Goal: Information Seeking & Learning: Learn about a topic

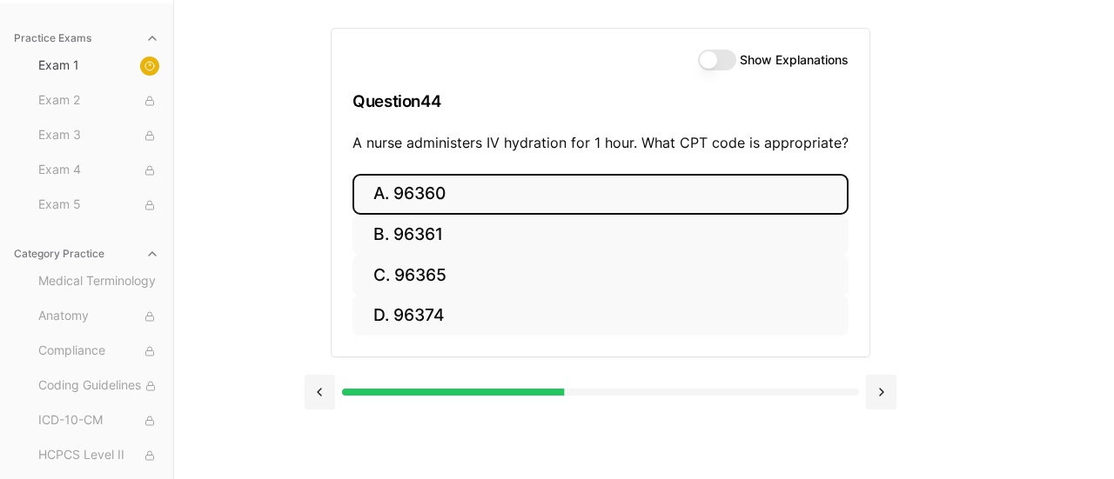
click at [446, 191] on button "A. 96360" at bounding box center [600, 194] width 496 height 41
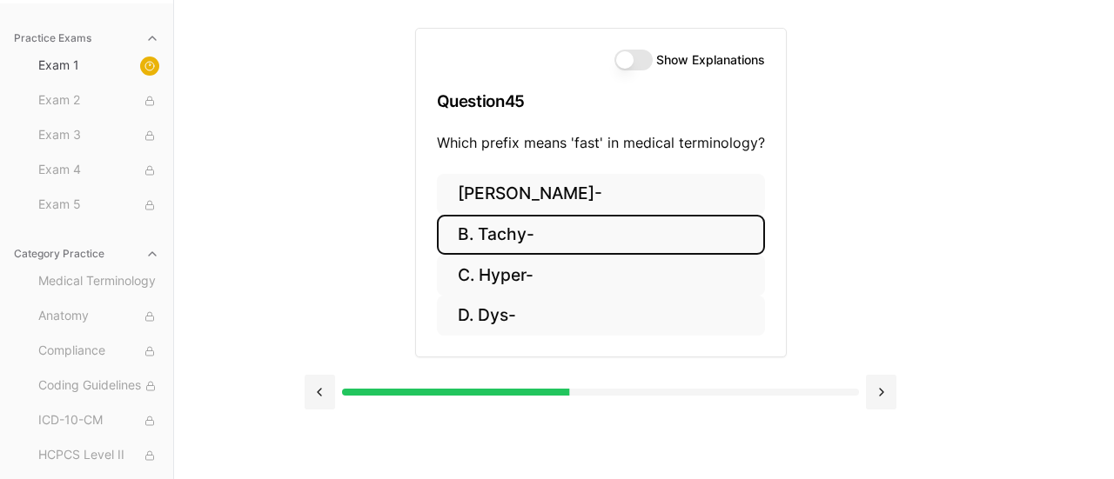
click at [481, 238] on button "B. Tachy-" at bounding box center [601, 235] width 328 height 41
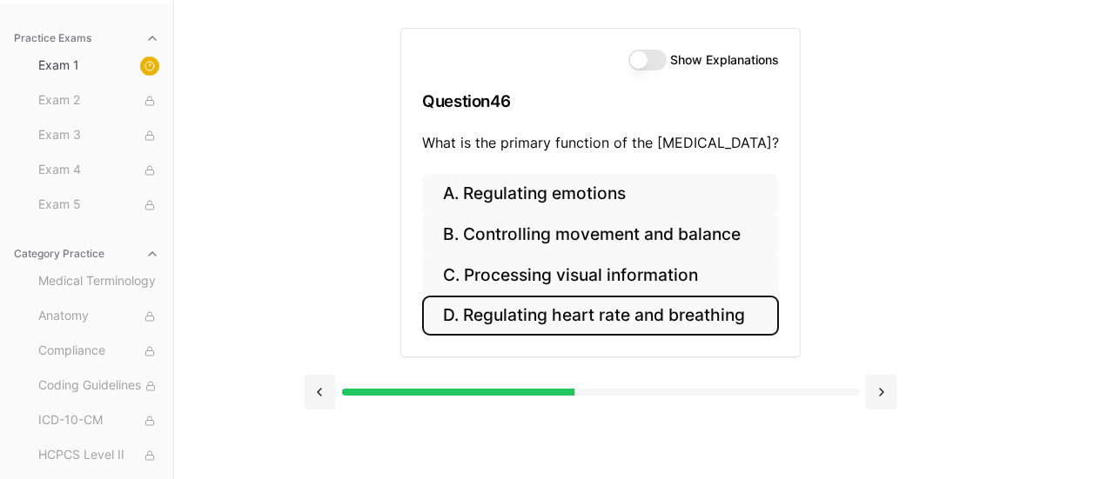
click at [520, 313] on button "D. Regulating heart rate and breathing" at bounding box center [600, 316] width 357 height 41
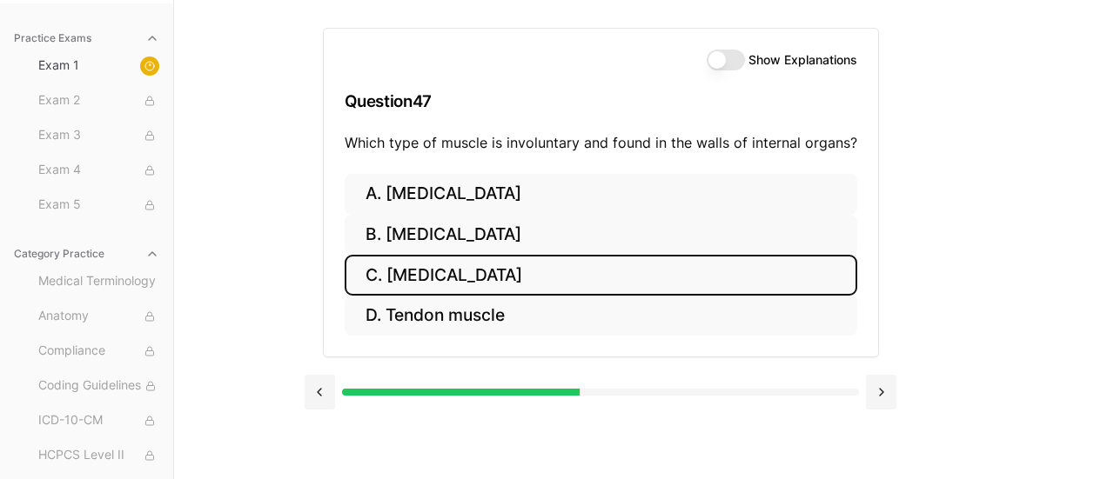
click at [442, 272] on button "C. [MEDICAL_DATA]" at bounding box center [601, 275] width 513 height 41
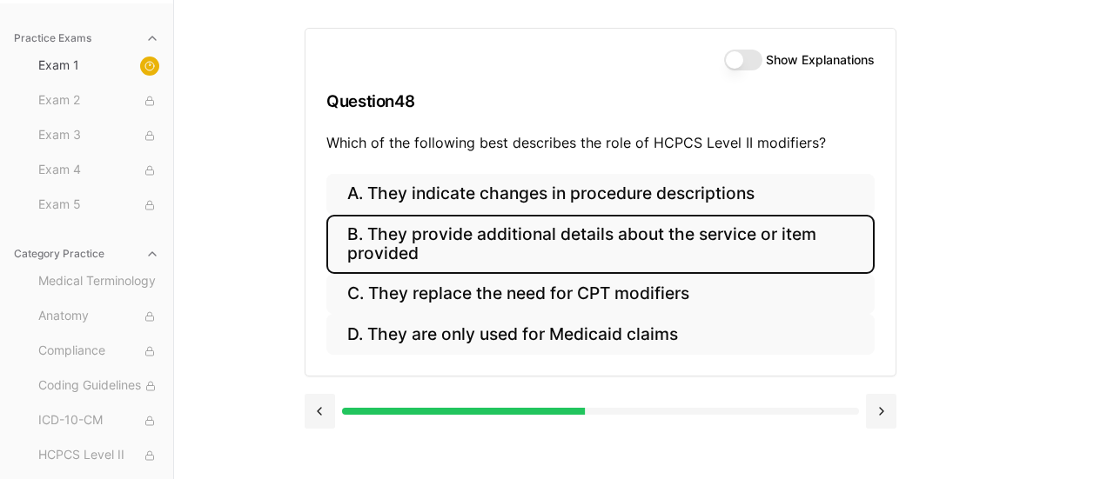
click at [417, 237] on button "B. They provide additional details about the service or item provided" at bounding box center [600, 244] width 548 height 59
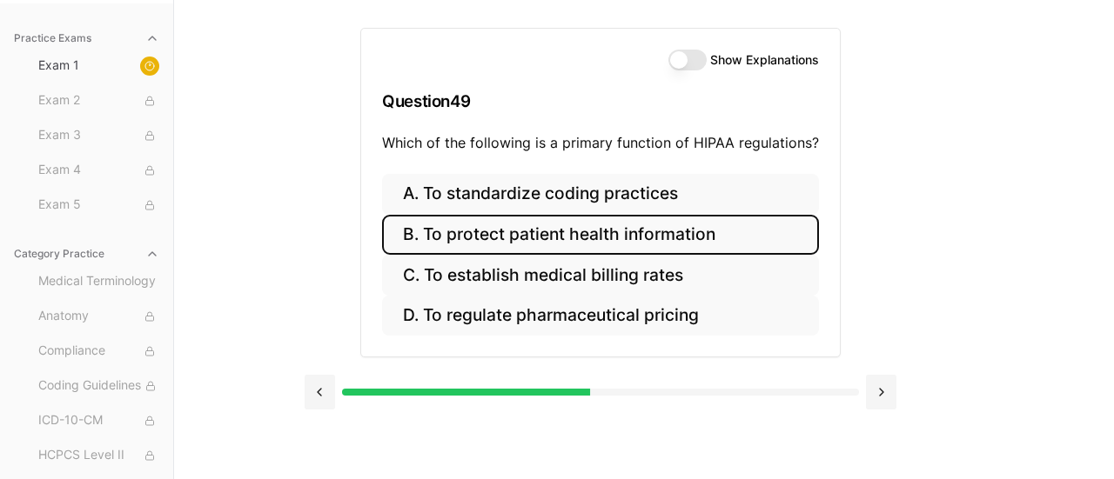
click at [548, 234] on button "B. To protect patient health information" at bounding box center [600, 235] width 437 height 41
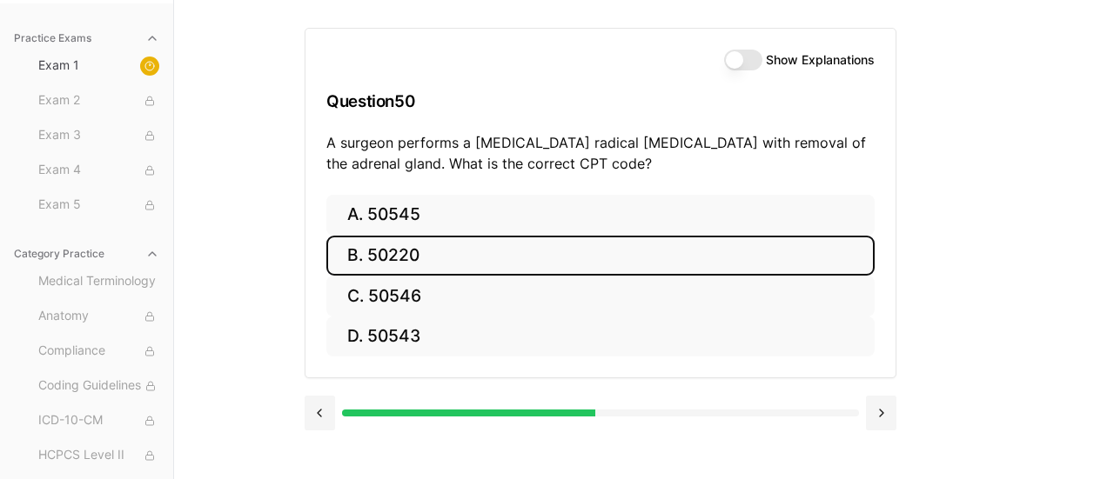
click at [548, 236] on button "B. 50220" at bounding box center [600, 256] width 548 height 41
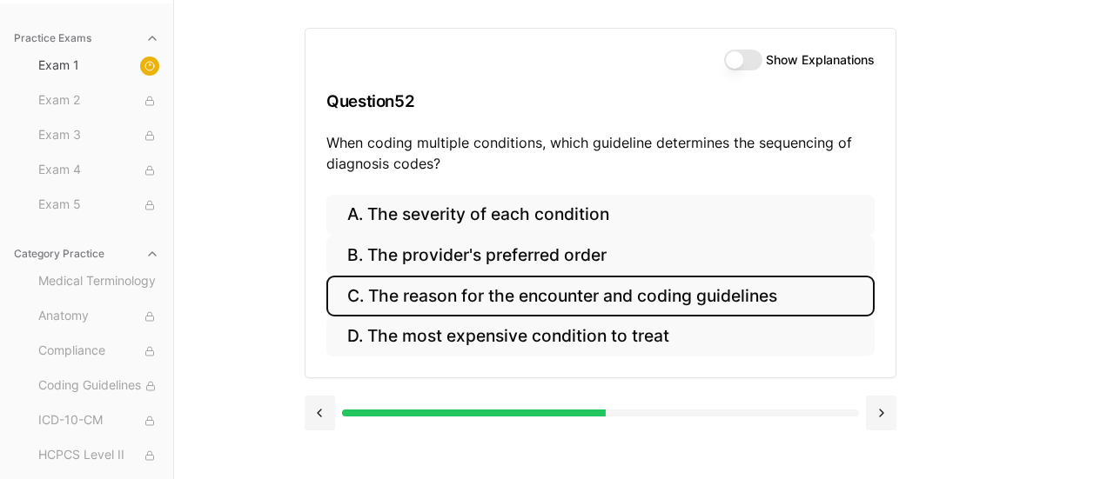
click at [447, 300] on button "C. The reason for the encounter and coding guidelines" at bounding box center [600, 296] width 548 height 41
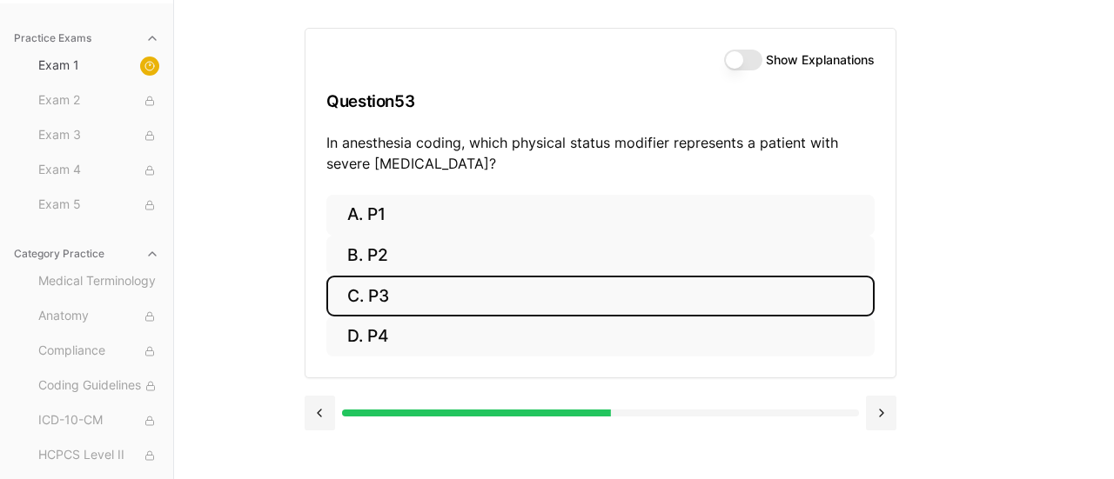
click at [368, 297] on button "C. P3" at bounding box center [600, 296] width 548 height 41
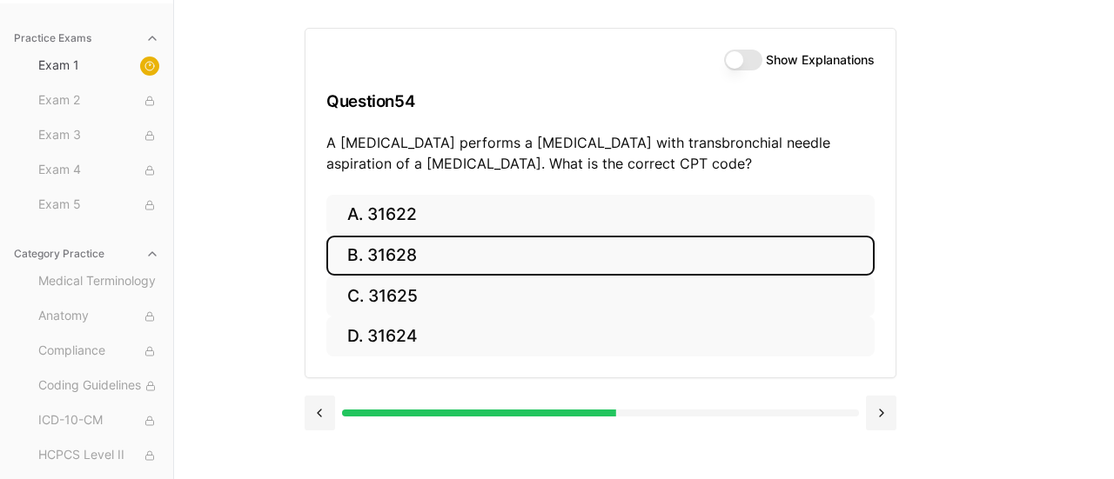
click at [389, 254] on button "B. 31628" at bounding box center [600, 256] width 548 height 41
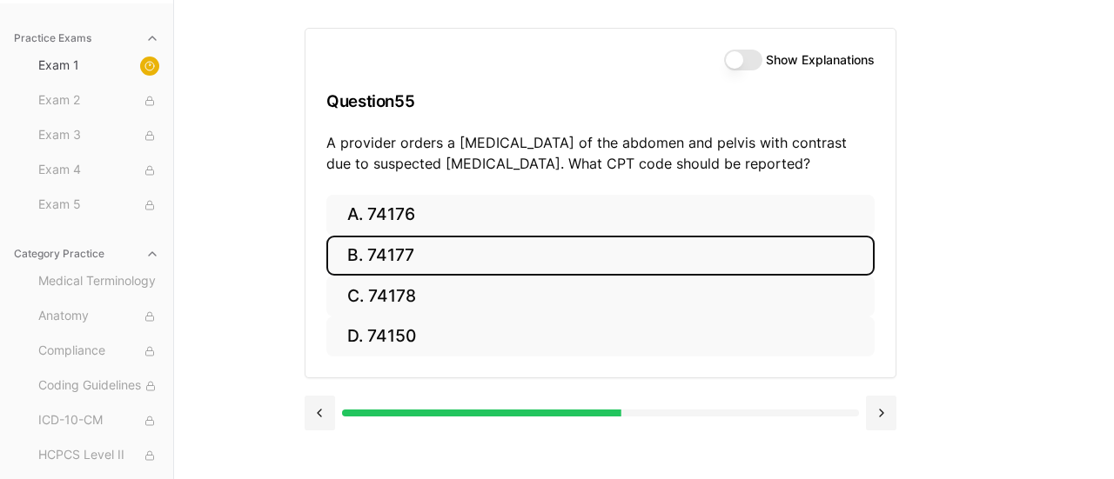
click at [404, 252] on button "B. 74177" at bounding box center [600, 256] width 548 height 41
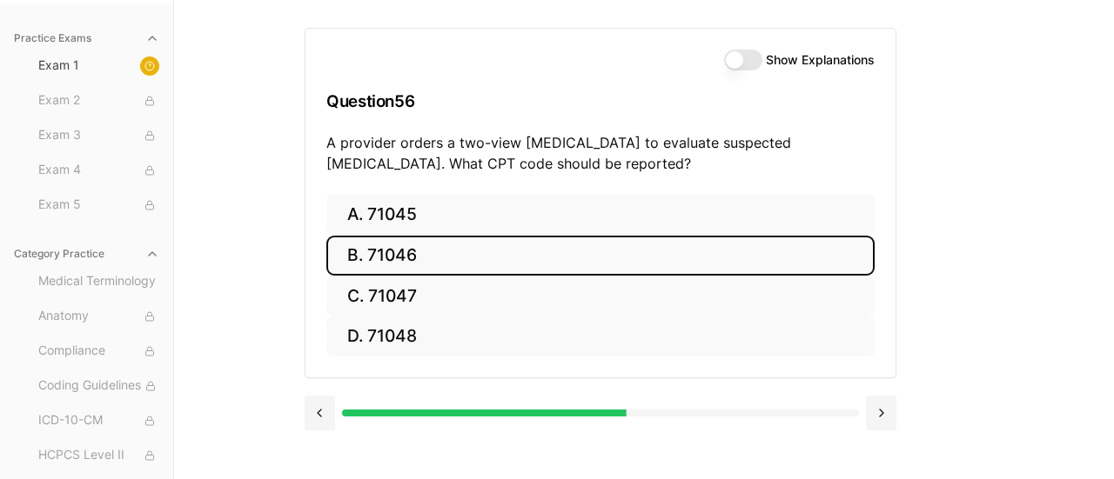
click at [384, 251] on button "B. 71046" at bounding box center [600, 256] width 548 height 41
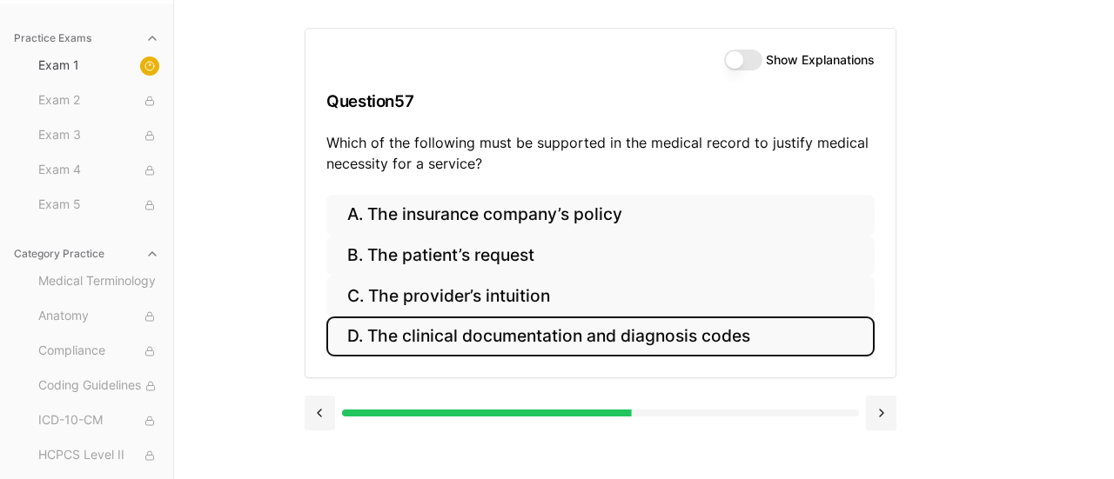
click at [411, 337] on button "D. The clinical documentation and diagnosis codes" at bounding box center [600, 337] width 548 height 41
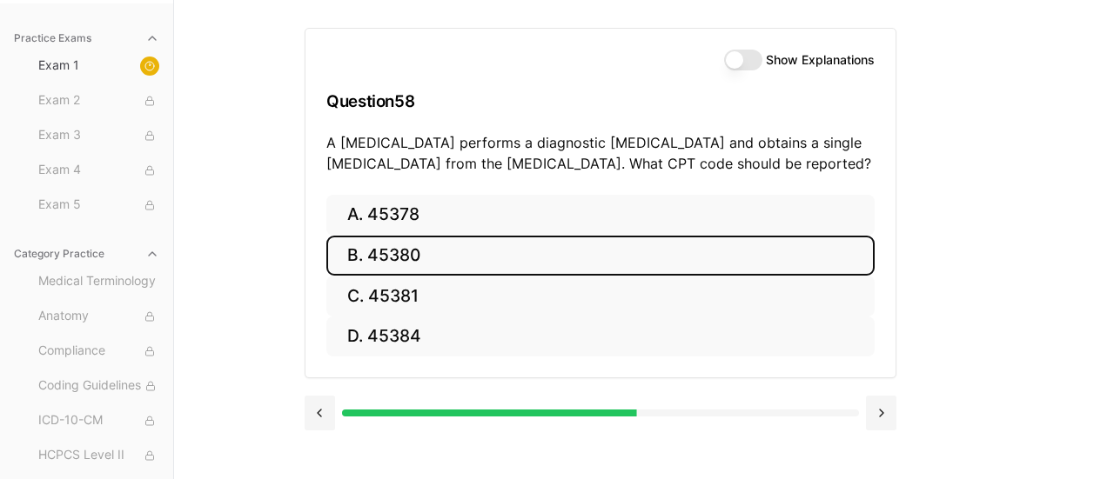
click at [382, 258] on button "B. 45380" at bounding box center [600, 256] width 548 height 41
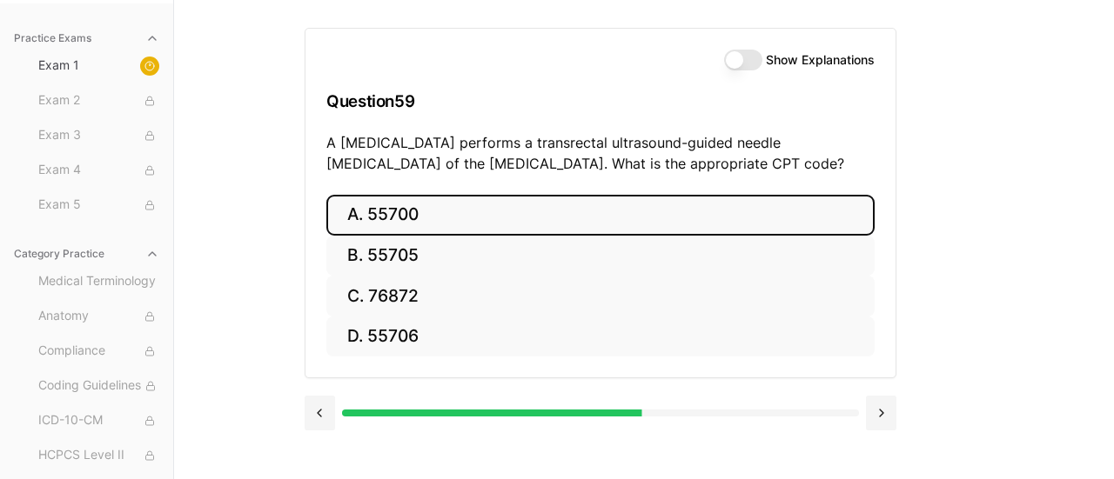
click at [406, 218] on button "A. 55700" at bounding box center [600, 215] width 548 height 41
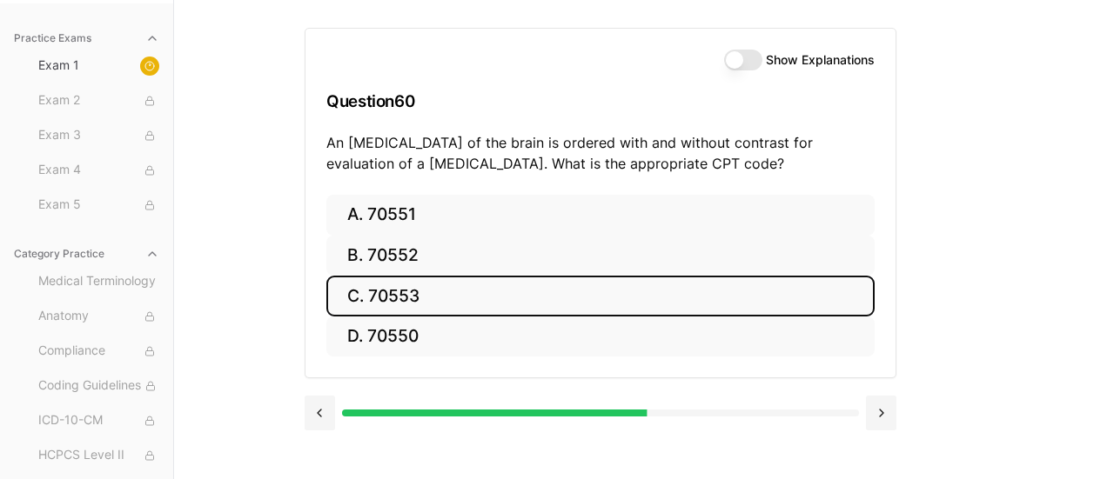
click at [406, 298] on button "C. 70553" at bounding box center [600, 296] width 548 height 41
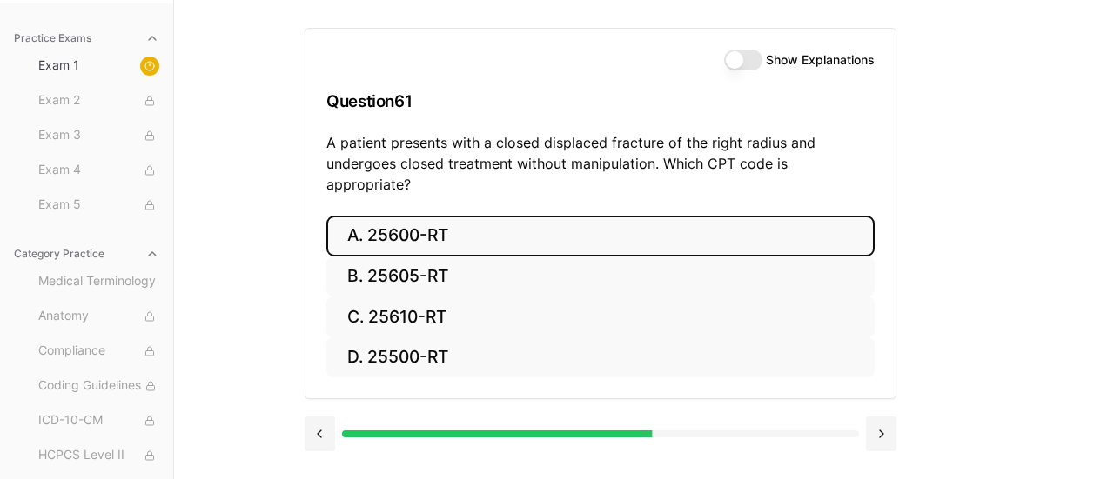
click at [401, 217] on button "A. 25600-RT" at bounding box center [600, 236] width 548 height 41
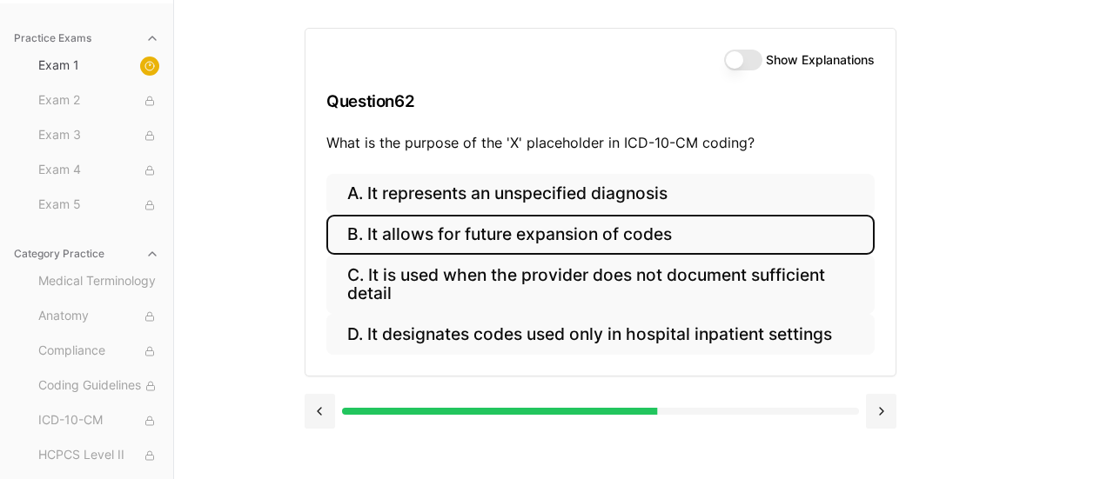
click at [443, 235] on button "B. It allows for future expansion of codes" at bounding box center [600, 235] width 548 height 41
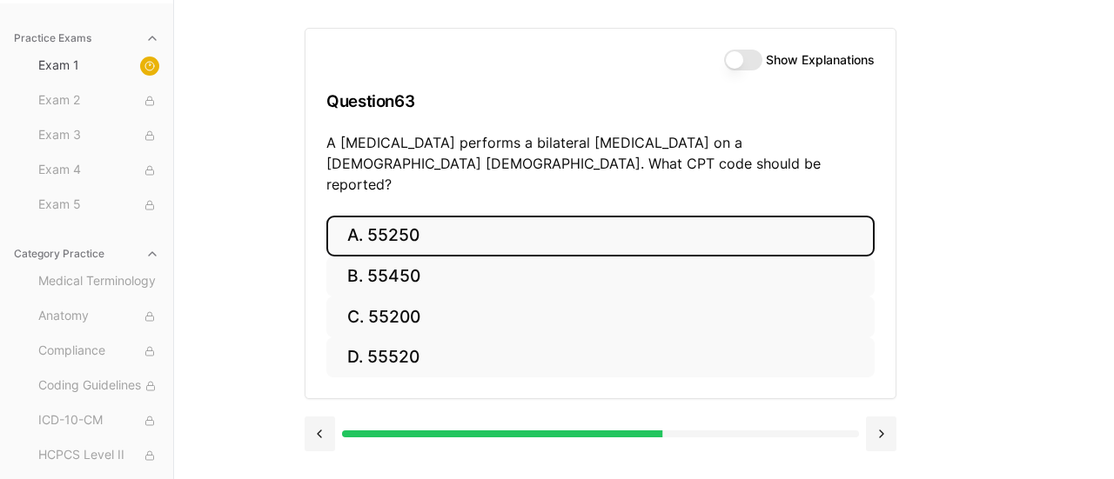
click at [399, 216] on button "A. 55250" at bounding box center [600, 236] width 548 height 41
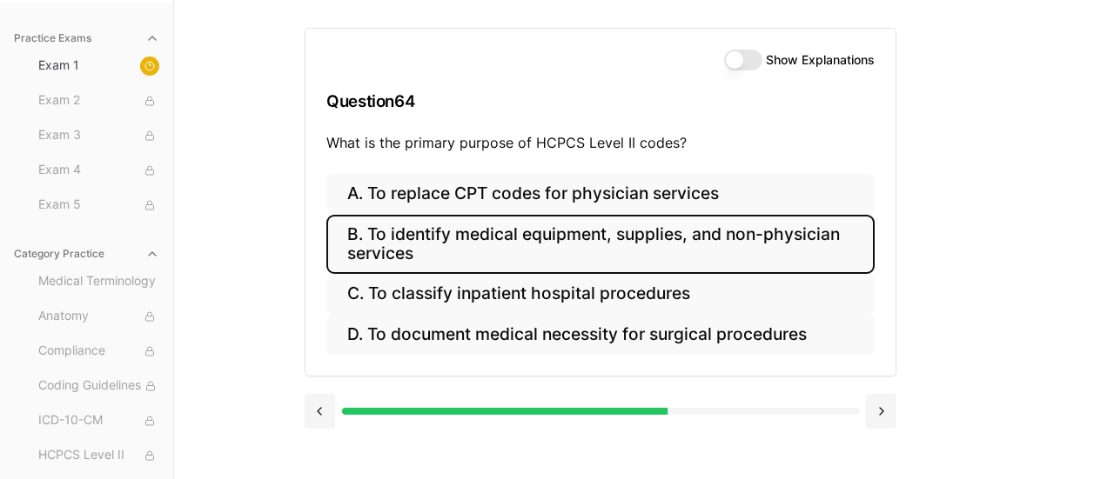
click at [437, 242] on button "B. To identify medical equipment, supplies, and non-physician services" at bounding box center [600, 244] width 548 height 59
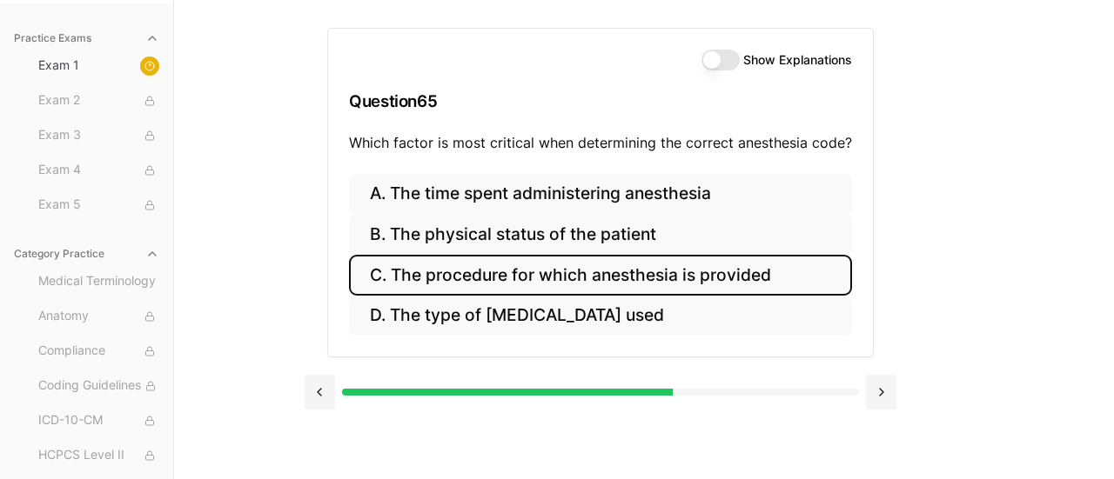
click at [453, 274] on button "C. The procedure for which anesthesia is provided" at bounding box center [600, 275] width 503 height 41
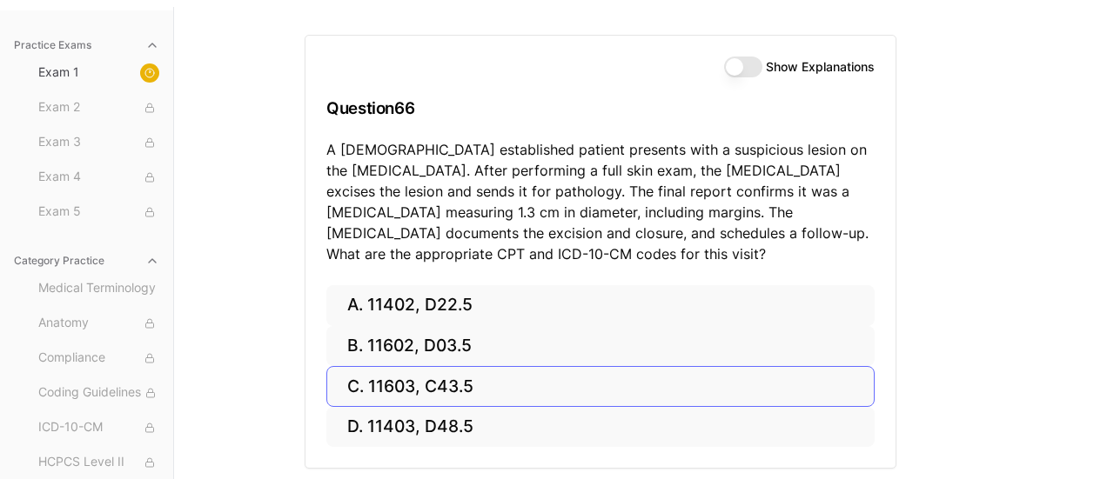
scroll to position [151, 0]
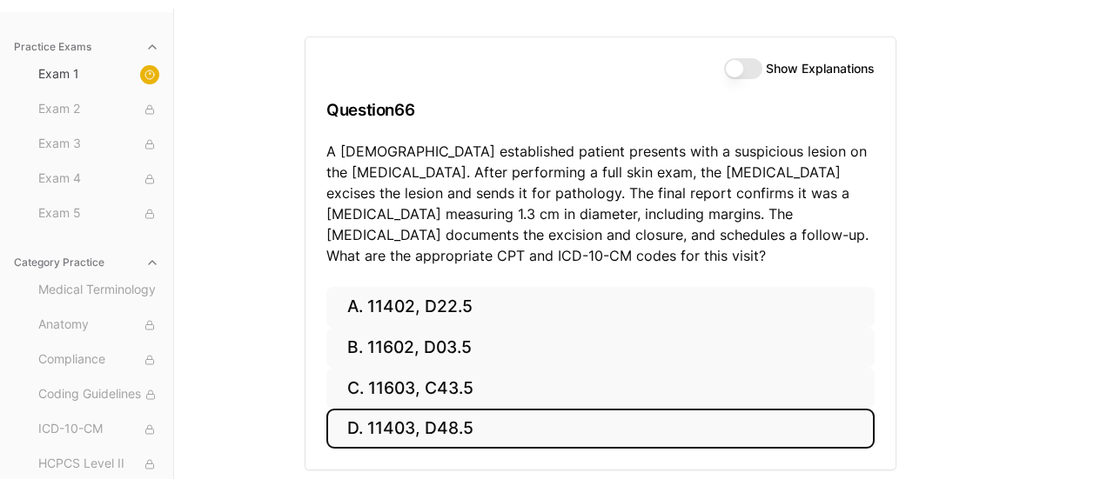
click at [426, 429] on button "D. 11403, D48.5" at bounding box center [600, 429] width 548 height 41
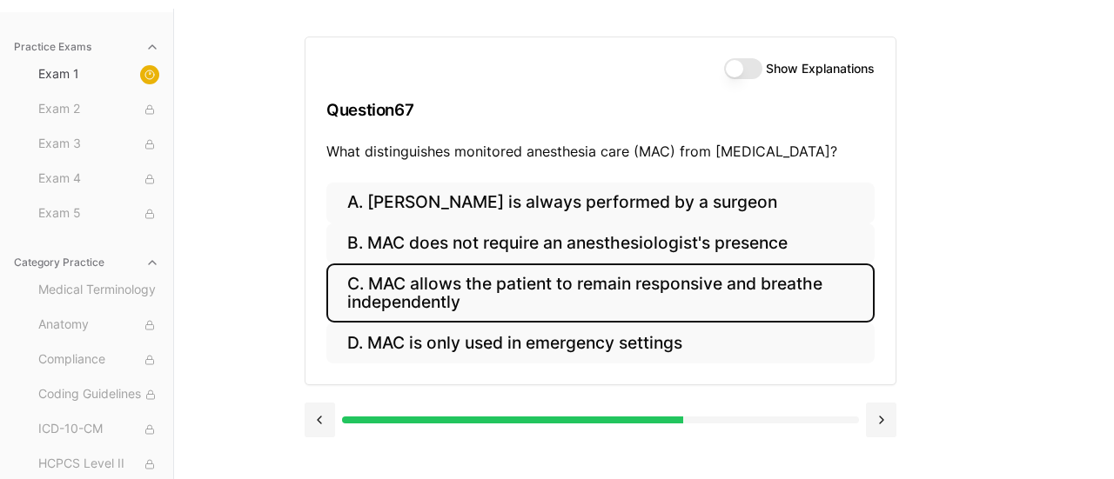
click at [454, 296] on button "C. MAC allows the patient to remain responsive and breathe independently" at bounding box center [600, 293] width 548 height 59
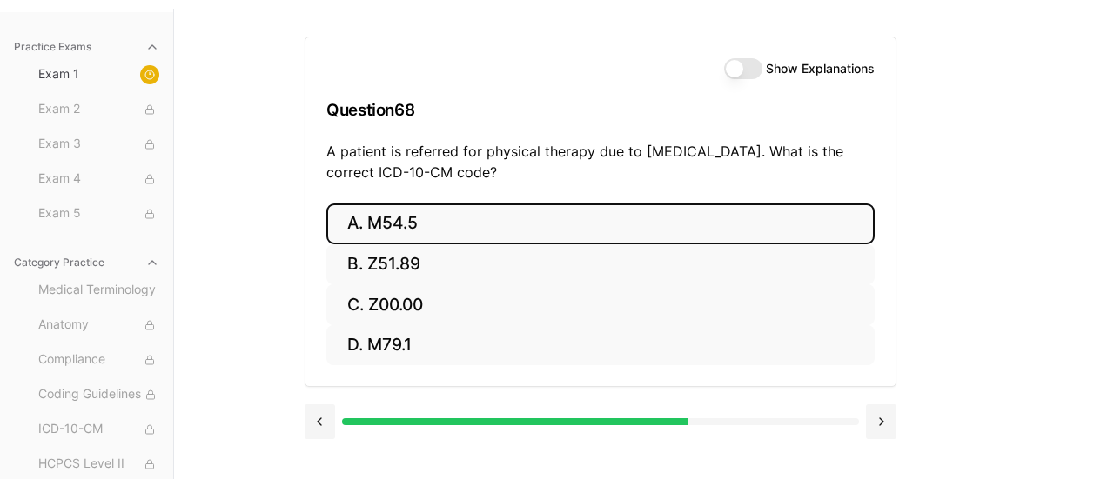
click at [388, 230] on button "A. M54.5" at bounding box center [600, 224] width 548 height 41
click at [380, 222] on button "A. 25260" at bounding box center [600, 224] width 548 height 41
click at [409, 227] on button "A. 61312" at bounding box center [600, 224] width 548 height 41
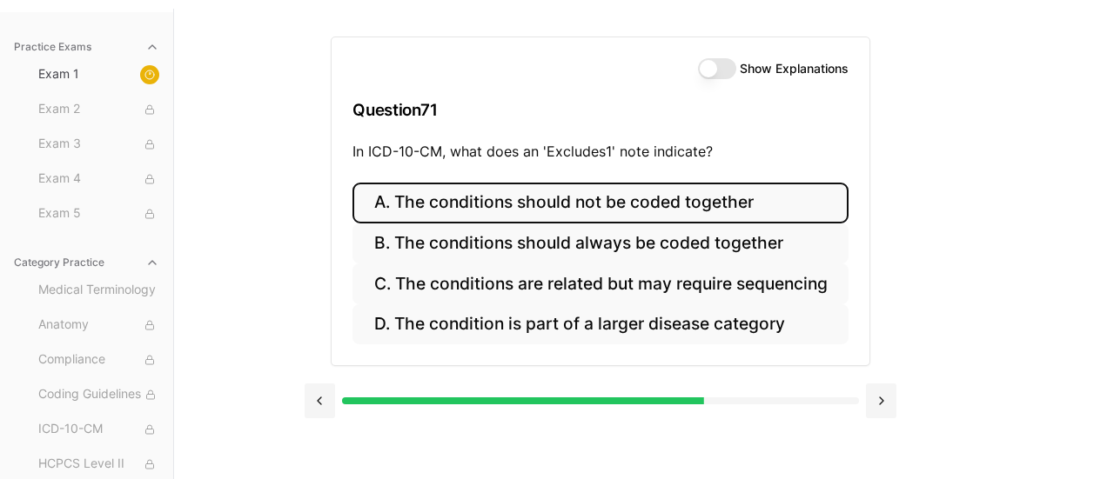
click at [514, 204] on button "A. The conditions should not be coded together" at bounding box center [599, 203] width 495 height 41
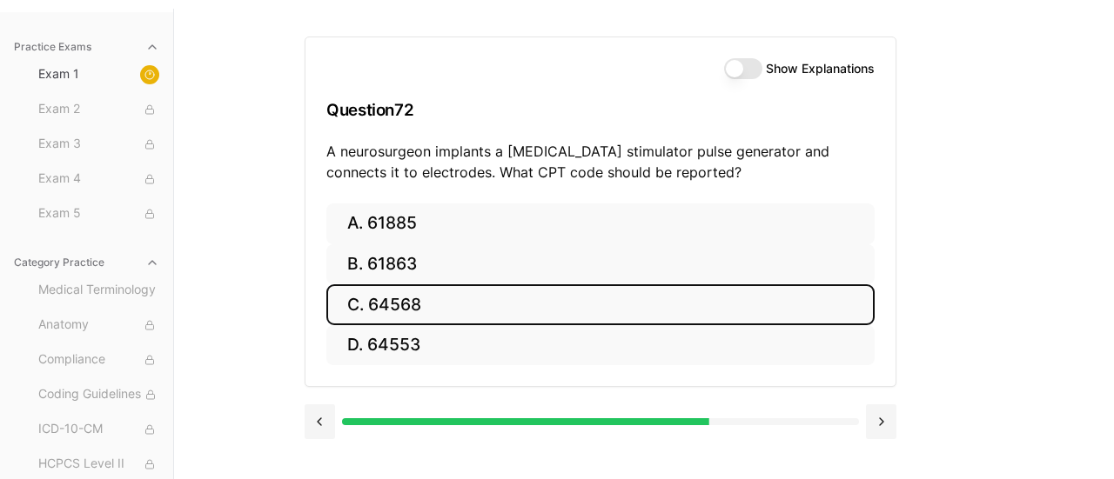
click at [406, 304] on button "C. 64568" at bounding box center [600, 305] width 548 height 41
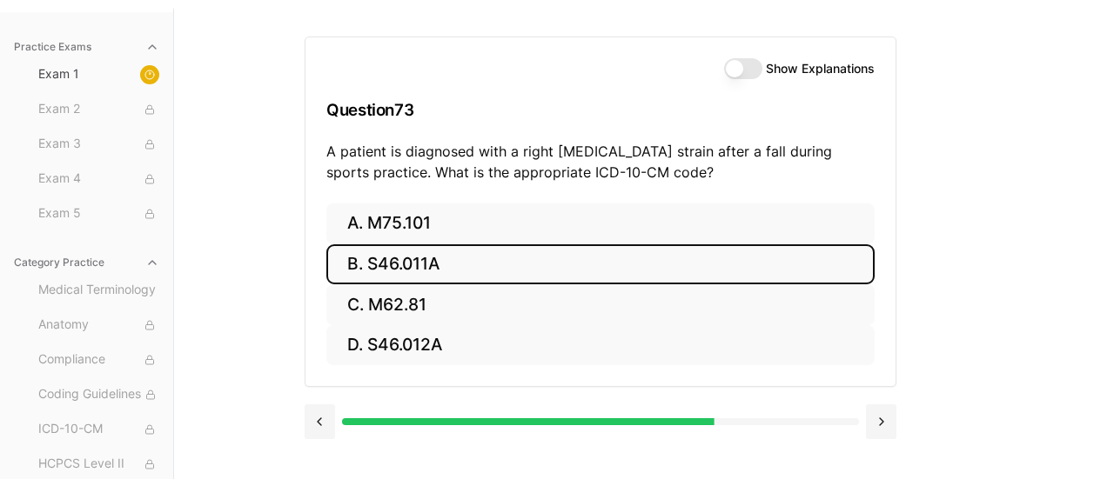
click at [424, 264] on button "B. S46.011A" at bounding box center [600, 265] width 548 height 41
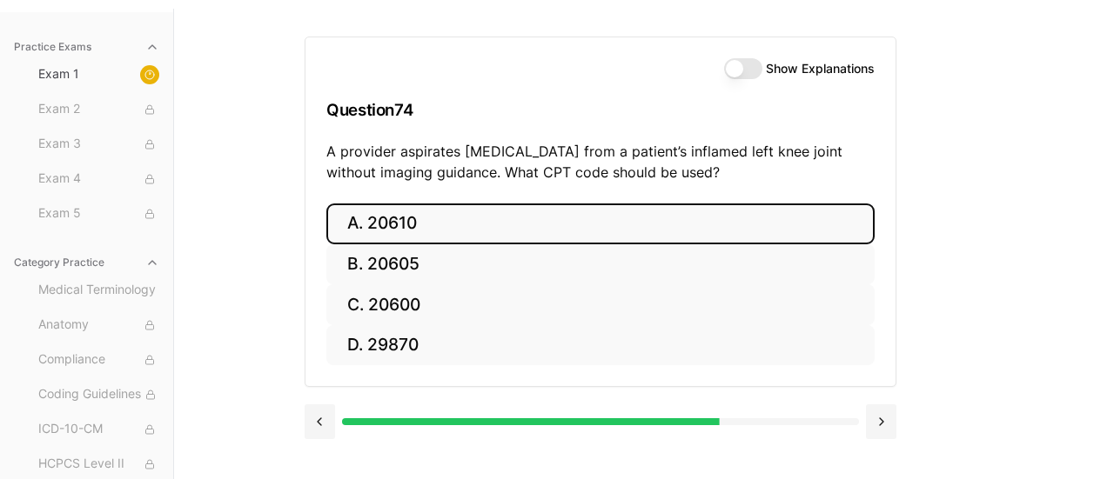
click at [382, 224] on button "A. 20610" at bounding box center [600, 224] width 548 height 41
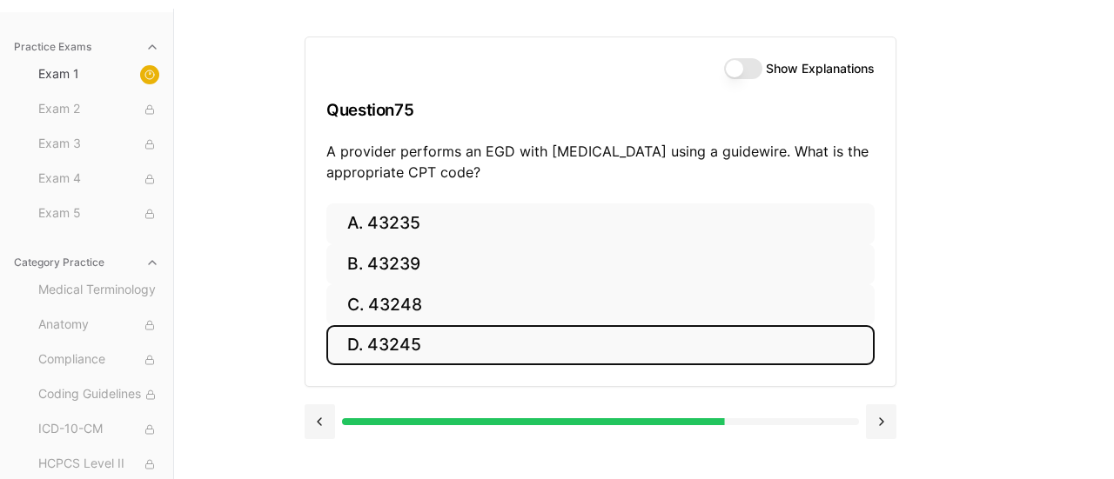
click at [403, 345] on button "D. 43245" at bounding box center [600, 345] width 548 height 41
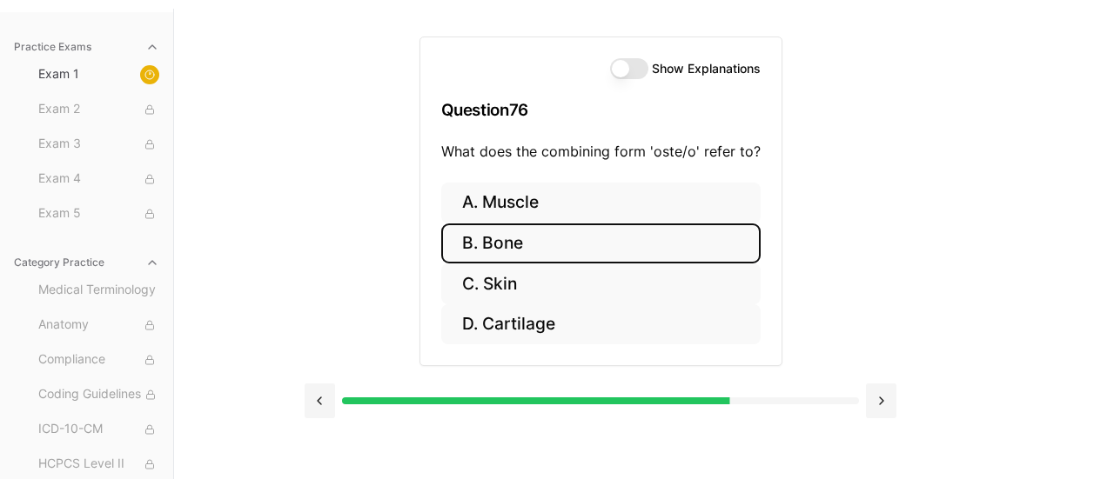
click at [507, 243] on button "B. Bone" at bounding box center [600, 244] width 319 height 41
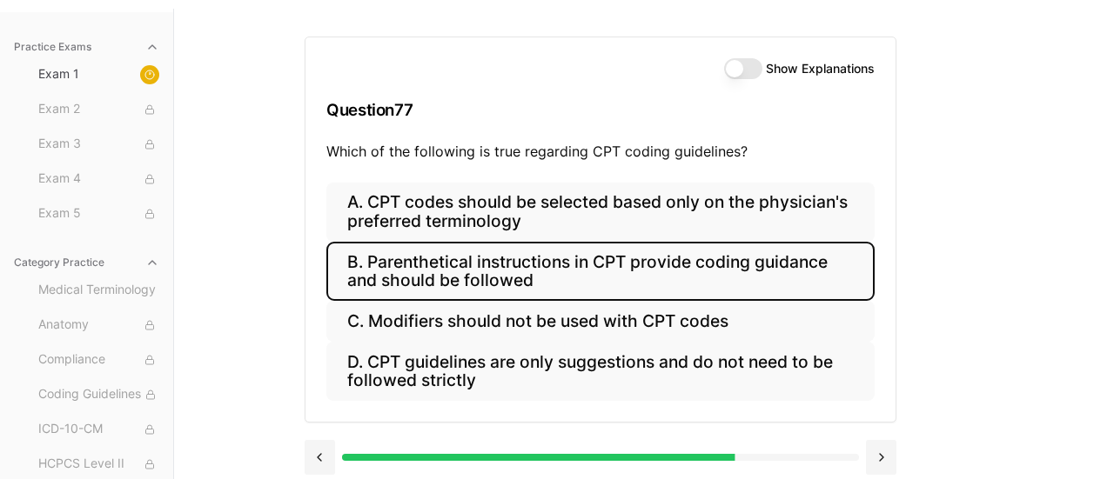
click at [422, 268] on button "B. Parenthetical instructions in CPT provide coding guidance and should be foll…" at bounding box center [600, 271] width 548 height 59
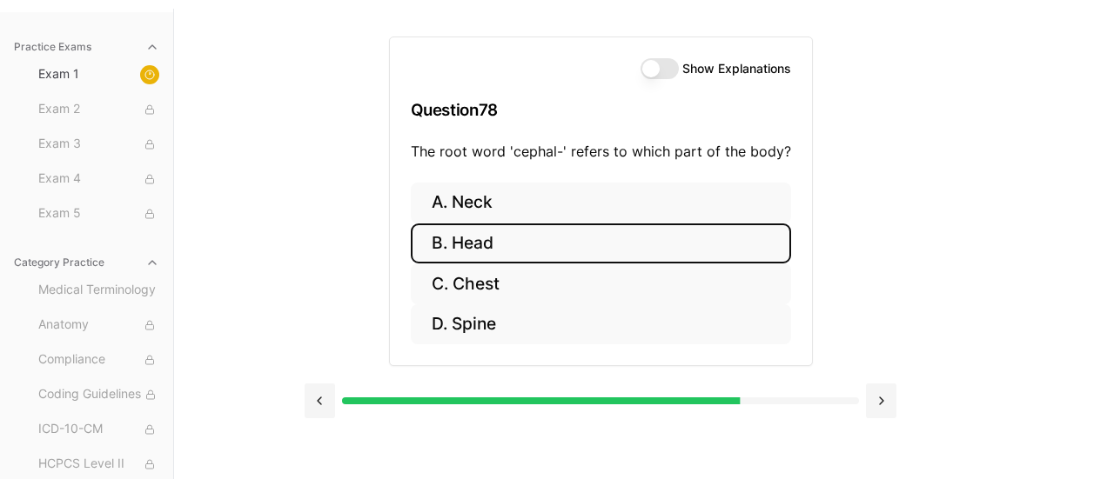
click at [473, 243] on button "B. Head" at bounding box center [601, 244] width 380 height 41
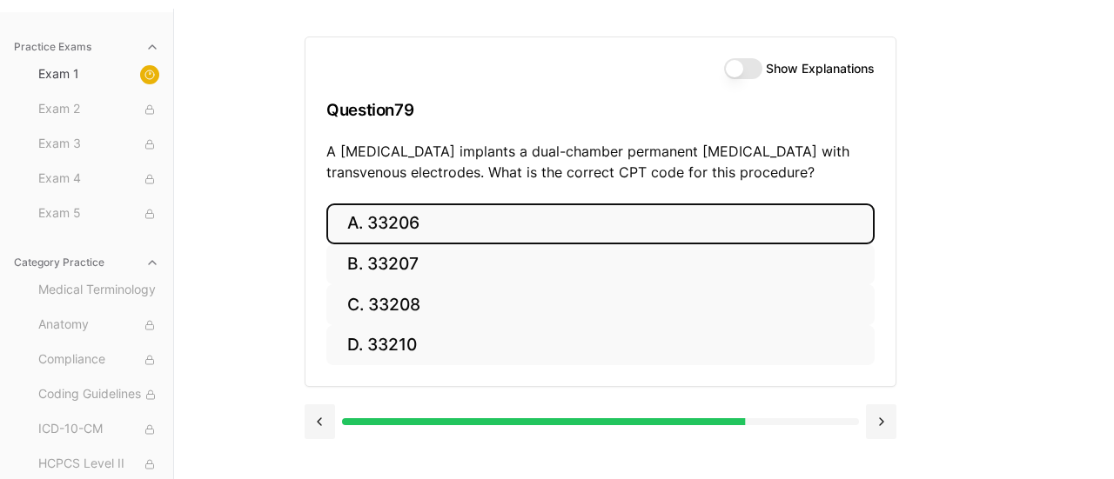
click at [395, 227] on button "A. 33206" at bounding box center [600, 224] width 548 height 41
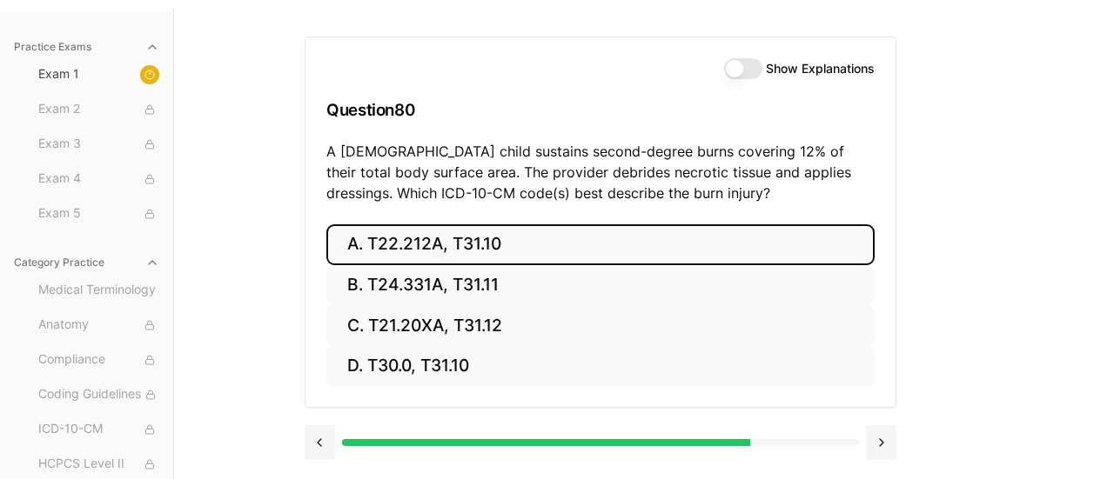
click at [414, 247] on button "A. T22.212A, T31.10" at bounding box center [600, 245] width 548 height 41
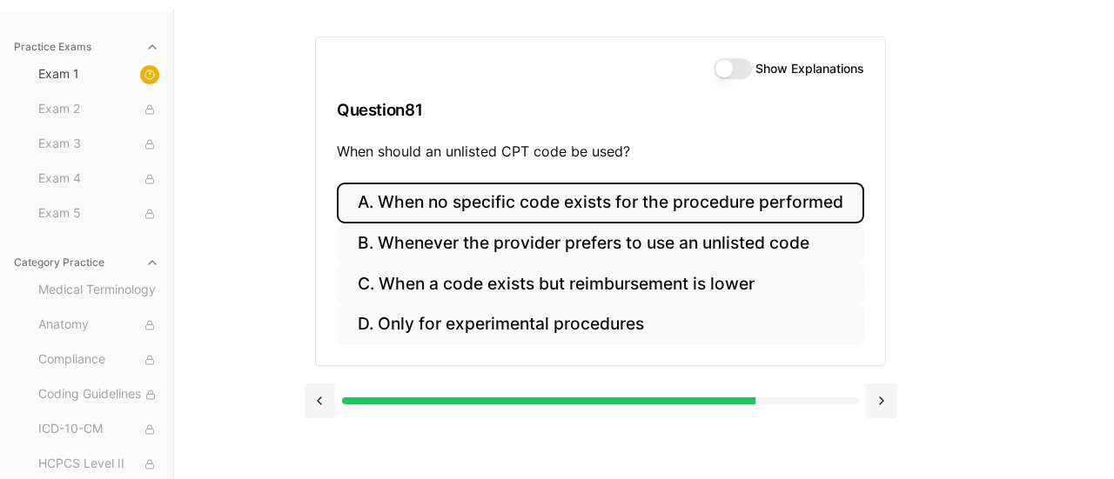
click at [443, 204] on button "A. When no specific code exists for the procedure performed" at bounding box center [600, 203] width 527 height 41
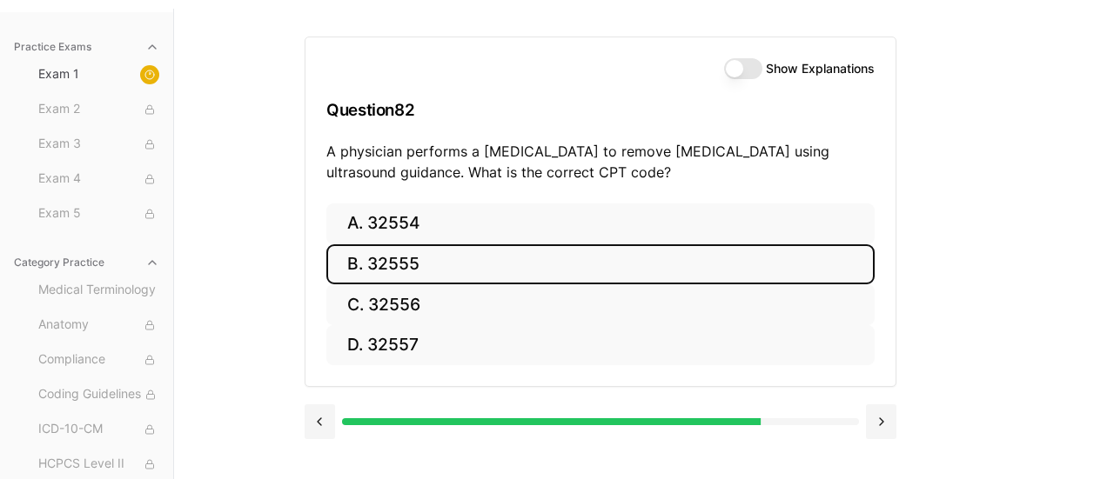
click at [398, 266] on button "B. 32555" at bounding box center [600, 265] width 548 height 41
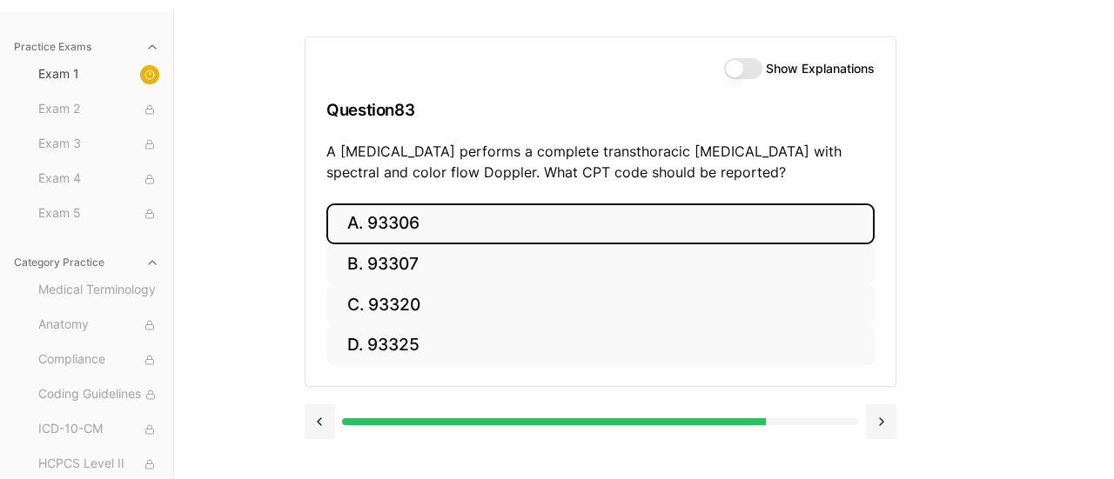
click at [417, 225] on button "A. 93306" at bounding box center [600, 224] width 548 height 41
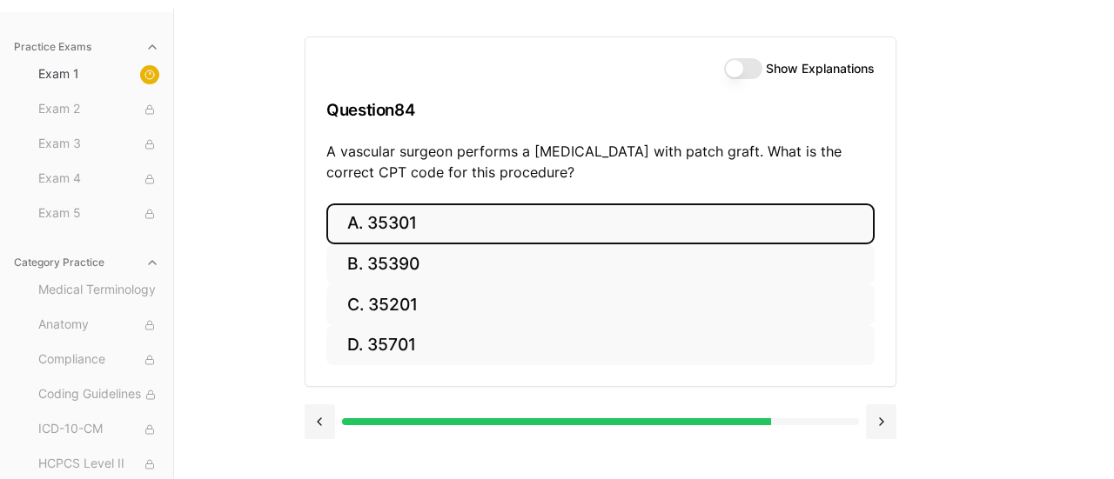
click at [378, 231] on button "A. 35301" at bounding box center [600, 224] width 548 height 41
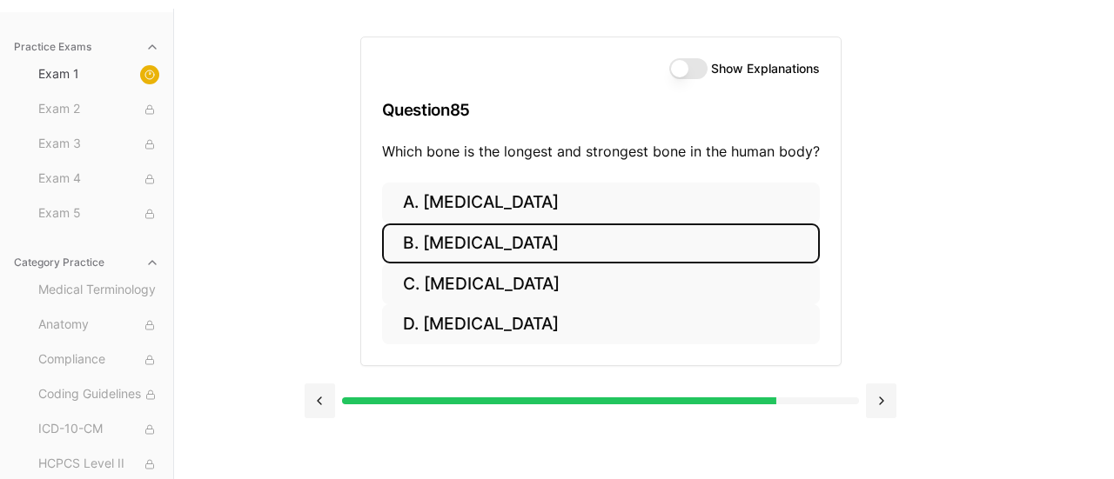
click at [453, 245] on button "B. [MEDICAL_DATA]" at bounding box center [601, 244] width 438 height 41
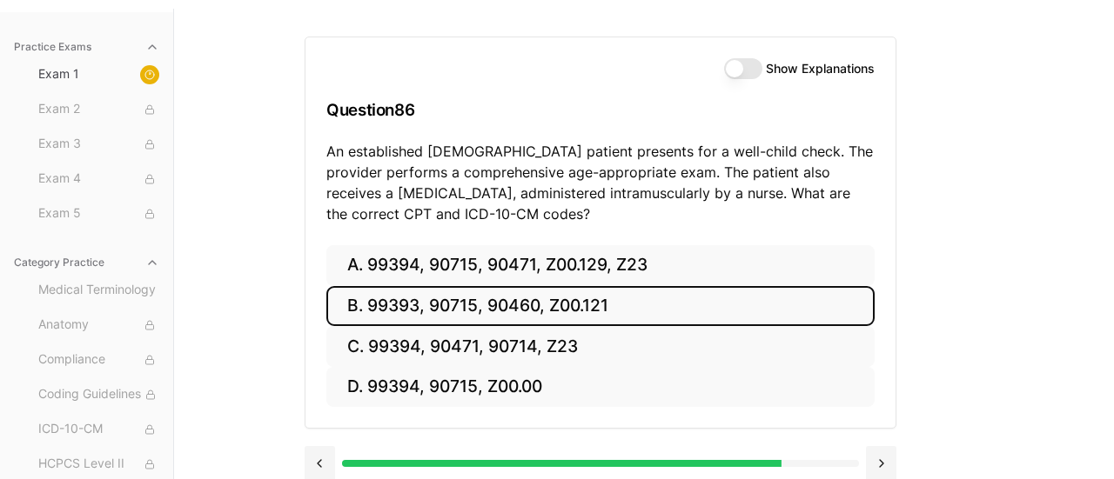
click at [385, 312] on button "B. 99393, 90715, 90460, Z00.121" at bounding box center [600, 306] width 548 height 41
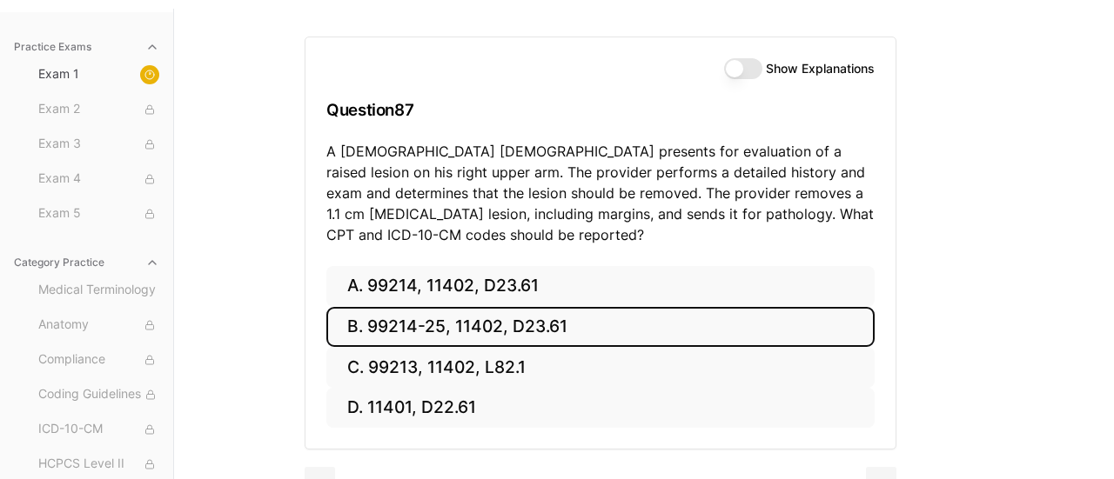
click at [427, 307] on button "B. 99214-25, 11402, D23.61" at bounding box center [600, 327] width 548 height 41
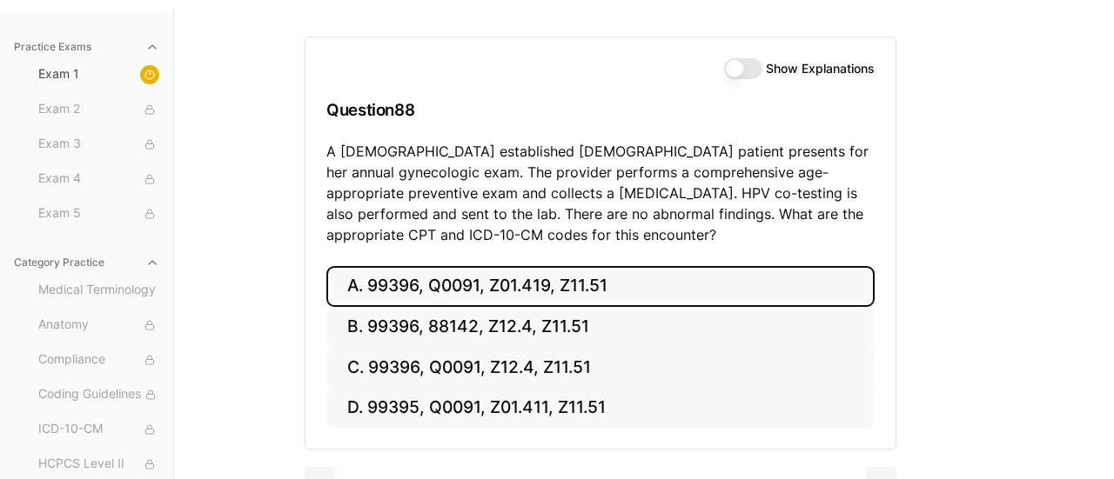
click at [446, 285] on button "A. 99396, Q0091, Z01.419, Z11.51" at bounding box center [600, 286] width 548 height 41
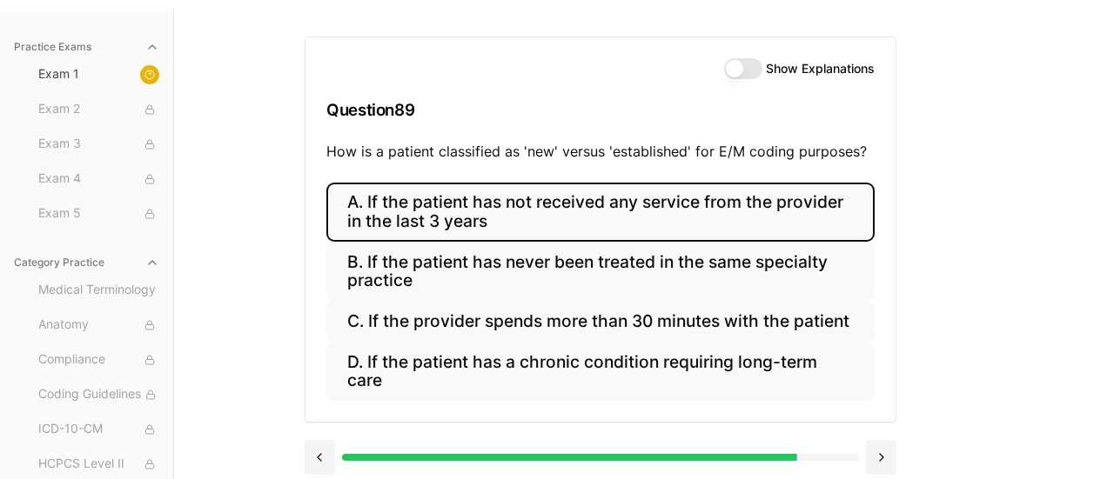
click at [427, 215] on button "A. If the patient has not received any service from the provider in the last 3 …" at bounding box center [600, 212] width 548 height 59
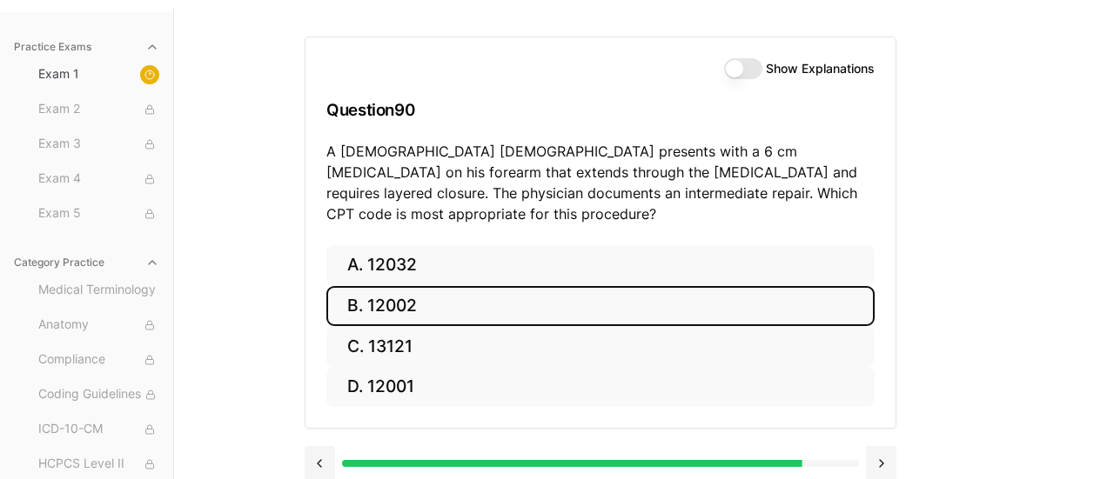
click at [417, 286] on button "B. 12002" at bounding box center [600, 306] width 548 height 41
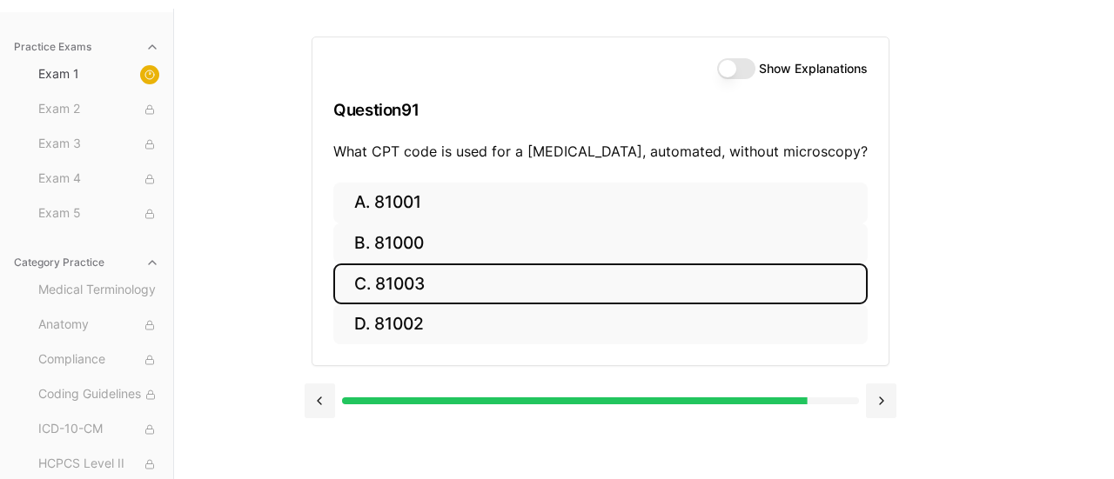
click at [440, 287] on button "C. 81003" at bounding box center [600, 284] width 534 height 41
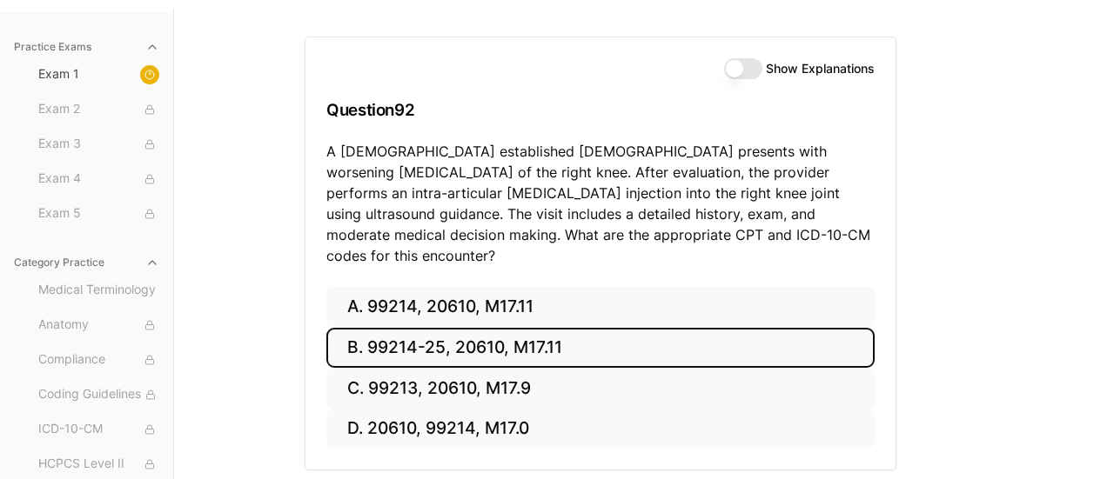
click at [411, 329] on button "B. 99214-25, 20610, M17.11" at bounding box center [600, 348] width 548 height 41
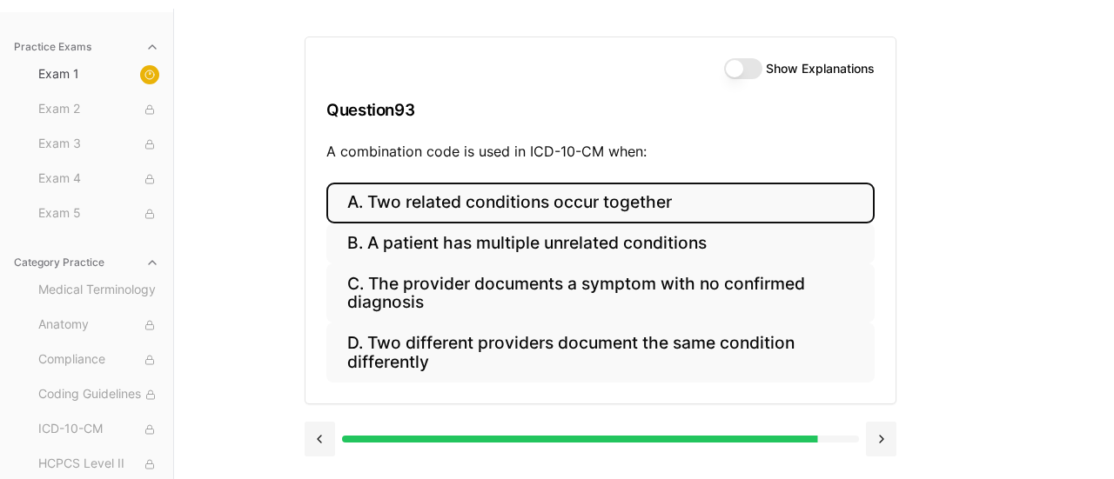
click at [481, 208] on button "A. Two related conditions occur together" at bounding box center [600, 203] width 548 height 41
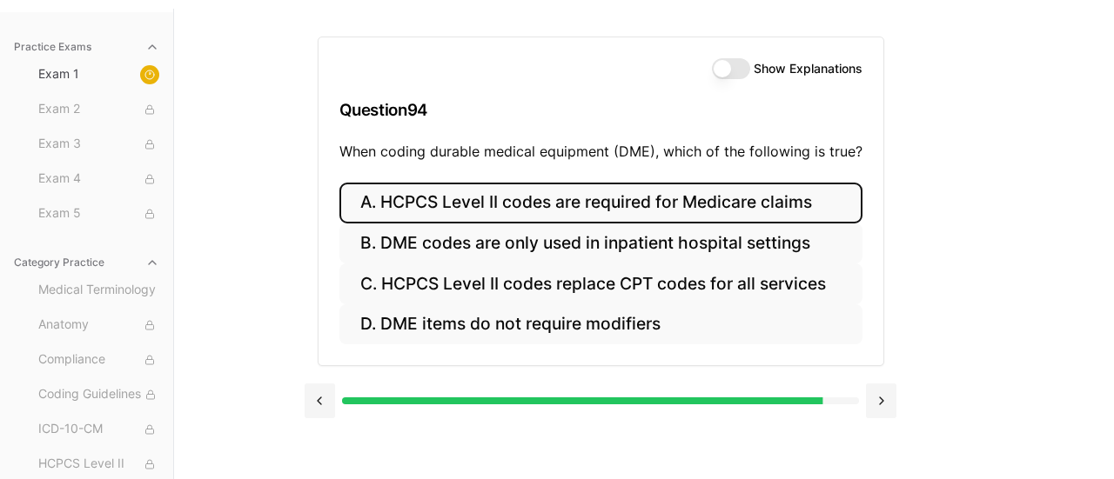
click at [489, 202] on button "A. HCPCS Level II codes are required for Medicare claims" at bounding box center [600, 203] width 523 height 41
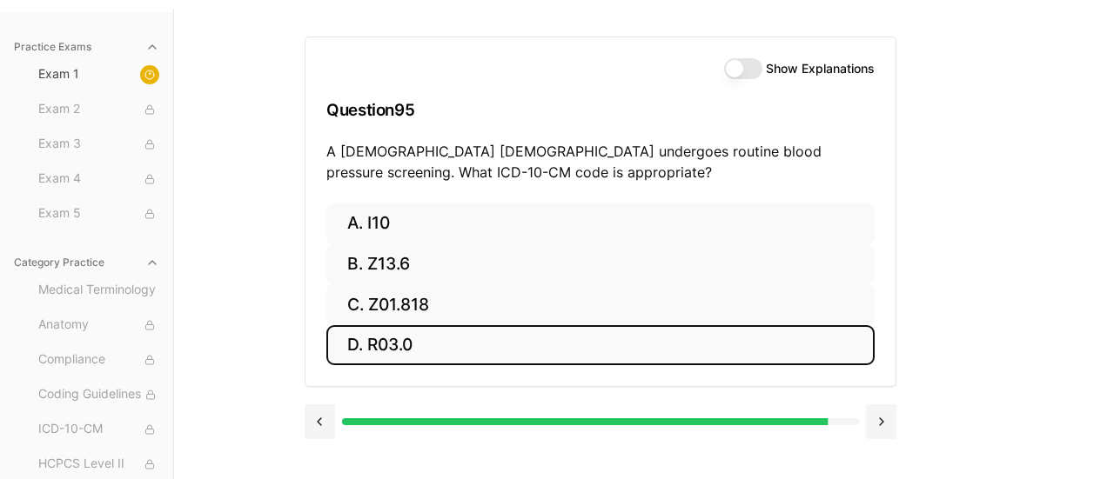
click at [380, 350] on button "D. R03.0" at bounding box center [600, 345] width 548 height 41
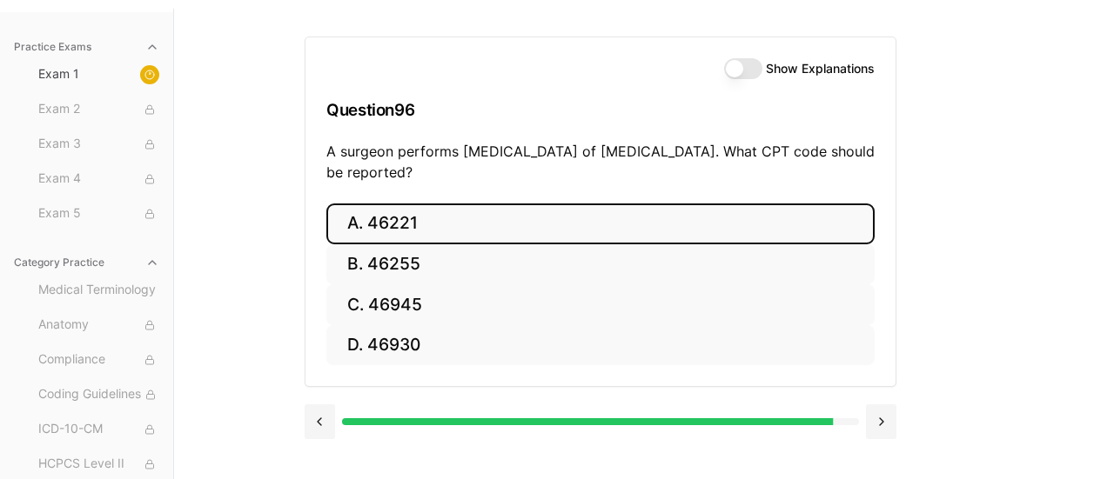
click at [408, 225] on button "A. 46221" at bounding box center [600, 224] width 548 height 41
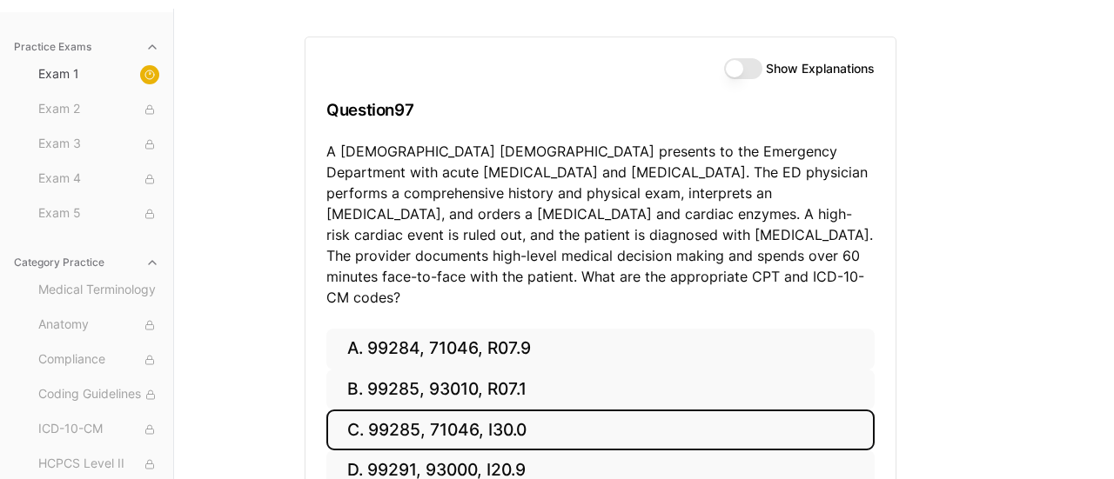
click at [451, 411] on button "C. 99285, 71046, I30.0" at bounding box center [600, 430] width 548 height 41
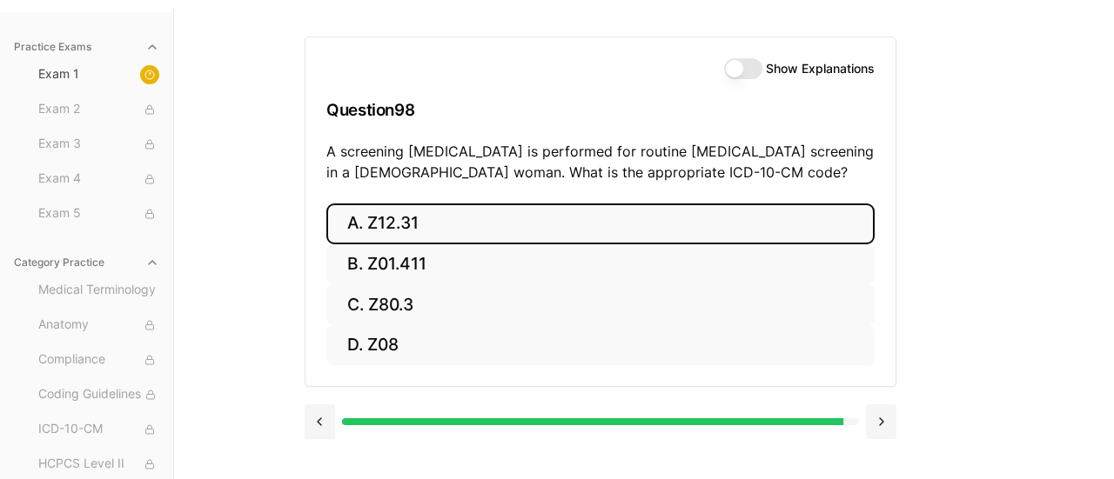
click at [407, 220] on button "A. Z12.31" at bounding box center [600, 224] width 548 height 41
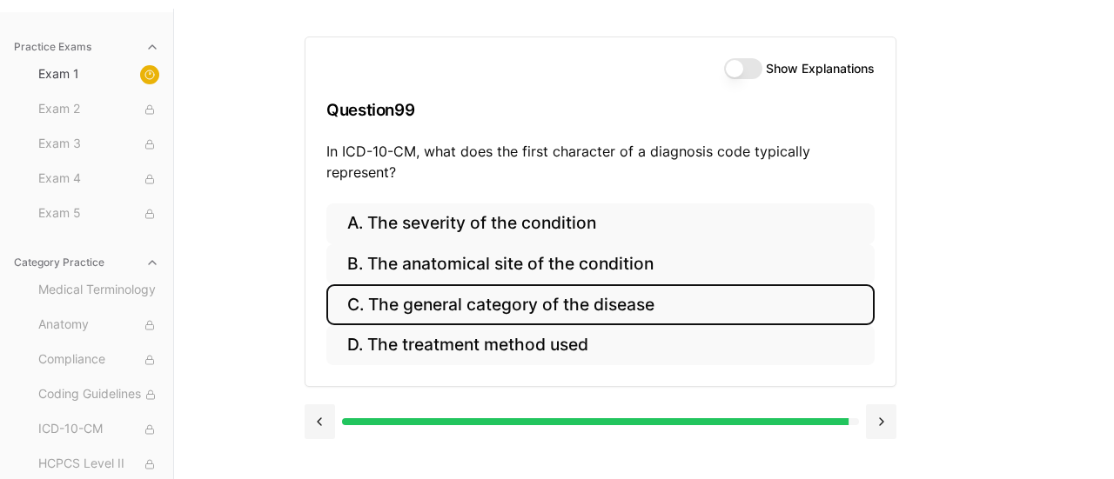
click at [521, 304] on button "C. The general category of the disease" at bounding box center [600, 305] width 548 height 41
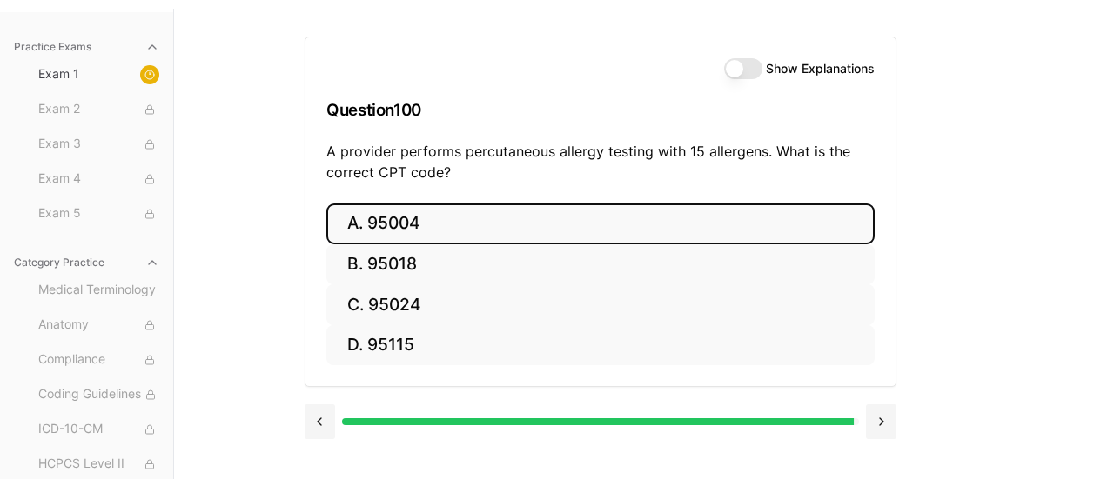
click at [417, 226] on button "A. 95004" at bounding box center [600, 224] width 548 height 41
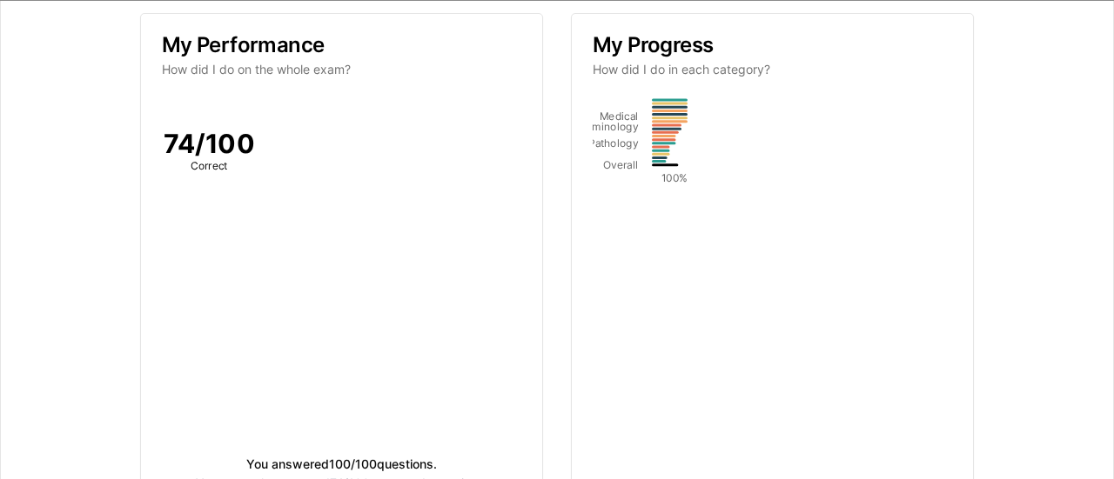
scroll to position [0, 0]
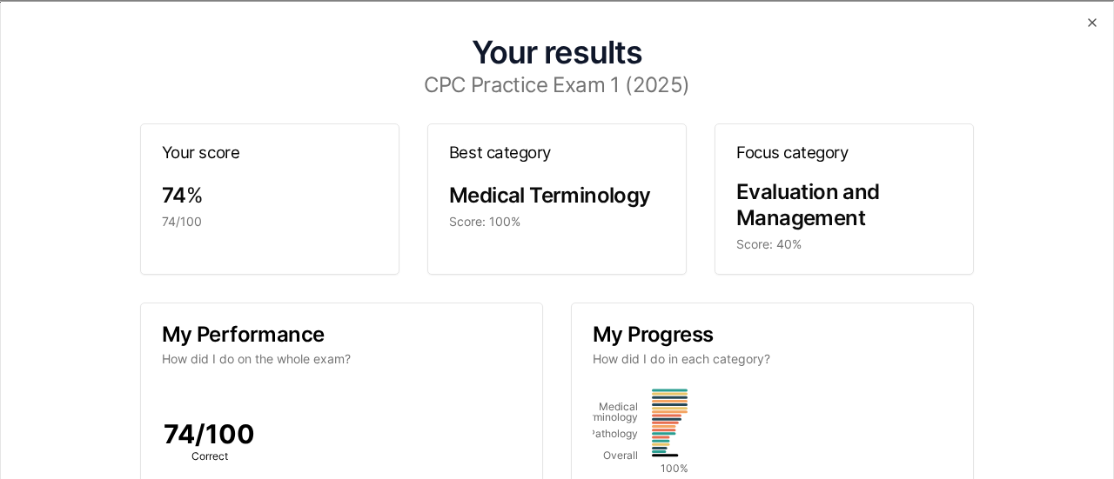
click at [736, 231] on span "Evaluation and Management" at bounding box center [808, 204] width 144 height 51
click at [736, 253] on div "Score: 40%" at bounding box center [844, 244] width 216 height 17
click at [1089, 20] on icon "button" at bounding box center [1092, 21] width 7 height 7
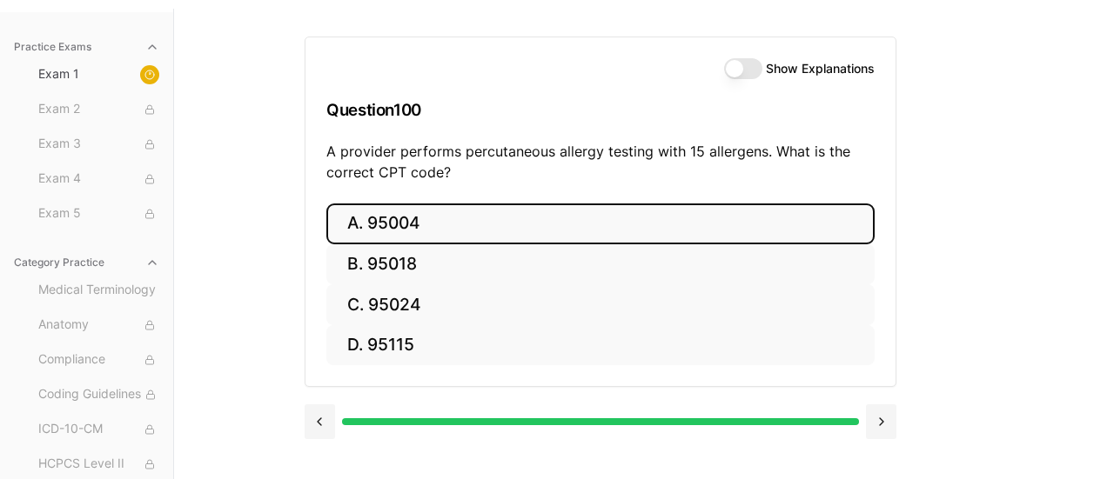
click at [751, 72] on button "Show Explanations" at bounding box center [743, 68] width 38 height 21
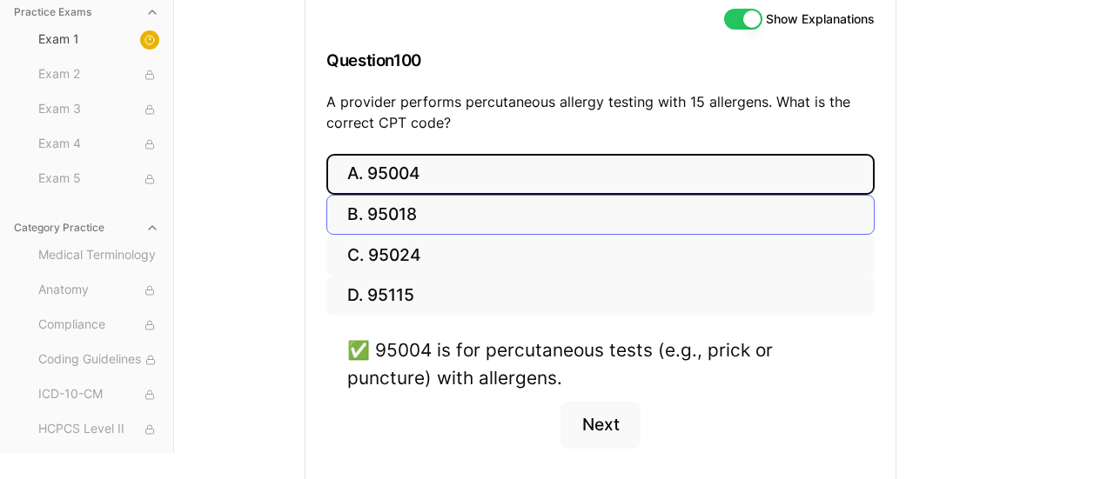
scroll to position [273, 0]
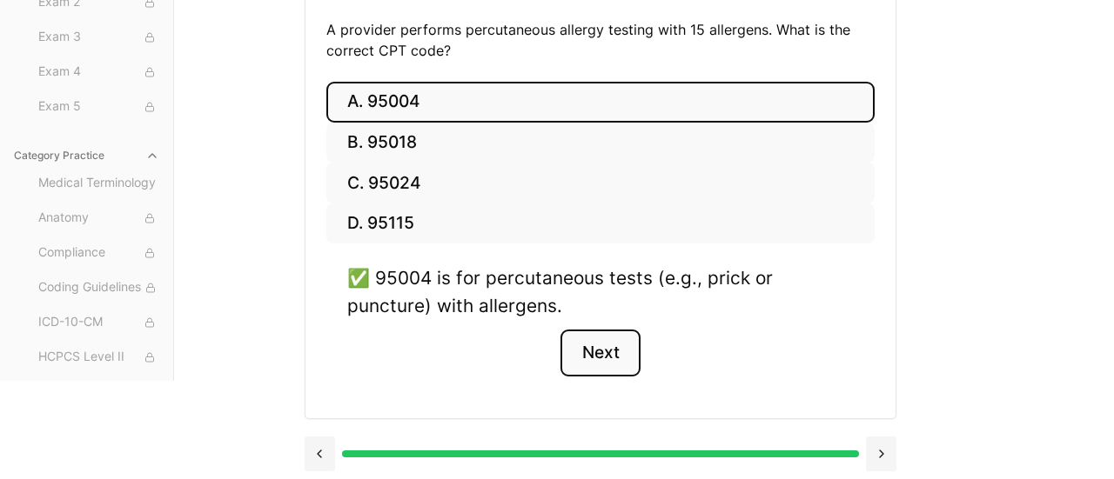
click at [599, 349] on button "Next" at bounding box center [599, 353] width 79 height 47
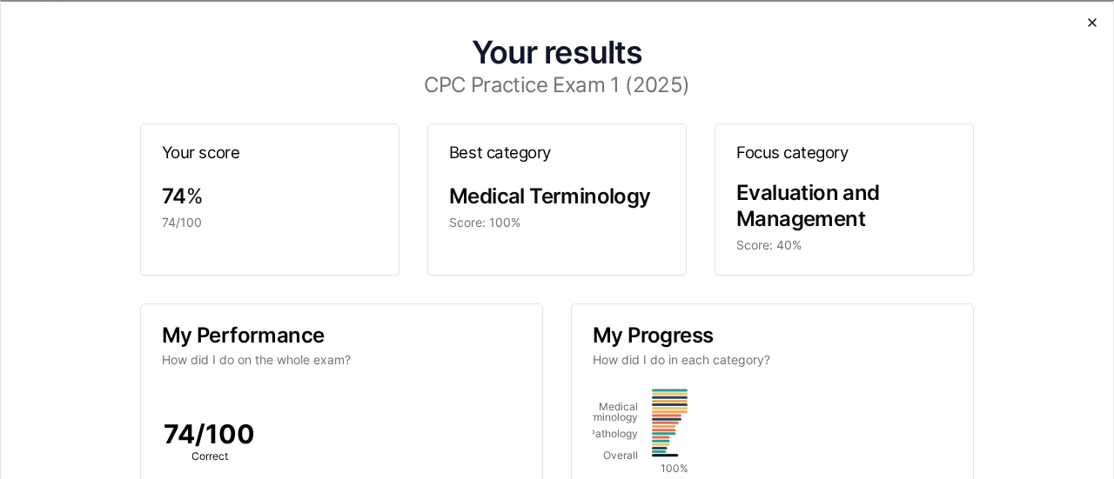
click at [1085, 27] on icon "button" at bounding box center [1092, 22] width 14 height 14
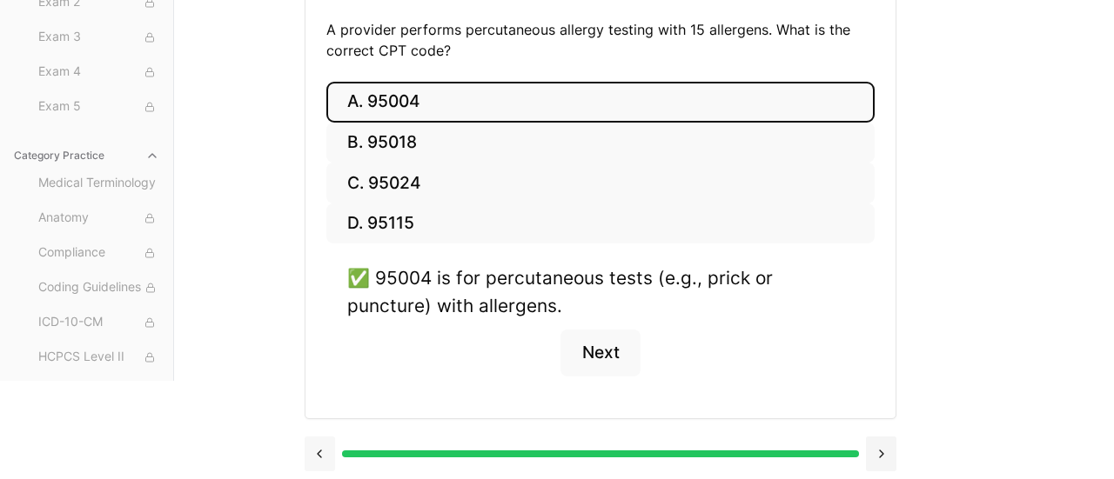
click at [315, 453] on button at bounding box center [320, 454] width 30 height 35
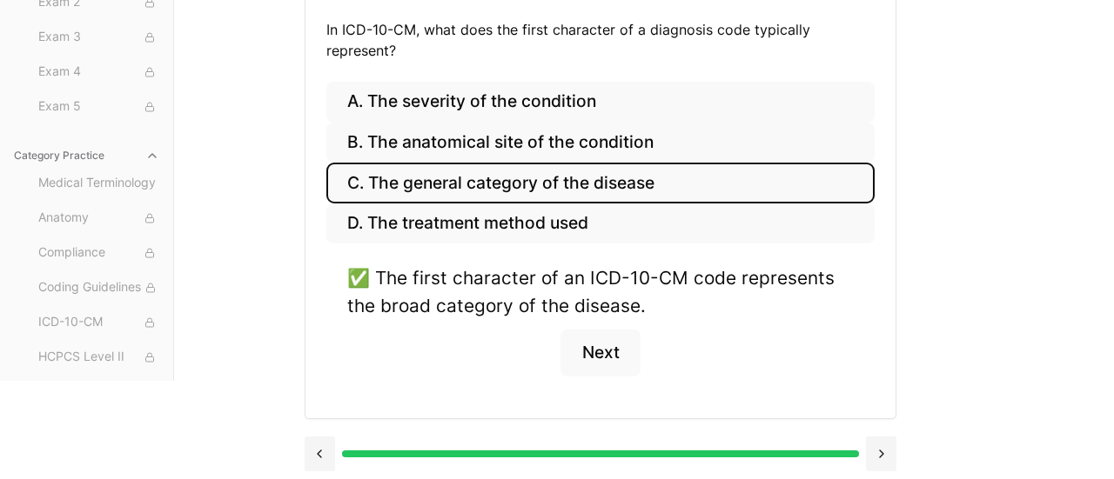
click at [988, 301] on div "Practice Exams Exam 1 Exam 2 Exam 3 Exam 4 Exam 5 Category Practice Medical Ter…" at bounding box center [557, 134] width 1114 height 494
click at [321, 453] on button at bounding box center [320, 454] width 30 height 35
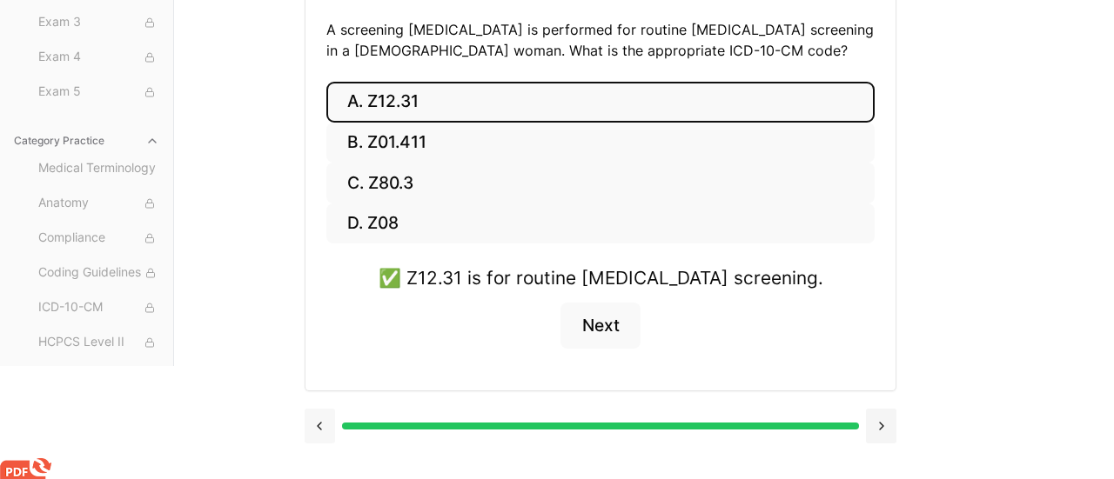
scroll to position [247, 0]
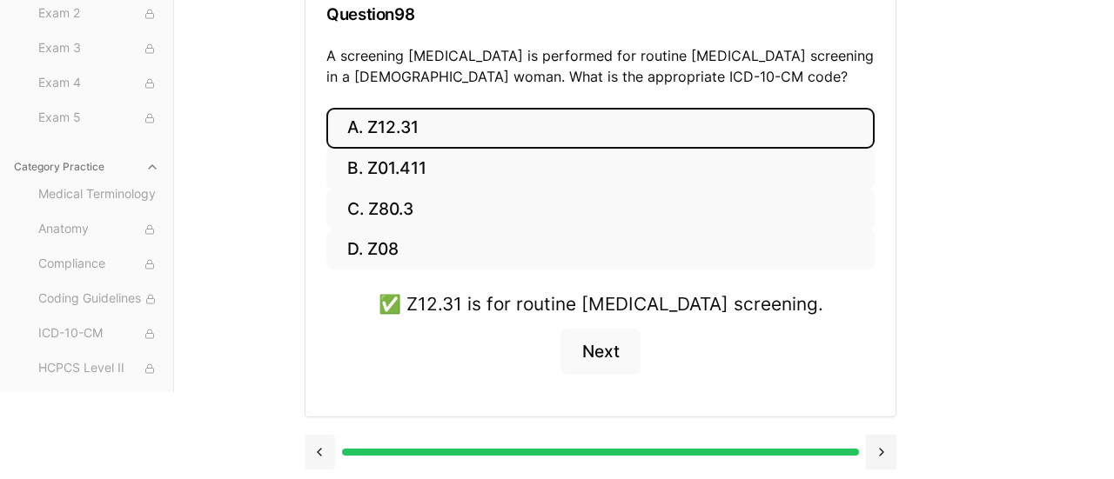
click at [321, 453] on button at bounding box center [320, 452] width 30 height 35
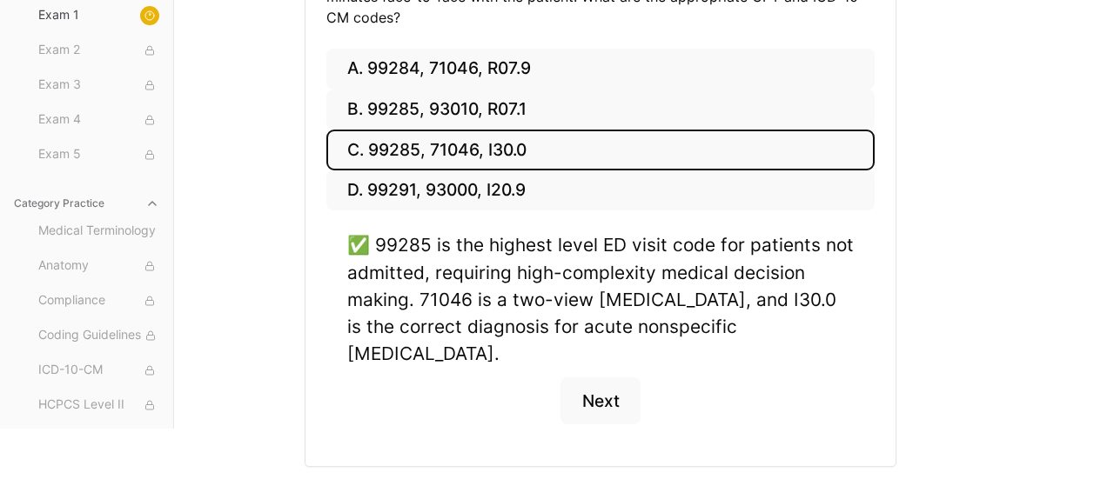
scroll to position [432, 0]
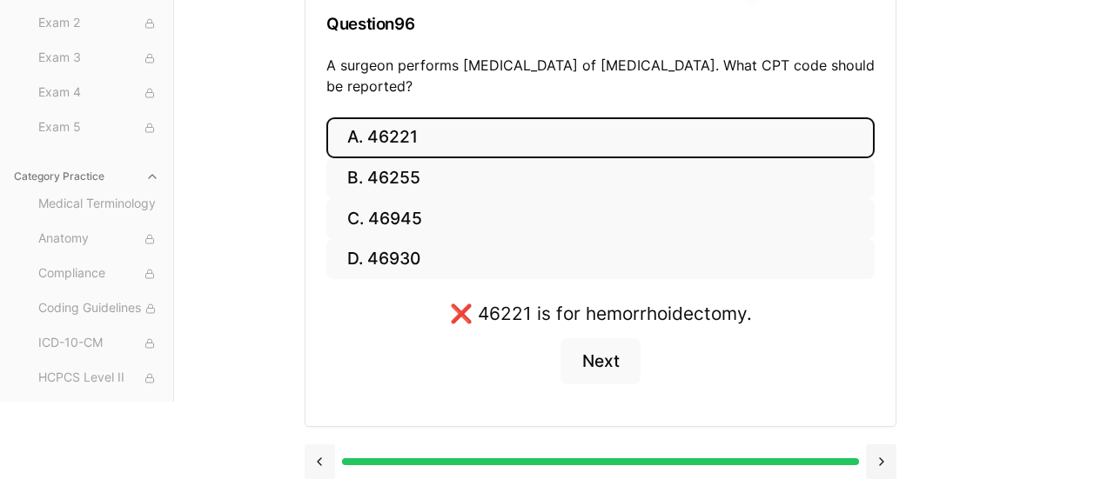
scroll to position [238, 0]
click at [325, 459] on button at bounding box center [320, 461] width 30 height 35
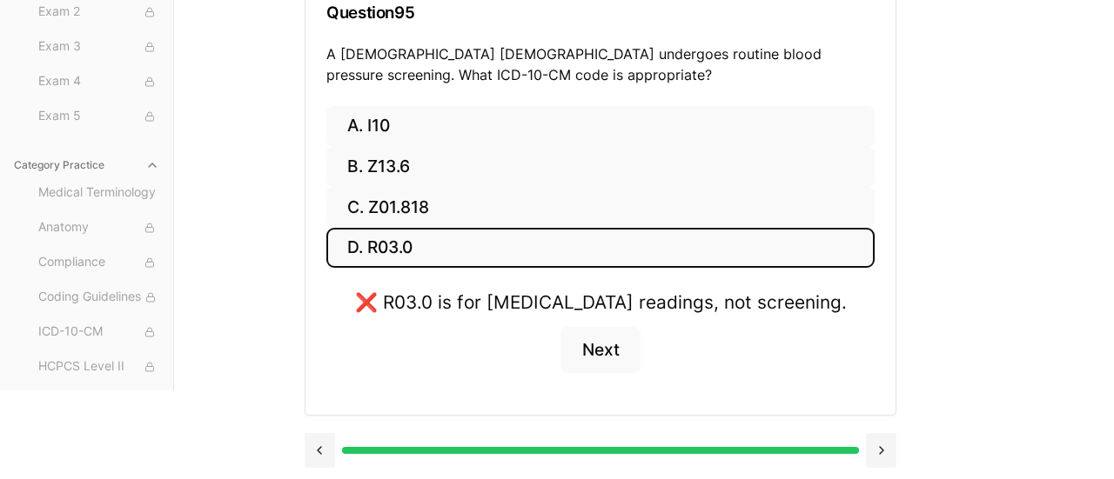
scroll to position [247, 0]
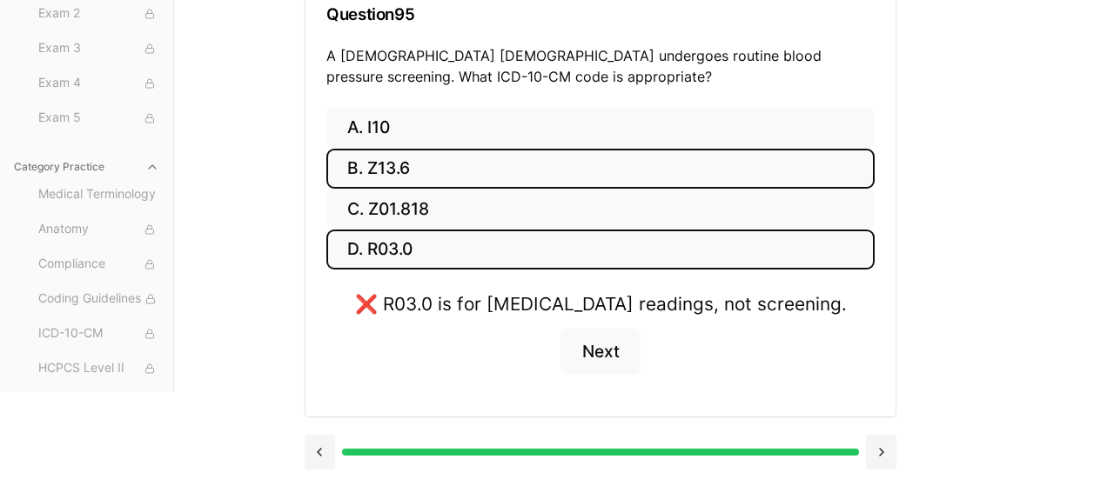
click at [383, 164] on button "B. Z13.6" at bounding box center [600, 169] width 548 height 41
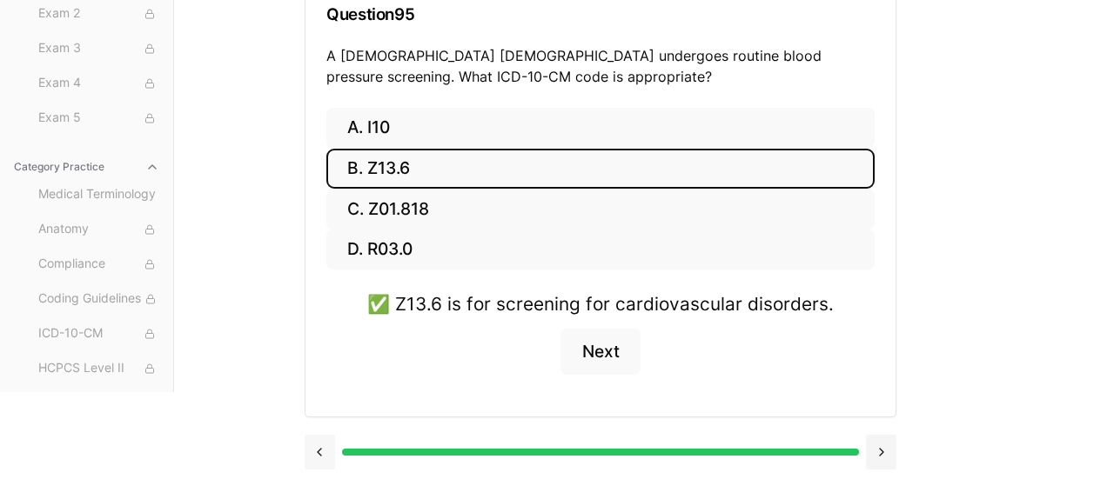
click at [320, 449] on button at bounding box center [320, 452] width 30 height 35
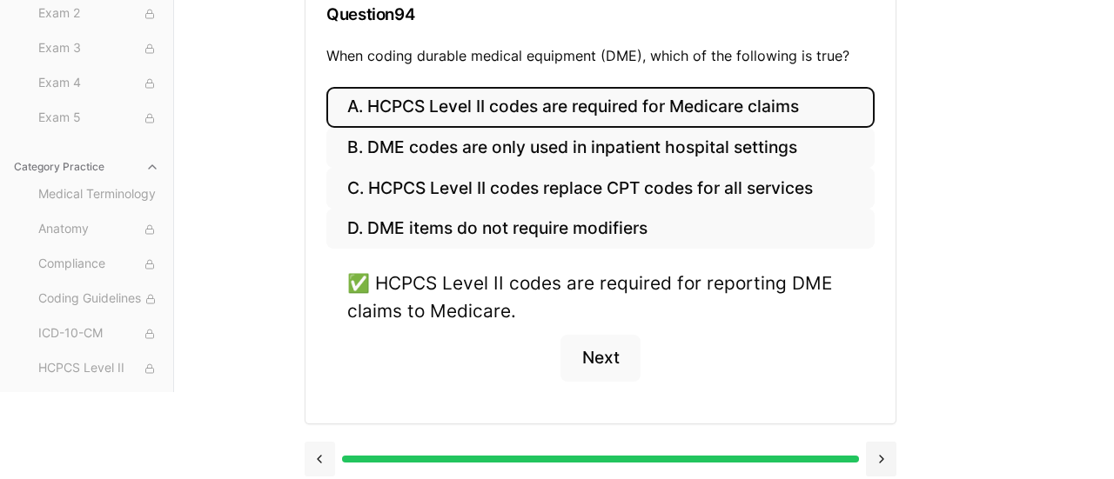
click at [319, 451] on button at bounding box center [320, 459] width 30 height 35
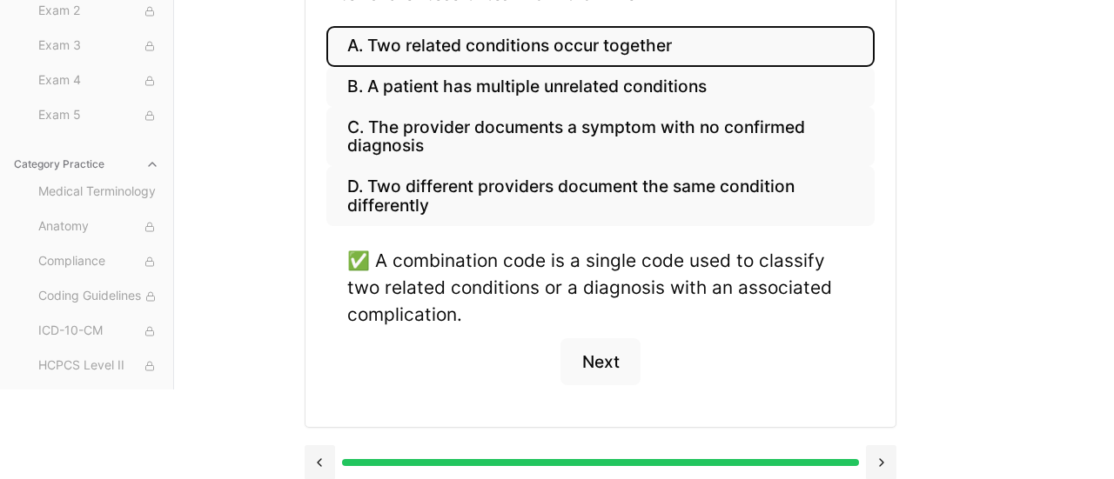
scroll to position [308, 0]
click at [325, 454] on button at bounding box center [320, 463] width 30 height 35
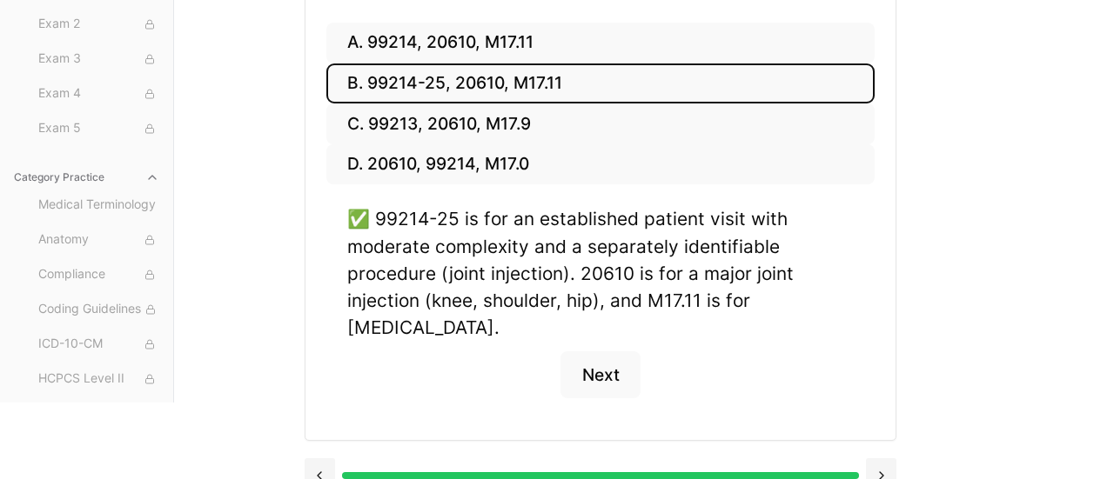
scroll to position [418, 0]
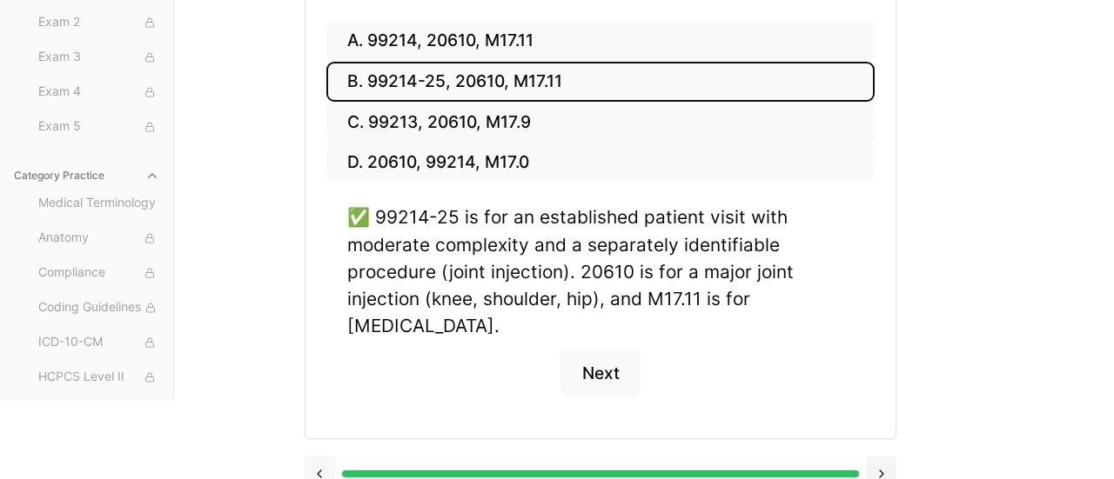
click at [322, 457] on button at bounding box center [320, 474] width 30 height 35
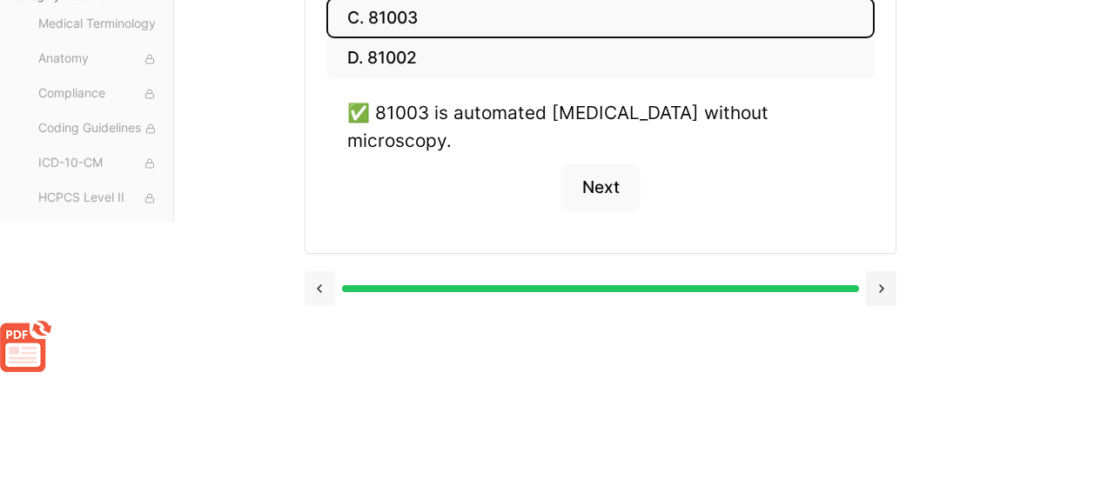
scroll to position [226, 0]
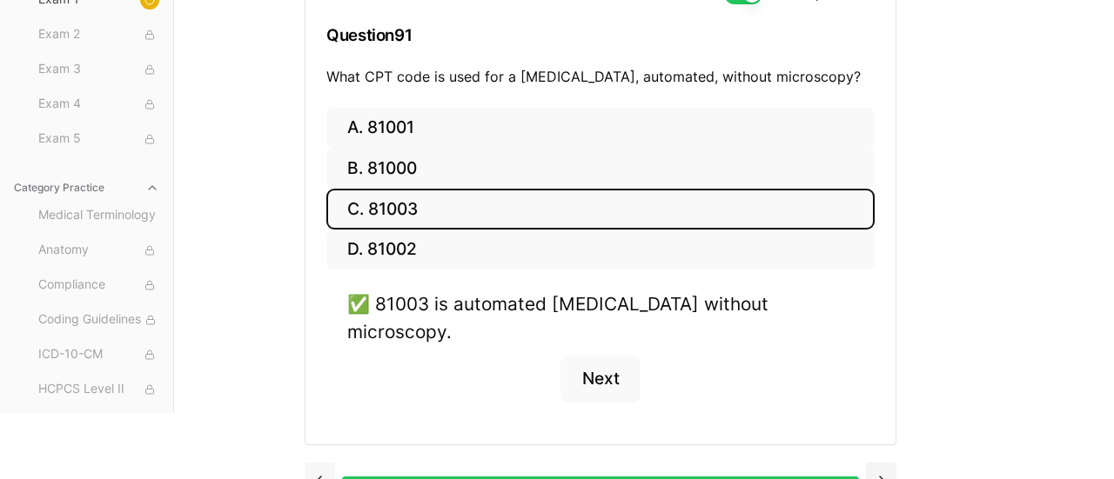
click at [323, 463] on button at bounding box center [320, 480] width 30 height 35
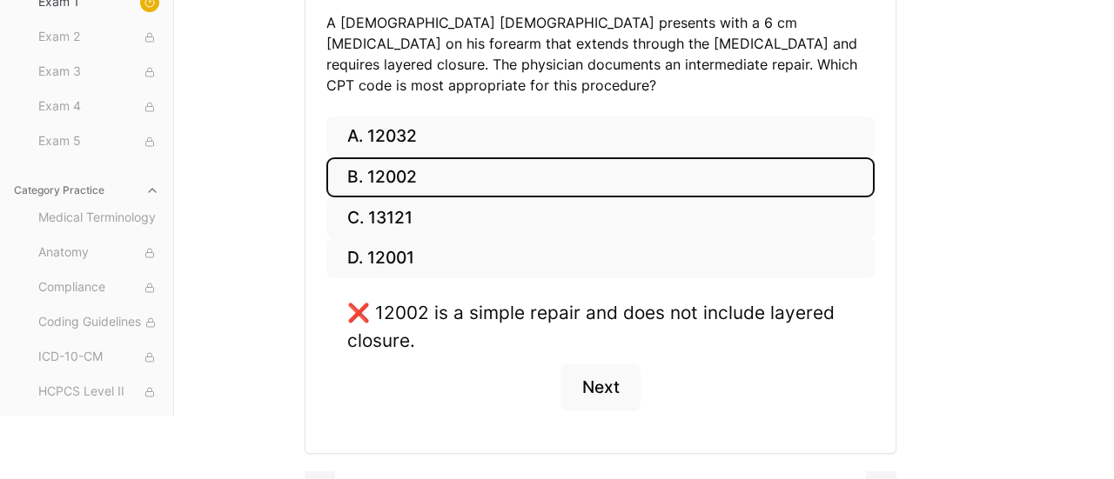
scroll to position [252, 0]
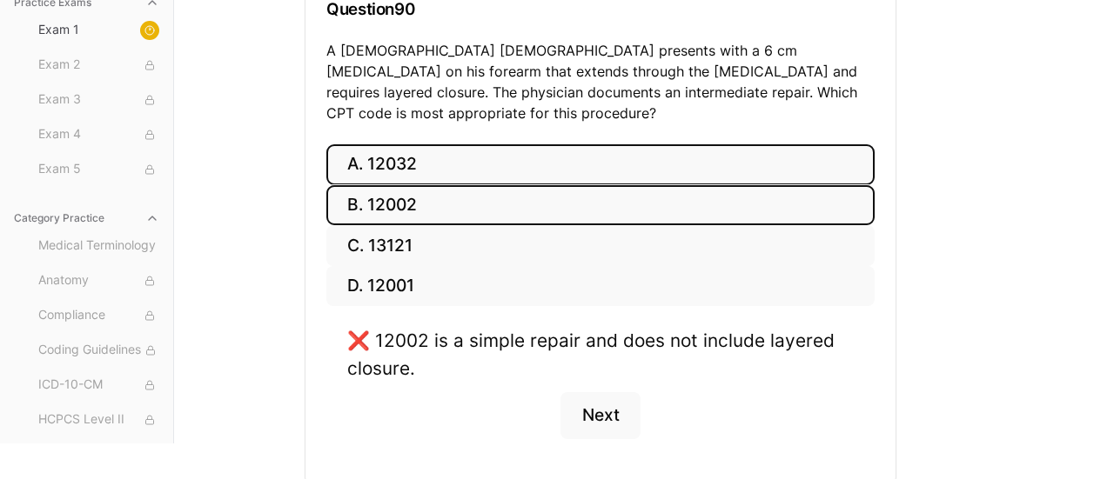
click at [404, 148] on button "A. 12032" at bounding box center [600, 164] width 548 height 41
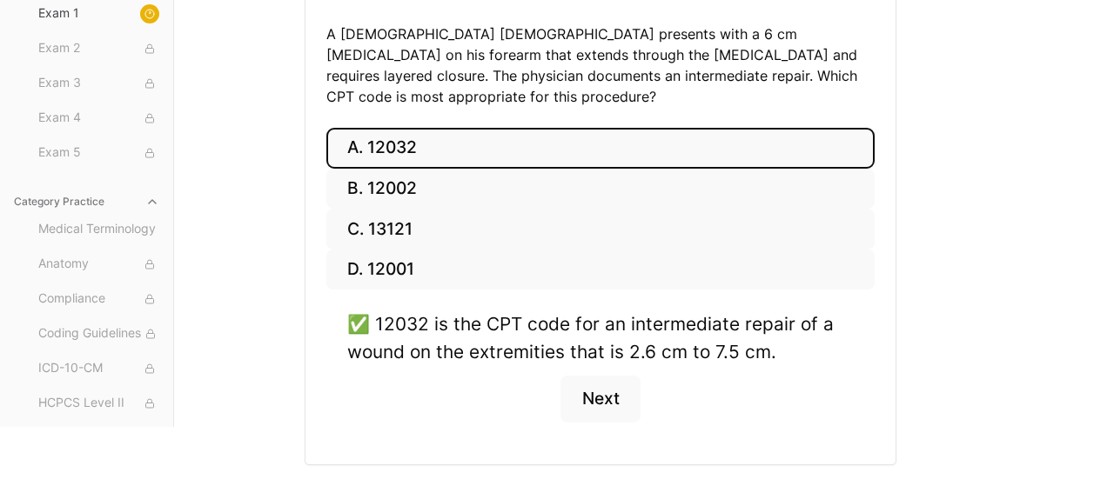
scroll to position [294, 0]
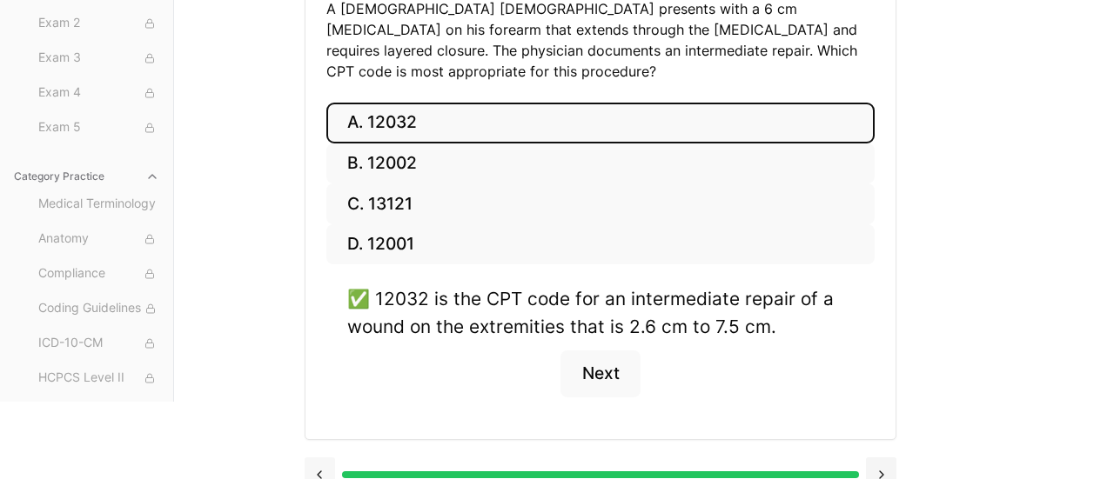
click at [321, 458] on button at bounding box center [320, 475] width 30 height 35
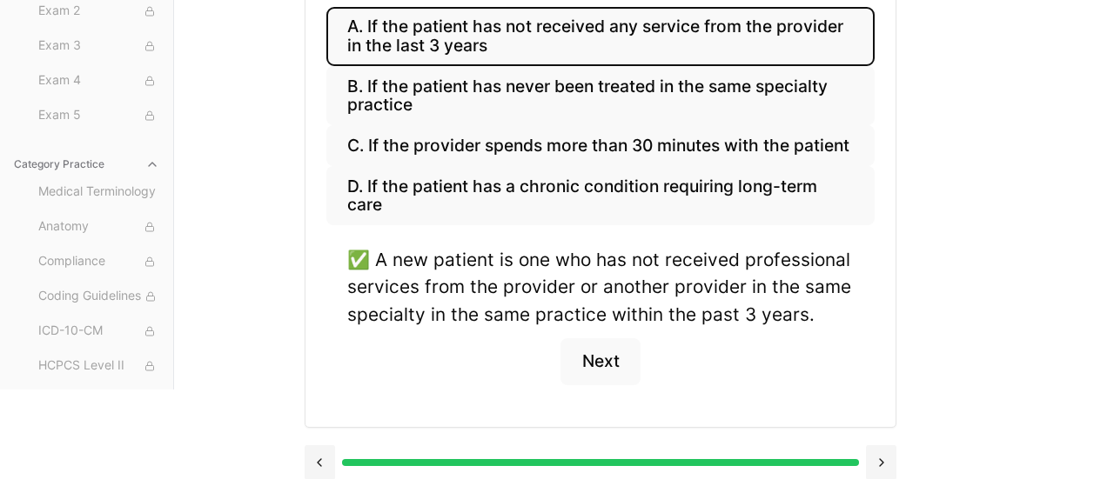
scroll to position [336, 0]
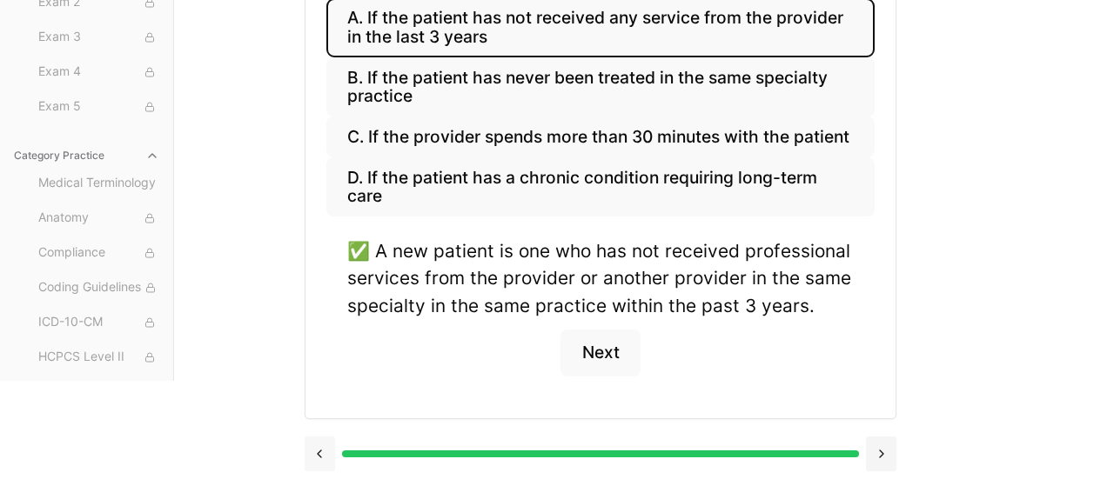
click at [319, 451] on button at bounding box center [320, 454] width 30 height 35
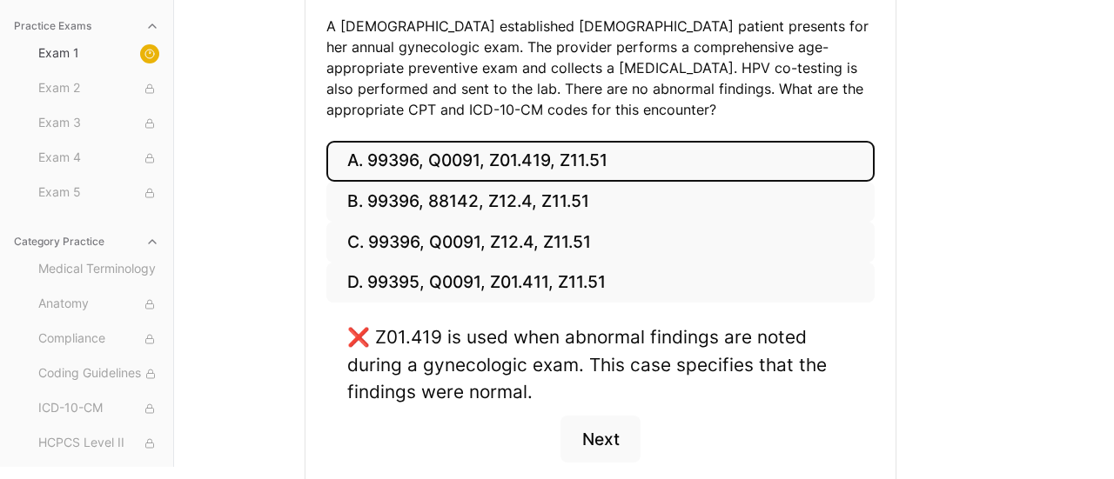
scroll to position [268, 0]
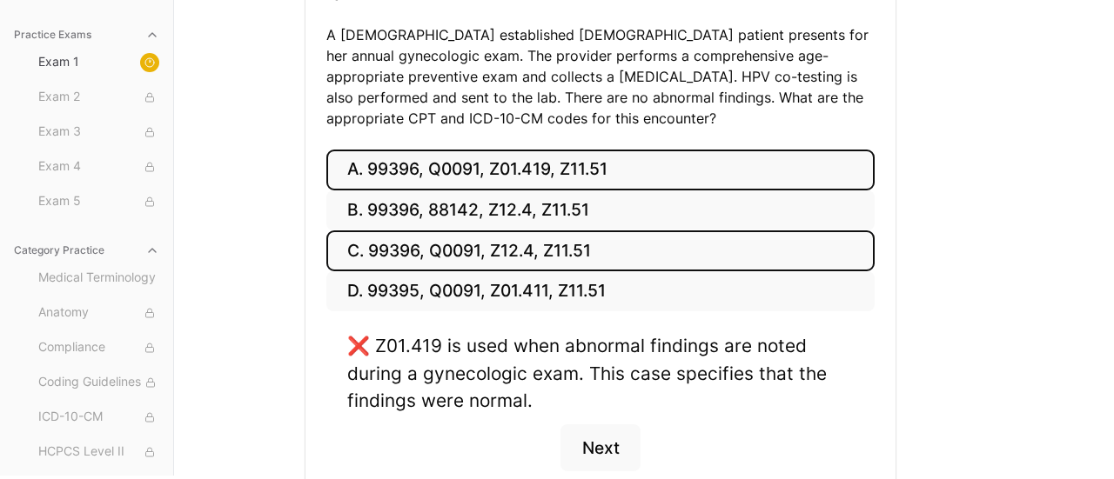
click at [385, 247] on button "C. 99396, Q0091, Z12.4, Z11.51" at bounding box center [600, 251] width 548 height 41
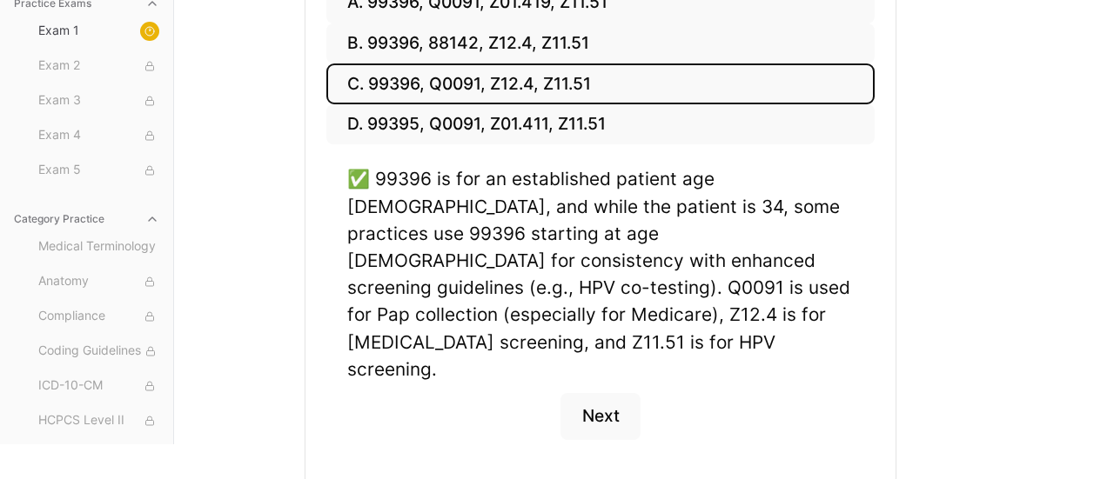
scroll to position [446, 0]
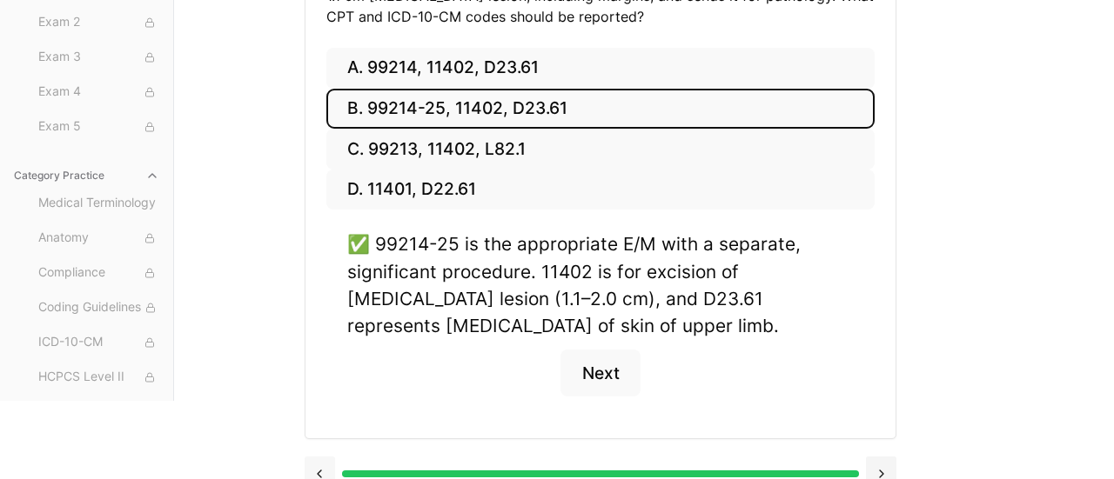
click at [318, 457] on button at bounding box center [320, 474] width 30 height 35
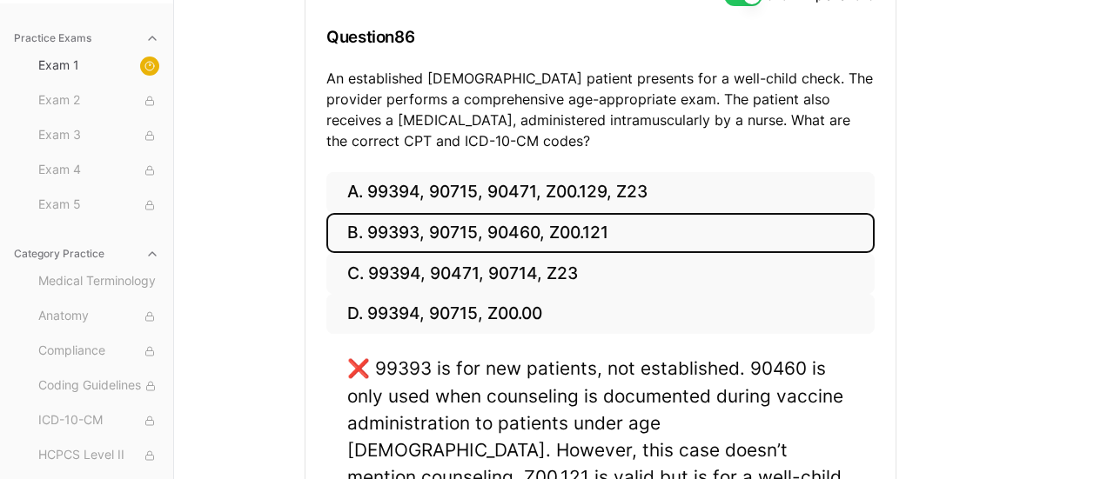
scroll to position [221, 0]
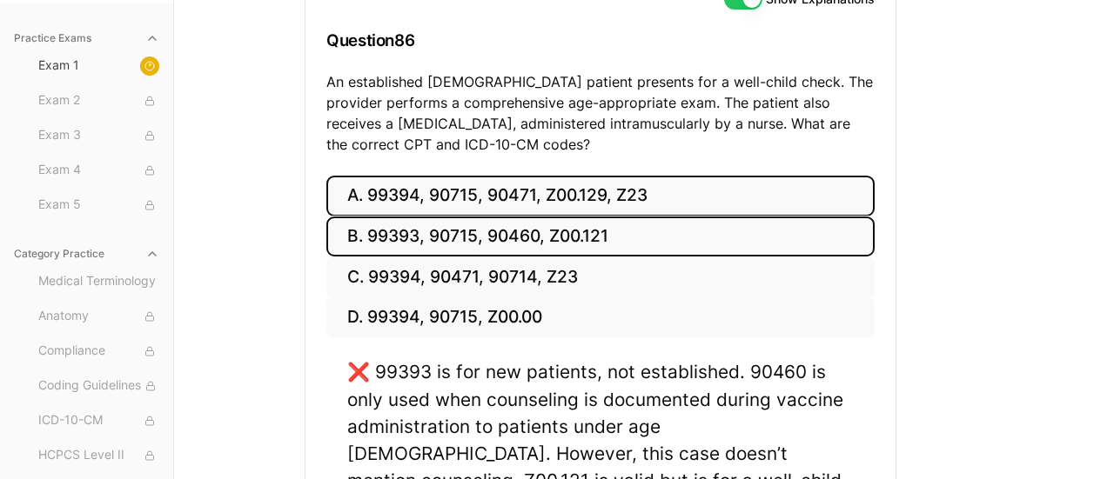
click at [482, 188] on button "A. 99394, 90715, 90471, Z00.129, Z23" at bounding box center [600, 196] width 548 height 41
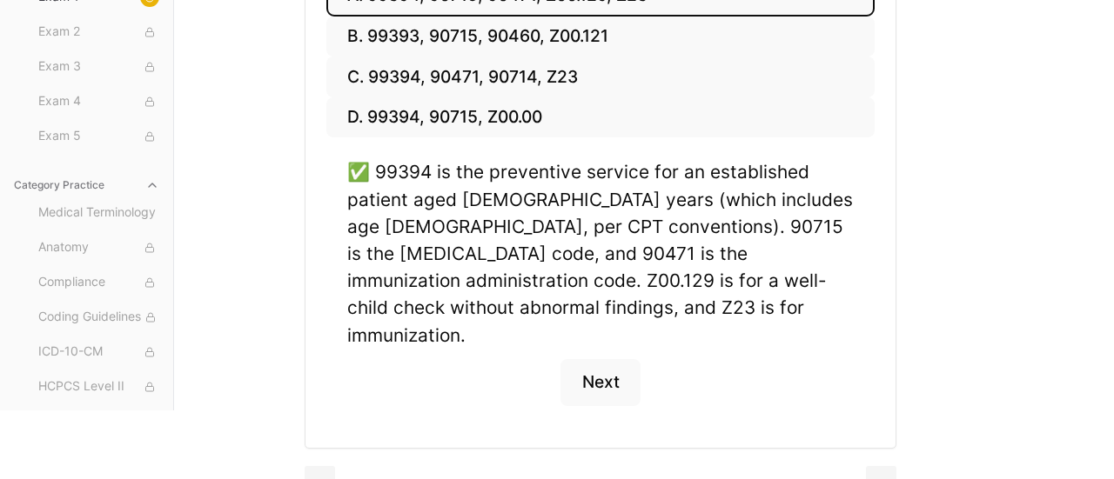
scroll to position [425, 0]
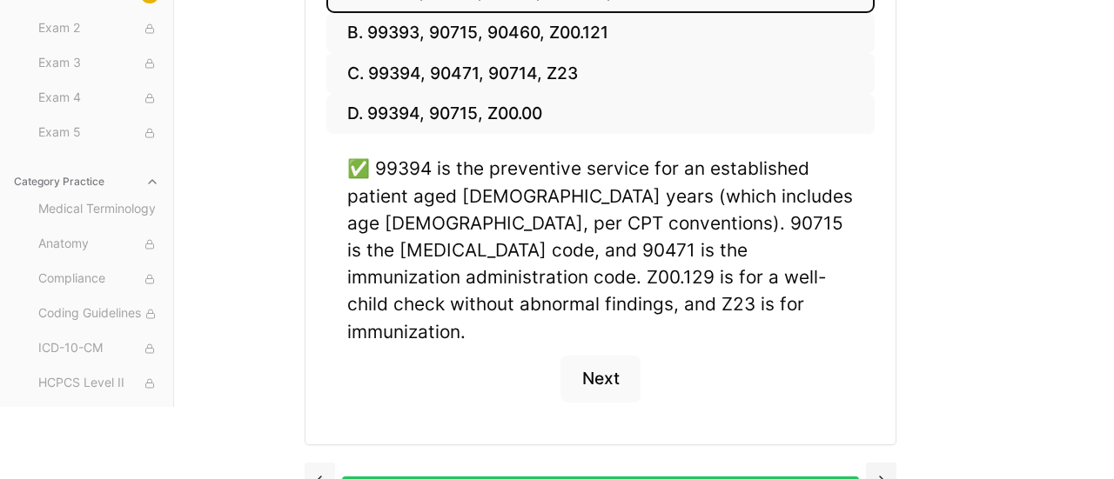
click at [322, 463] on button at bounding box center [320, 480] width 30 height 35
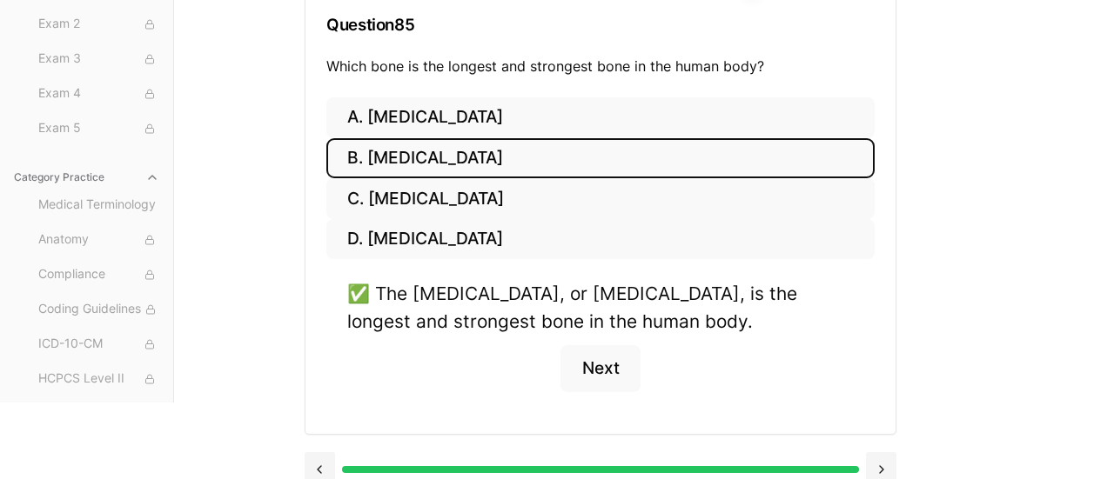
scroll to position [252, 0]
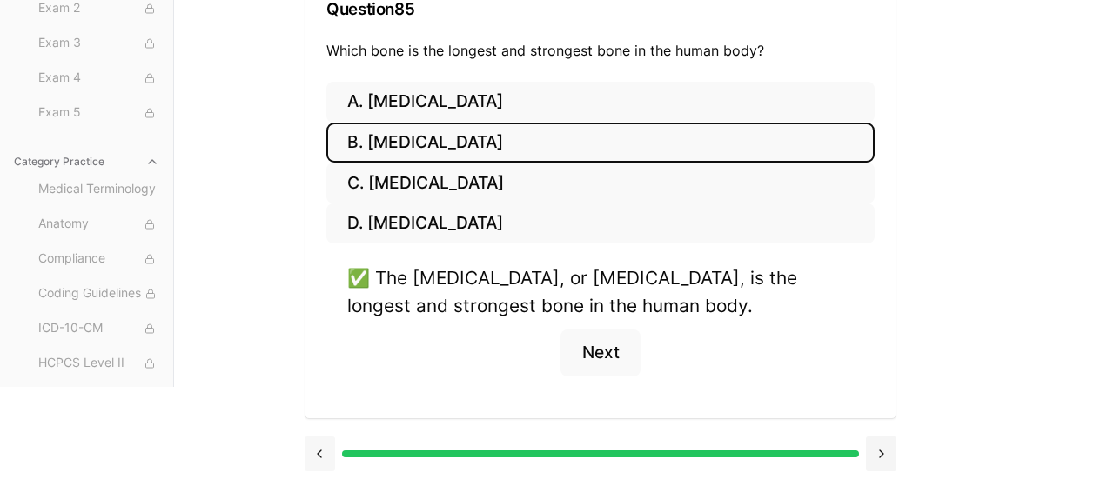
click at [321, 449] on button at bounding box center [320, 454] width 30 height 35
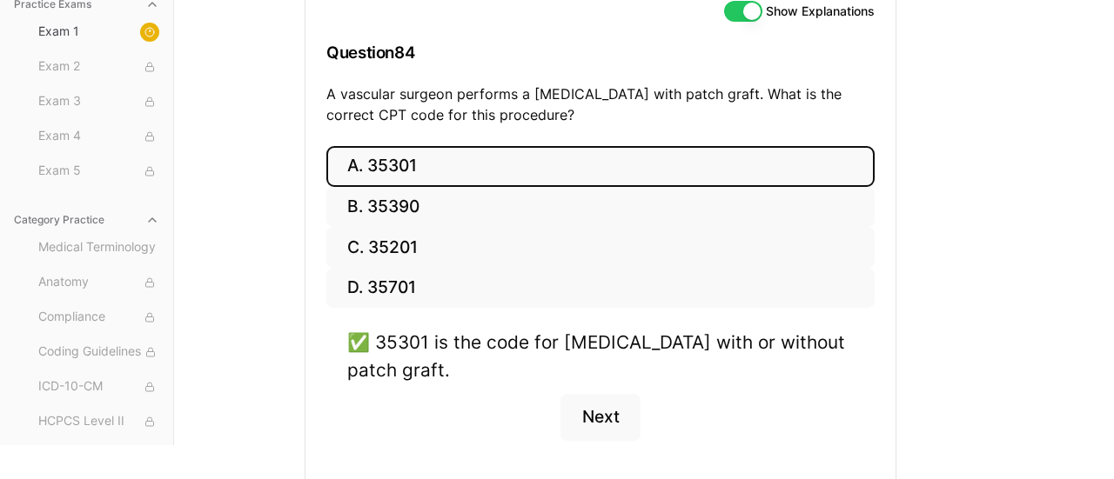
scroll to position [273, 0]
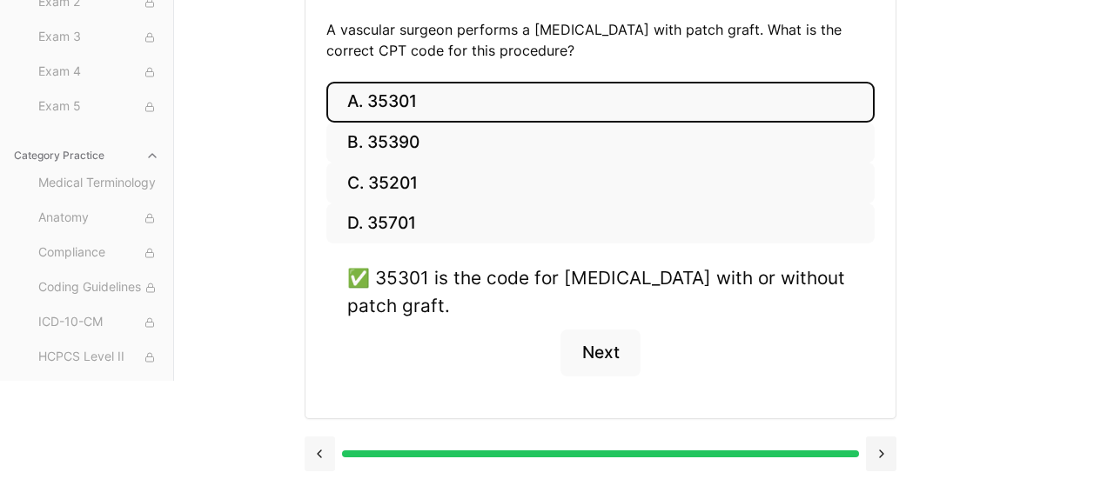
click at [318, 452] on button at bounding box center [320, 454] width 30 height 35
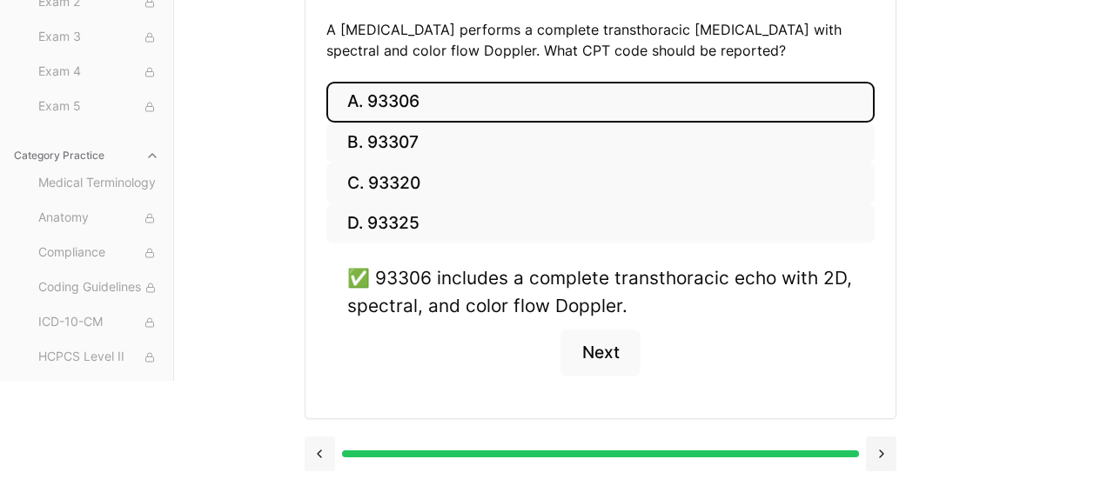
click at [318, 452] on button at bounding box center [320, 454] width 30 height 35
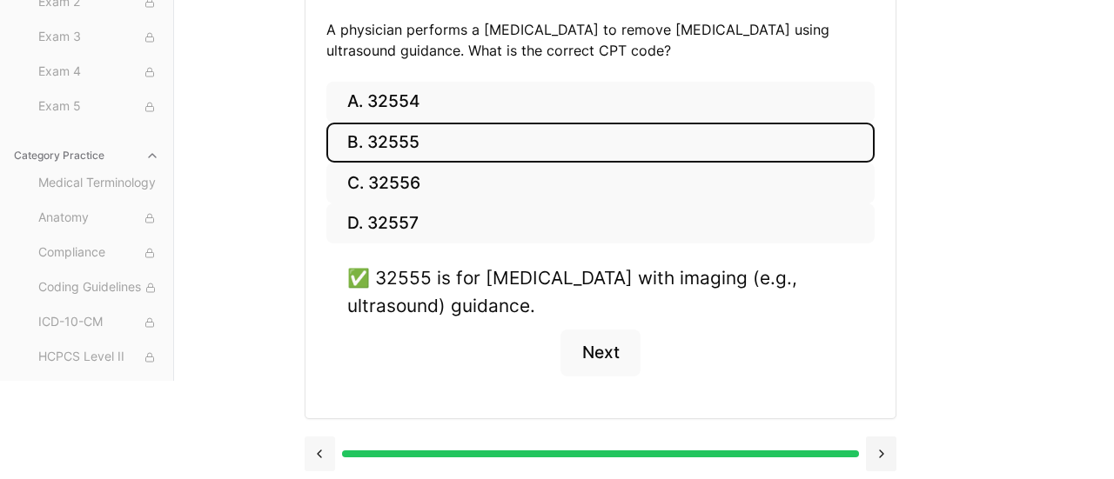
click at [318, 452] on button at bounding box center [320, 454] width 30 height 35
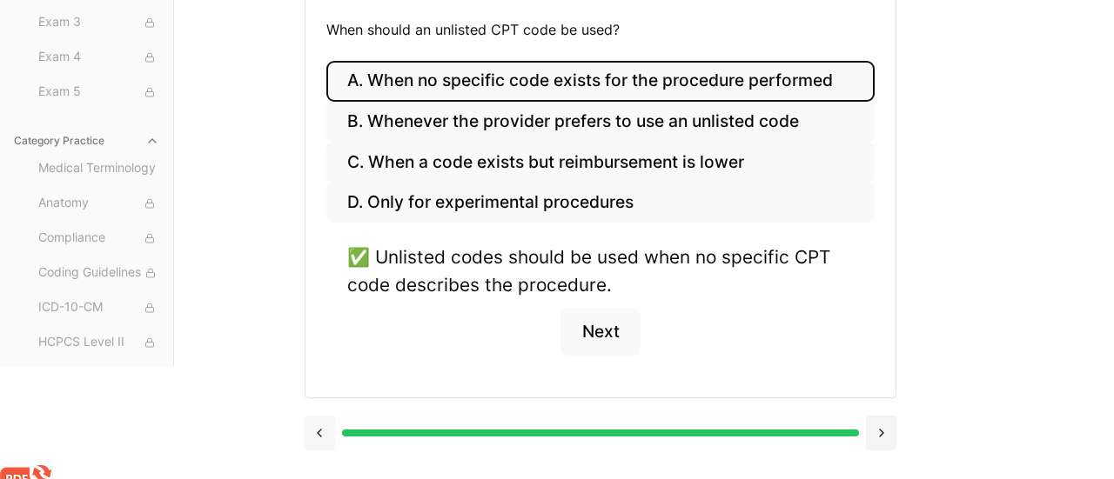
scroll to position [252, 0]
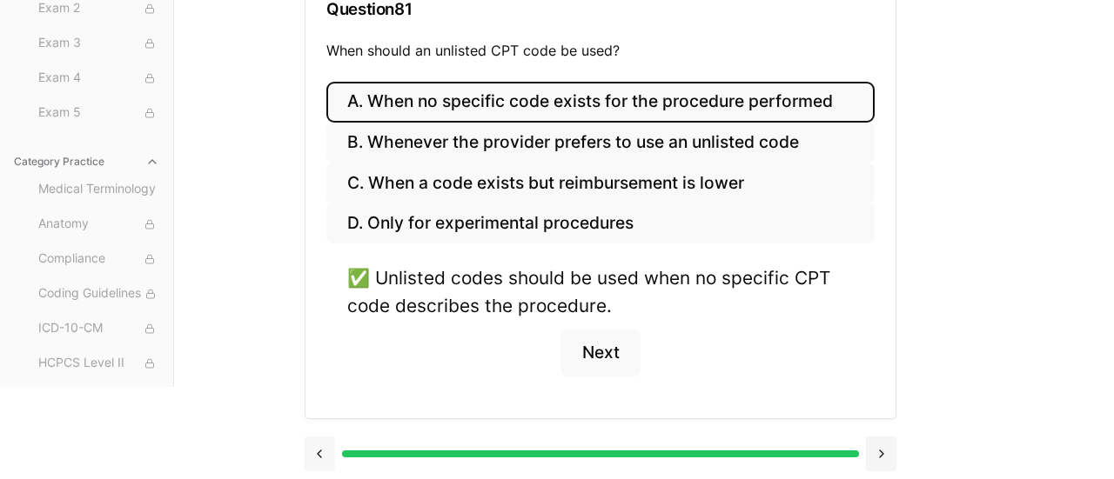
click at [318, 448] on button at bounding box center [320, 454] width 30 height 35
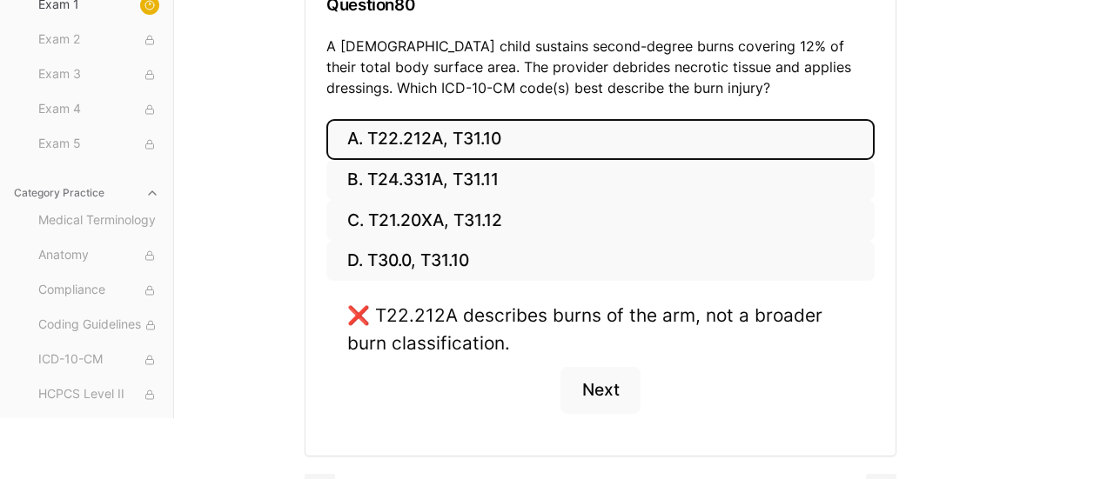
scroll to position [247, 0]
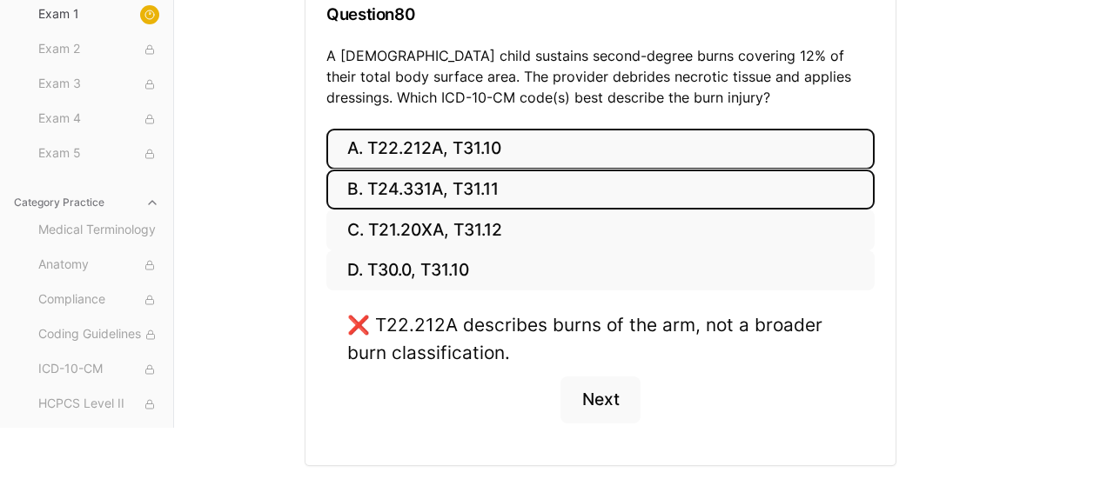
click at [422, 184] on button "B. T24.331A, T31.11" at bounding box center [600, 190] width 548 height 41
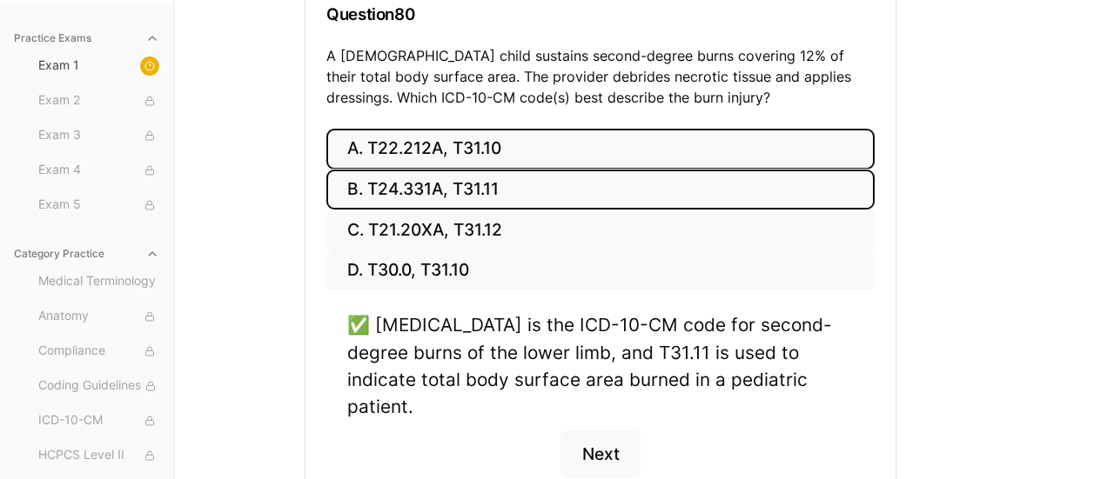
click at [461, 152] on button "A. T22.212A, T31.10" at bounding box center [600, 149] width 548 height 41
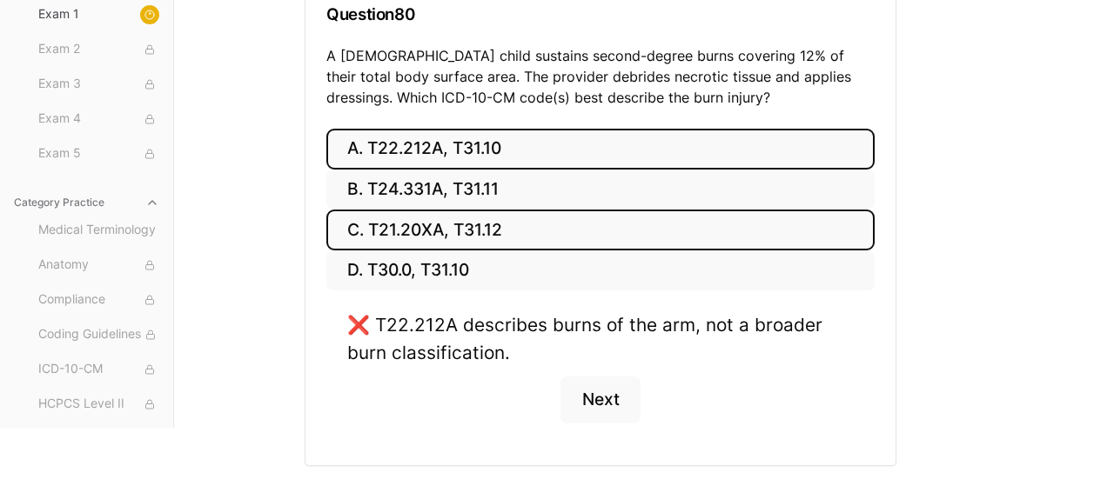
click at [423, 238] on button "C. T21.20XA, T31.12" at bounding box center [600, 230] width 548 height 41
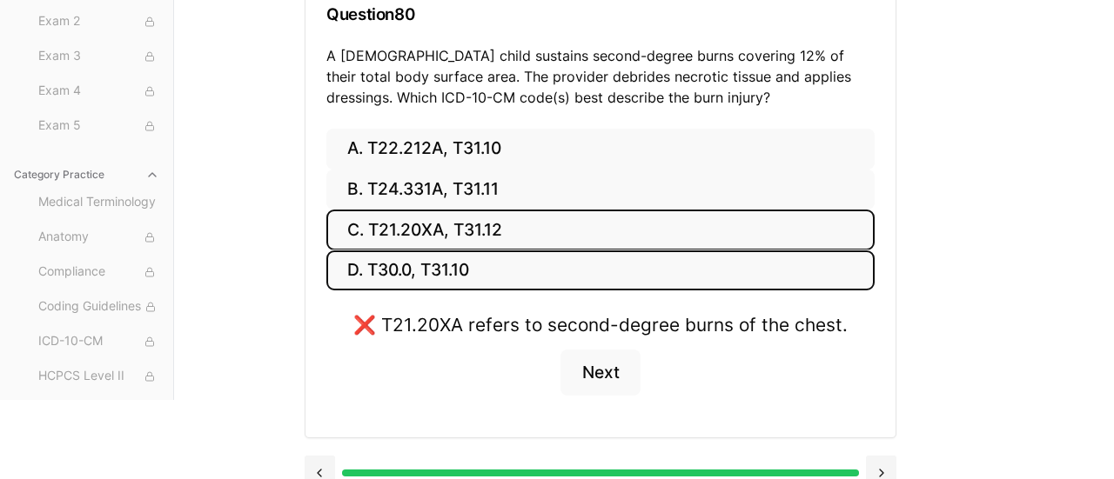
click at [414, 270] on button "D. T30.0, T31.10" at bounding box center [600, 271] width 548 height 41
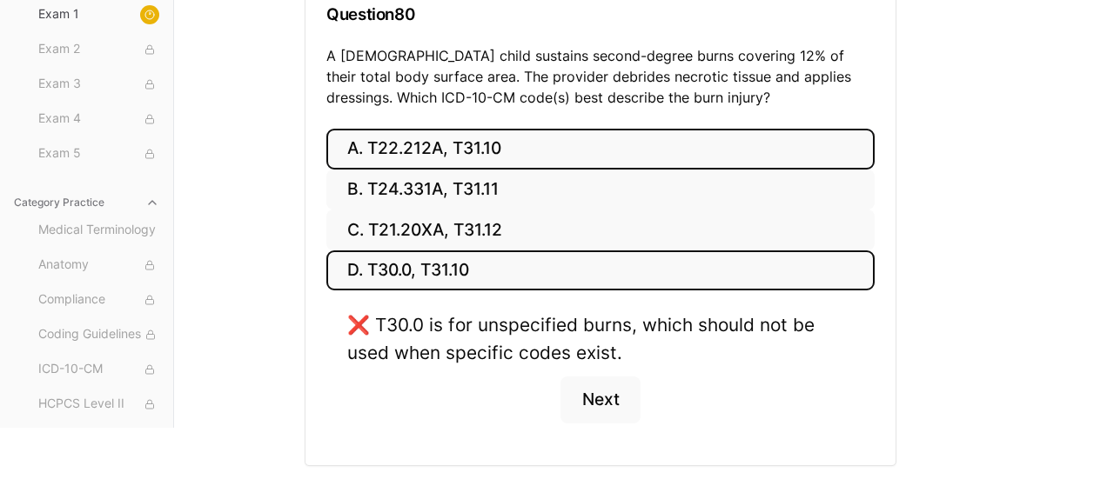
click at [405, 155] on button "A. T22.212A, T31.10" at bounding box center [600, 149] width 548 height 41
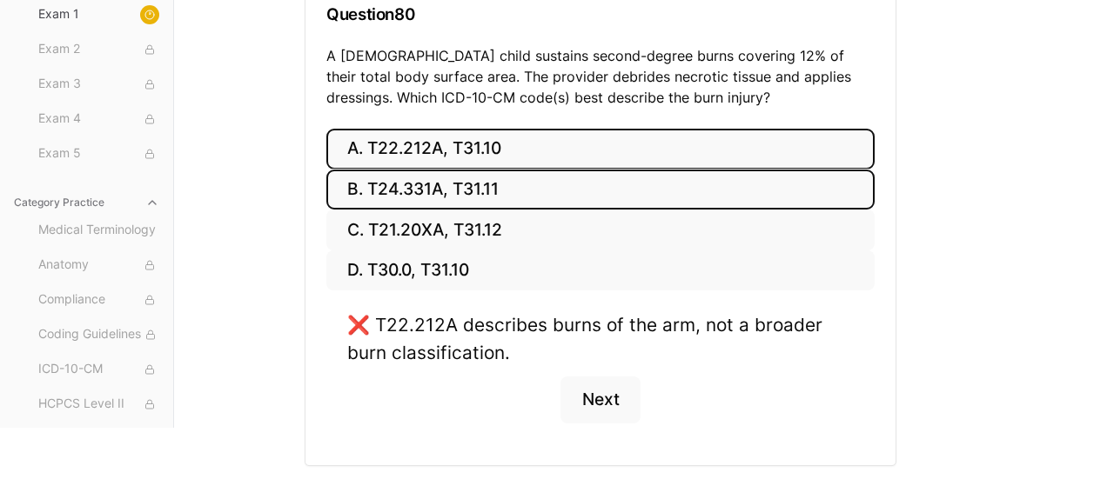
click at [400, 177] on button "B. T24.331A, T31.11" at bounding box center [600, 190] width 548 height 41
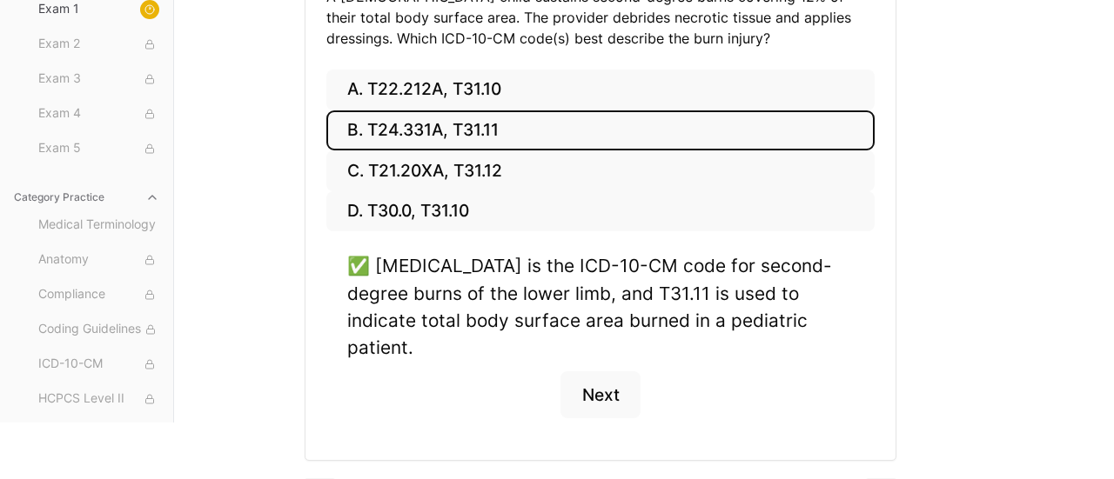
scroll to position [312, 0]
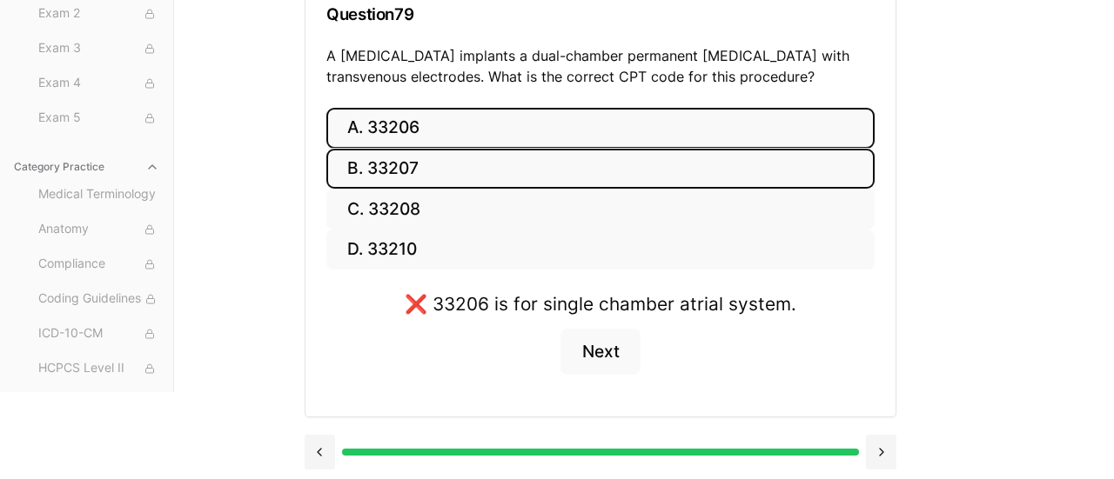
click at [376, 171] on button "B. 33207" at bounding box center [600, 169] width 548 height 41
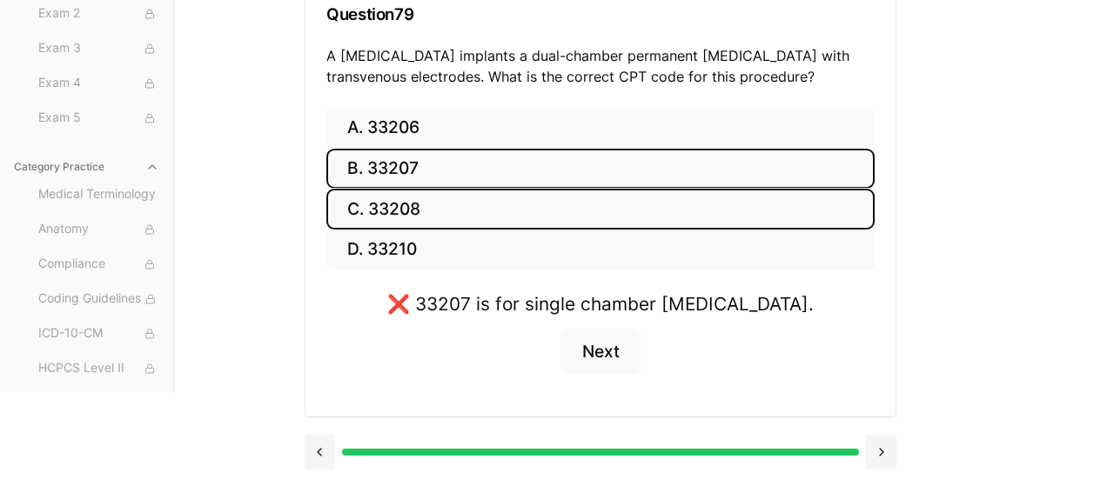
click at [389, 204] on button "C. 33208" at bounding box center [600, 209] width 548 height 41
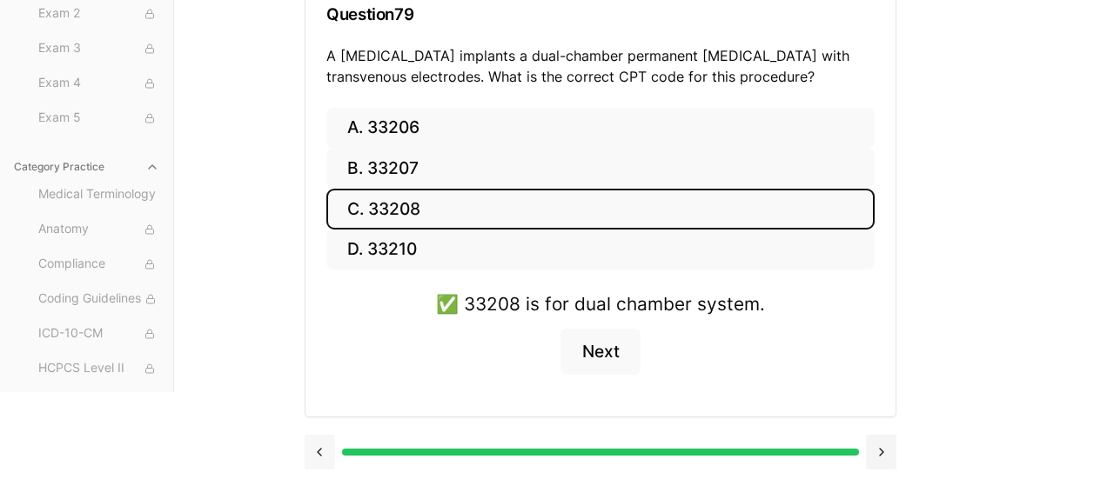
click at [319, 448] on button at bounding box center [320, 452] width 30 height 35
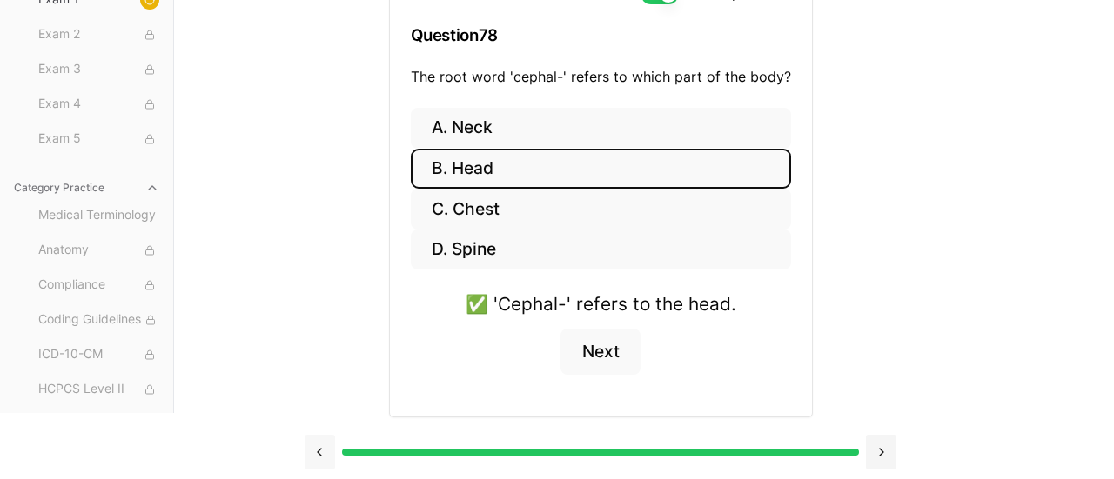
click at [317, 450] on button at bounding box center [320, 452] width 30 height 35
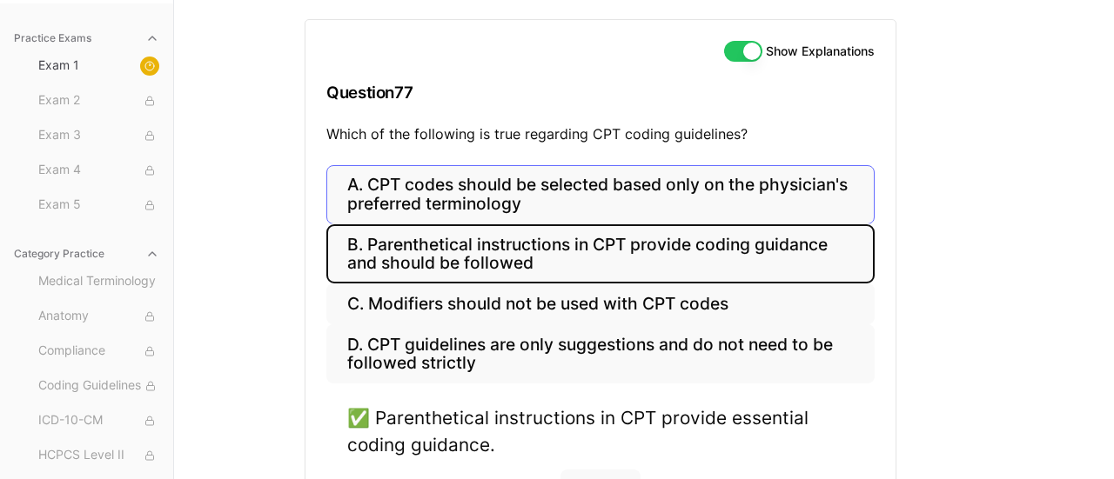
scroll to position [171, 0]
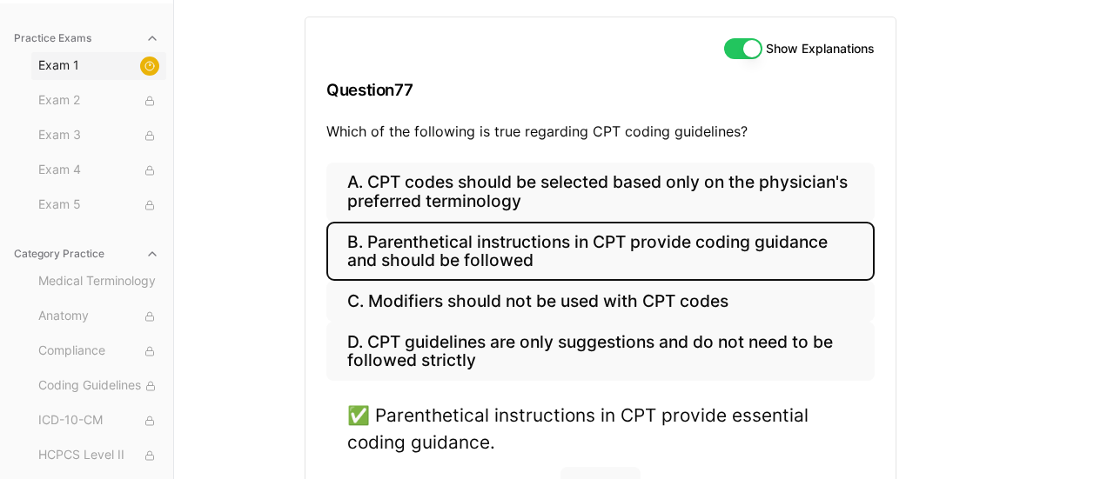
click at [67, 66] on span "Exam 1" at bounding box center [98, 66] width 121 height 19
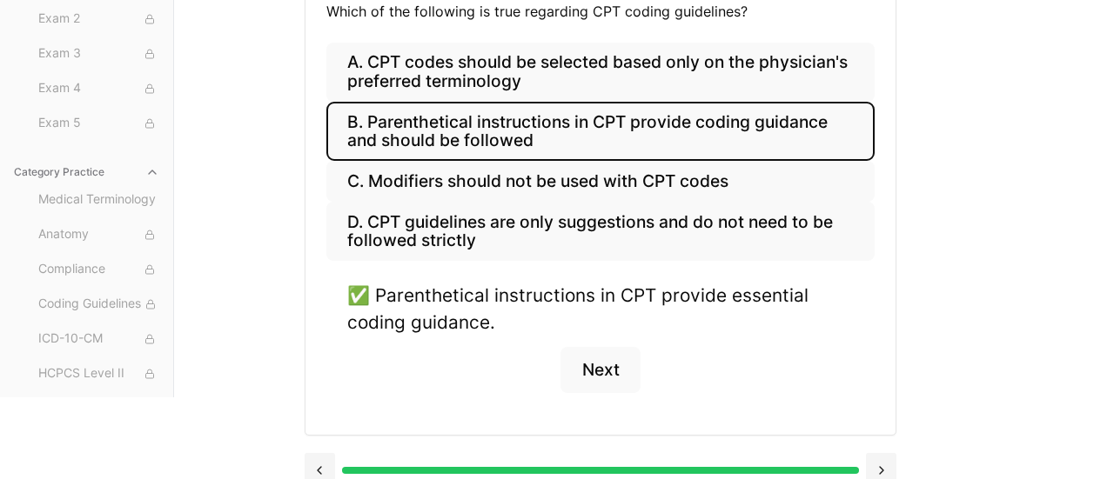
scroll to position [310, 0]
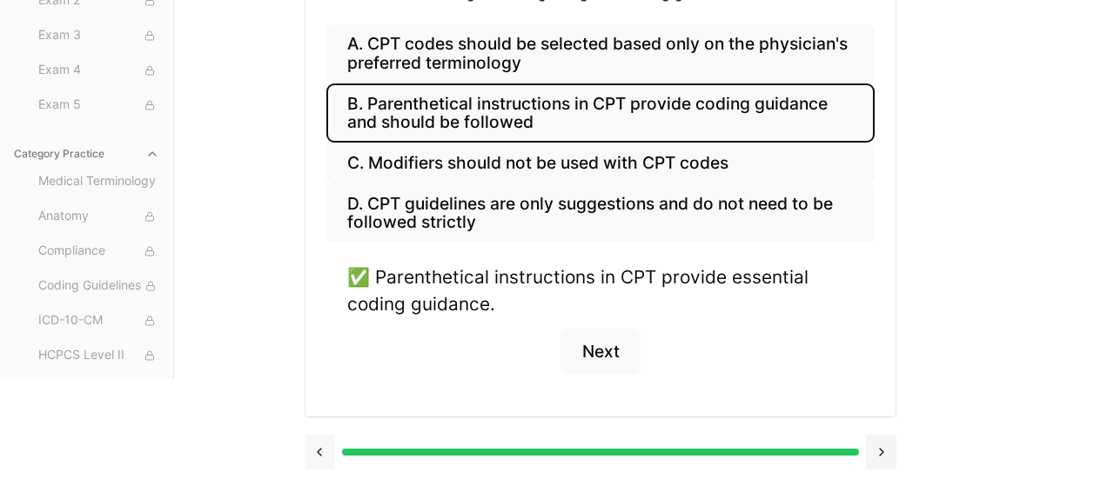
click at [325, 449] on button at bounding box center [320, 452] width 30 height 35
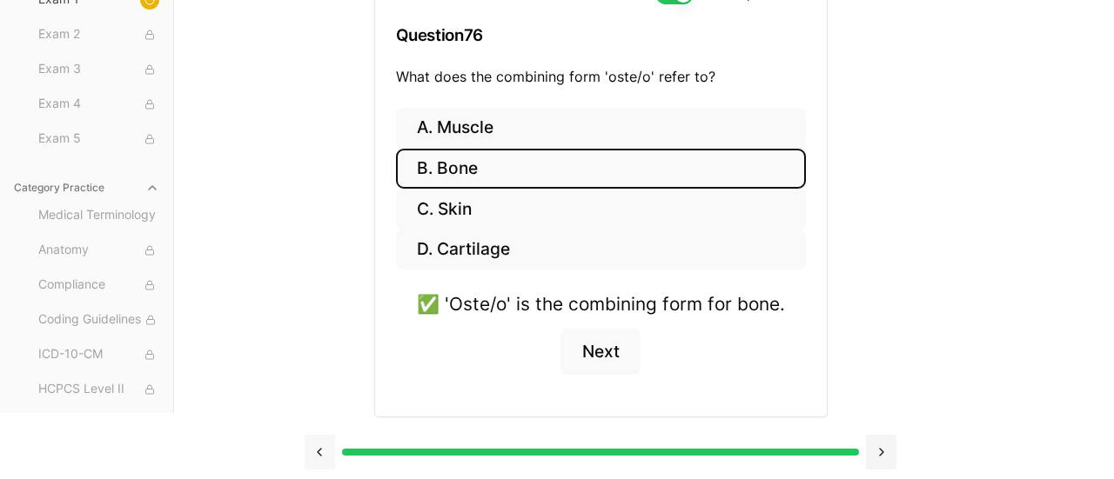
click at [323, 451] on button at bounding box center [320, 452] width 30 height 35
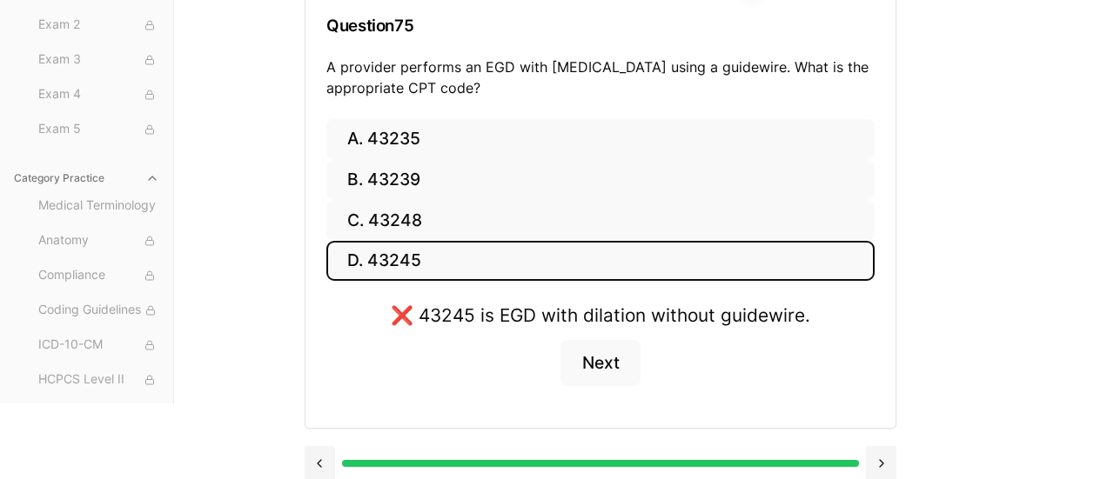
scroll to position [230, 0]
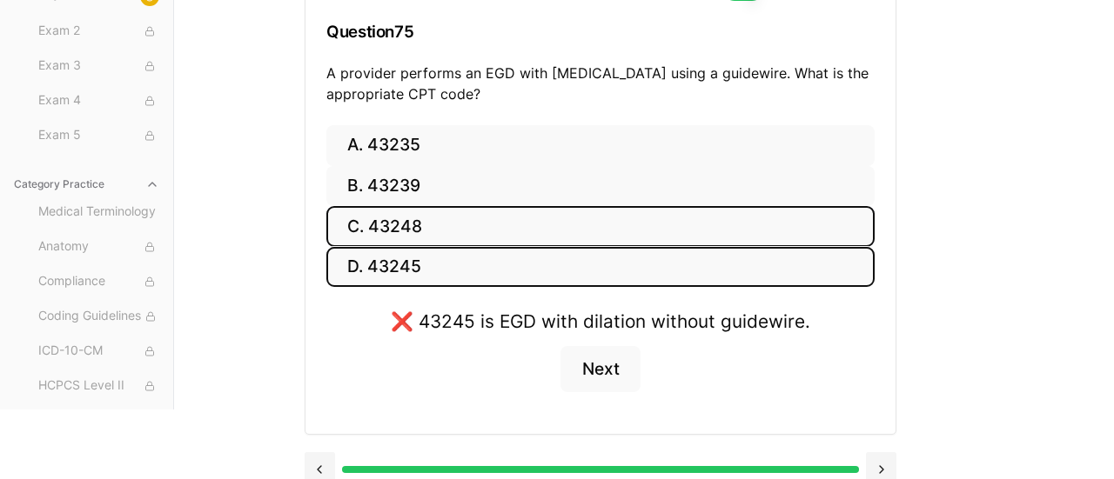
click at [411, 229] on button "C. 43248" at bounding box center [600, 226] width 548 height 41
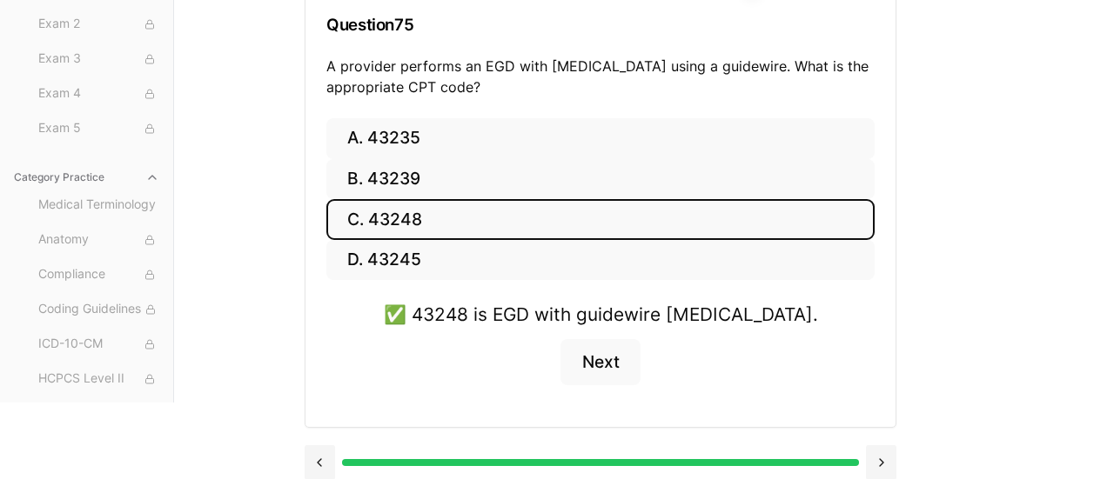
scroll to position [247, 0]
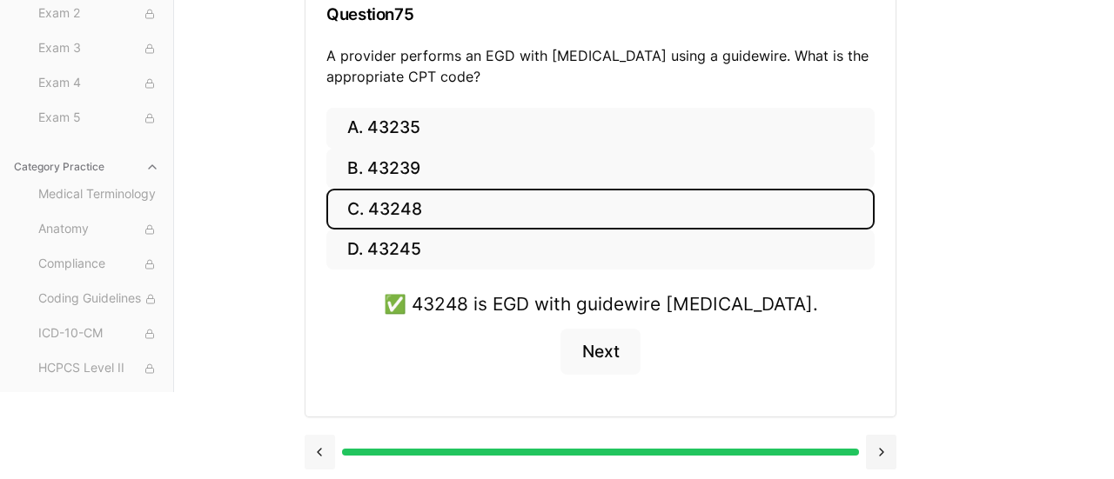
click at [324, 447] on button at bounding box center [320, 452] width 30 height 35
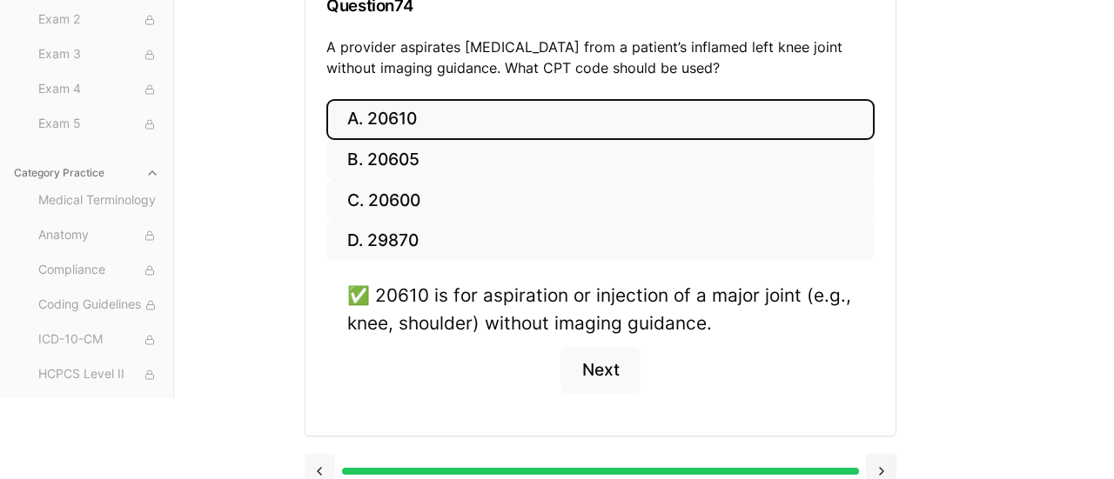
scroll to position [273, 0]
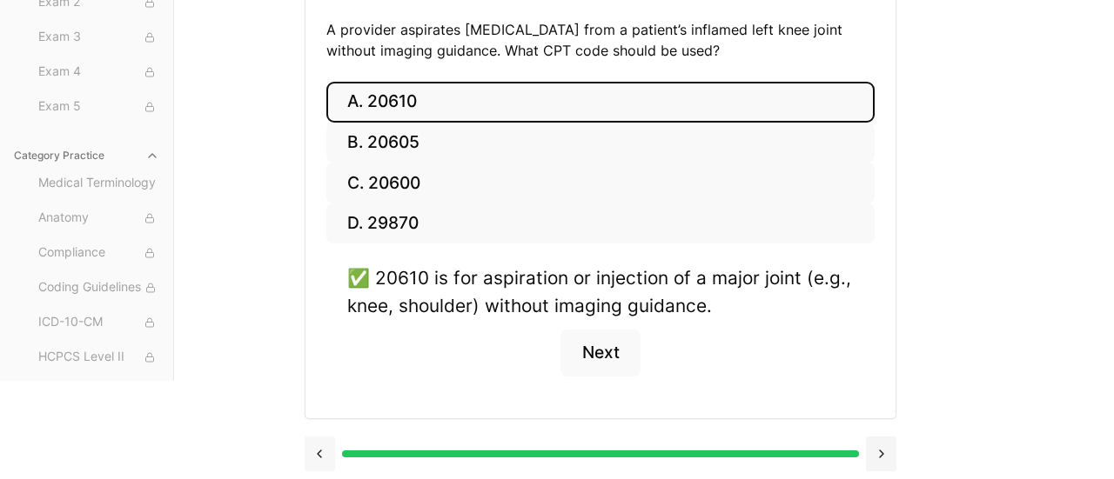
click at [322, 453] on button at bounding box center [320, 454] width 30 height 35
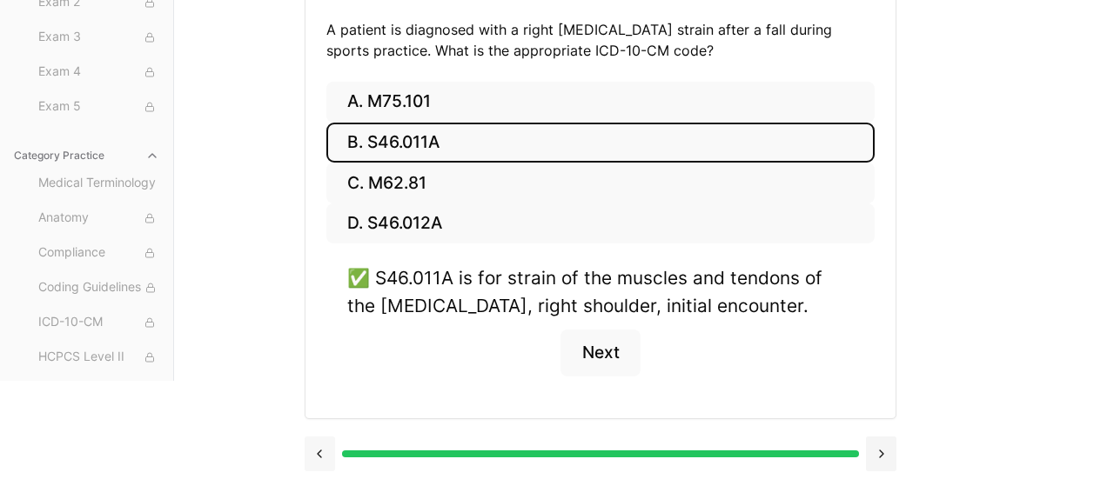
click at [318, 447] on button at bounding box center [320, 454] width 30 height 35
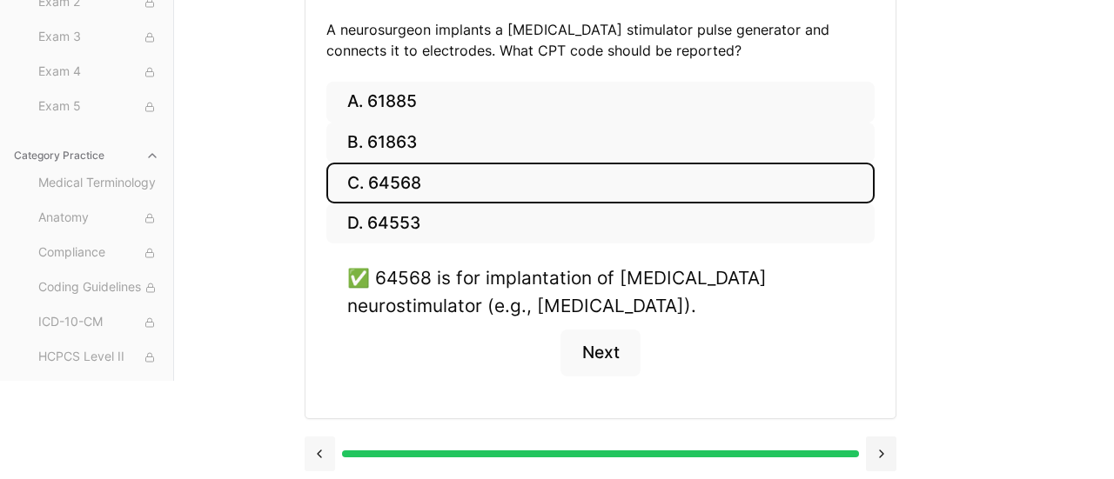
click at [318, 444] on button at bounding box center [320, 454] width 30 height 35
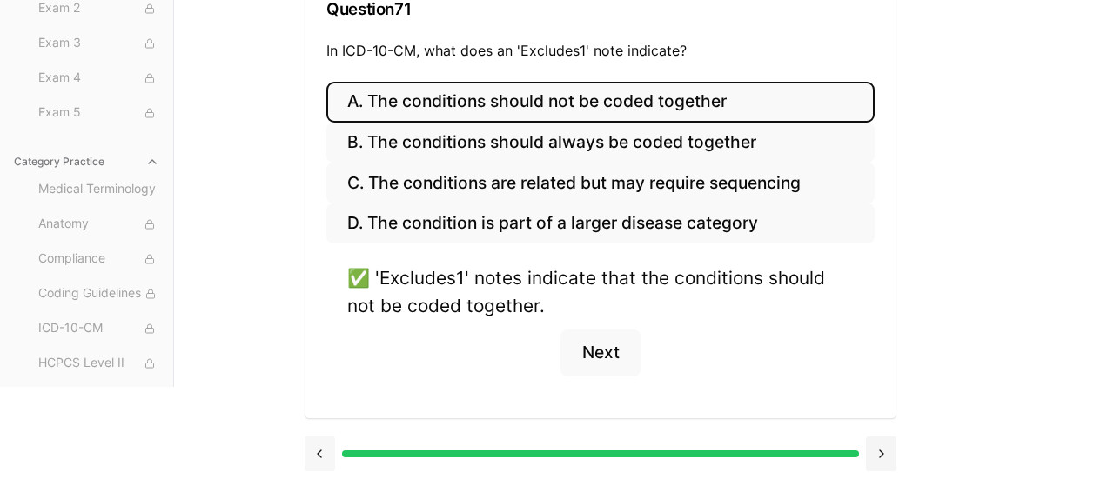
click at [320, 445] on button at bounding box center [320, 454] width 30 height 35
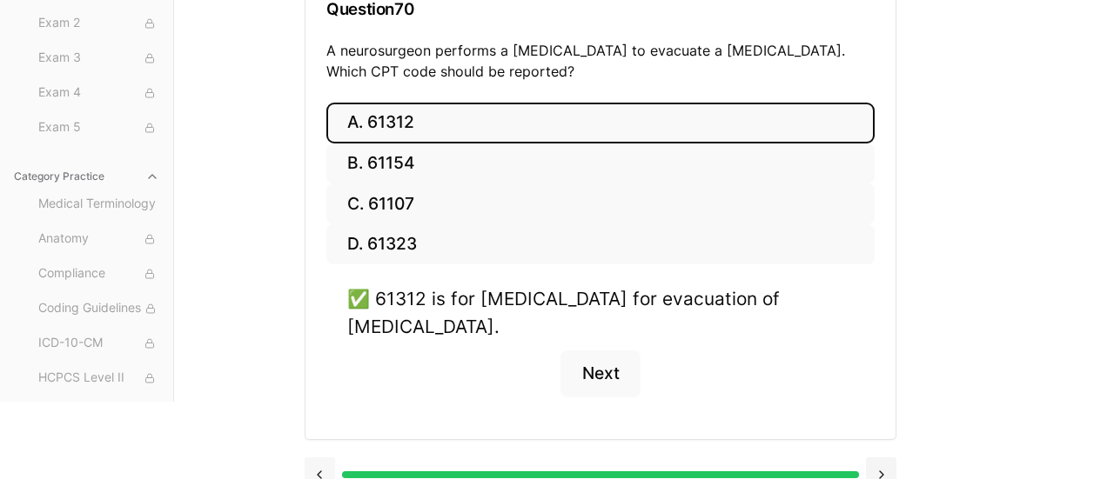
scroll to position [273, 0]
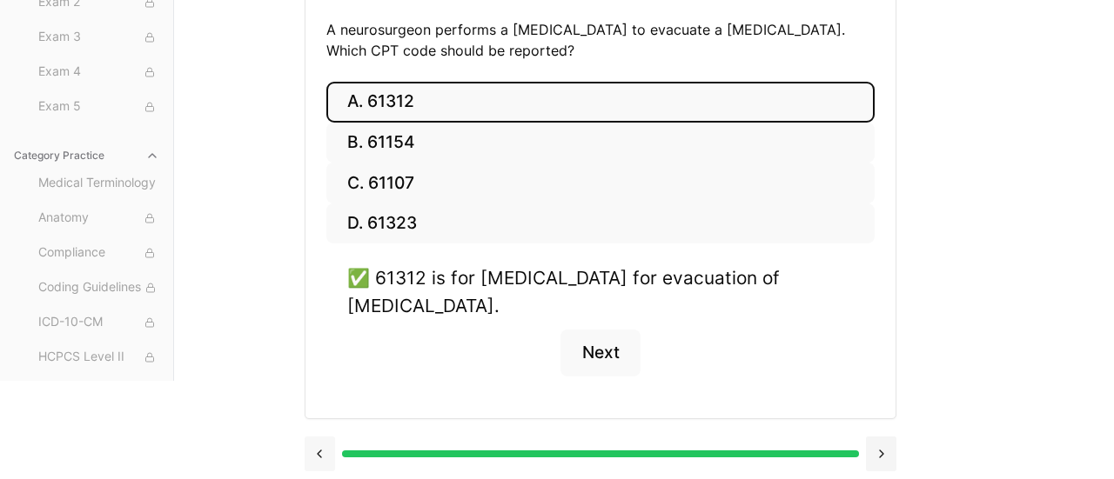
click at [320, 445] on button at bounding box center [320, 454] width 30 height 35
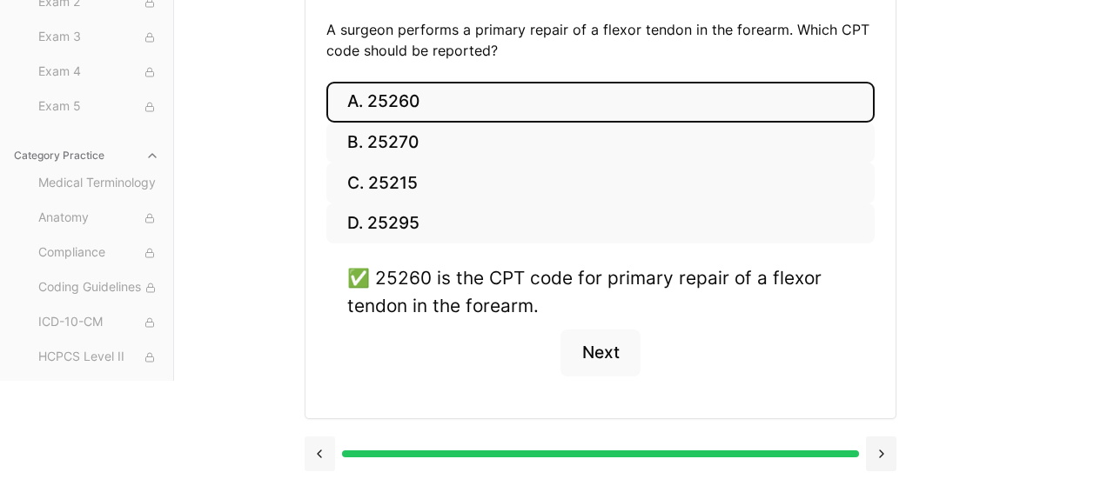
click at [320, 452] on button at bounding box center [320, 454] width 30 height 35
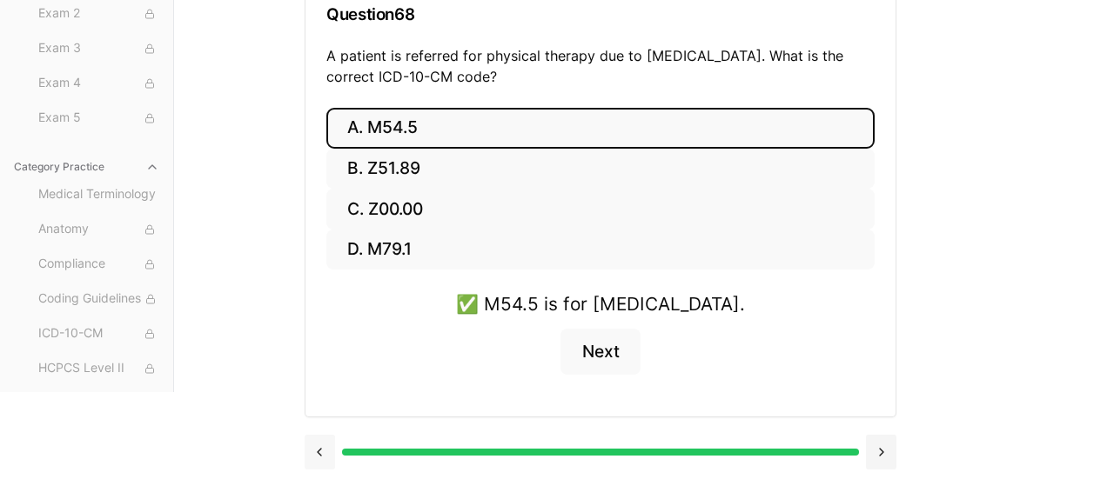
click at [320, 452] on button at bounding box center [320, 452] width 30 height 35
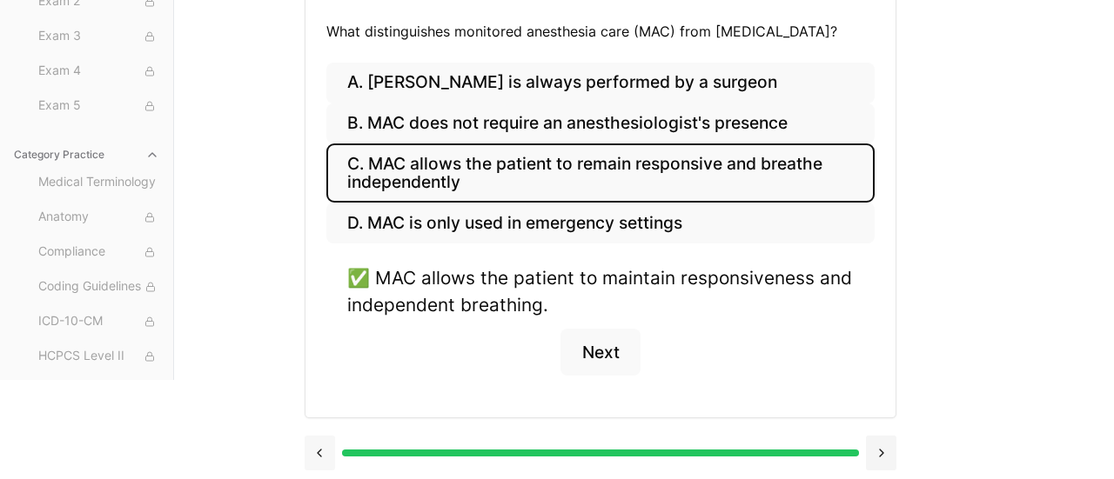
click at [319, 449] on button at bounding box center [320, 453] width 30 height 35
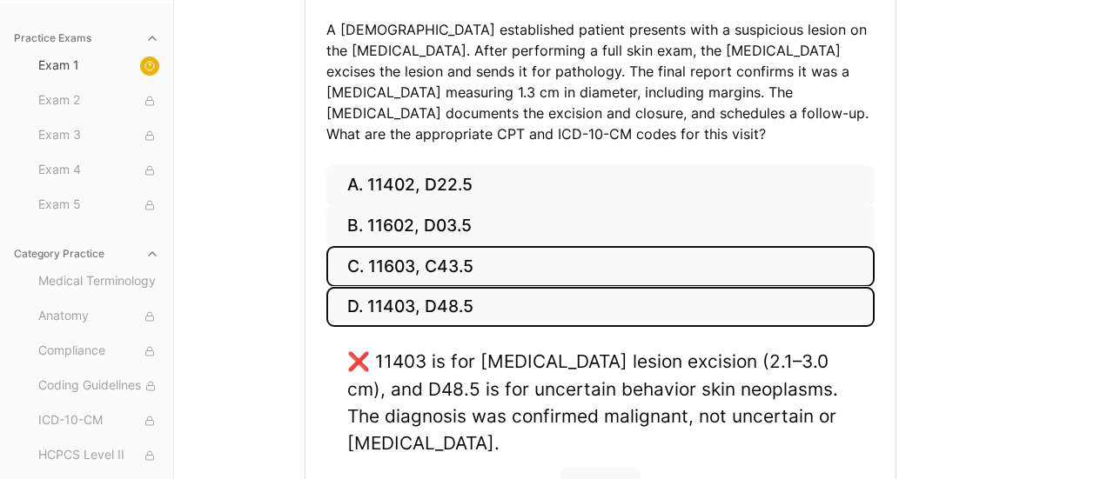
click at [444, 259] on button "C. 11603, C43.5" at bounding box center [600, 266] width 548 height 41
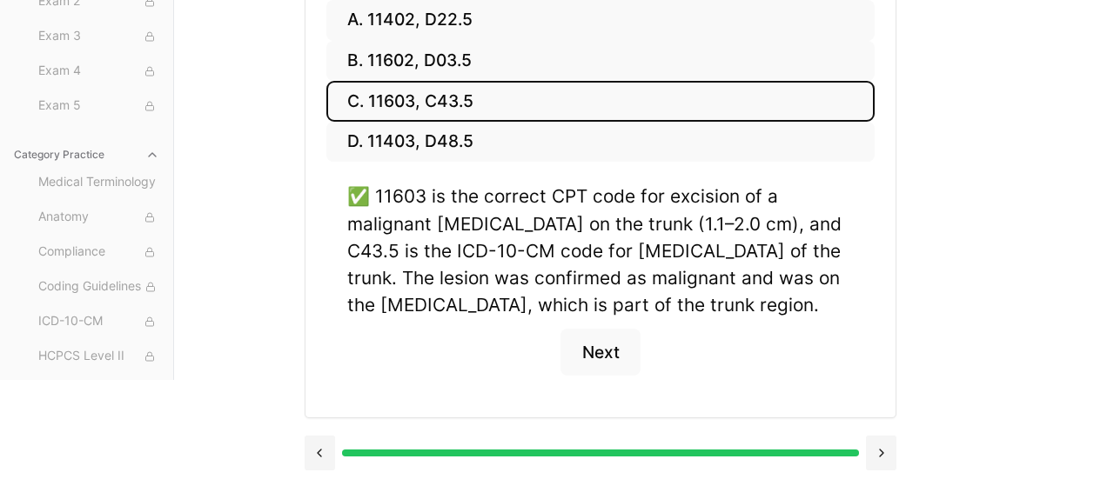
scroll to position [439, 0]
click at [325, 446] on button at bounding box center [320, 453] width 30 height 35
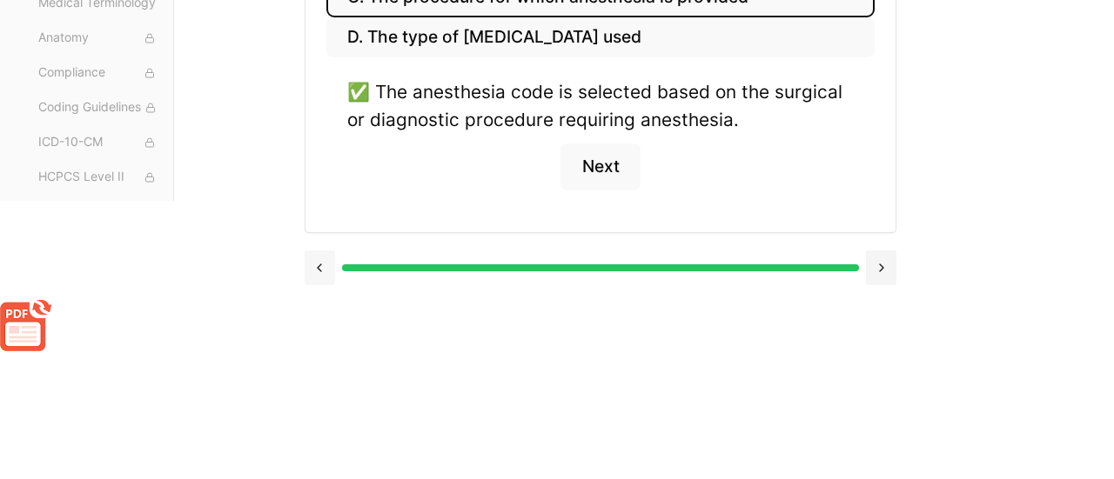
scroll to position [252, 0]
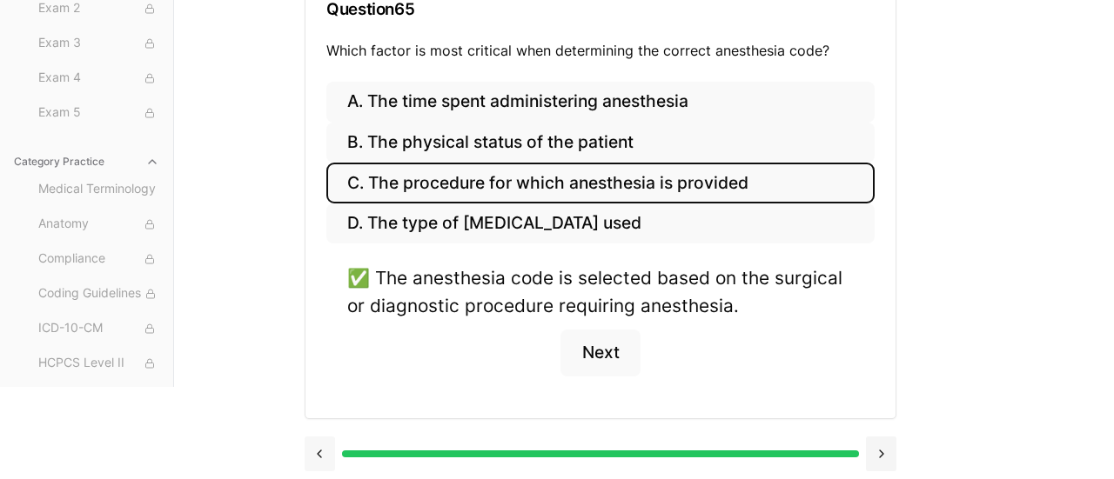
click at [325, 446] on button at bounding box center [320, 454] width 30 height 35
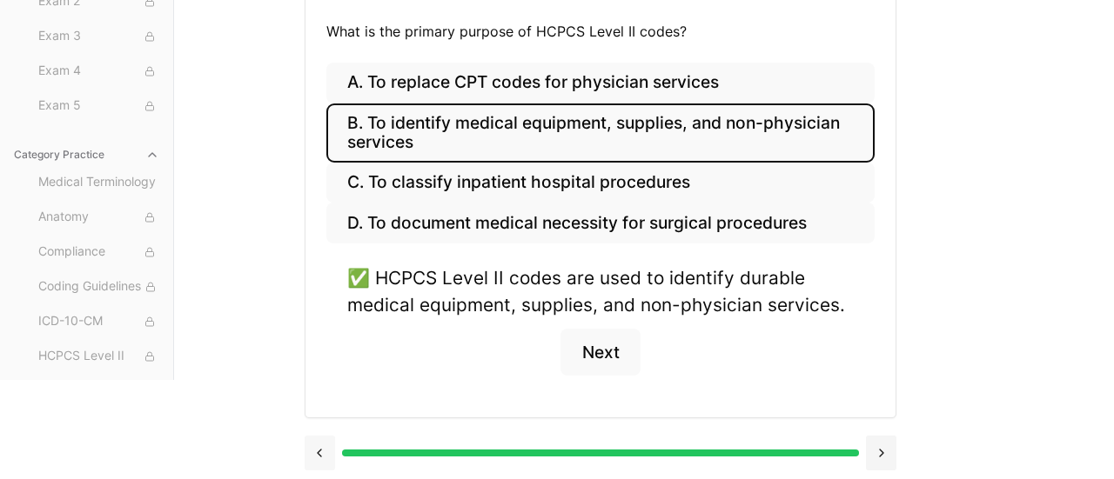
click at [325, 446] on button at bounding box center [320, 453] width 30 height 35
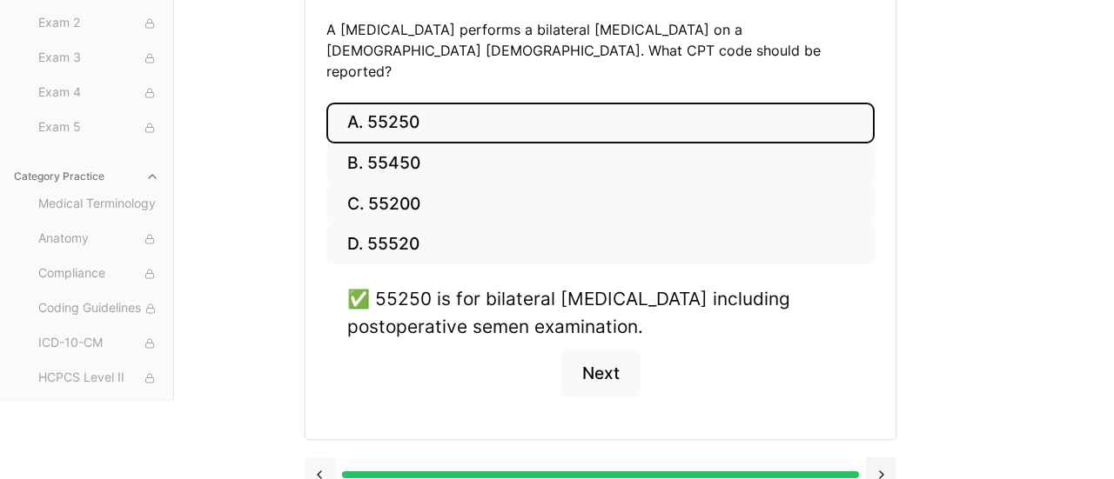
click at [325, 458] on button at bounding box center [320, 475] width 30 height 35
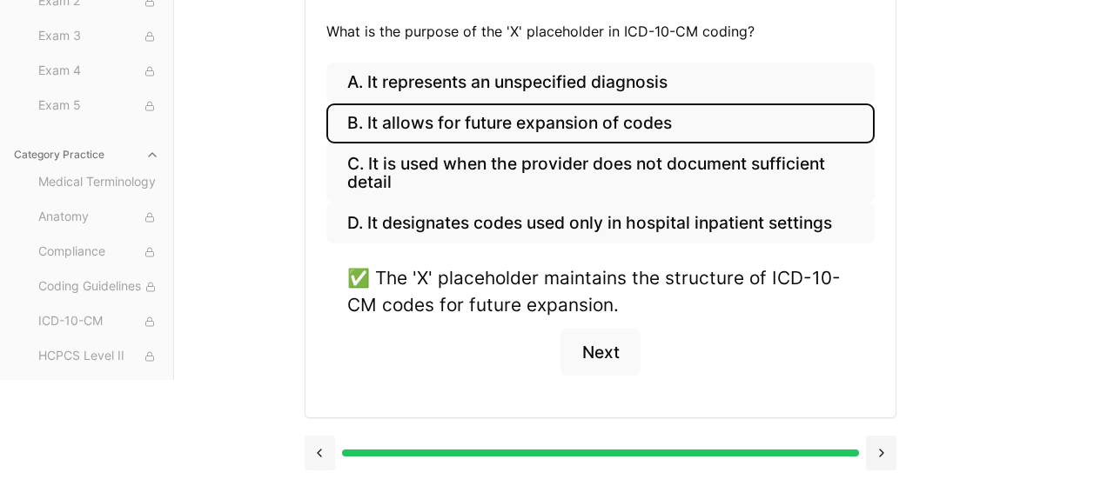
click at [323, 448] on button at bounding box center [320, 453] width 30 height 35
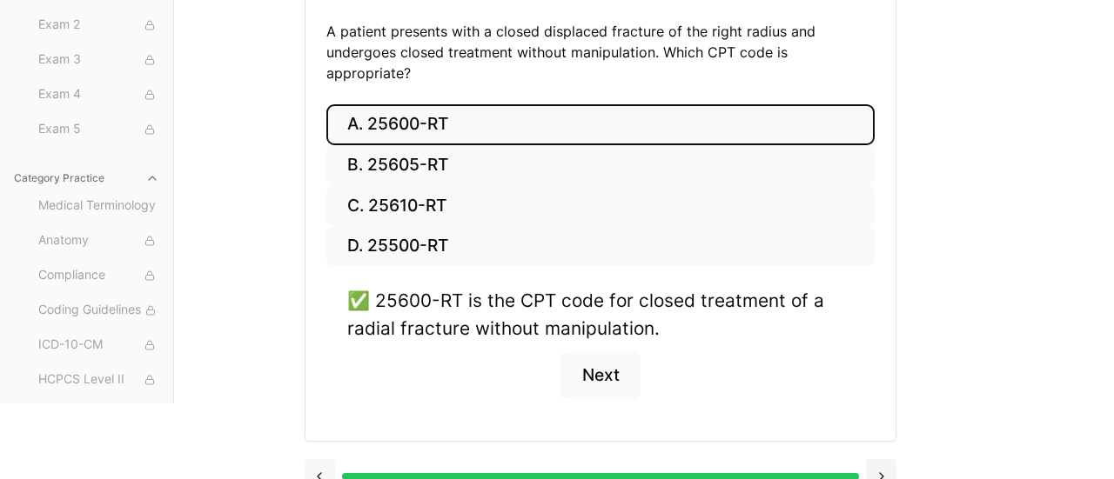
scroll to position [273, 0]
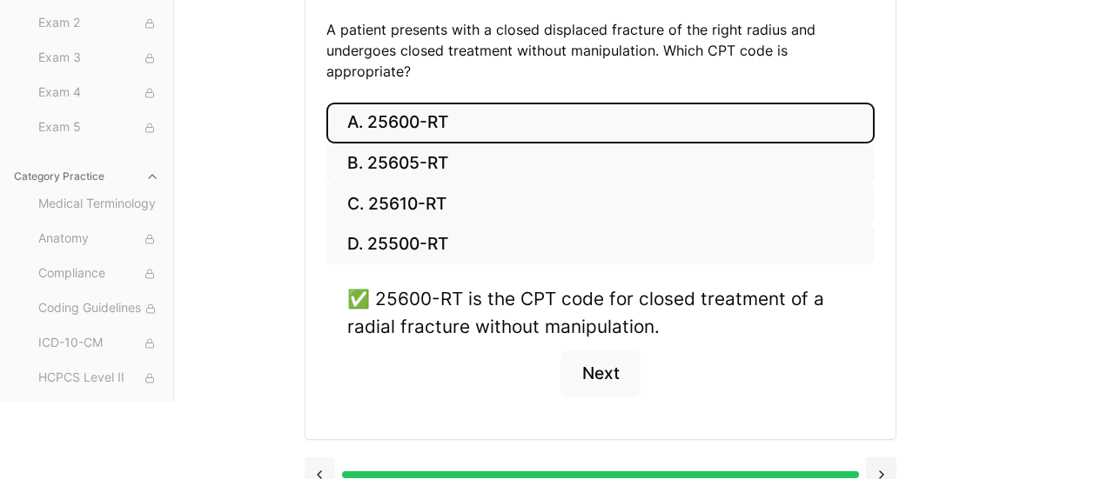
click at [323, 458] on button at bounding box center [320, 475] width 30 height 35
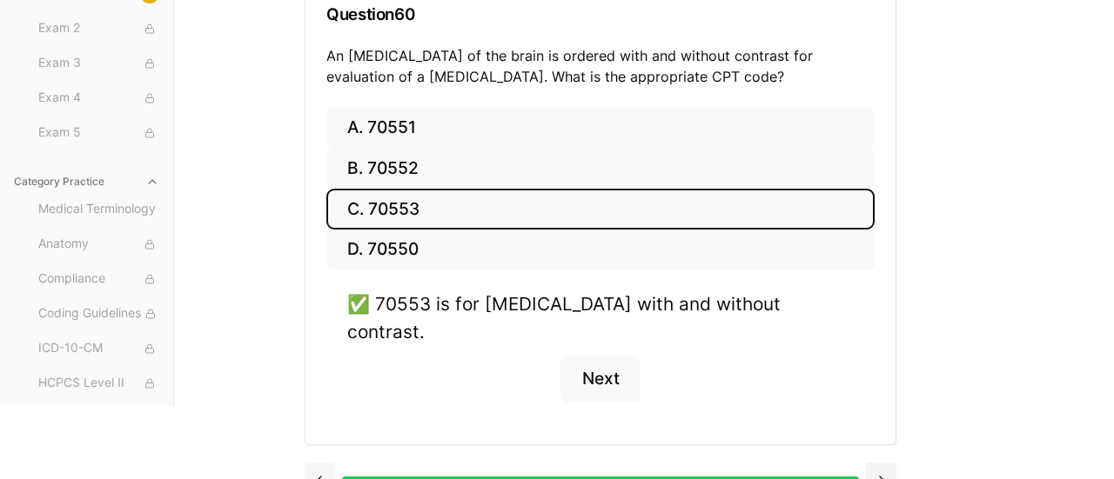
click at [323, 463] on button at bounding box center [320, 480] width 30 height 35
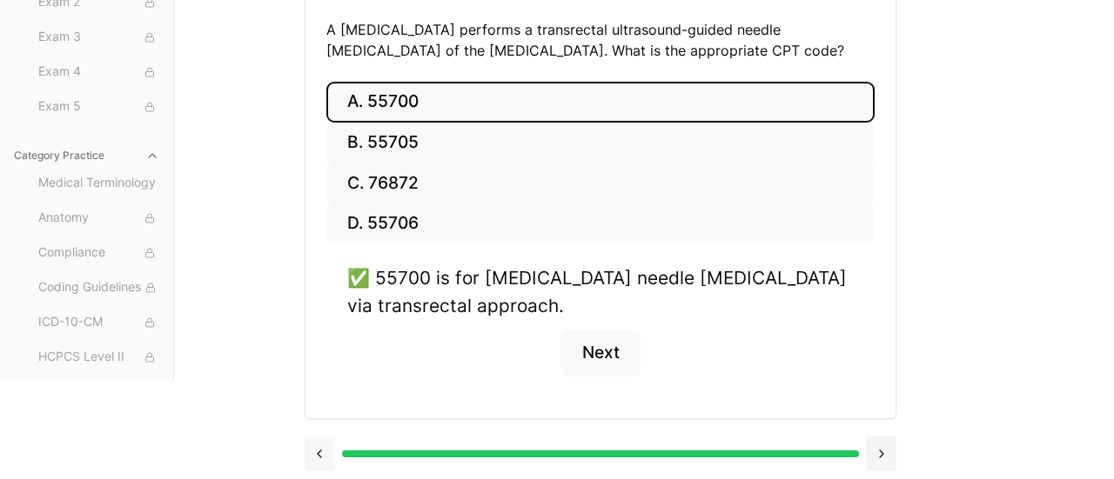
click at [323, 448] on button at bounding box center [320, 454] width 30 height 35
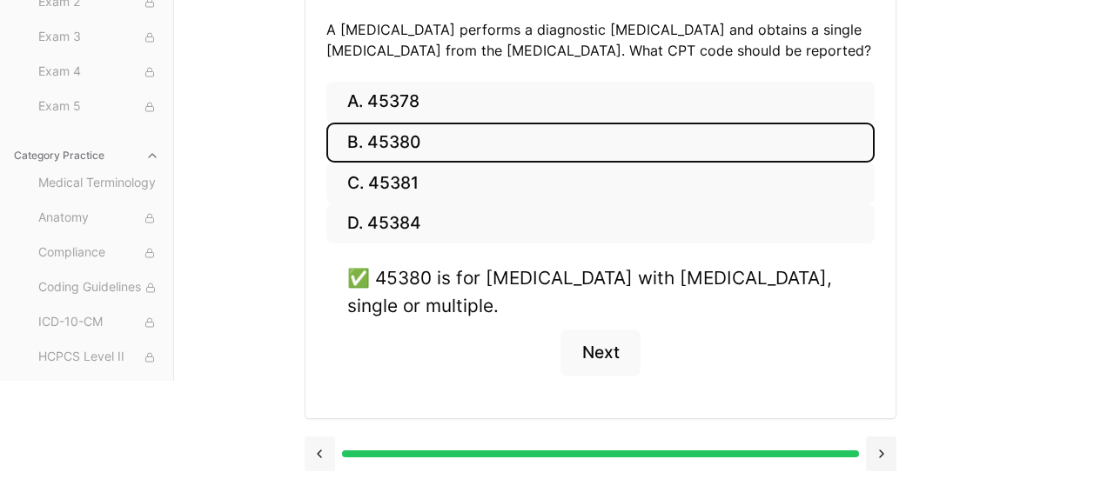
click at [323, 448] on button at bounding box center [320, 454] width 30 height 35
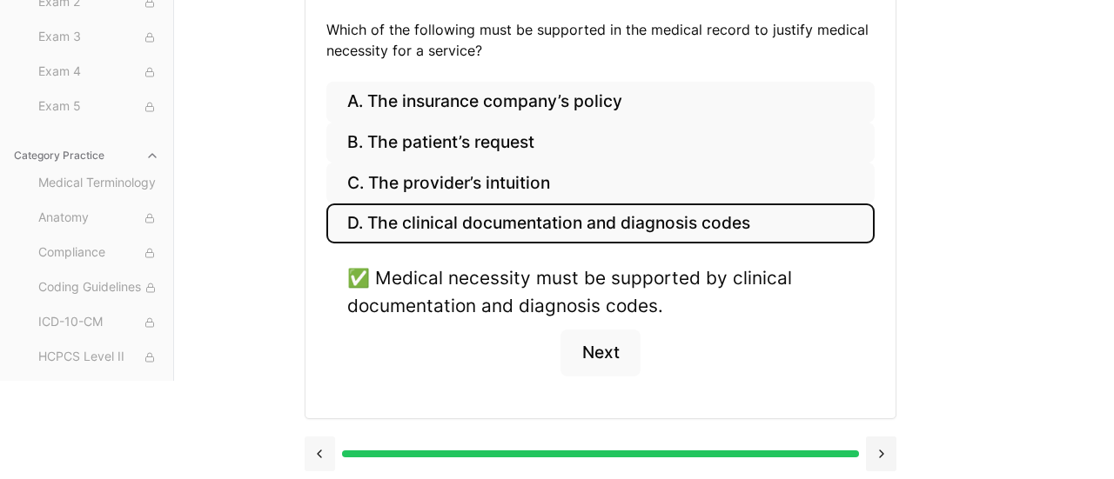
click at [323, 448] on button at bounding box center [320, 454] width 30 height 35
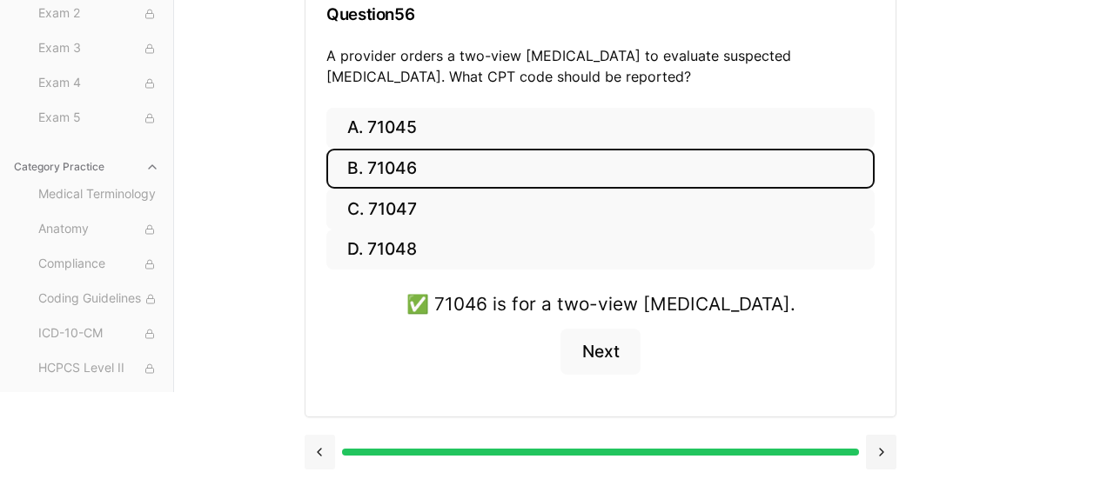
click at [323, 448] on button at bounding box center [320, 452] width 30 height 35
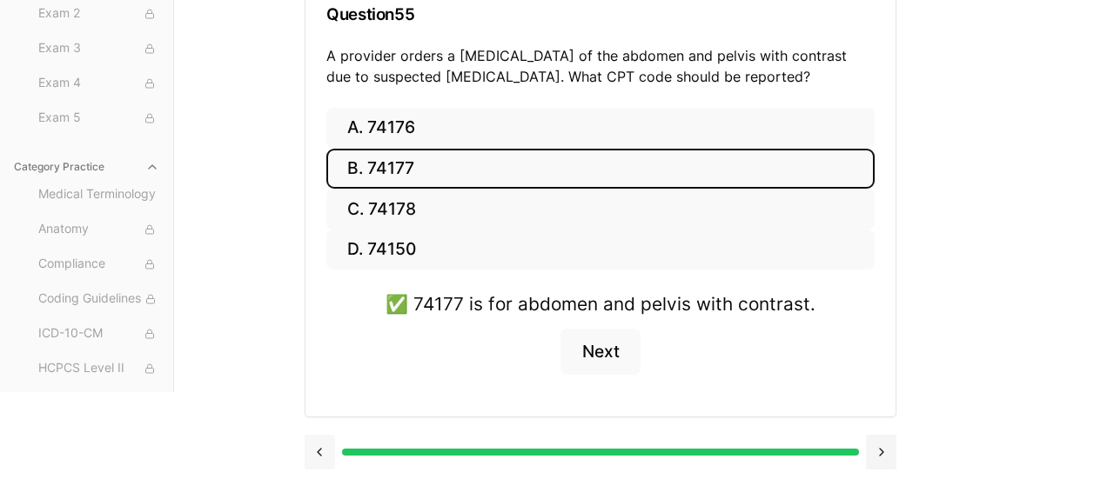
click at [323, 448] on button at bounding box center [320, 452] width 30 height 35
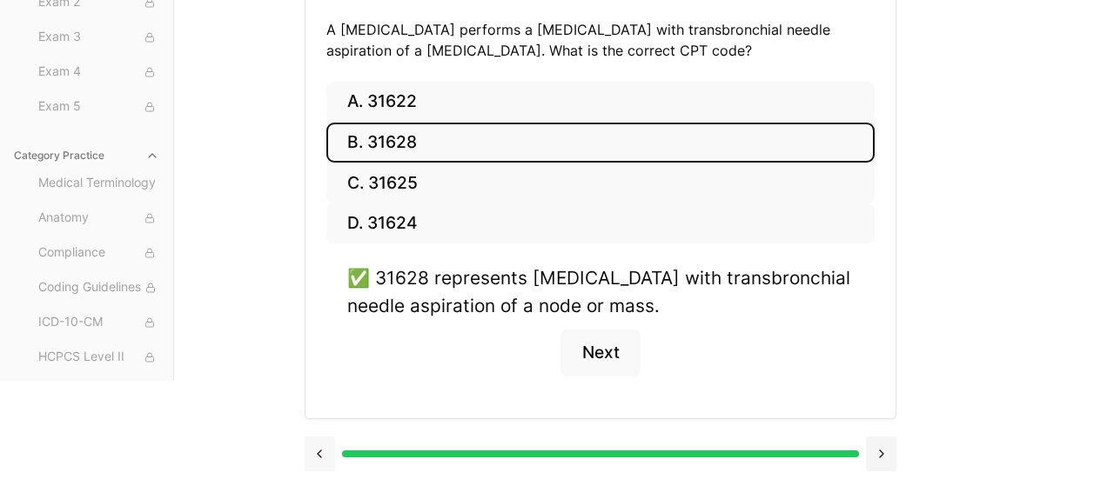
click at [323, 448] on button at bounding box center [320, 454] width 30 height 35
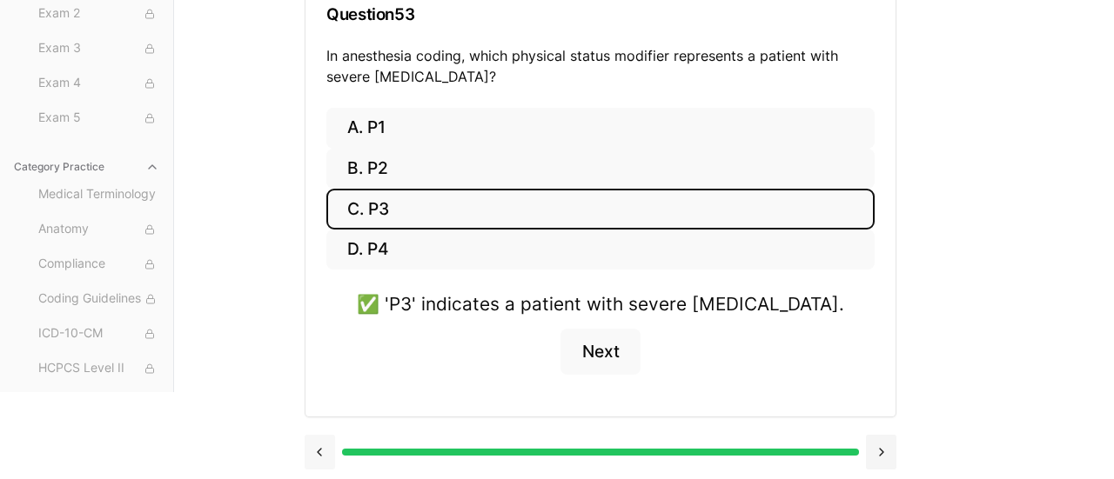
click at [323, 448] on button at bounding box center [320, 452] width 30 height 35
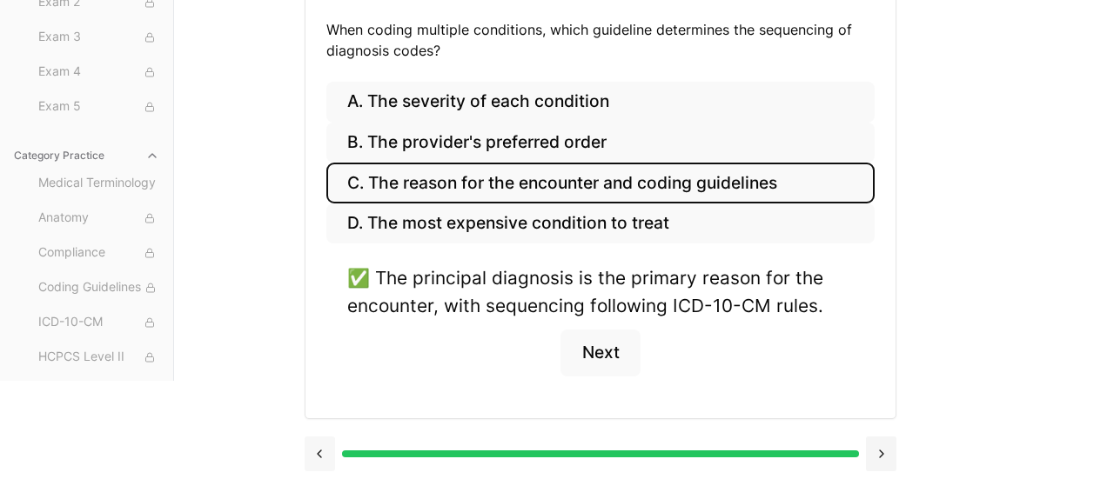
click at [323, 448] on button at bounding box center [320, 454] width 30 height 35
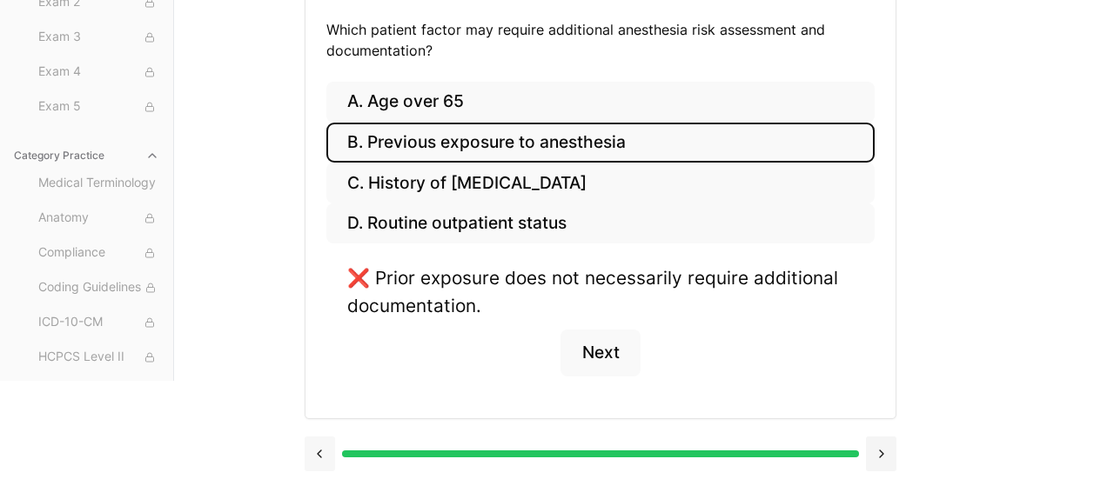
click at [323, 448] on button at bounding box center [320, 454] width 30 height 35
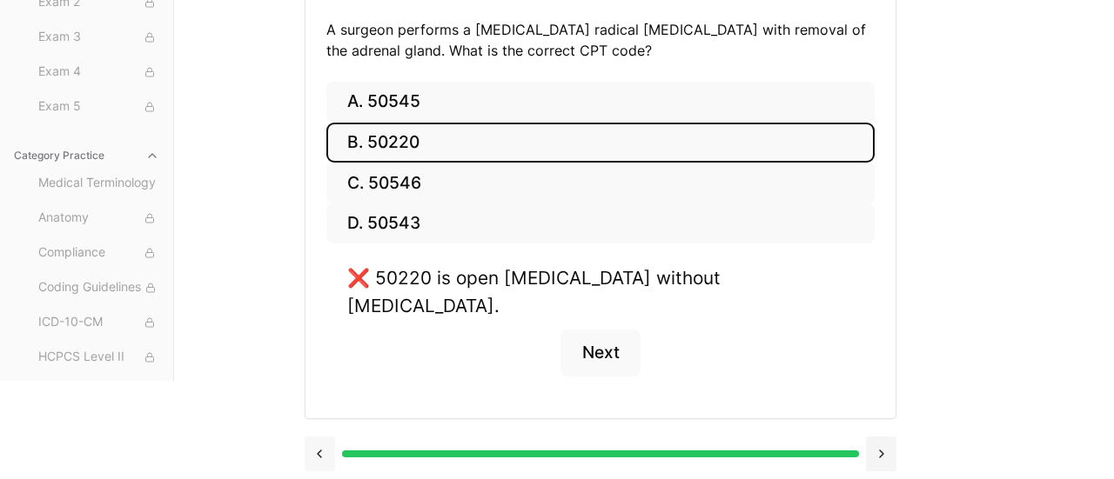
scroll to position [247, 0]
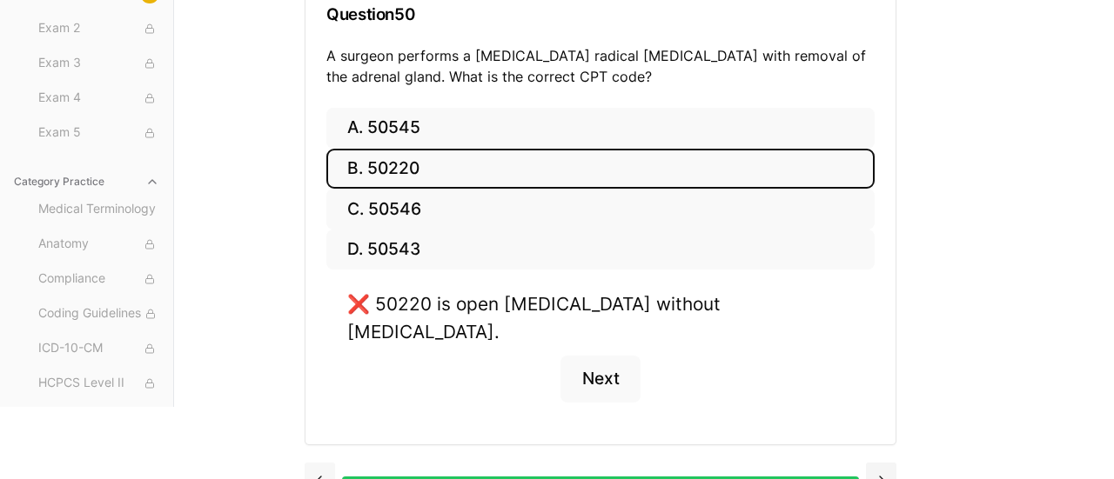
click at [319, 463] on button at bounding box center [320, 480] width 30 height 35
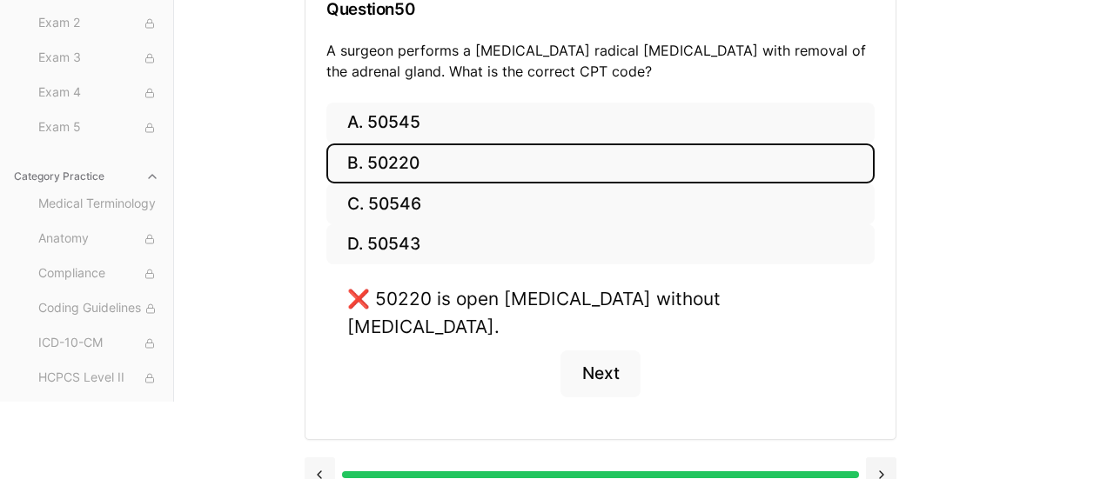
click at [319, 458] on button at bounding box center [320, 475] width 30 height 35
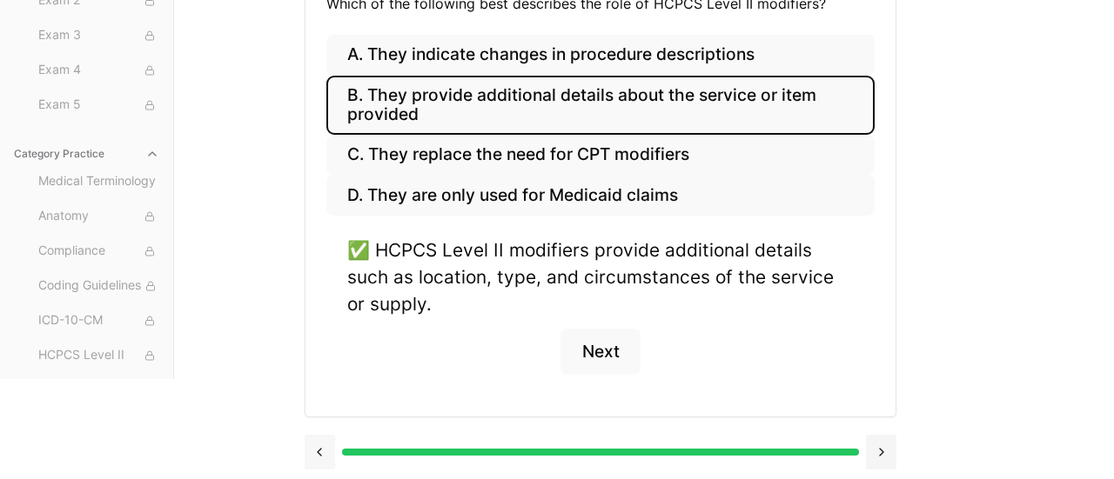
click at [319, 444] on button at bounding box center [320, 452] width 30 height 35
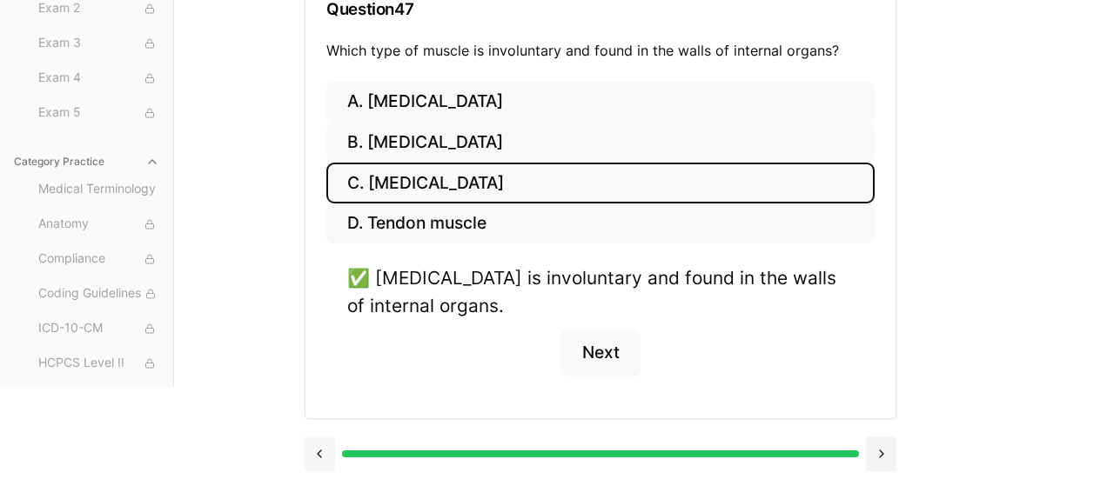
click at [319, 444] on button at bounding box center [320, 454] width 30 height 35
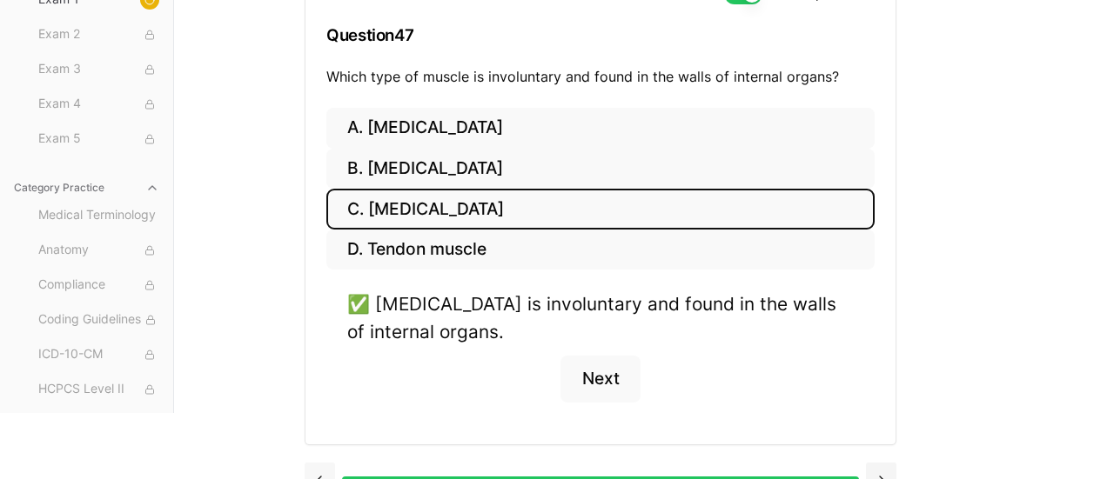
click at [319, 463] on button at bounding box center [320, 480] width 30 height 35
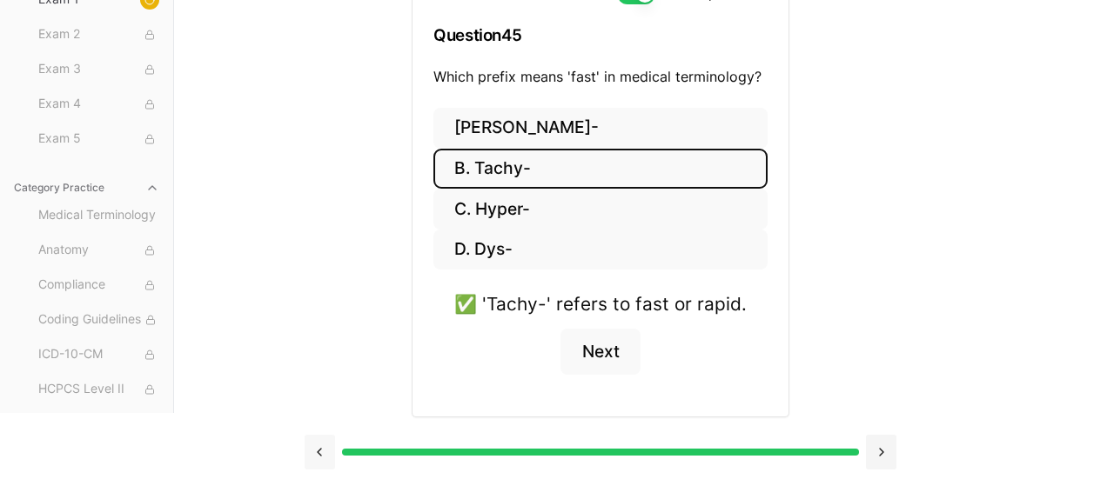
click at [319, 444] on button at bounding box center [320, 452] width 30 height 35
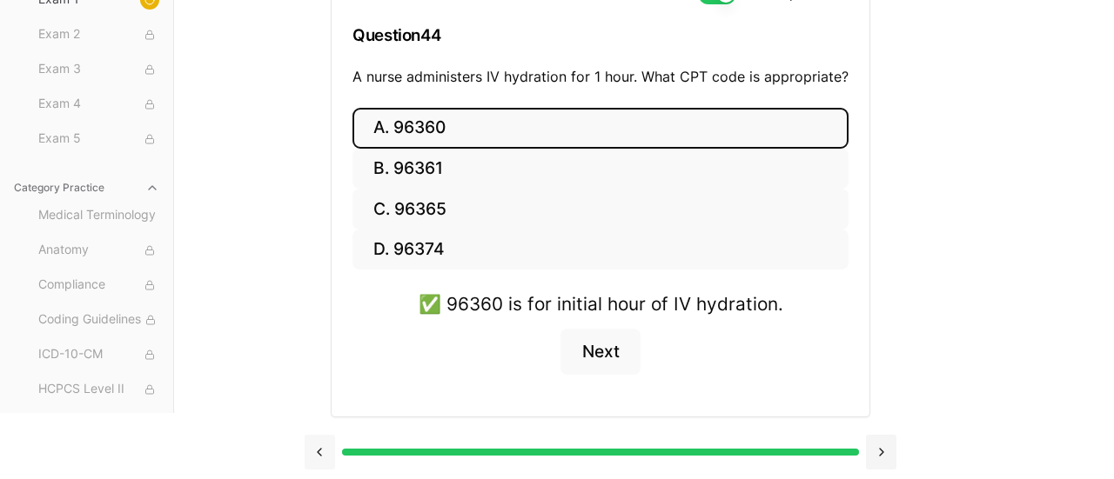
click at [319, 444] on button at bounding box center [320, 452] width 30 height 35
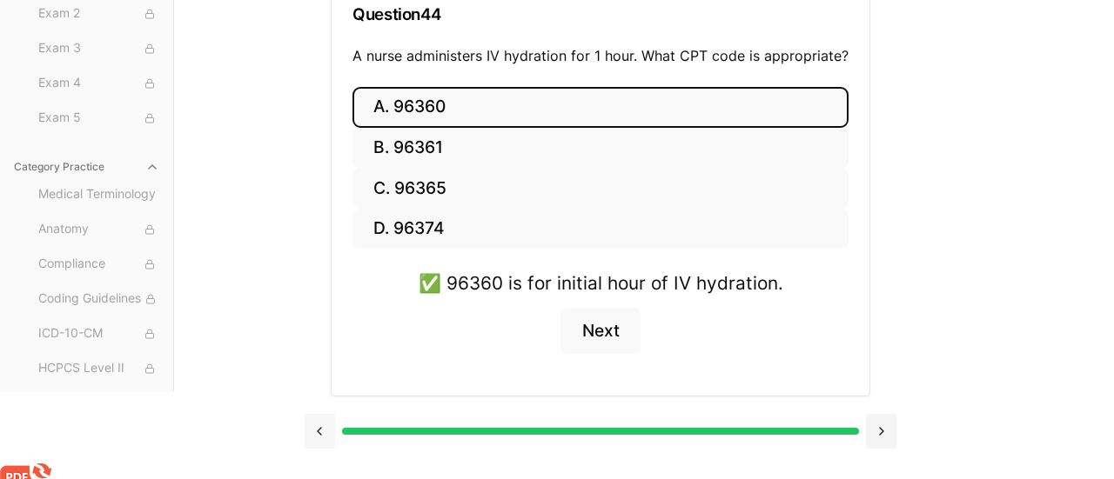
click at [319, 444] on button at bounding box center [320, 431] width 30 height 35
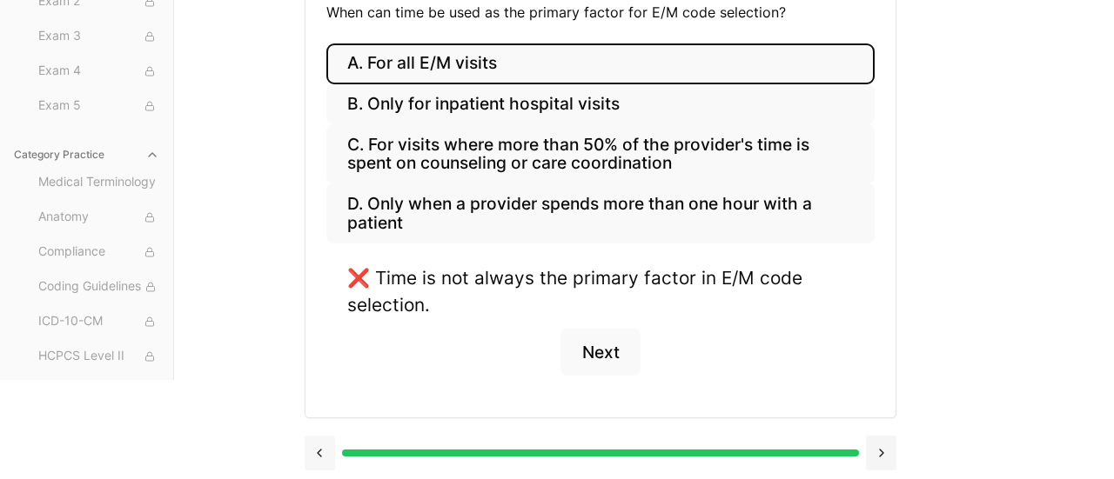
click at [319, 444] on button at bounding box center [320, 453] width 30 height 35
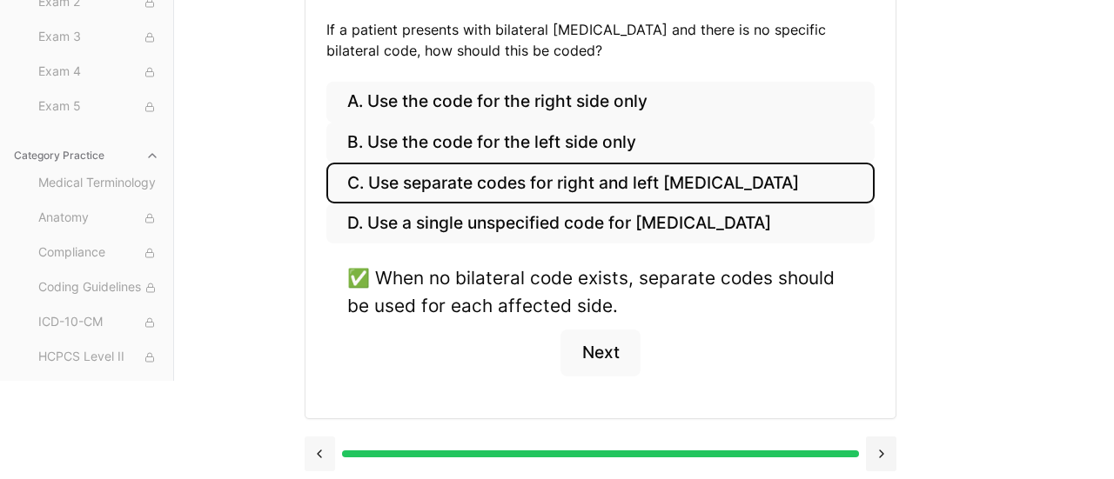
click at [319, 444] on button at bounding box center [320, 454] width 30 height 35
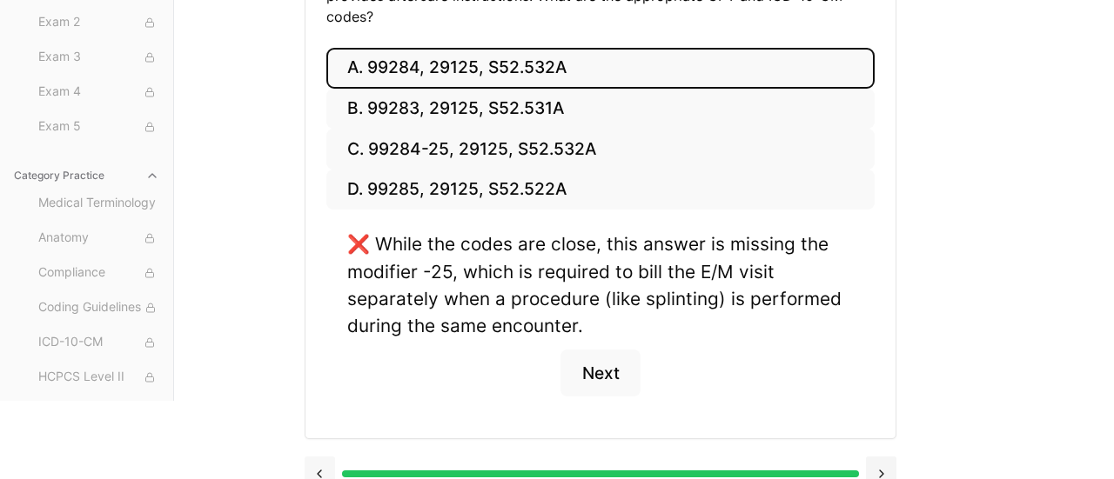
click at [319, 457] on button at bounding box center [320, 474] width 30 height 35
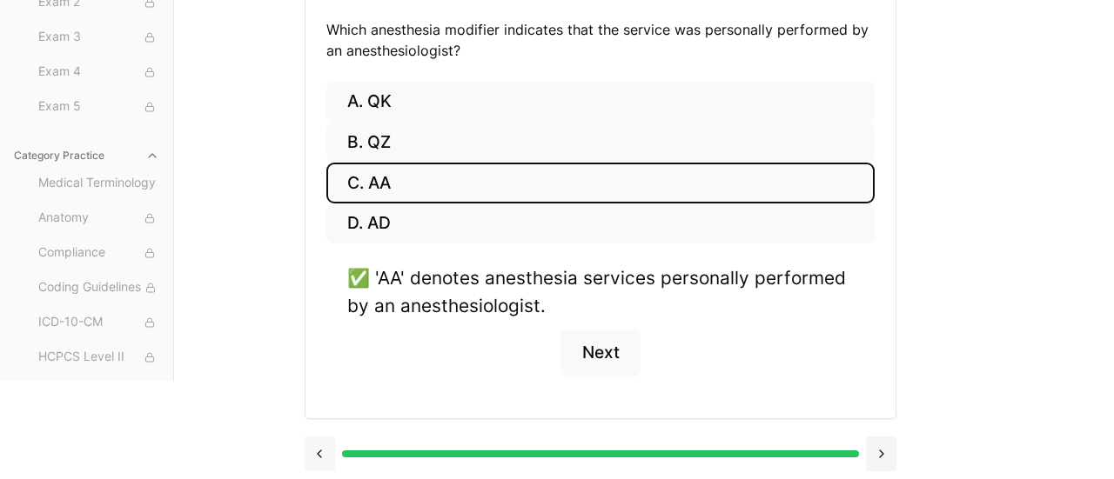
click at [319, 444] on button at bounding box center [320, 454] width 30 height 35
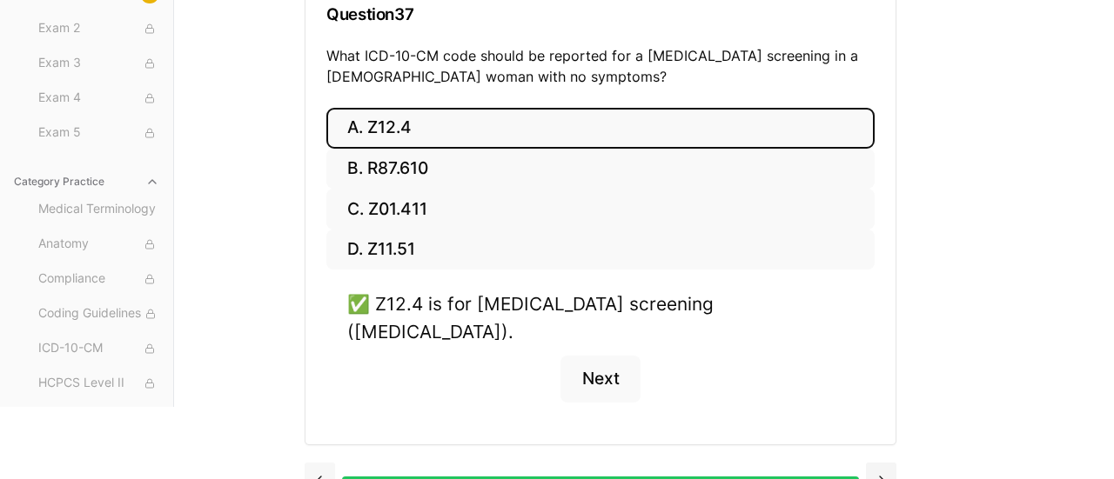
click at [319, 463] on button at bounding box center [320, 480] width 30 height 35
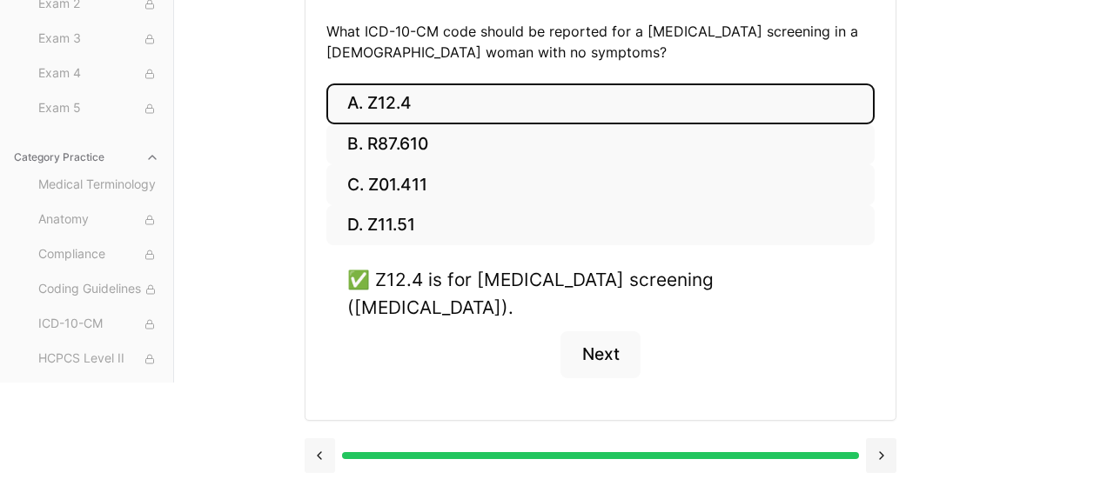
click at [319, 444] on button at bounding box center [320, 456] width 30 height 35
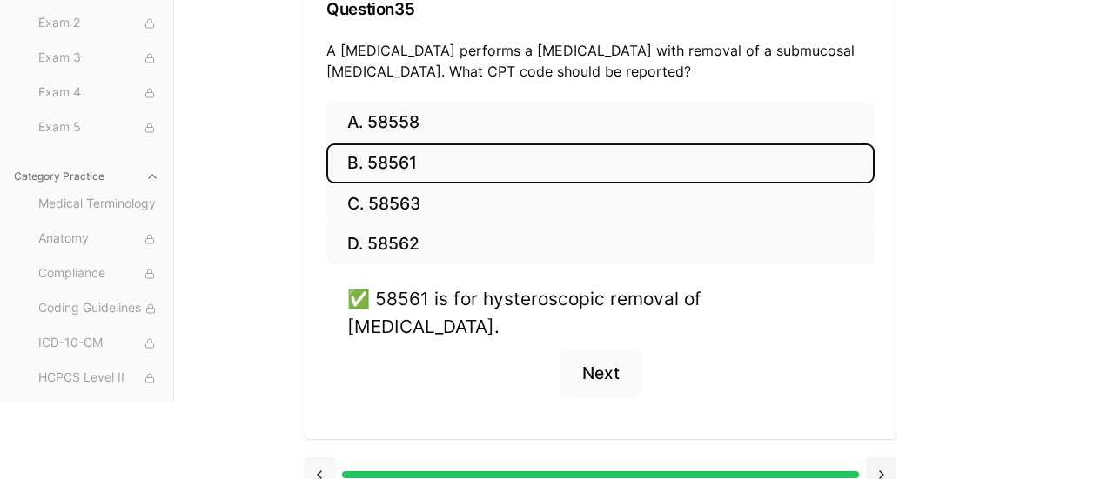
click at [319, 458] on button at bounding box center [320, 475] width 30 height 35
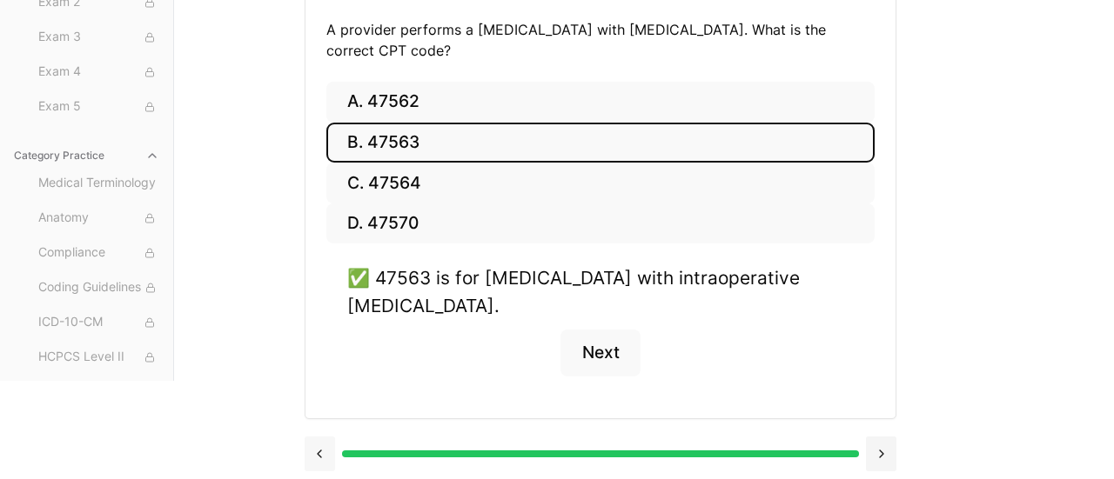
click at [319, 444] on button at bounding box center [320, 454] width 30 height 35
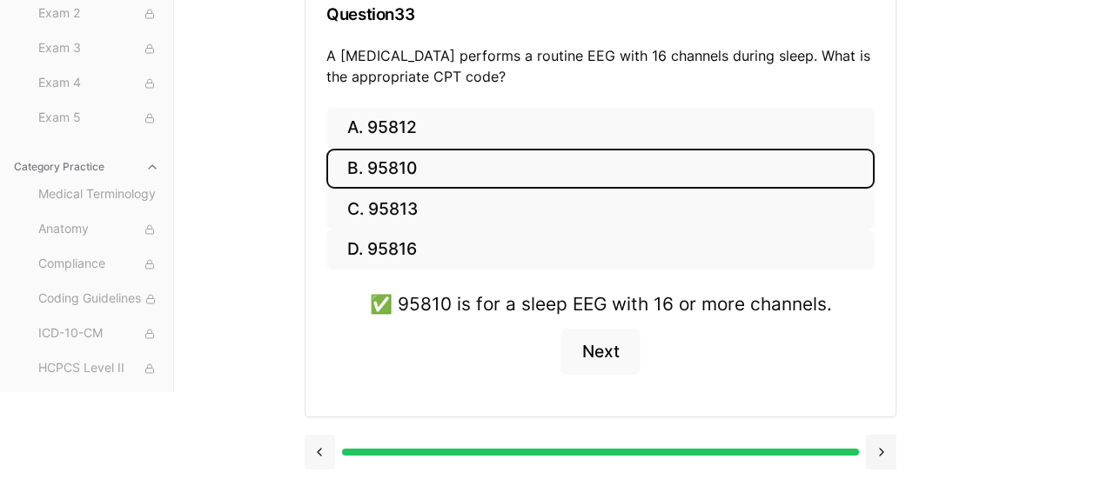
click at [319, 444] on button at bounding box center [320, 452] width 30 height 35
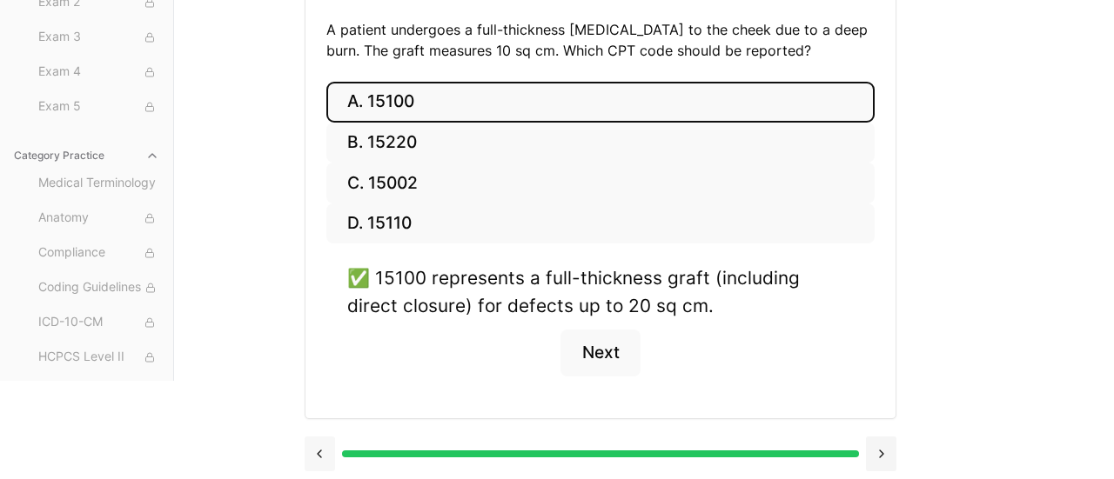
click at [319, 444] on button at bounding box center [320, 454] width 30 height 35
click at [319, 419] on div "A. 15100 B. 15220 C. 15002 D. 15110 ✅ 15100 represents a full-thickness graft (…" at bounding box center [600, 250] width 590 height 337
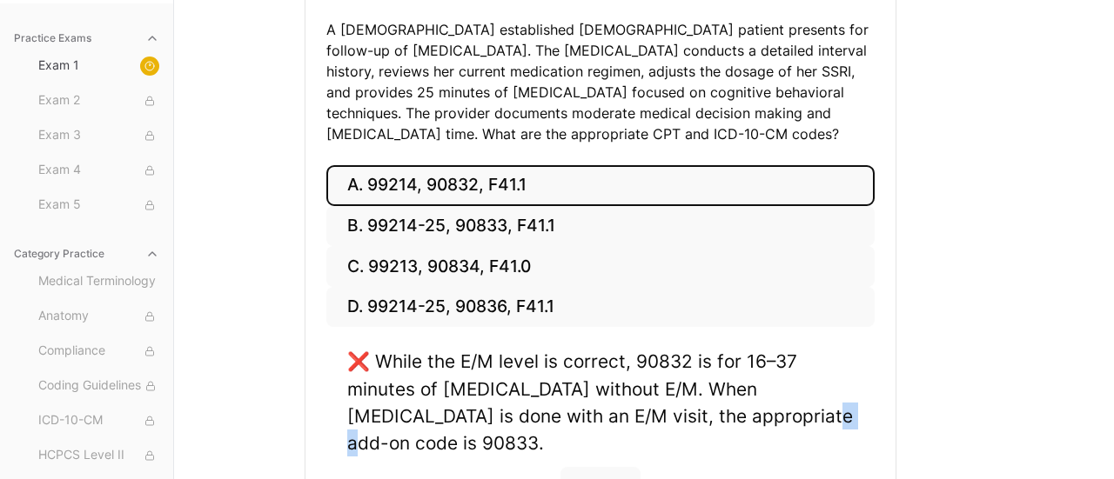
click at [319, 444] on div "A. 99214, 90832, F41.1 B. 99214-25, 90833, F41.1 C. 99213, 90834, F41.0 D. 9921…" at bounding box center [600, 360] width 590 height 391
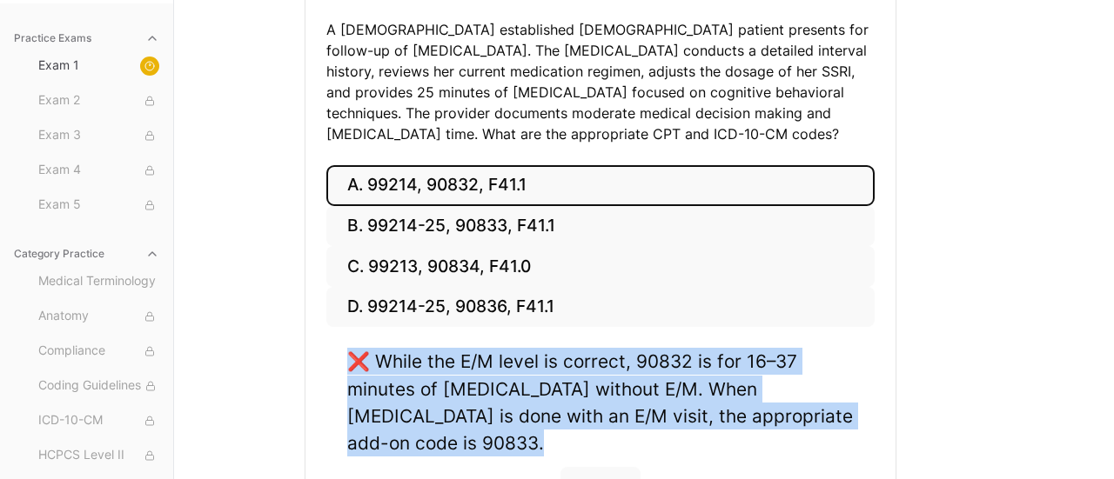
click at [319, 444] on div "A. 99214, 90832, F41.1 B. 99214-25, 90833, F41.1 C. 99213, 90834, F41.0 D. 9921…" at bounding box center [600, 360] width 590 height 391
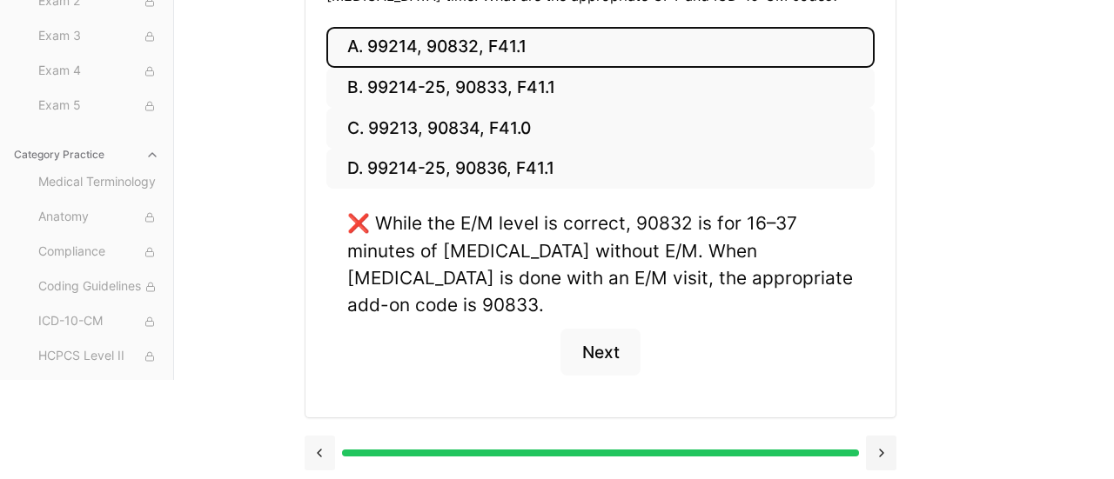
click at [318, 446] on button at bounding box center [320, 453] width 30 height 35
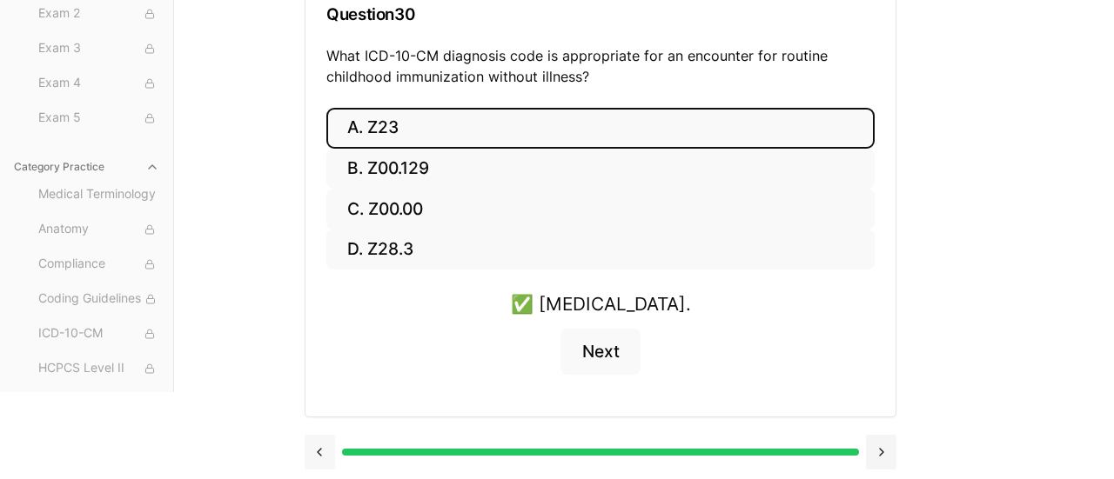
click at [318, 446] on button at bounding box center [320, 452] width 30 height 35
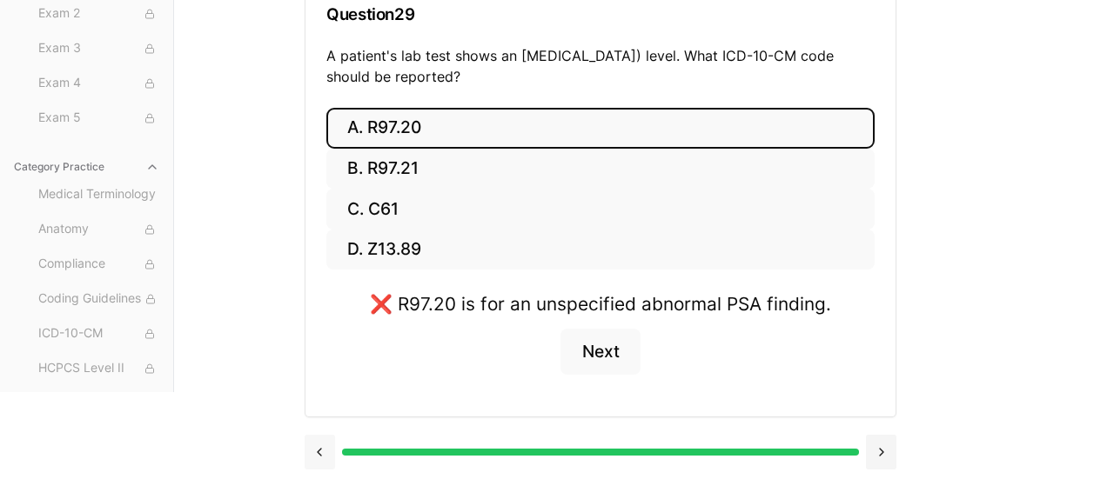
click at [318, 446] on button at bounding box center [320, 452] width 30 height 35
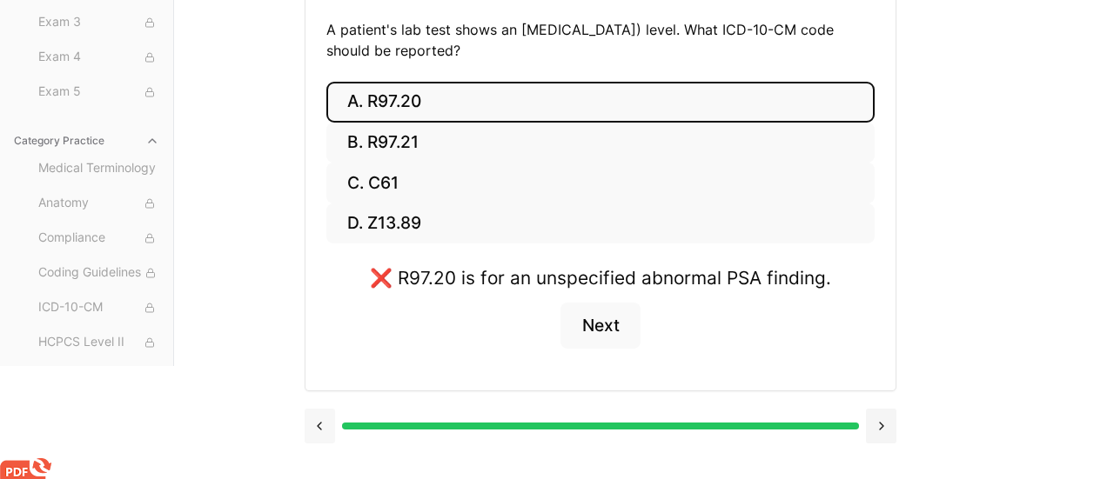
click at [318, 444] on button at bounding box center [320, 426] width 30 height 35
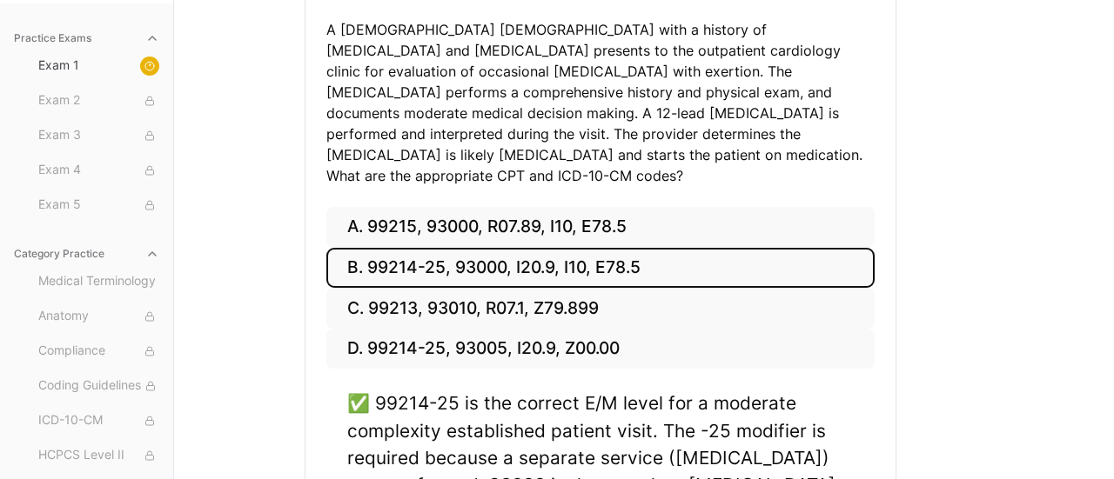
scroll to position [412, 0]
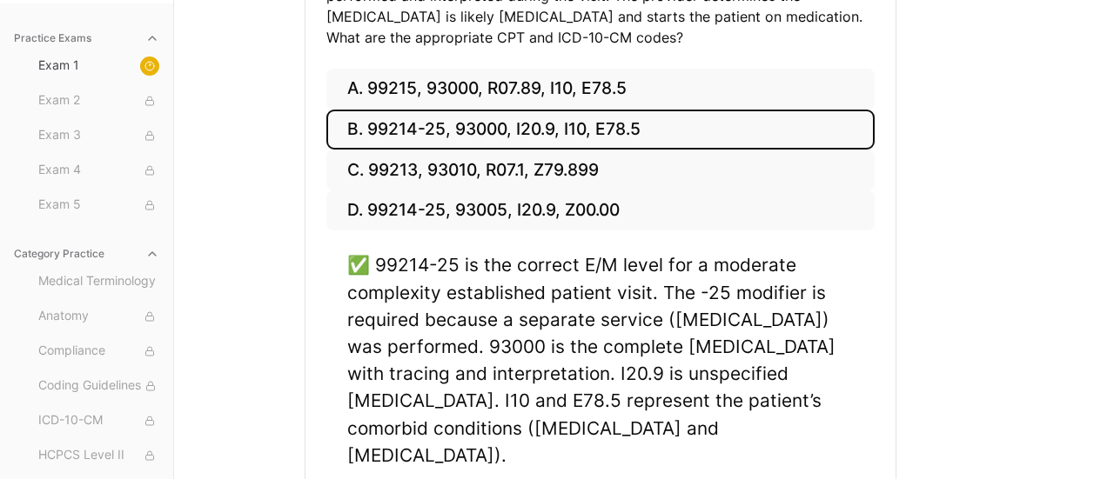
click at [318, 446] on div "A. 99215, 93000, R07.89, I10, E78.5 B. 99214-25, 93000, I20.9, I10, E78.5 C. 99…" at bounding box center [600, 318] width 590 height 499
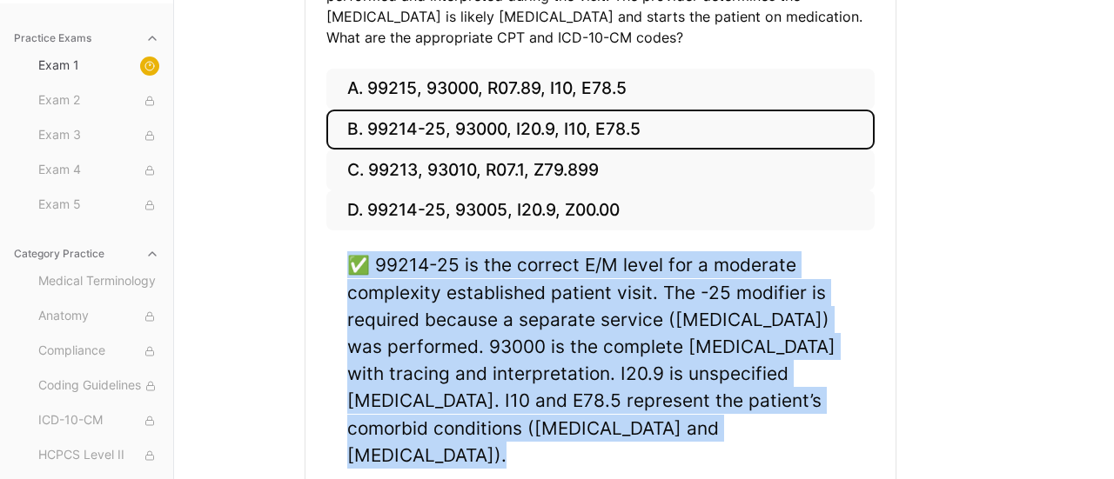
click at [318, 446] on div "A. 99215, 93000, R07.89, I10, E78.5 B. 99214-25, 93000, I20.9, I10, E78.5 C. 99…" at bounding box center [600, 318] width 590 height 499
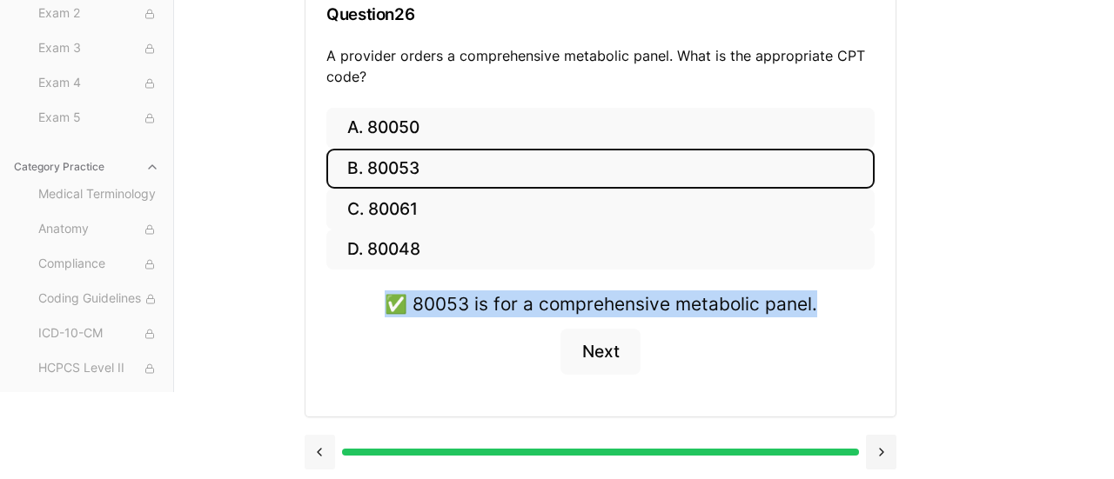
click at [317, 448] on button at bounding box center [320, 452] width 30 height 35
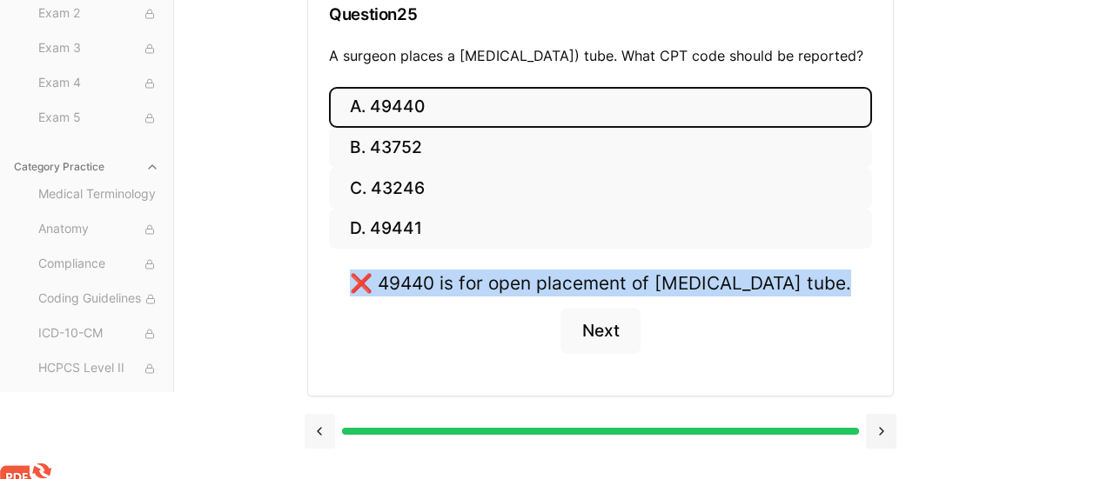
click at [317, 448] on button at bounding box center [320, 431] width 30 height 35
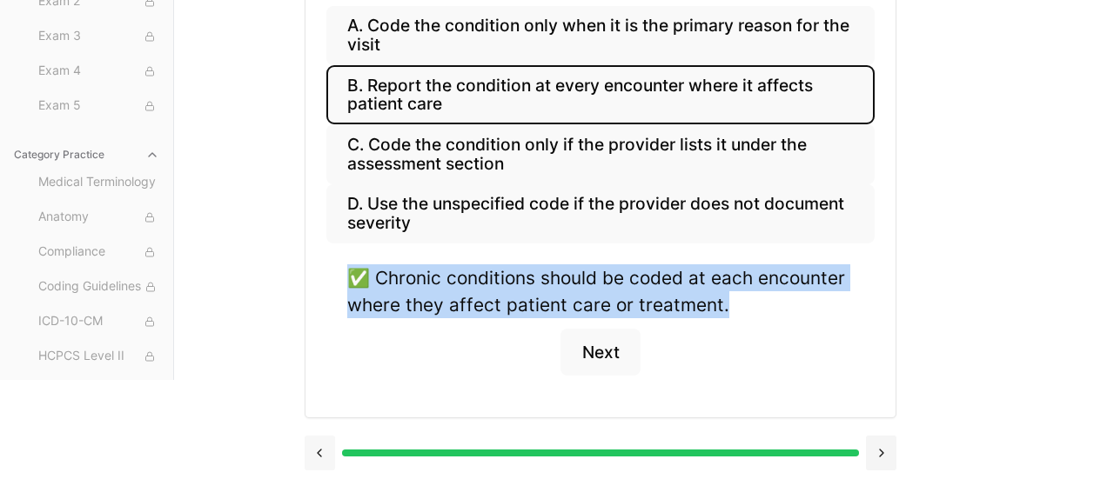
click at [317, 448] on button at bounding box center [320, 453] width 30 height 35
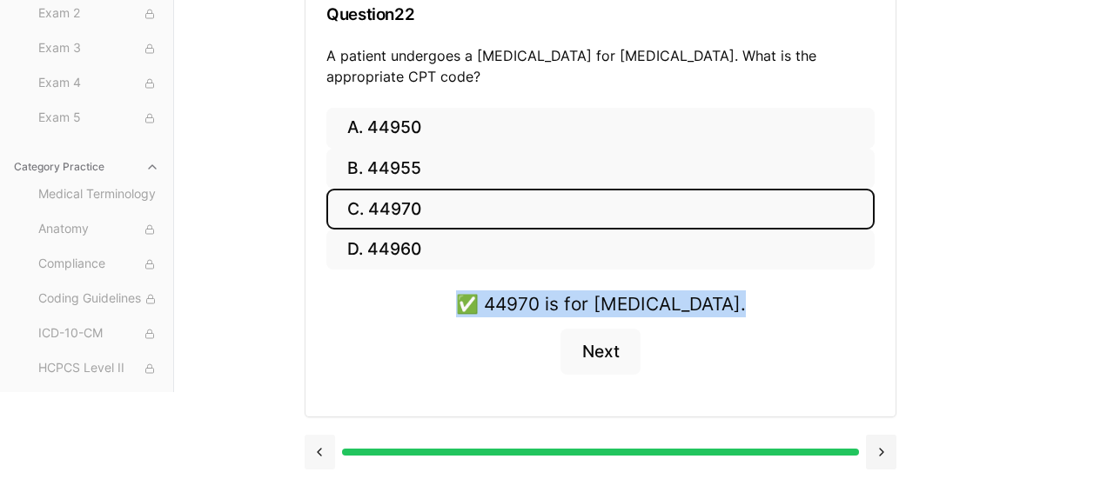
click at [317, 448] on button at bounding box center [320, 452] width 30 height 35
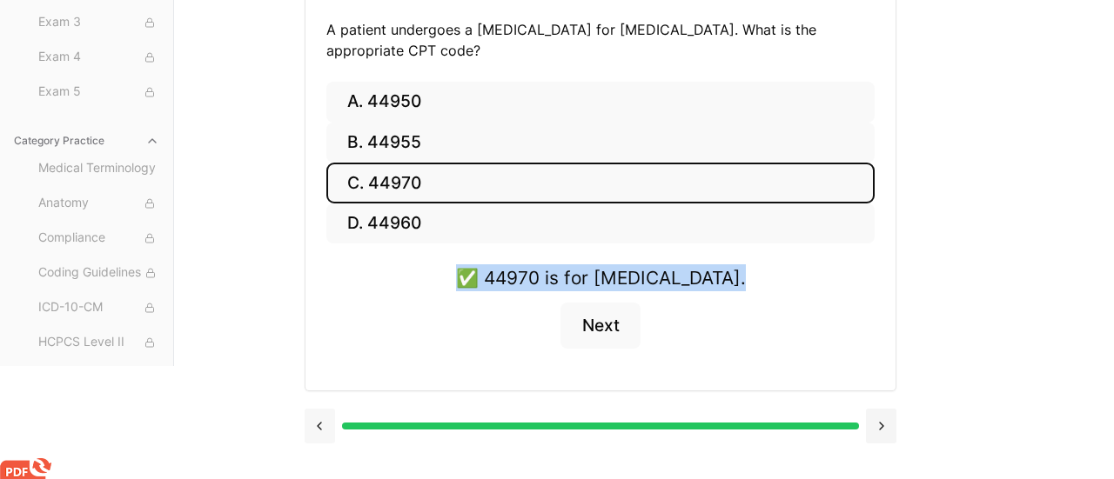
click at [317, 444] on button at bounding box center [320, 426] width 30 height 35
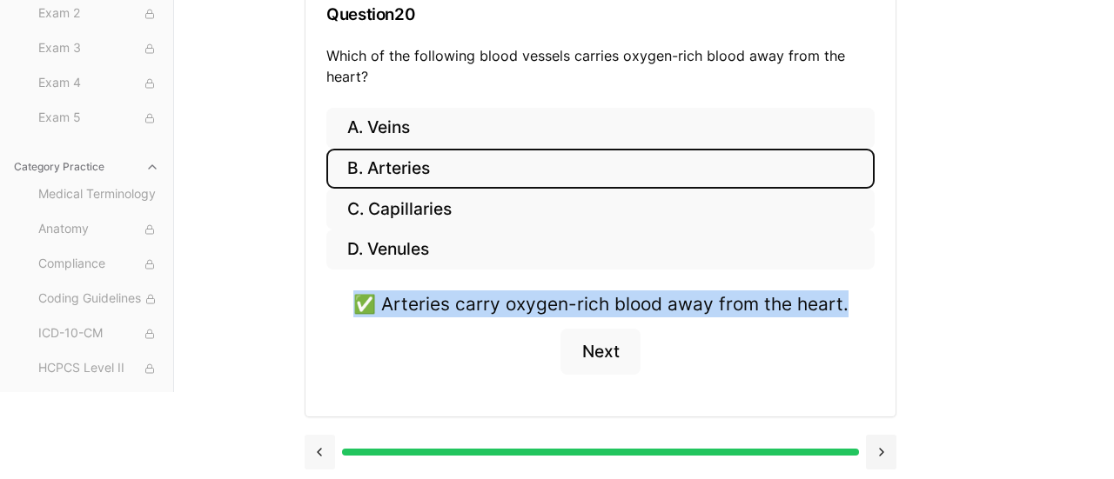
click at [317, 448] on button at bounding box center [320, 452] width 30 height 35
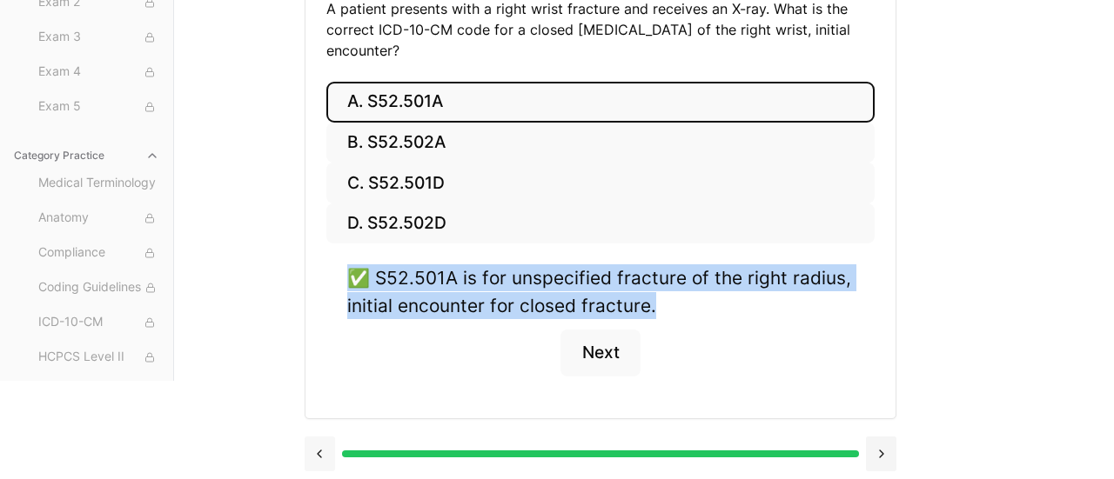
click at [317, 448] on button at bounding box center [320, 454] width 30 height 35
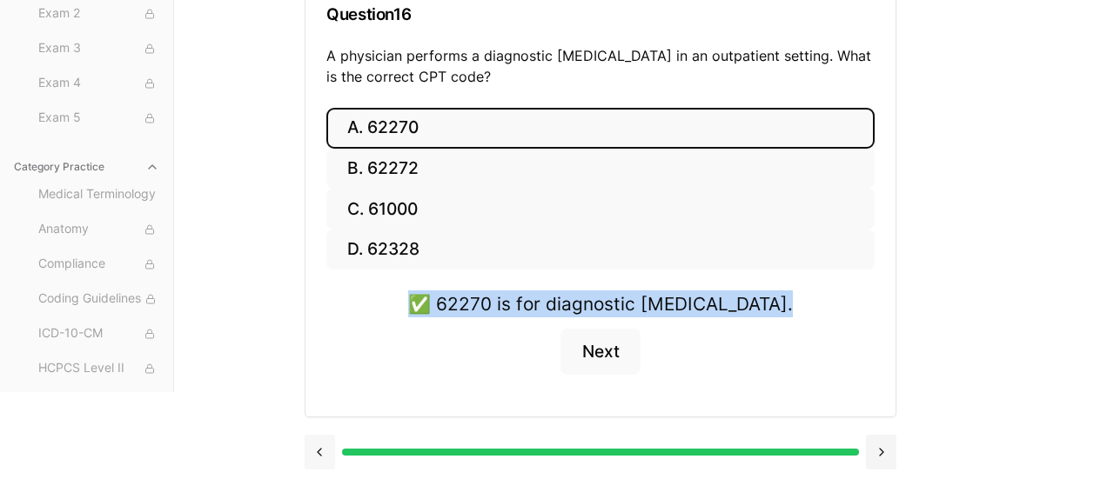
click at [317, 448] on button at bounding box center [320, 452] width 30 height 35
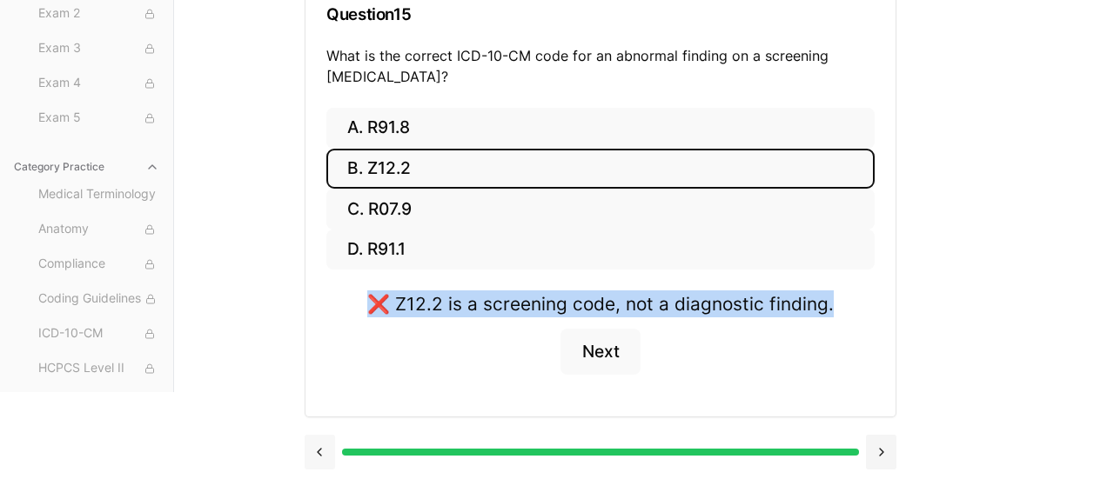
click at [317, 448] on button at bounding box center [320, 452] width 30 height 35
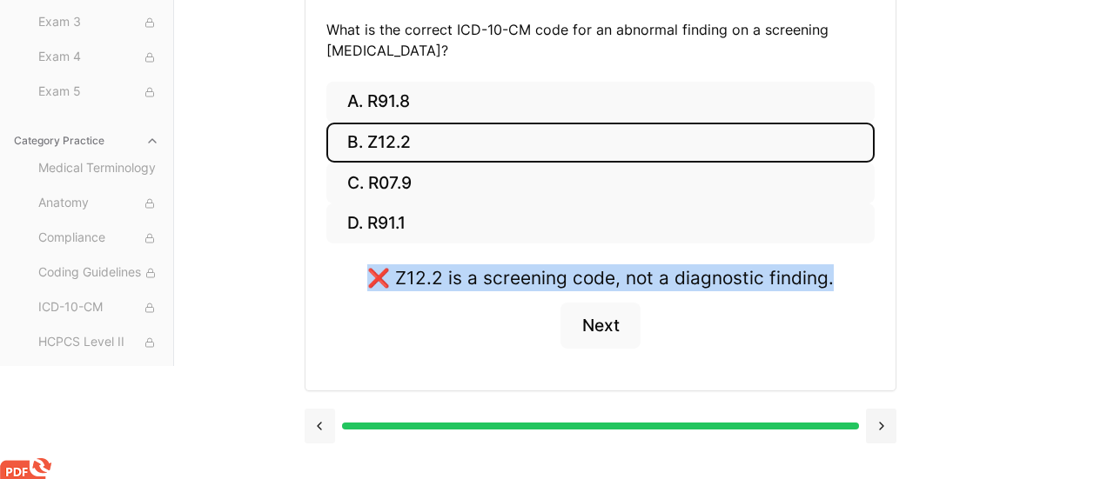
click at [317, 444] on button at bounding box center [320, 426] width 30 height 35
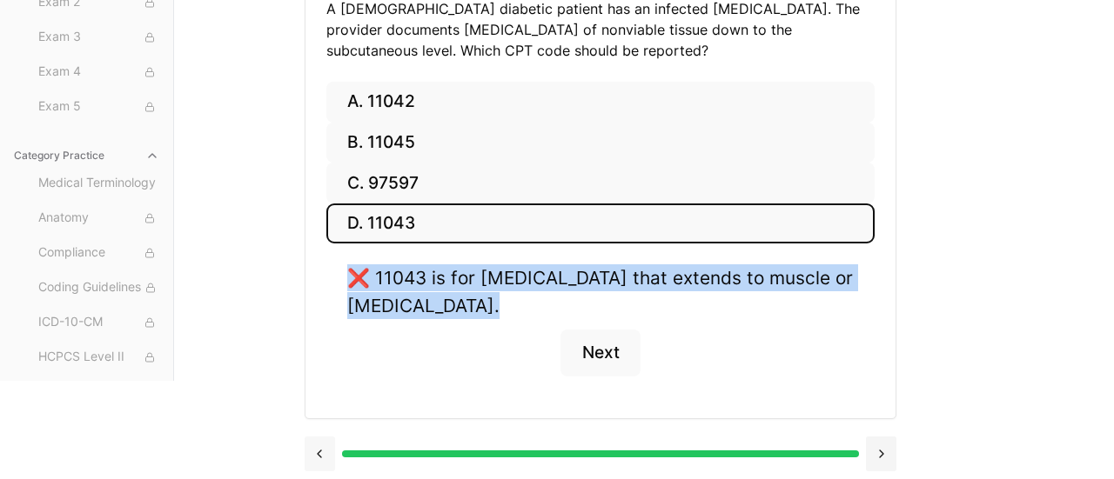
click at [317, 448] on button at bounding box center [320, 454] width 30 height 35
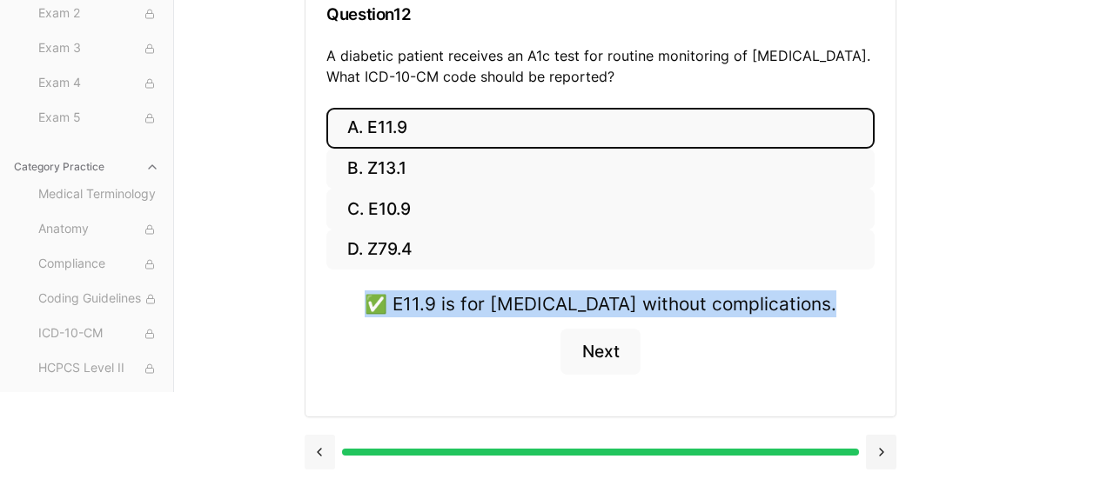
click at [317, 448] on button at bounding box center [320, 452] width 30 height 35
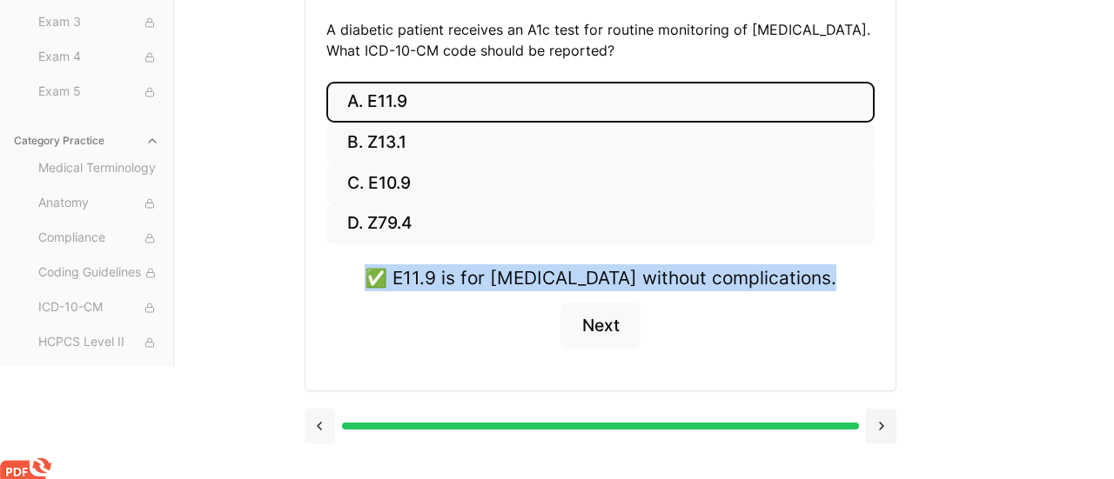
click at [317, 444] on button at bounding box center [320, 426] width 30 height 35
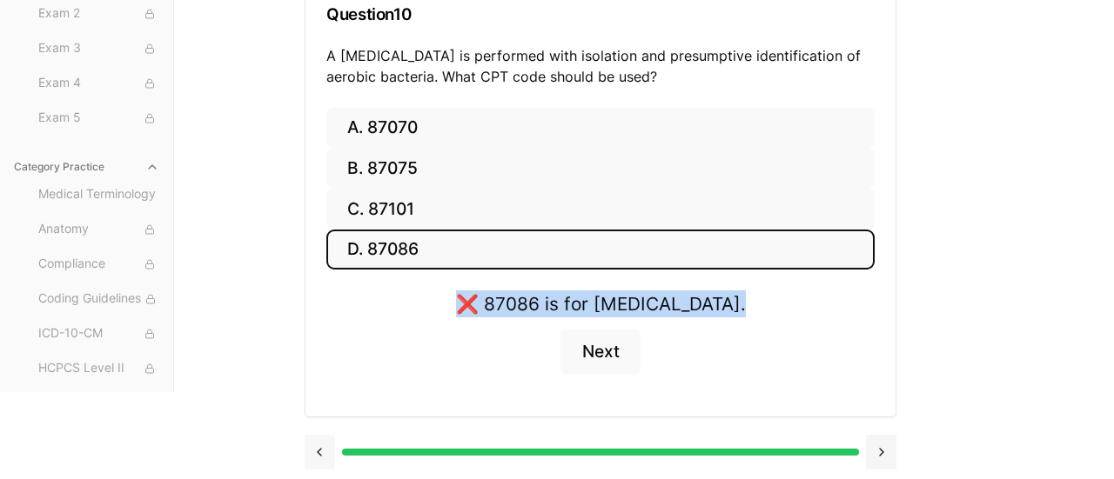
click at [317, 448] on button at bounding box center [320, 452] width 30 height 35
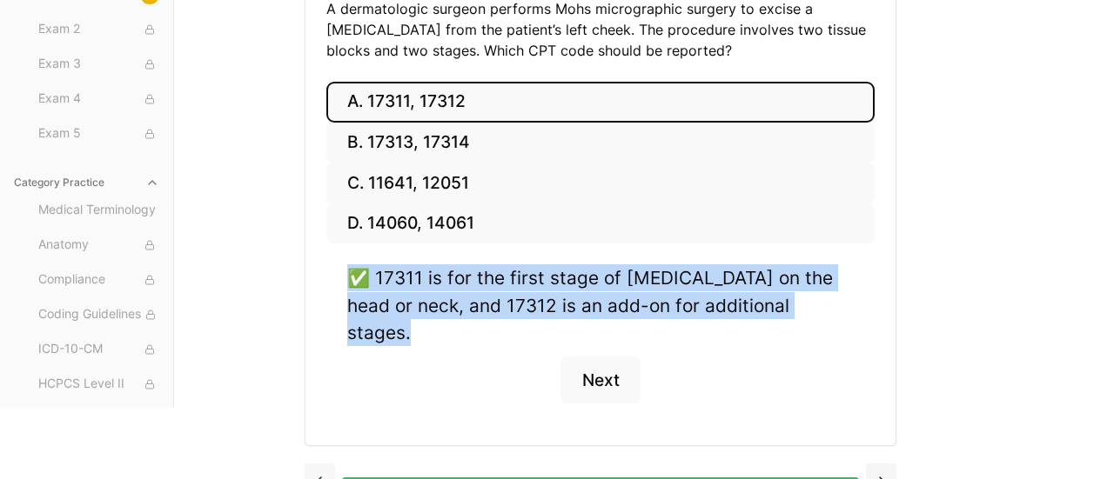
click at [317, 464] on button at bounding box center [320, 481] width 30 height 35
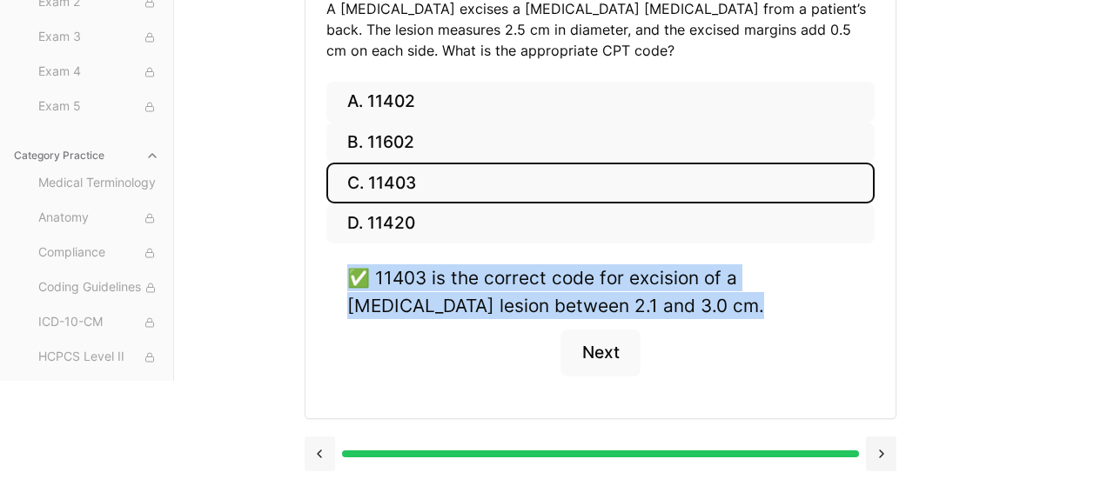
click at [317, 448] on button at bounding box center [320, 454] width 30 height 35
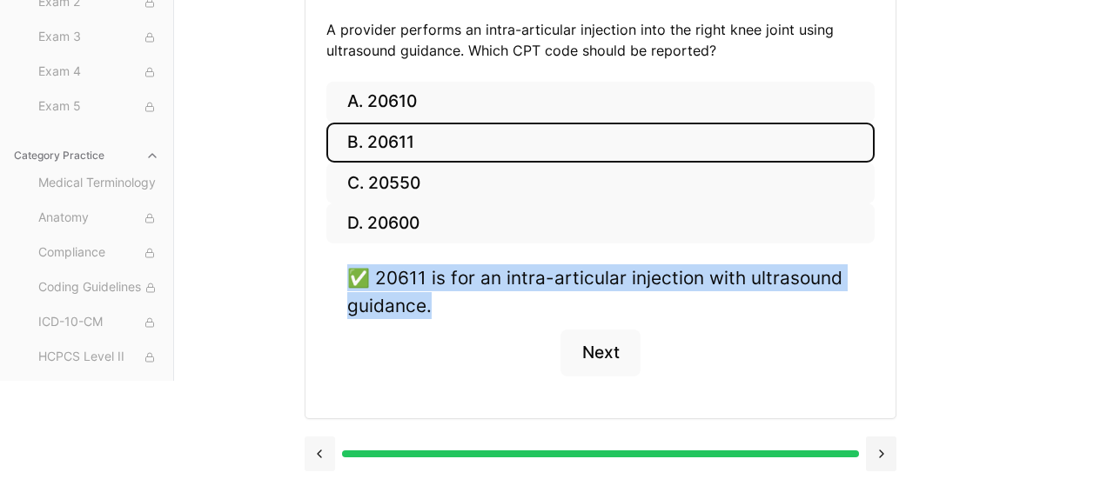
click at [317, 448] on button at bounding box center [320, 454] width 30 height 35
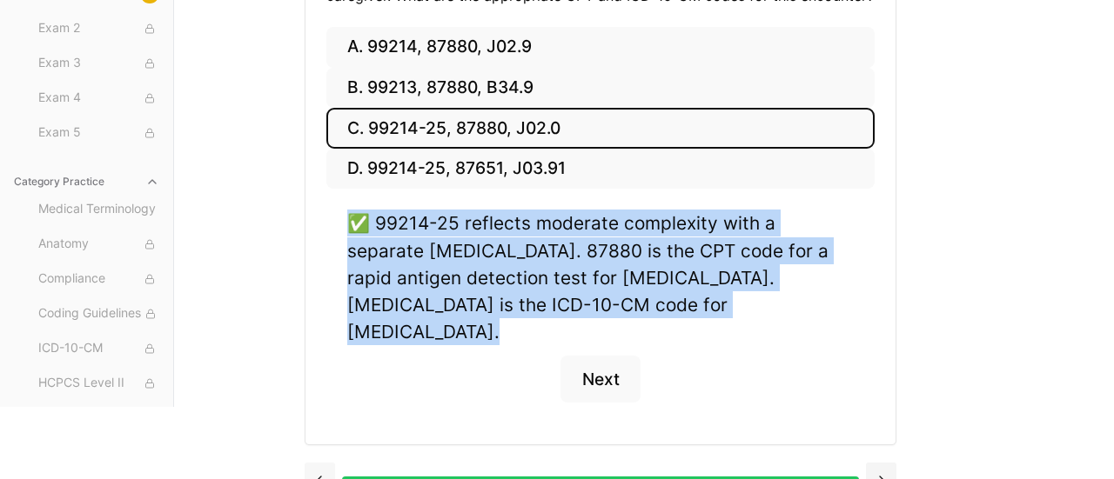
click at [317, 463] on button at bounding box center [320, 480] width 30 height 35
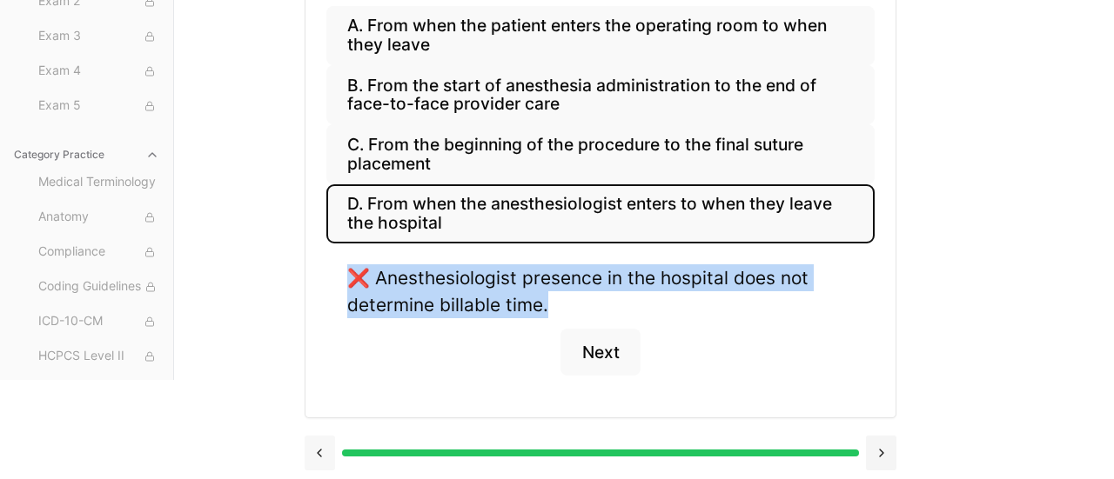
click at [322, 458] on button at bounding box center [320, 453] width 30 height 35
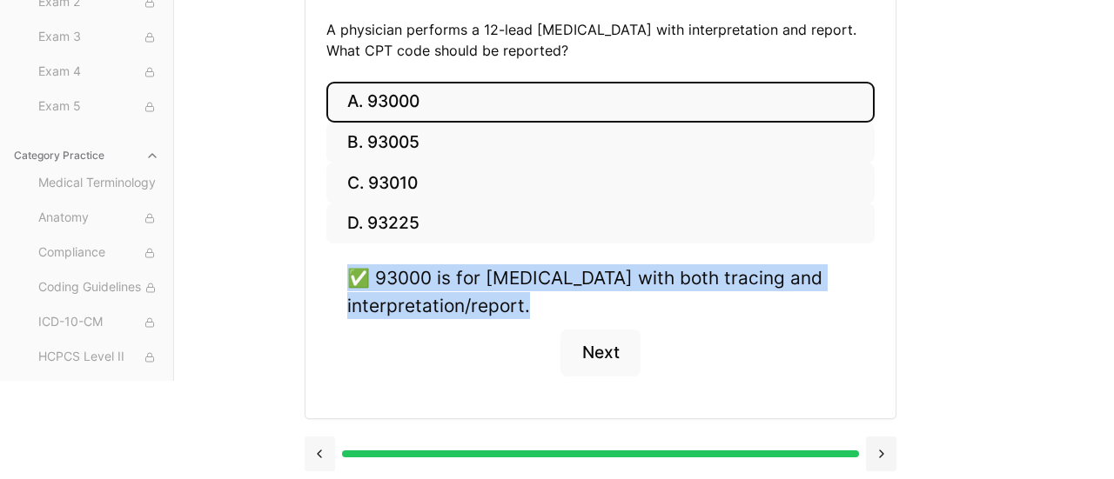
click at [322, 458] on button at bounding box center [320, 454] width 30 height 35
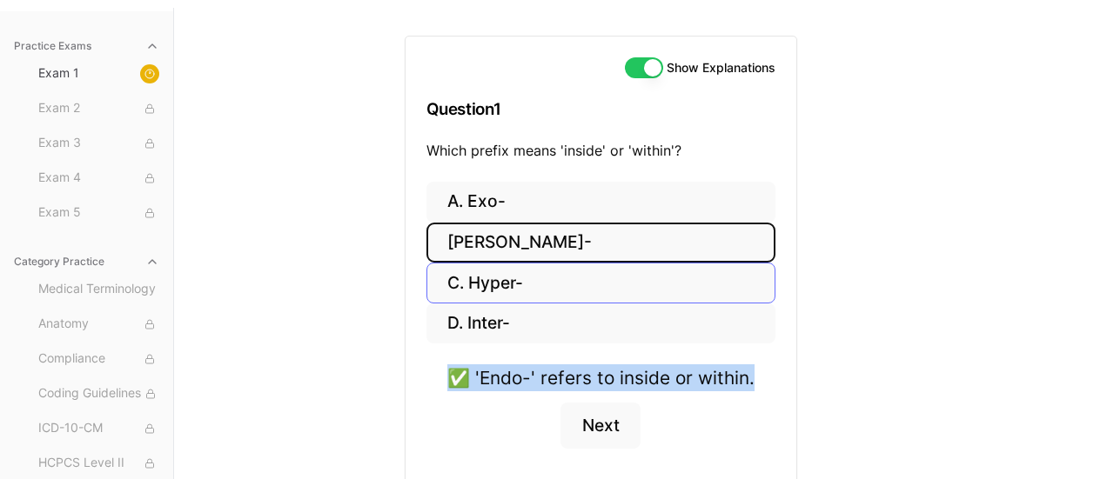
scroll to position [170, 0]
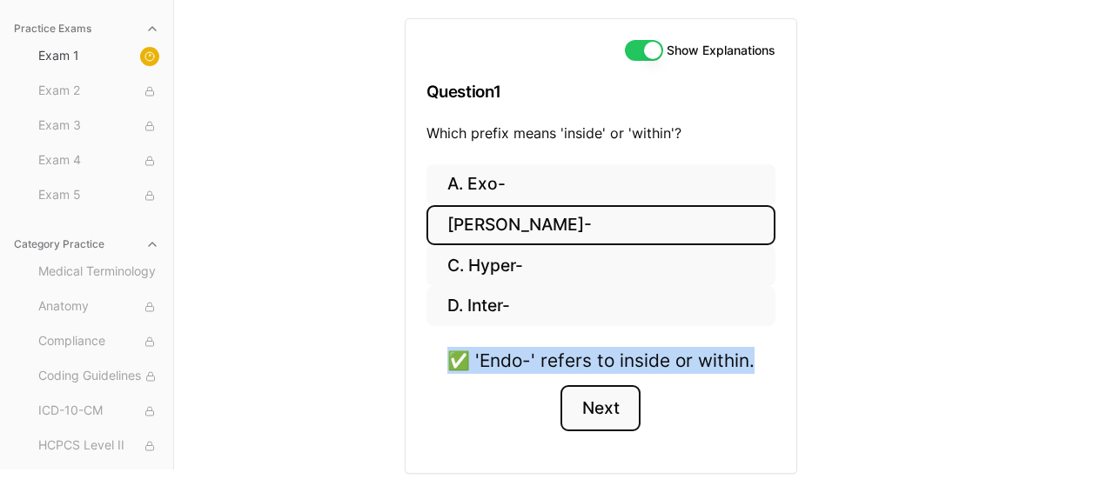
click at [613, 407] on button "Next" at bounding box center [599, 408] width 79 height 47
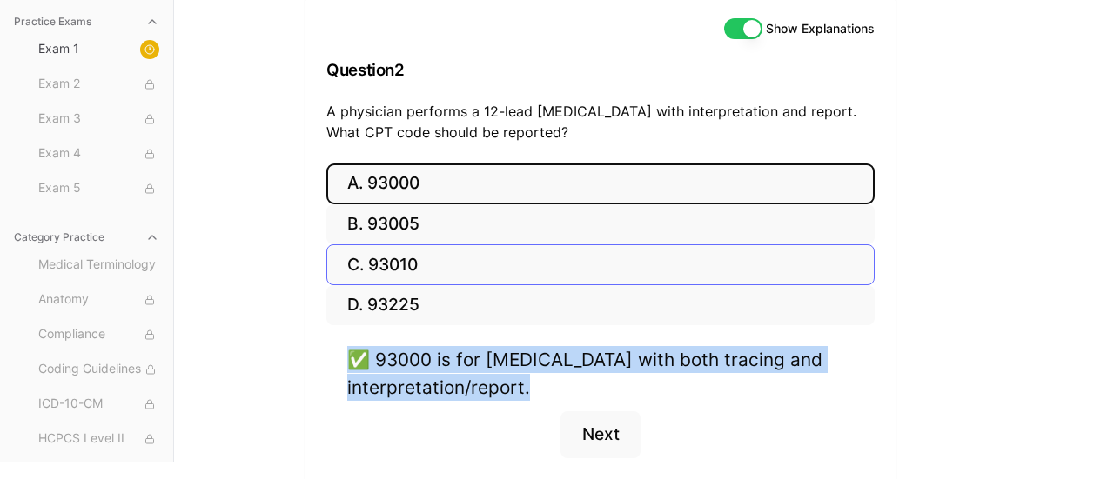
scroll to position [198, 0]
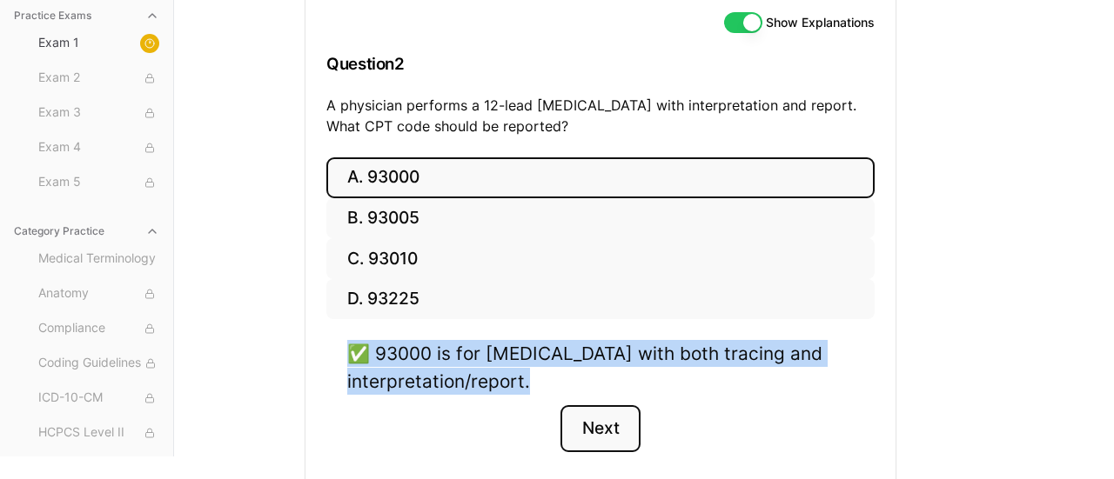
click at [605, 426] on button "Next" at bounding box center [599, 429] width 79 height 47
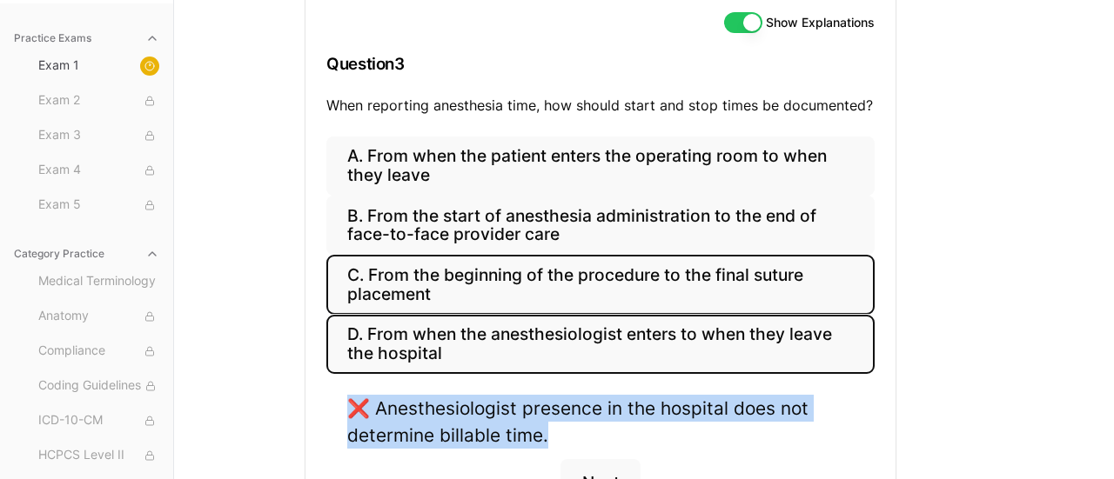
click at [421, 279] on button "C. From the beginning of the procedure to the final suture placement" at bounding box center [600, 284] width 548 height 59
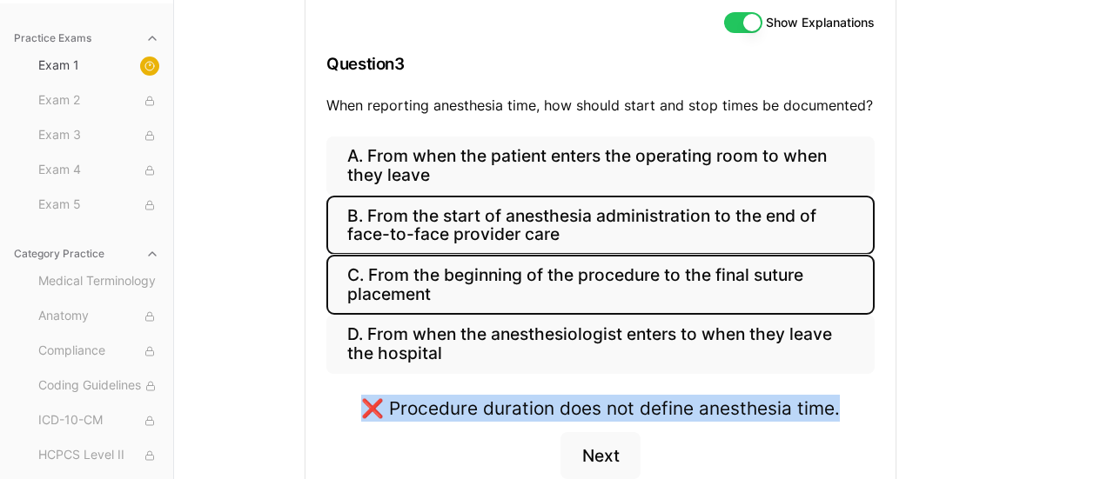
click at [420, 221] on button "B. From the start of anesthesia administration to the end of face-to-face provi…" at bounding box center [600, 225] width 548 height 59
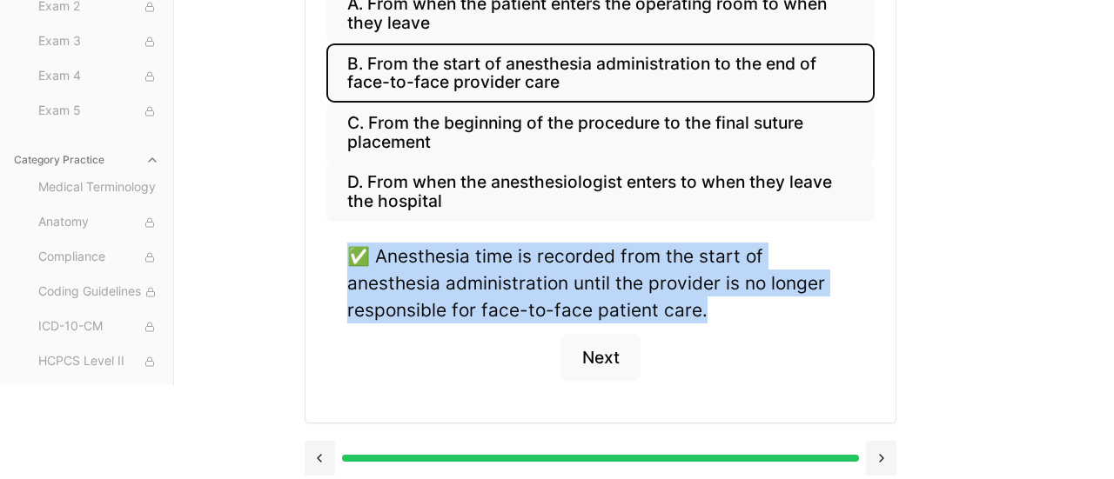
scroll to position [355, 0]
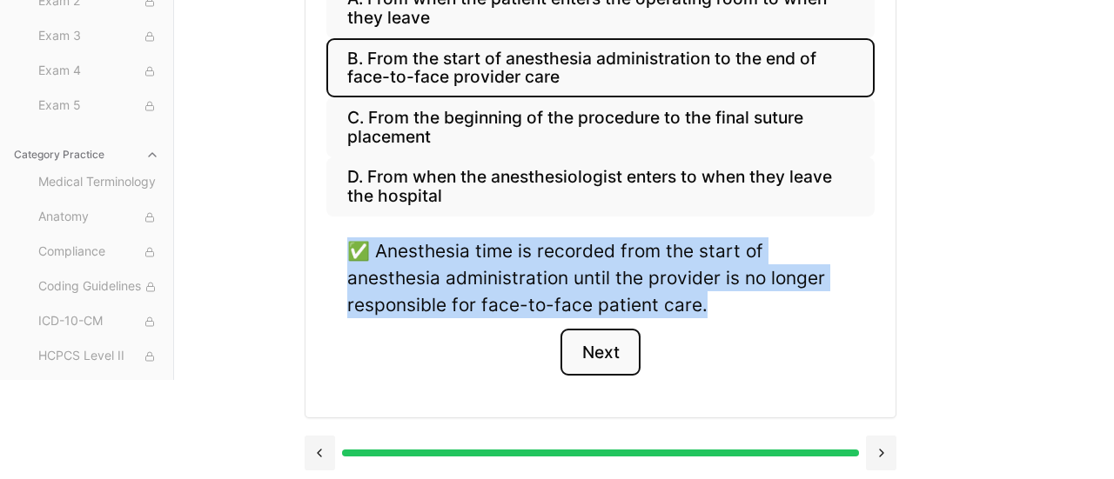
click at [586, 348] on button "Next" at bounding box center [599, 352] width 79 height 47
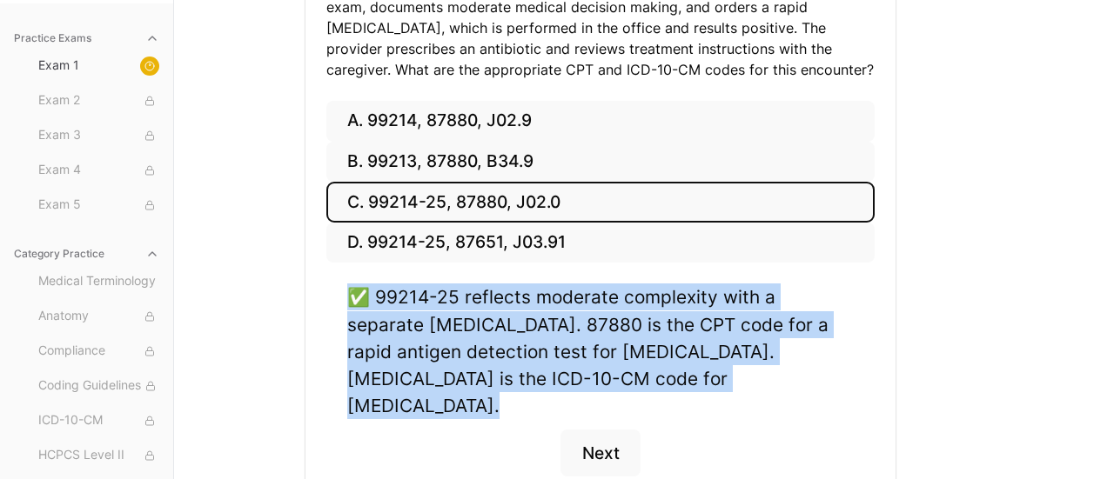
scroll to position [348, 0]
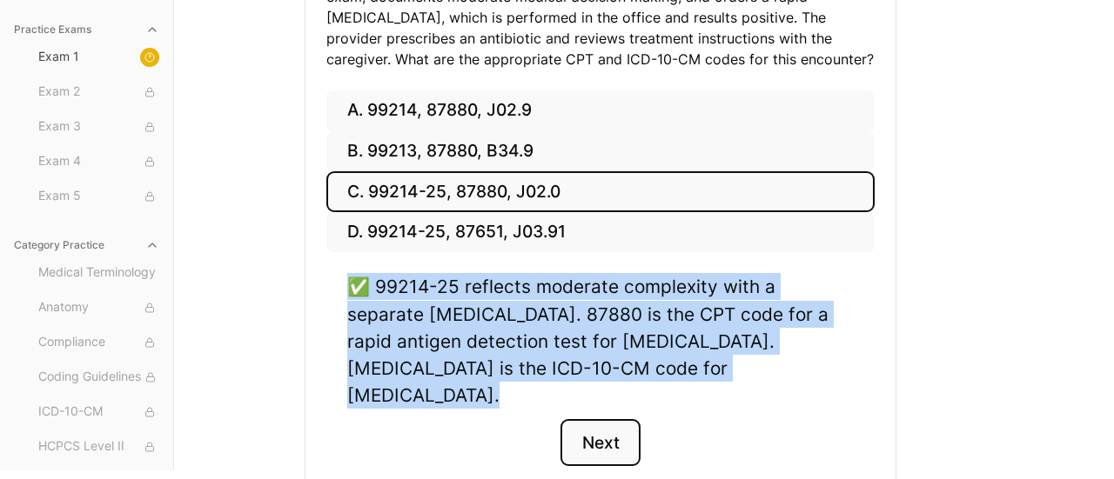
click at [610, 421] on button "Next" at bounding box center [599, 442] width 79 height 47
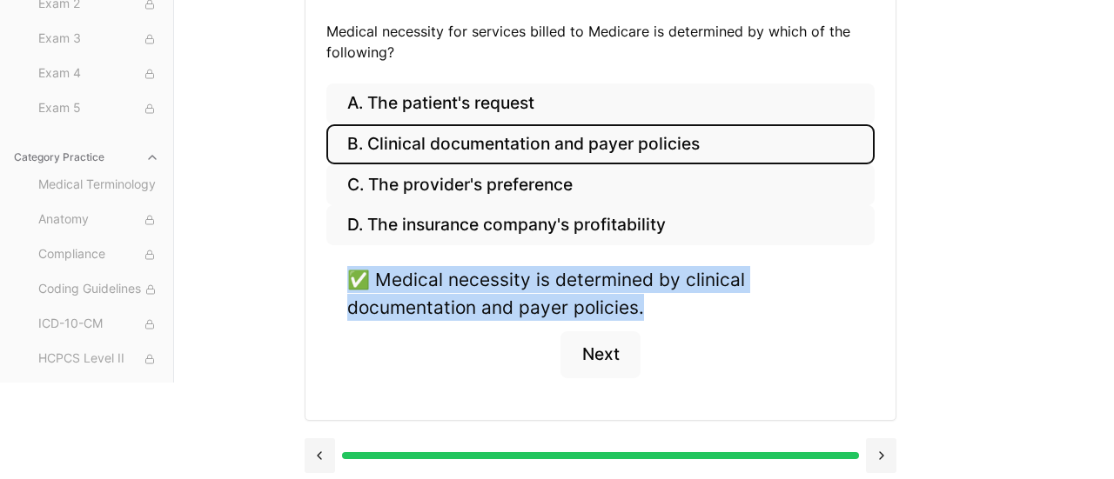
scroll to position [273, 0]
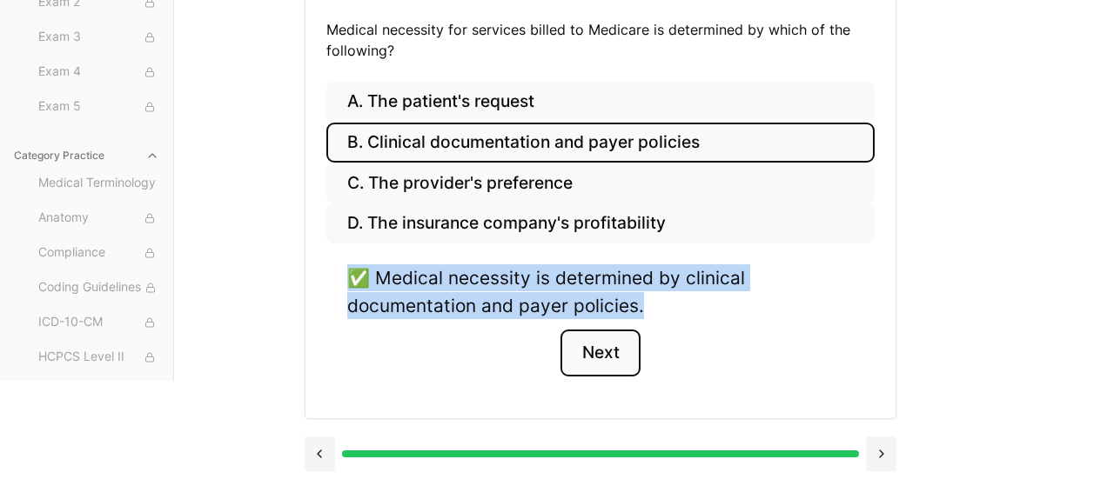
click at [590, 352] on button "Next" at bounding box center [599, 353] width 79 height 47
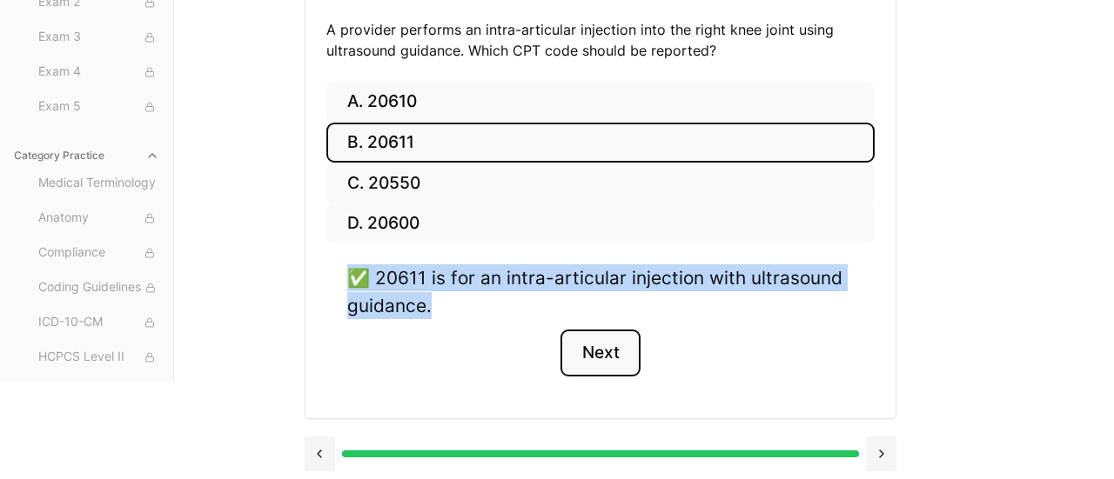
click at [600, 354] on button "Next" at bounding box center [599, 353] width 79 height 47
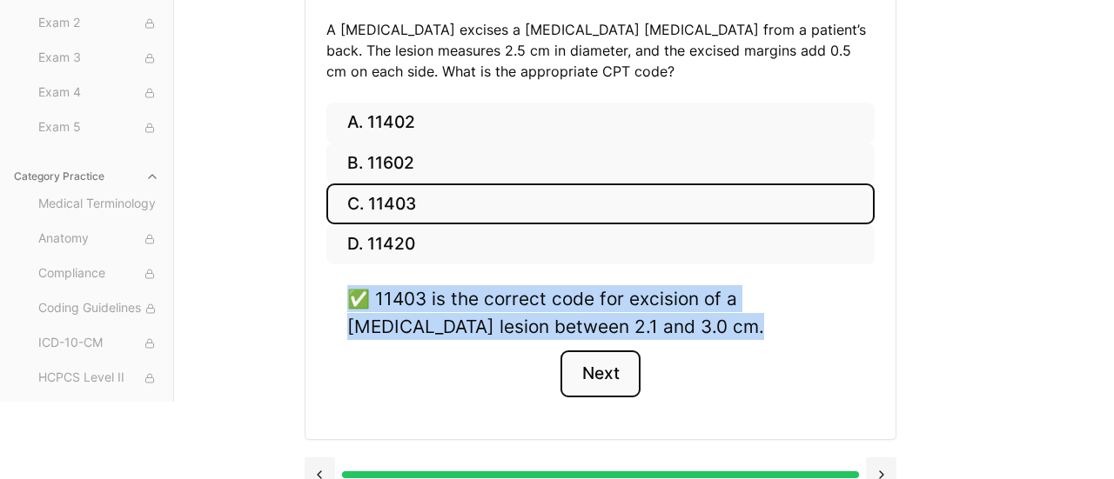
click at [596, 377] on button "Next" at bounding box center [599, 374] width 79 height 47
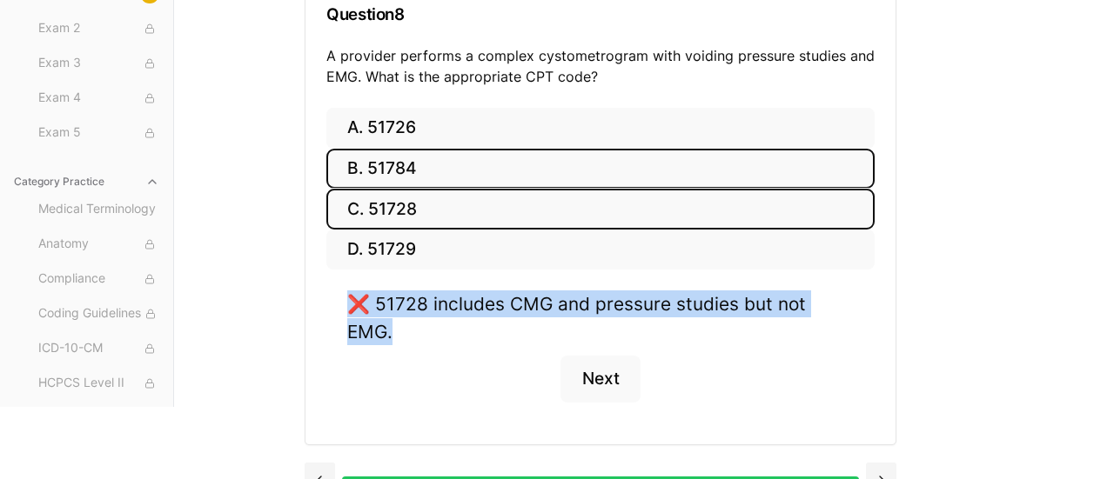
click at [378, 174] on button "B. 51784" at bounding box center [600, 169] width 548 height 41
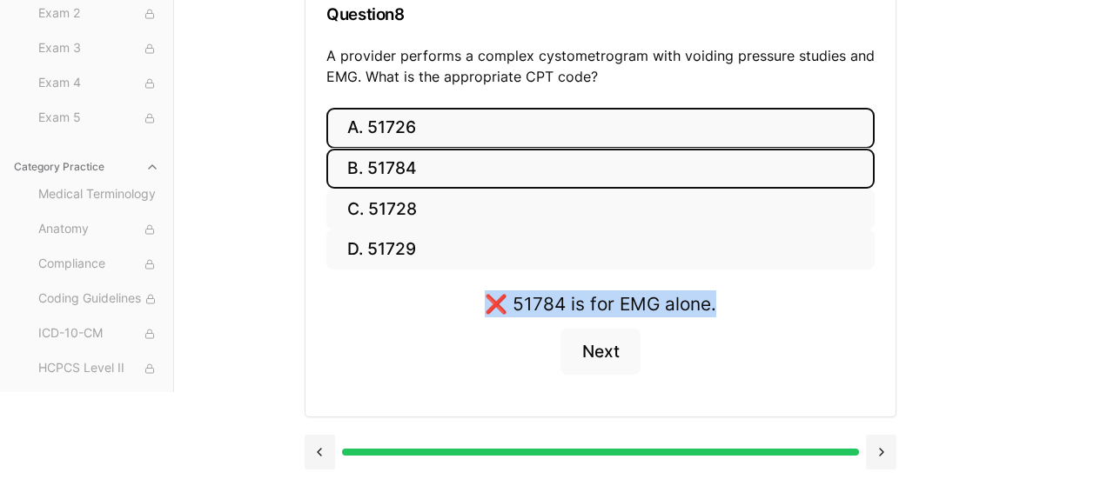
click at [381, 131] on button "A. 51726" at bounding box center [600, 128] width 548 height 41
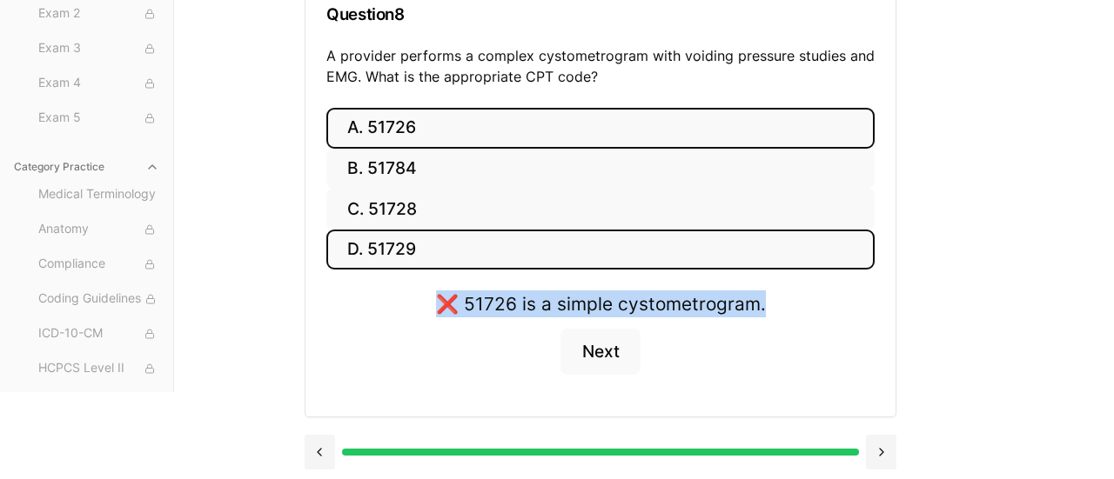
click at [395, 246] on button "D. 51729" at bounding box center [600, 250] width 548 height 41
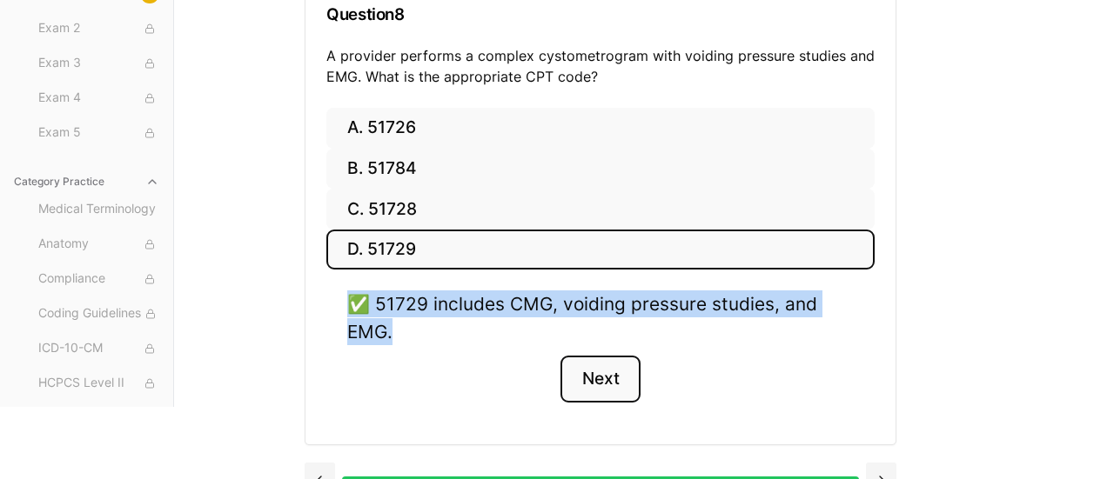
click at [613, 376] on button "Next" at bounding box center [599, 379] width 79 height 47
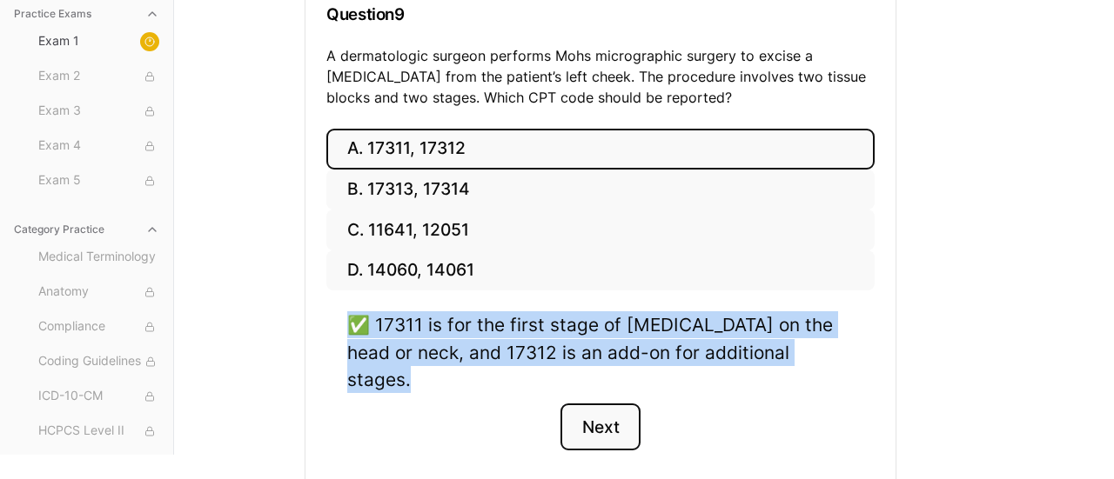
click at [601, 404] on button "Next" at bounding box center [599, 427] width 79 height 47
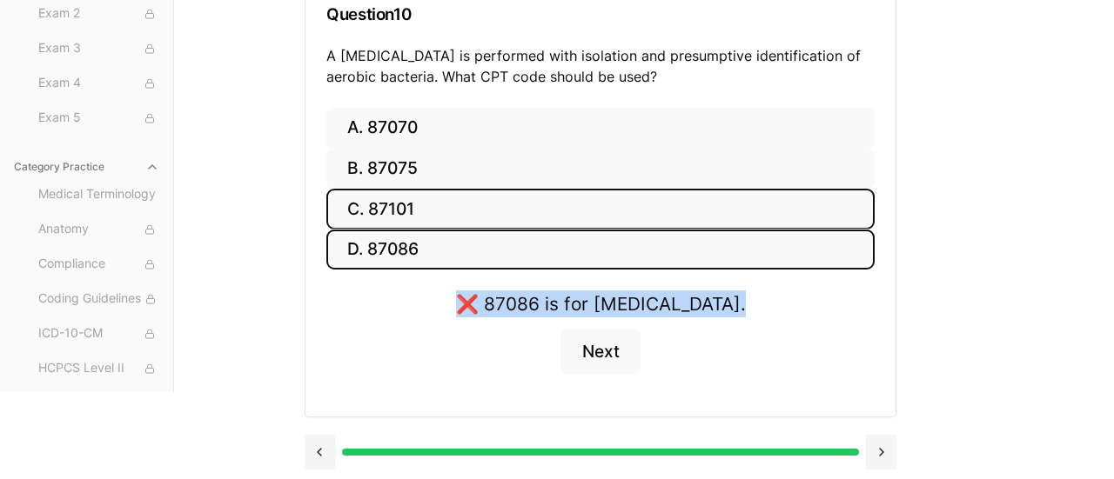
click at [390, 207] on button "C. 87101" at bounding box center [600, 209] width 548 height 41
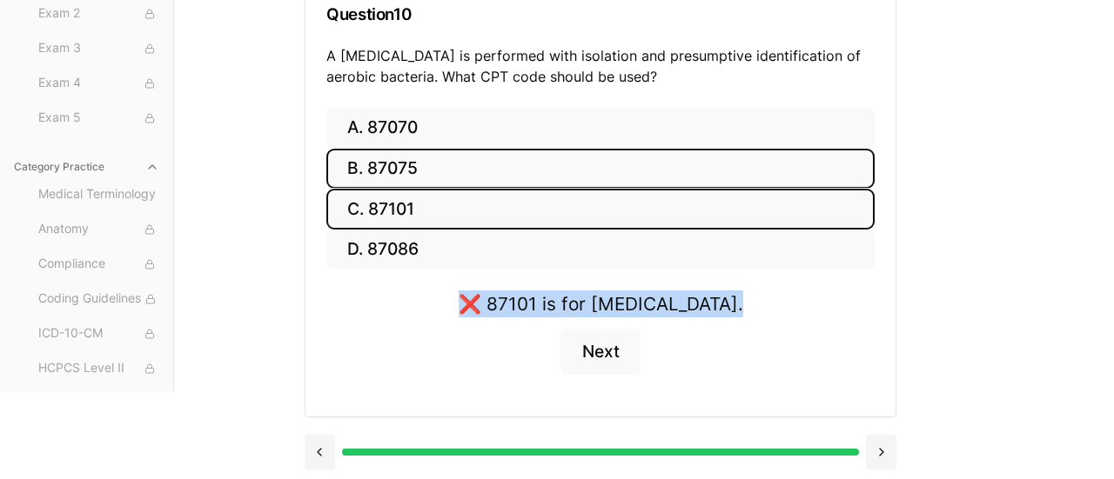
click at [380, 170] on button "B. 87075" at bounding box center [600, 169] width 548 height 41
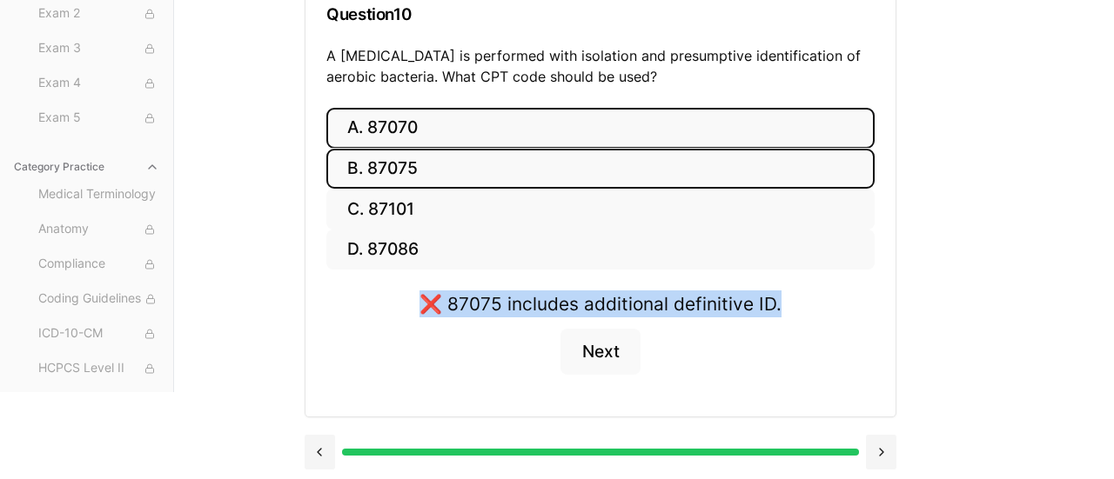
click at [394, 121] on button "A. 87070" at bounding box center [600, 128] width 548 height 41
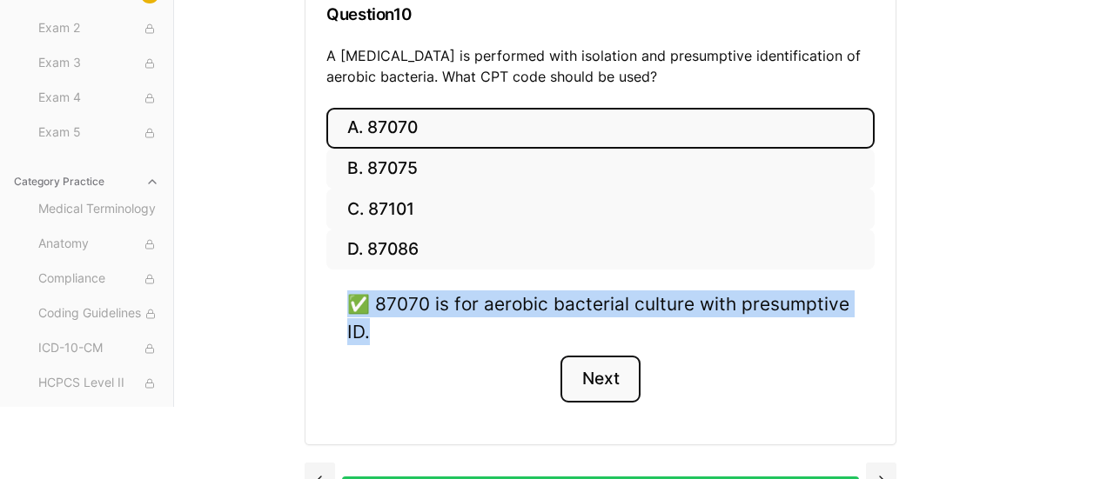
click at [588, 378] on button "Next" at bounding box center [599, 379] width 79 height 47
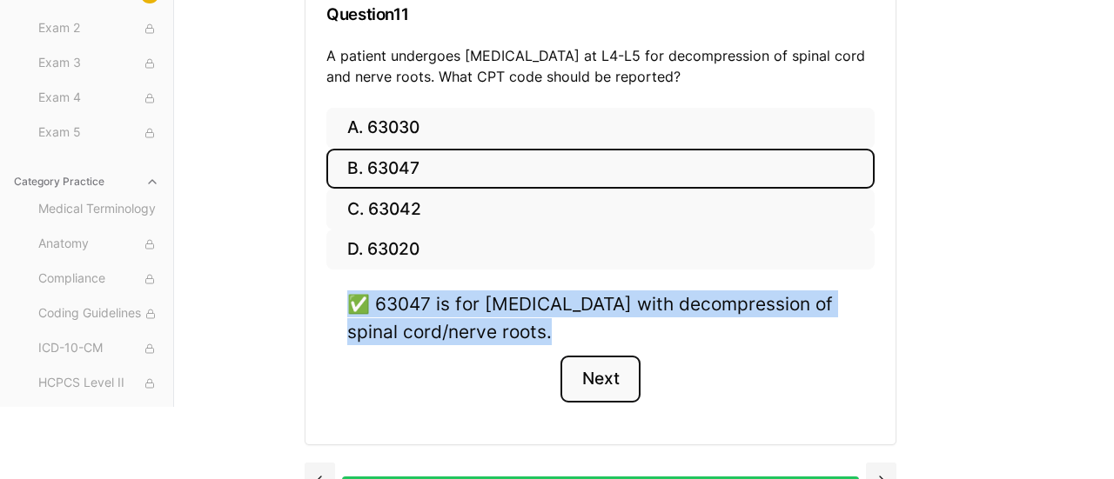
click at [595, 372] on button "Next" at bounding box center [599, 379] width 79 height 47
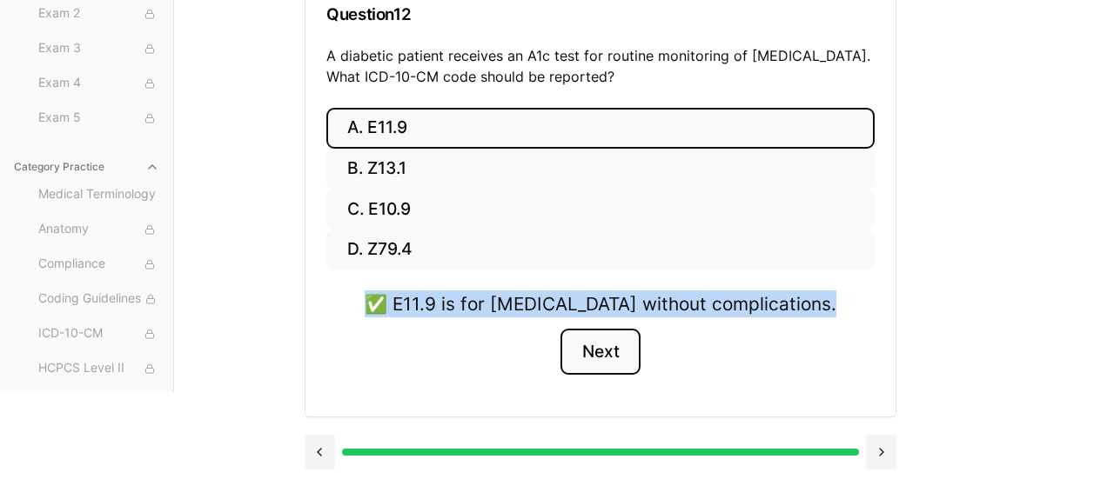
click at [602, 347] on button "Next" at bounding box center [599, 352] width 79 height 47
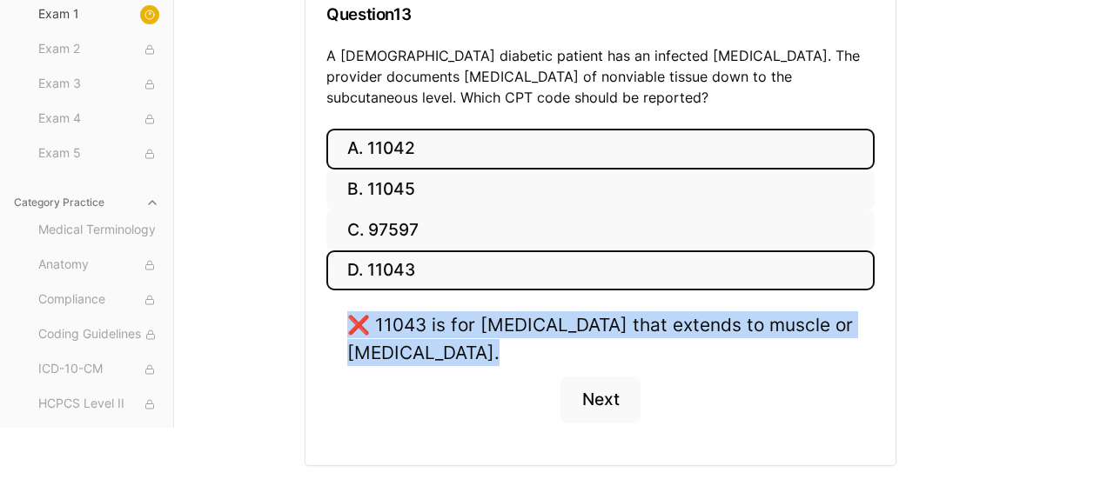
click at [393, 156] on button "A. 11042" at bounding box center [600, 149] width 548 height 41
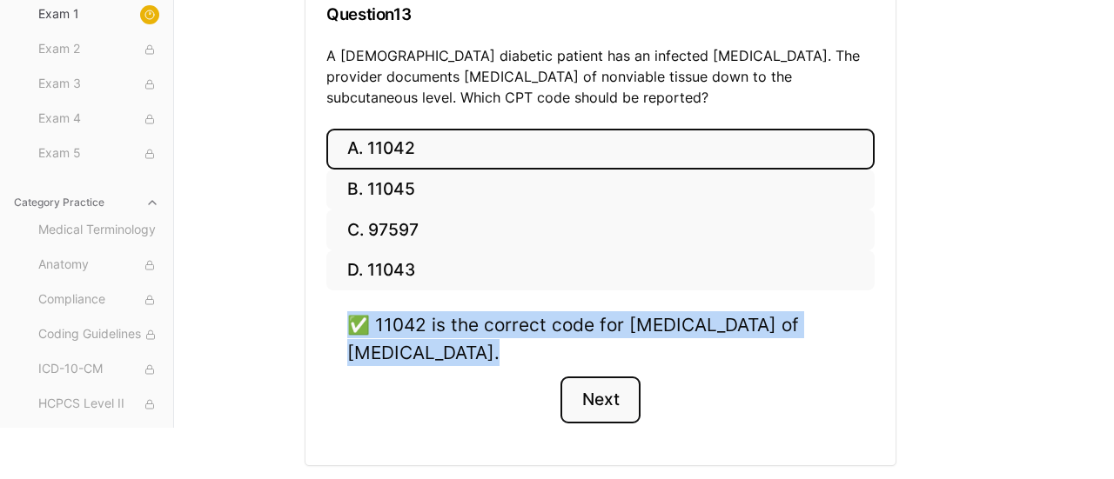
click at [598, 396] on button "Next" at bounding box center [599, 400] width 79 height 47
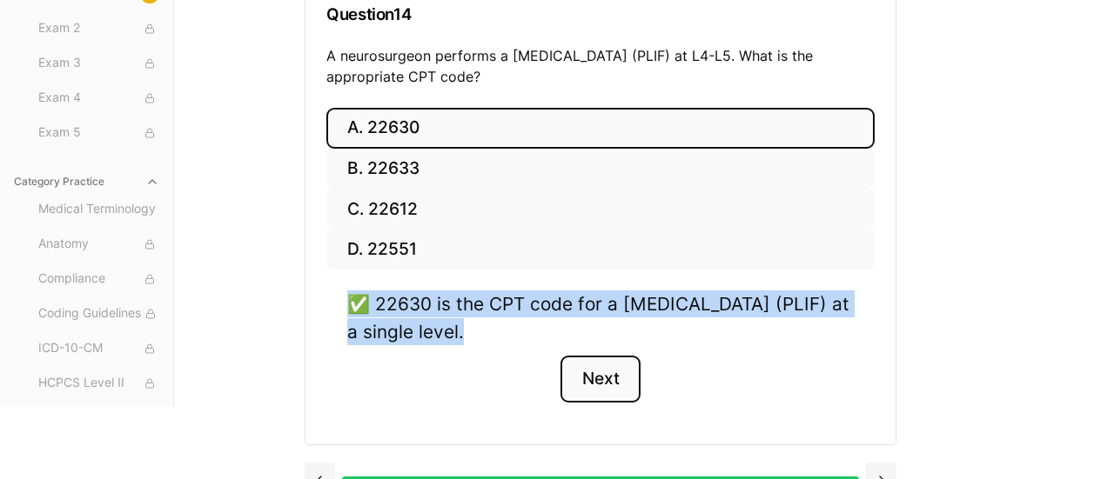
click at [598, 396] on button "Next" at bounding box center [599, 379] width 79 height 47
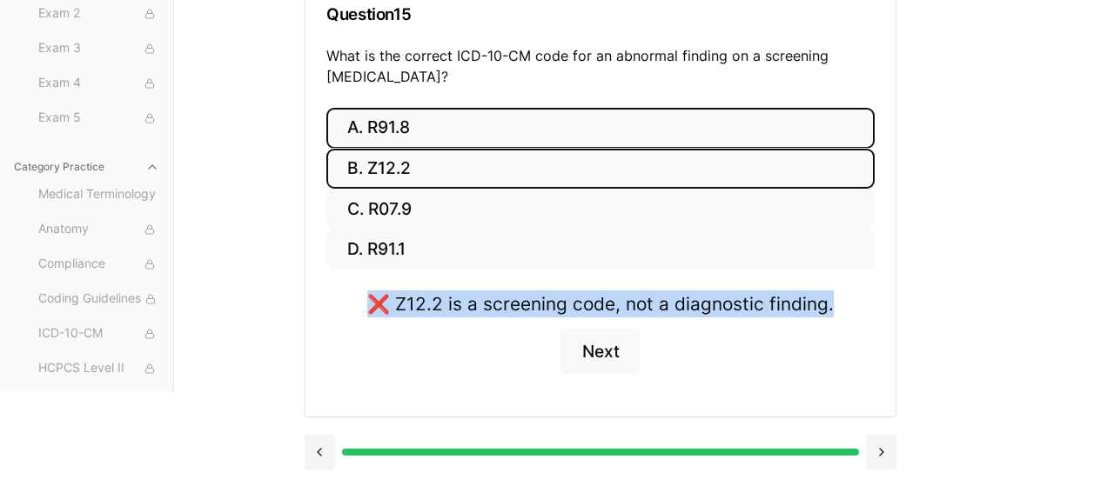
click at [400, 126] on button "A. R91.8" at bounding box center [600, 128] width 548 height 41
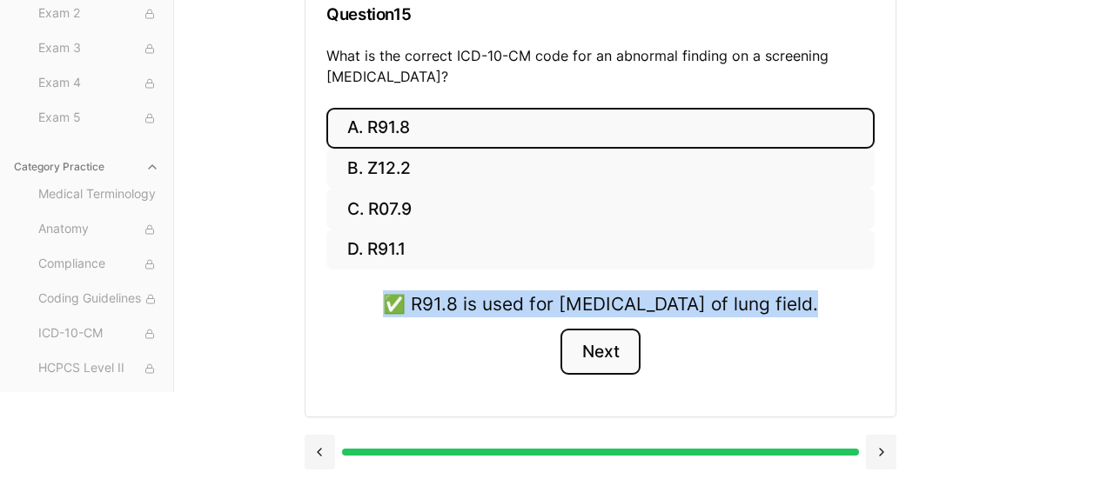
click at [600, 375] on button "Next" at bounding box center [599, 352] width 79 height 47
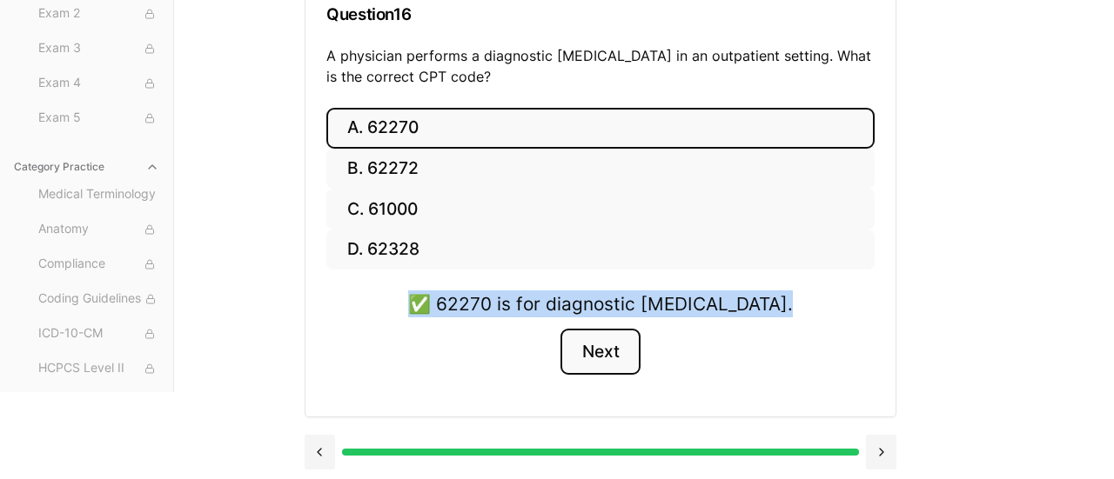
click at [604, 352] on button "Next" at bounding box center [599, 352] width 79 height 47
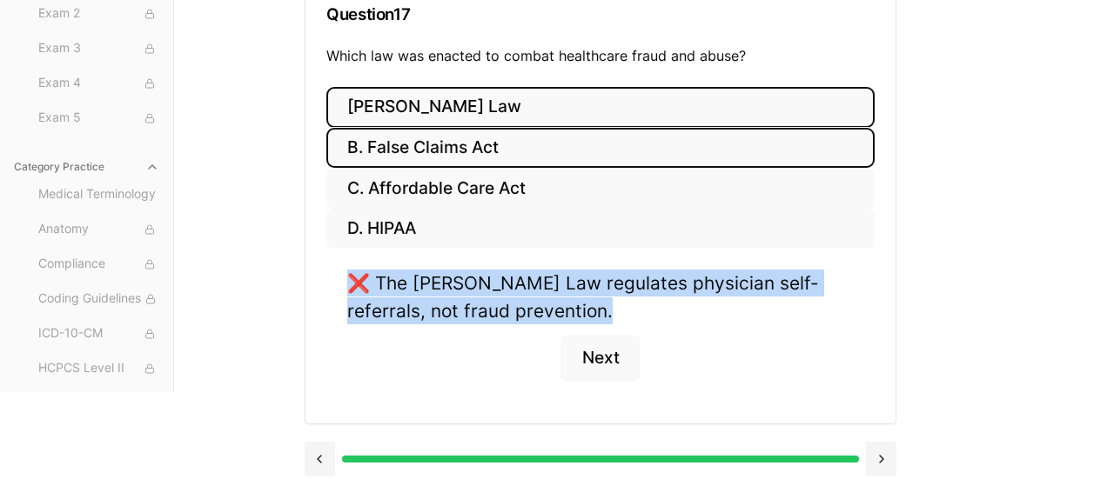
click at [424, 151] on button "B. False Claims Act" at bounding box center [600, 148] width 548 height 41
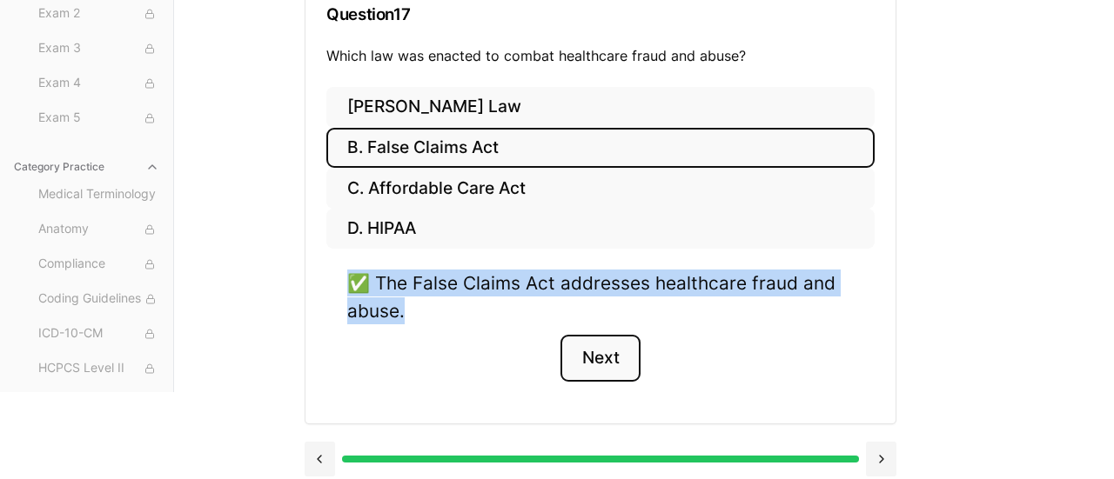
click at [620, 351] on button "Next" at bounding box center [599, 358] width 79 height 47
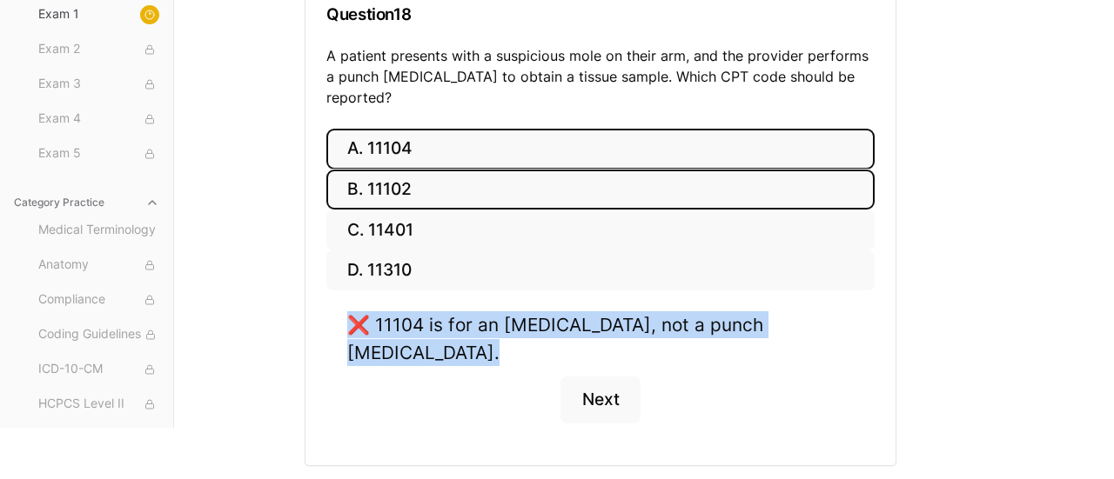
click at [402, 173] on button "B. 11102" at bounding box center [600, 190] width 548 height 41
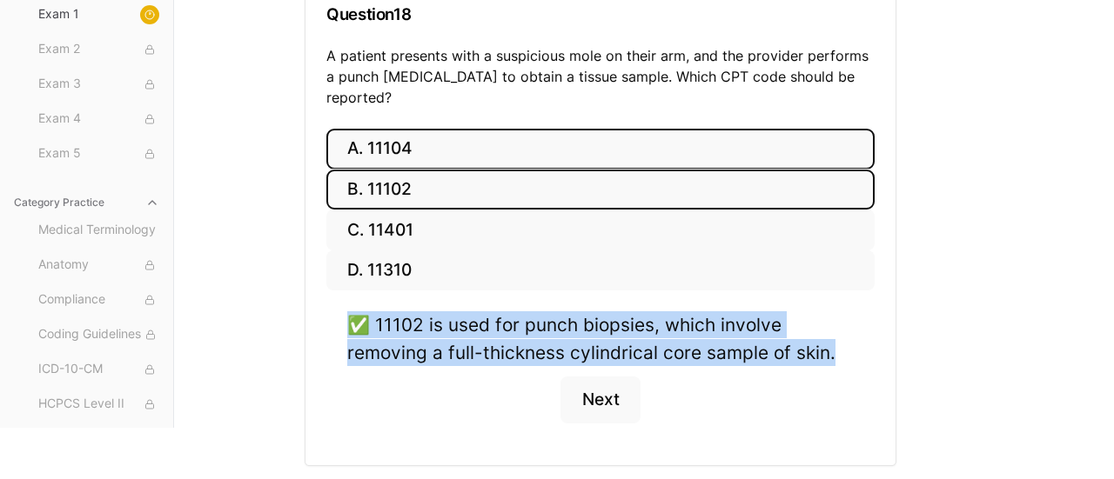
click at [399, 143] on button "A. 11104" at bounding box center [600, 149] width 548 height 41
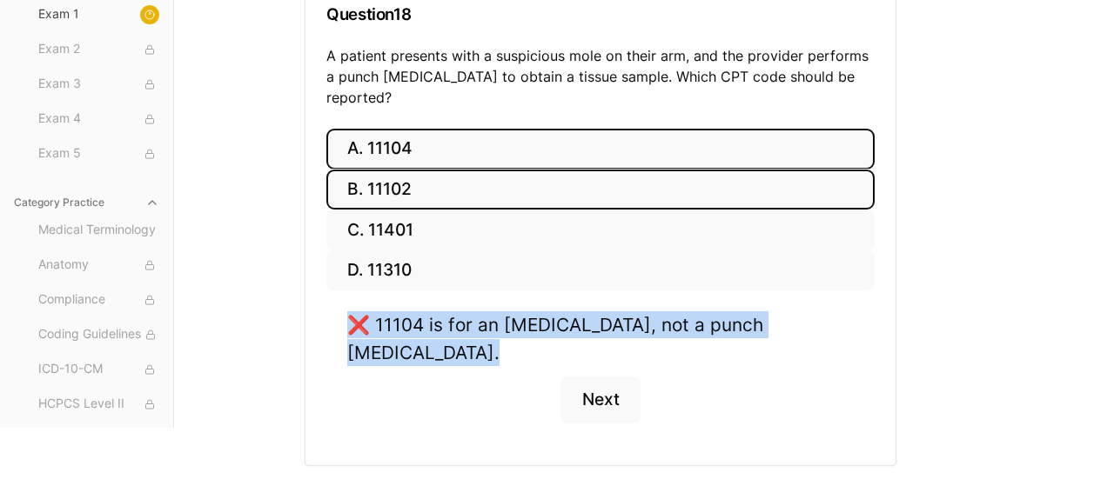
click at [398, 171] on button "B. 11102" at bounding box center [600, 190] width 548 height 41
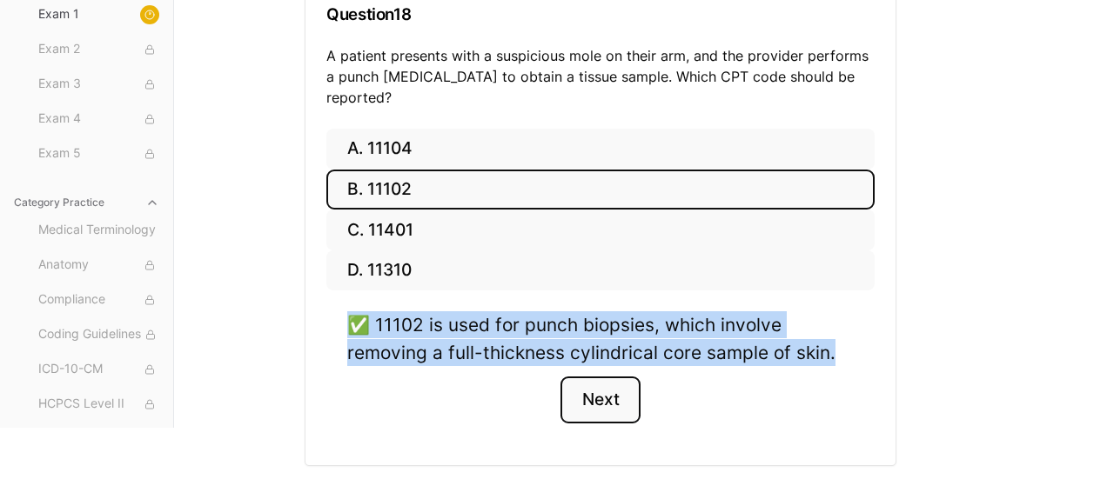
click at [606, 377] on button "Next" at bounding box center [599, 400] width 79 height 47
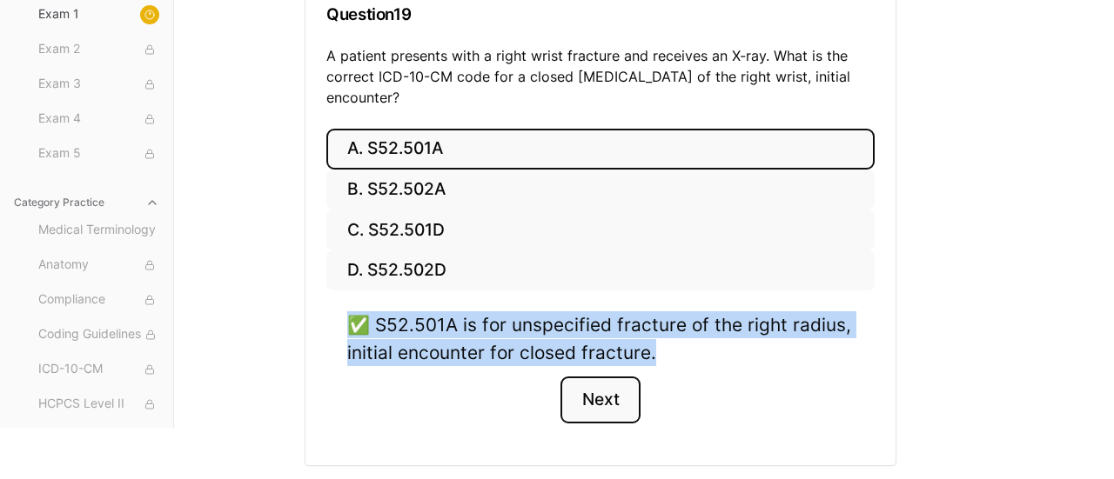
click at [600, 404] on button "Next" at bounding box center [599, 400] width 79 height 47
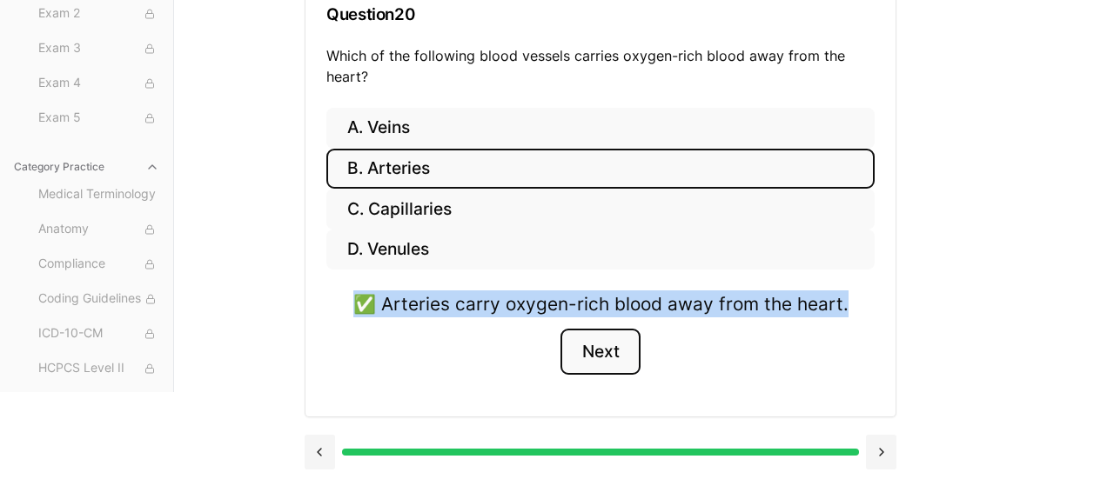
click at [609, 339] on button "Next" at bounding box center [599, 352] width 79 height 47
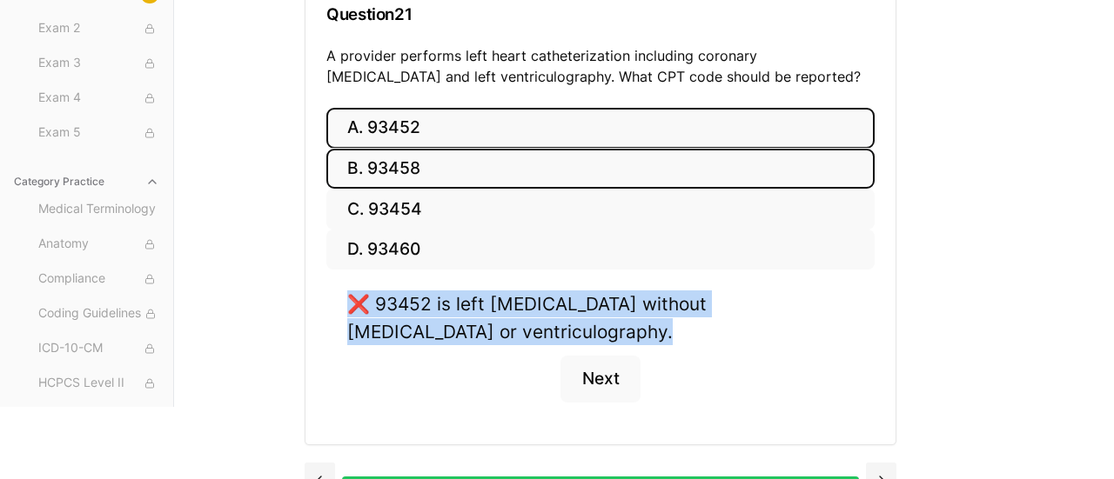
click at [398, 169] on button "B. 93458" at bounding box center [600, 169] width 548 height 41
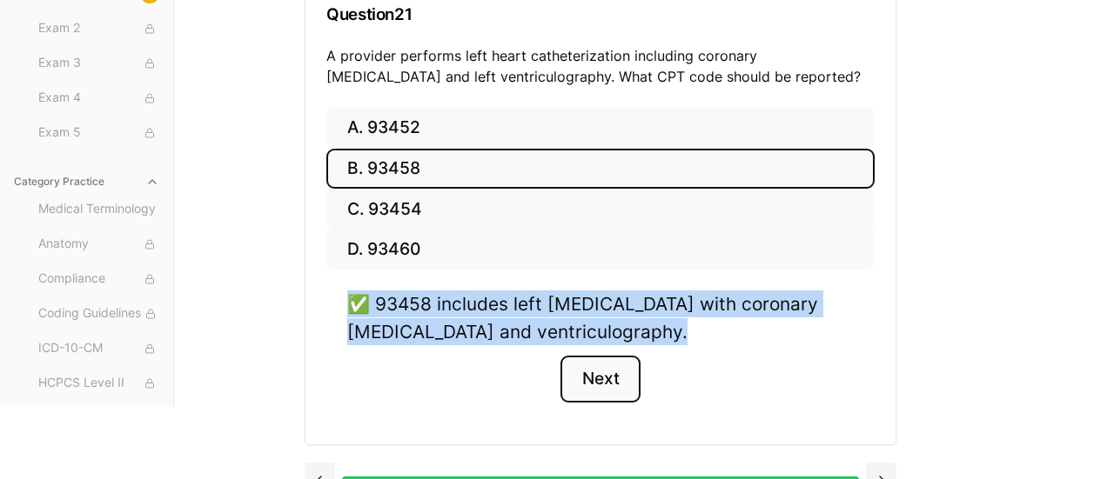
click at [581, 375] on button "Next" at bounding box center [599, 379] width 79 height 47
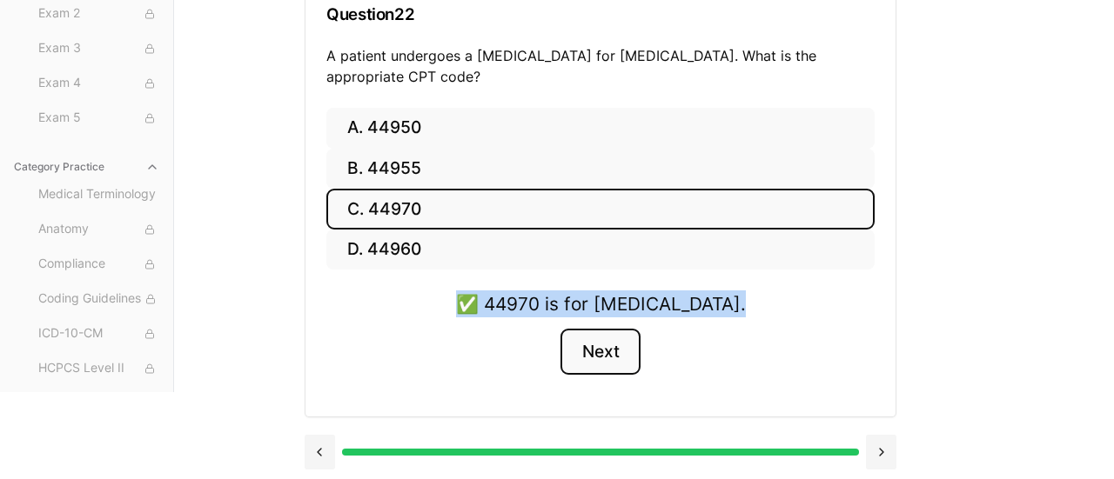
click at [605, 359] on button "Next" at bounding box center [599, 352] width 79 height 47
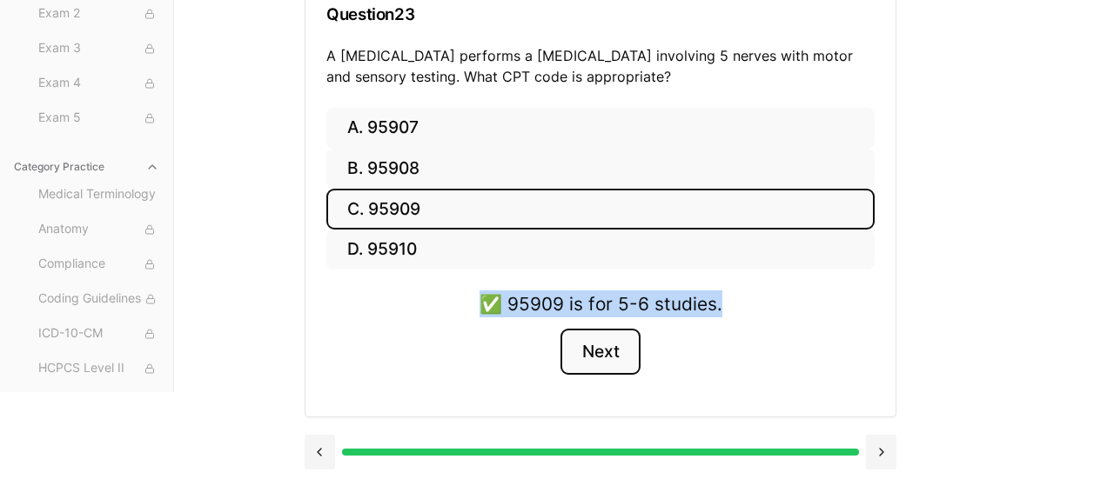
click at [605, 359] on button "Next" at bounding box center [599, 352] width 79 height 47
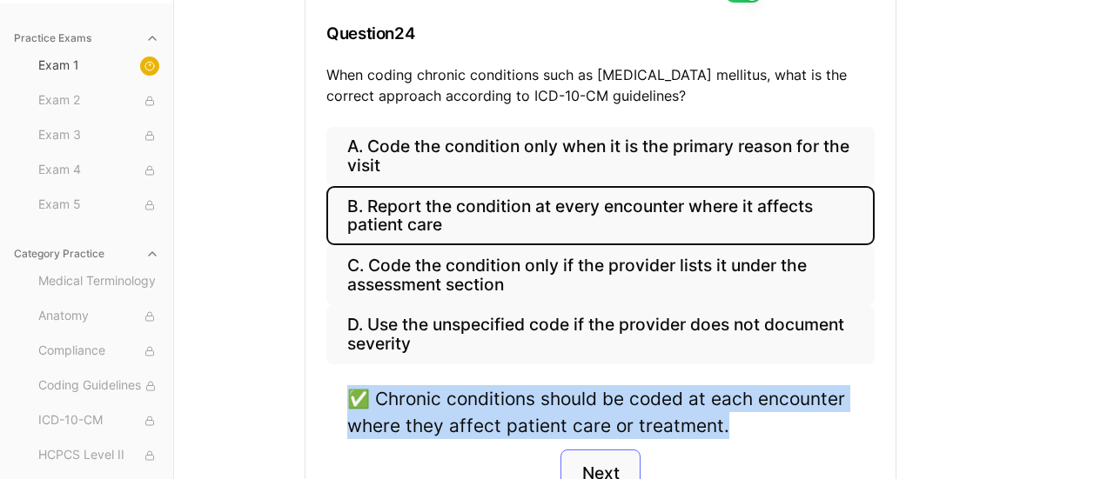
scroll to position [224, 0]
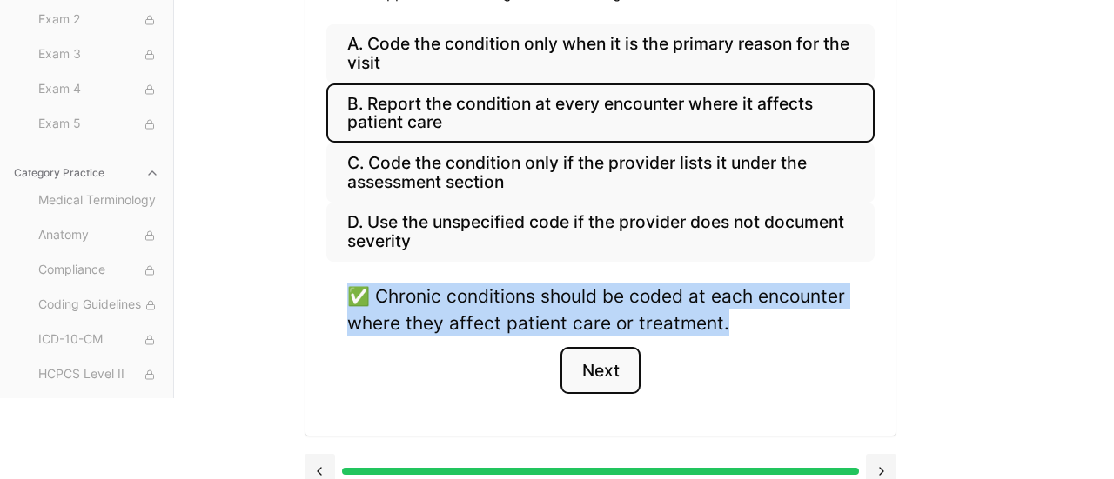
click at [598, 384] on button "Next" at bounding box center [599, 370] width 79 height 47
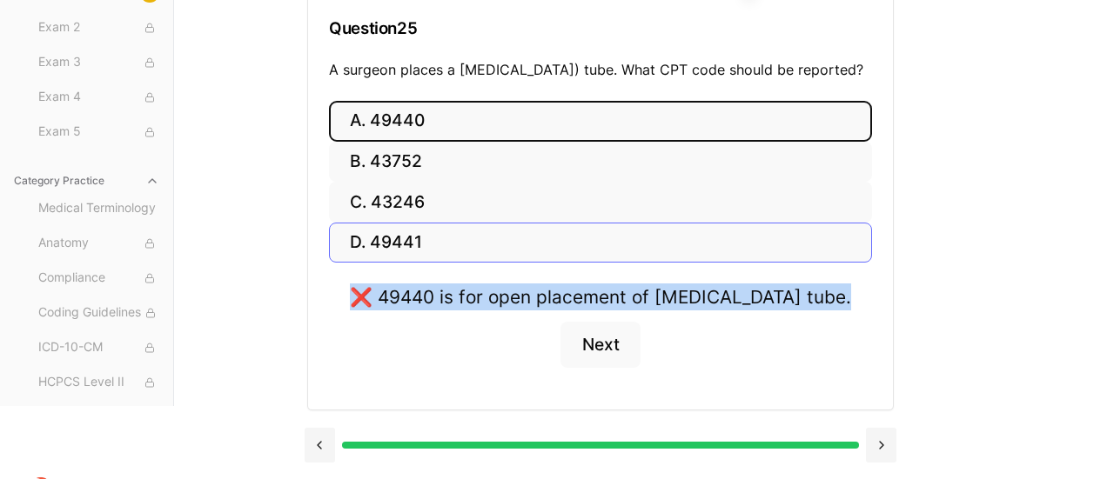
scroll to position [230, 0]
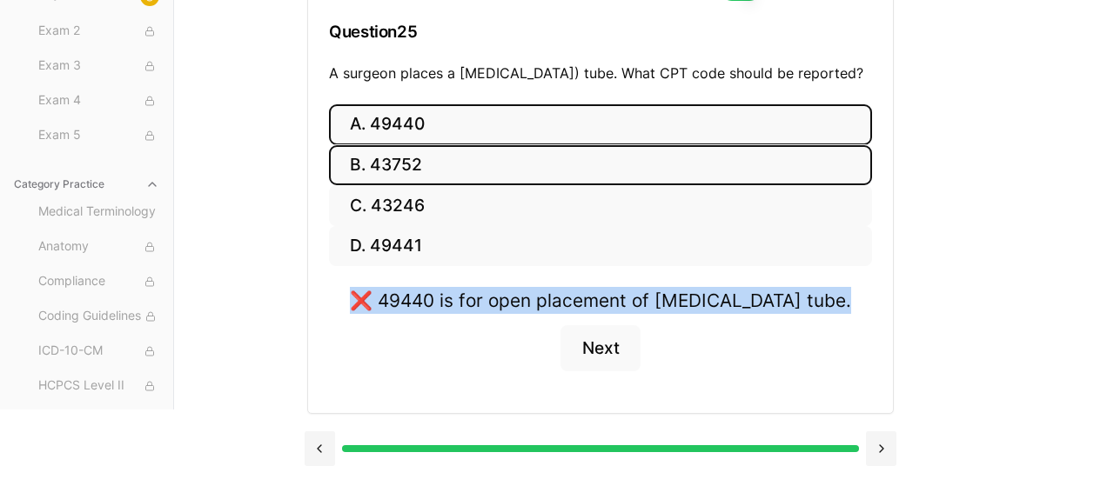
click at [387, 181] on button "B. 43752" at bounding box center [600, 165] width 543 height 41
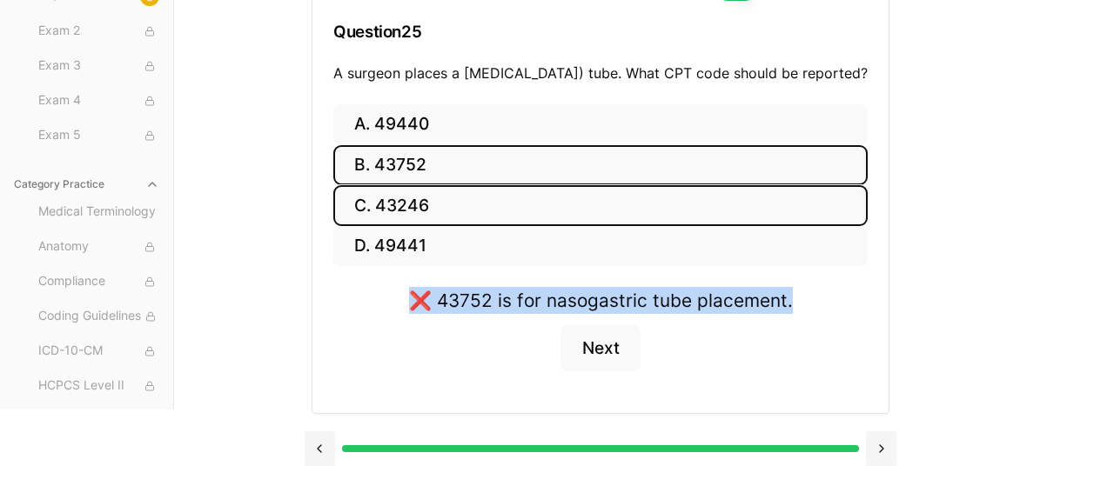
click at [399, 226] on button "C. 43246" at bounding box center [600, 205] width 534 height 41
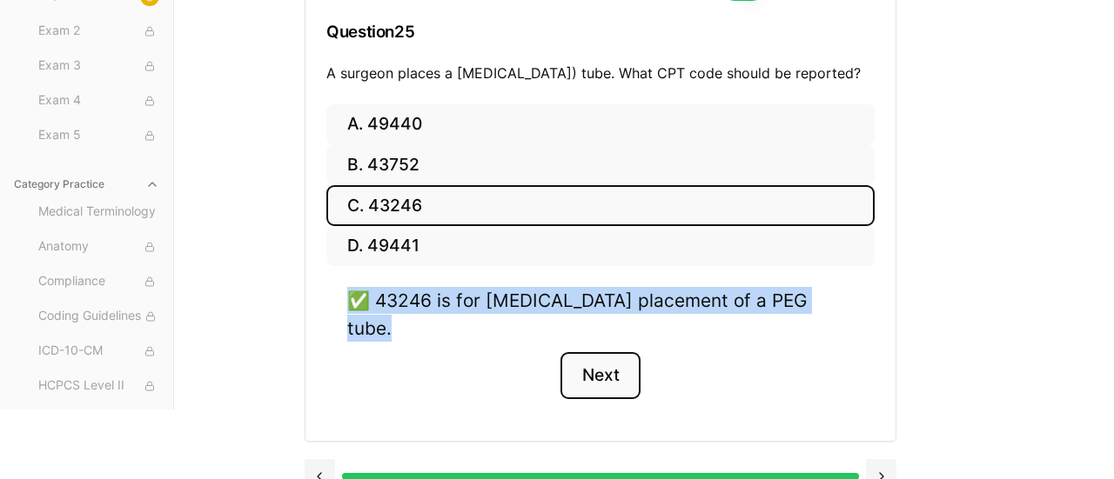
click at [608, 372] on button "Next" at bounding box center [599, 375] width 79 height 47
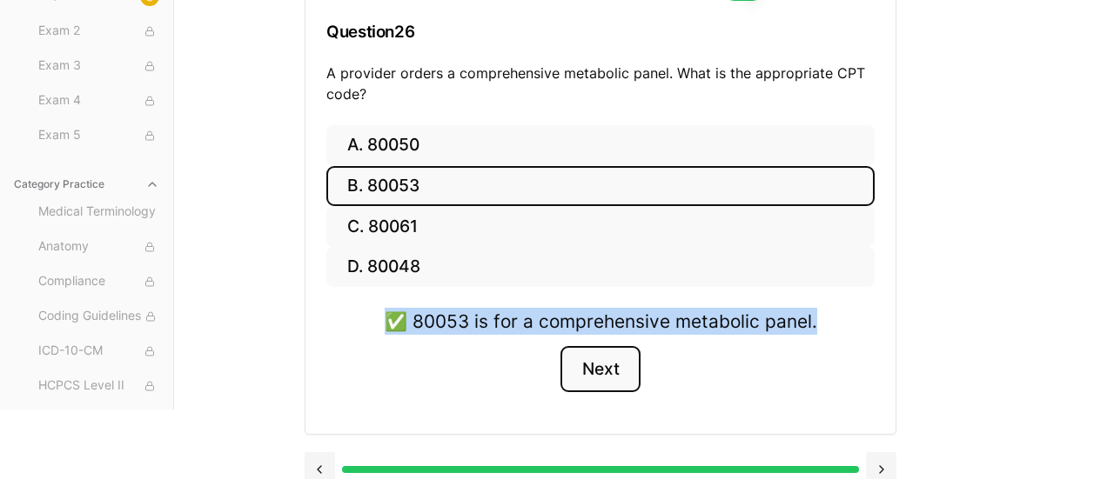
click at [608, 372] on button "Next" at bounding box center [599, 369] width 79 height 47
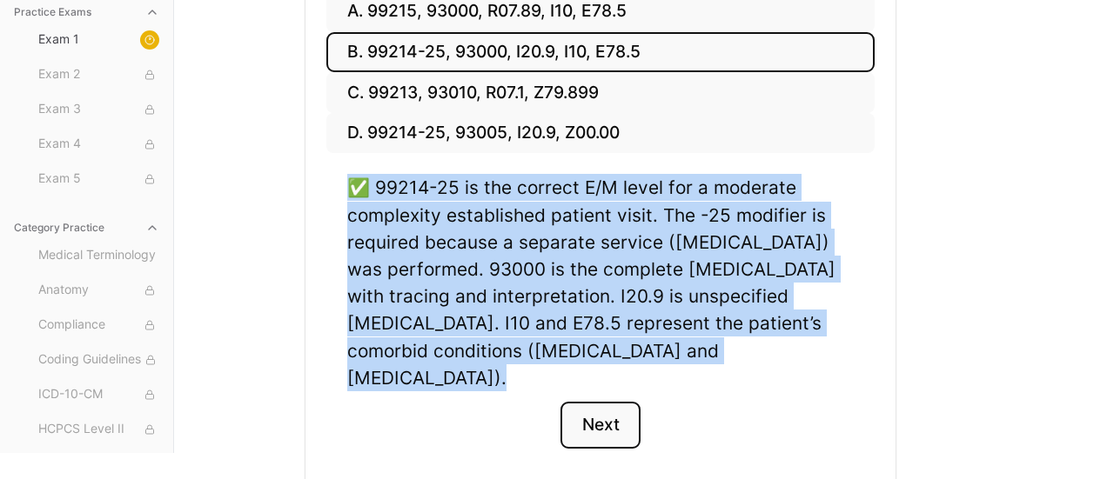
click at [607, 402] on button "Next" at bounding box center [599, 425] width 79 height 47
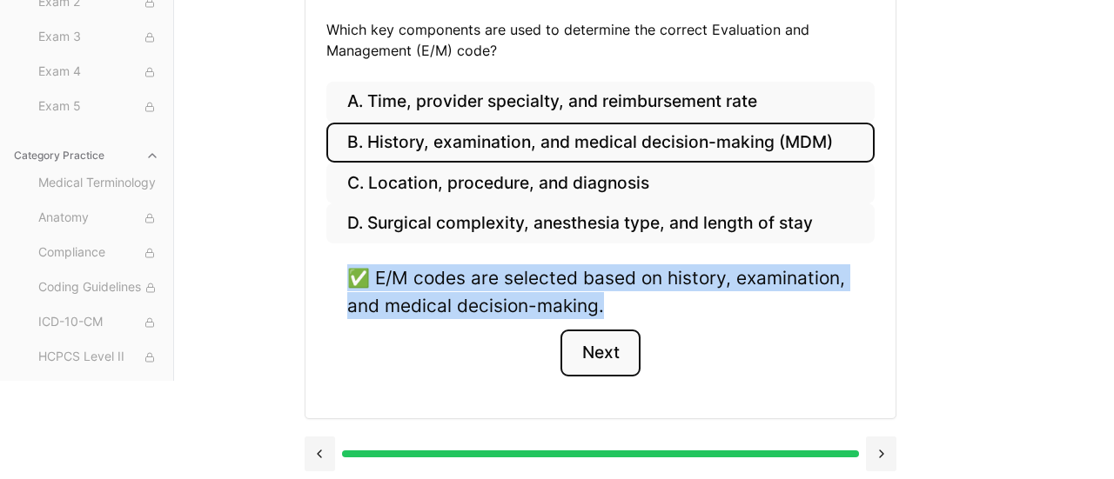
click at [605, 339] on button "Next" at bounding box center [599, 353] width 79 height 47
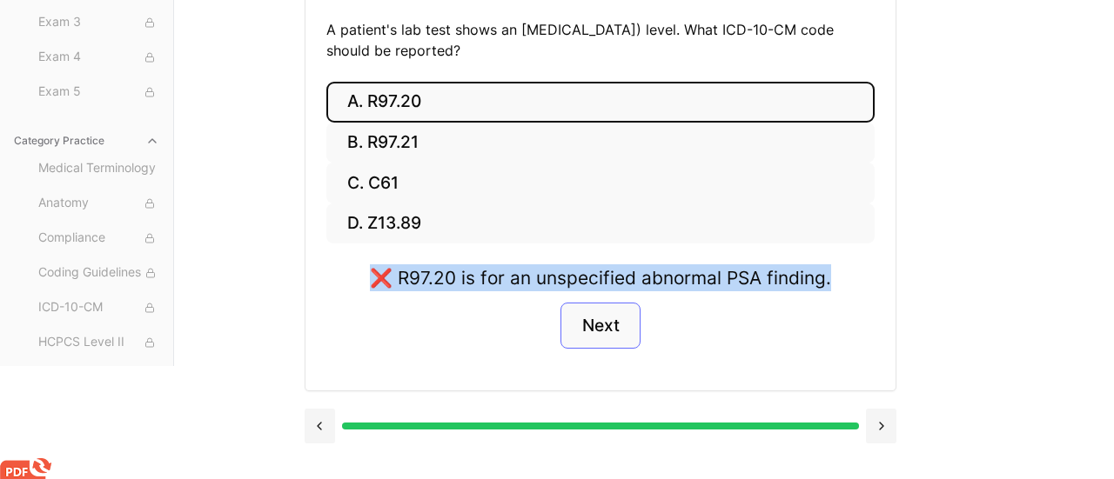
scroll to position [247, 0]
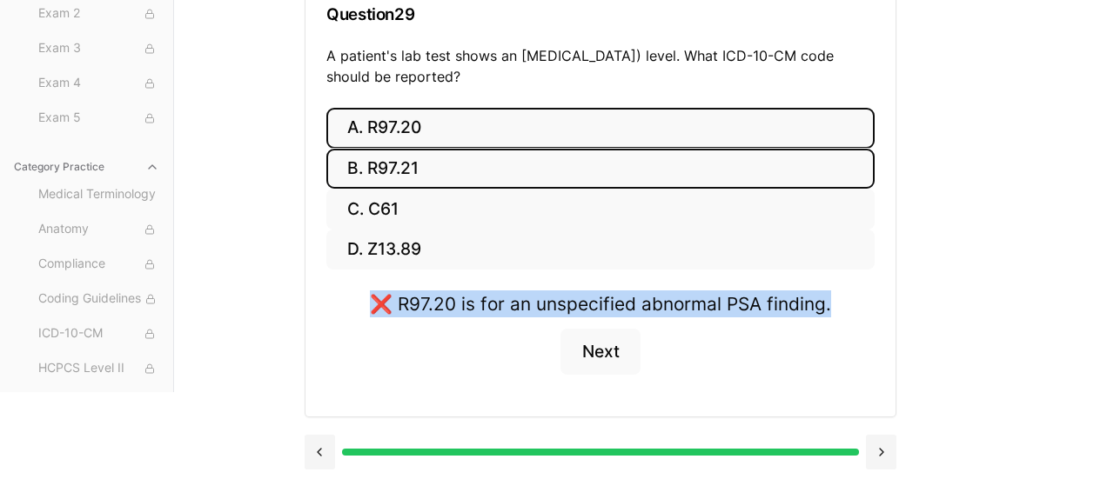
click at [407, 161] on button "B. R97.21" at bounding box center [600, 169] width 548 height 41
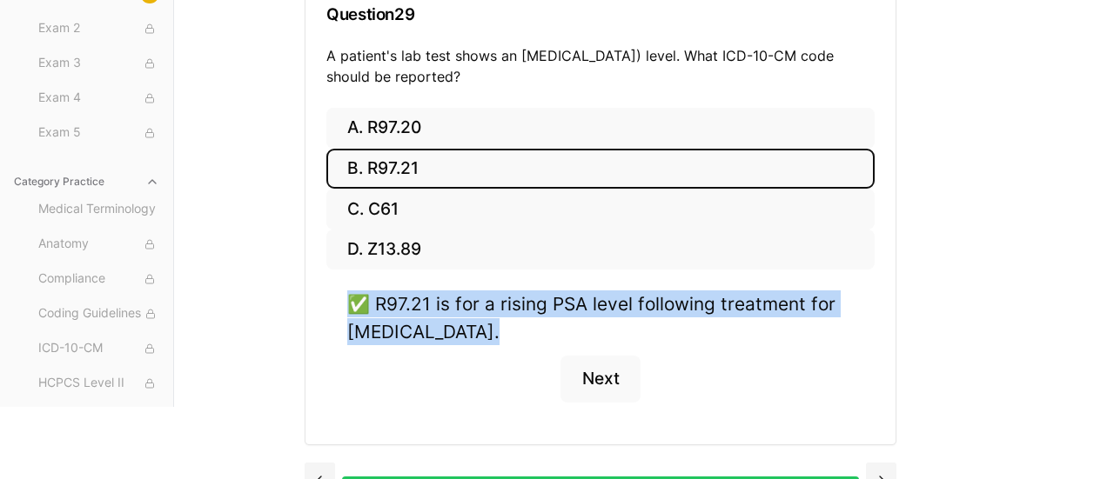
click at [326, 149] on button "B. R97.21" at bounding box center [600, 169] width 548 height 41
click at [591, 381] on button "Next" at bounding box center [599, 379] width 79 height 47
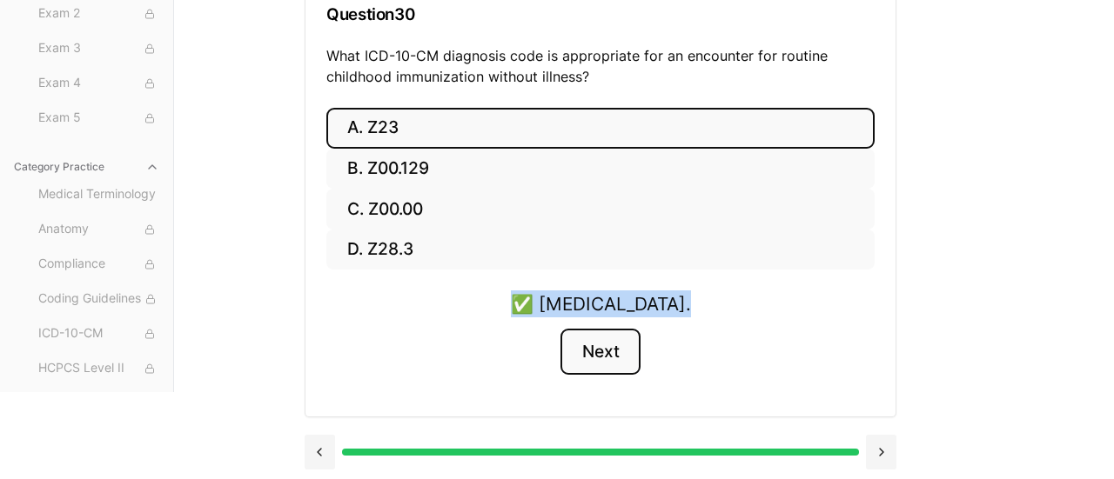
click at [599, 356] on button "Next" at bounding box center [599, 352] width 79 height 47
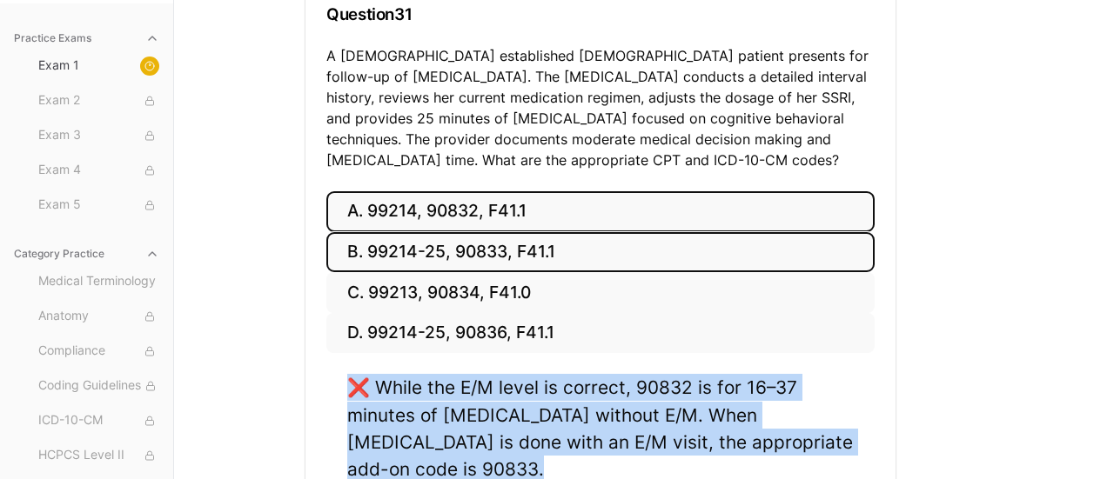
click at [464, 249] on button "B. 99214-25, 90833, F41.1" at bounding box center [600, 252] width 548 height 41
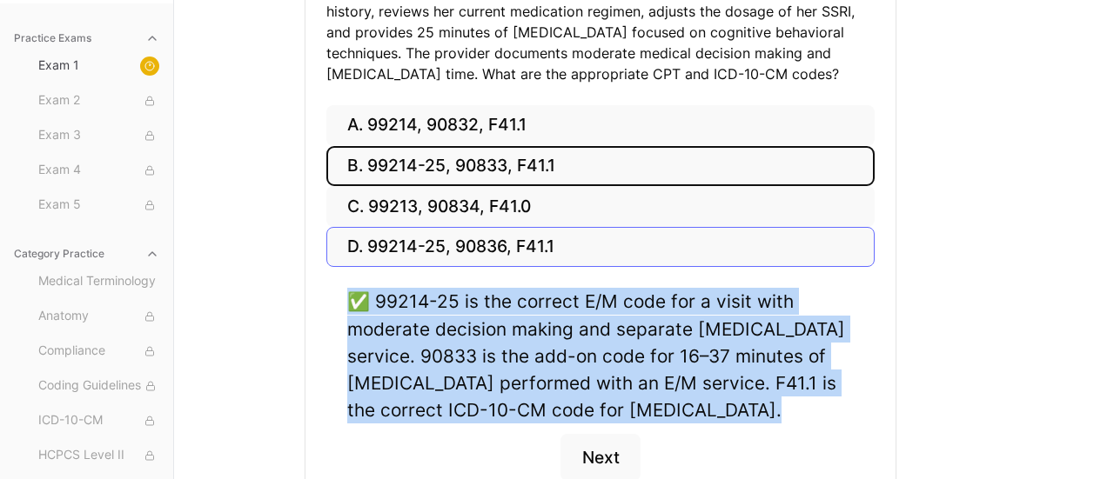
scroll to position [335, 0]
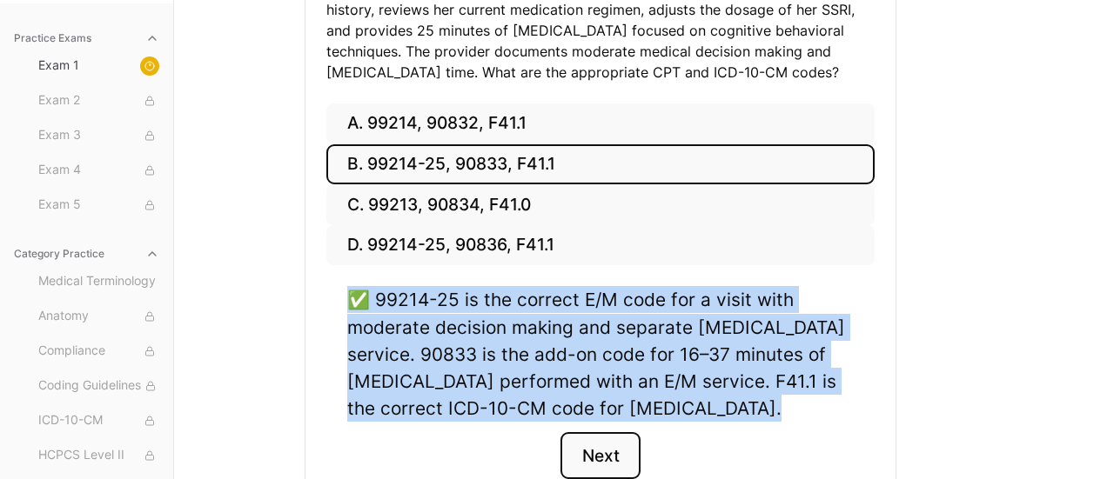
click at [595, 453] on button "Next" at bounding box center [599, 455] width 79 height 47
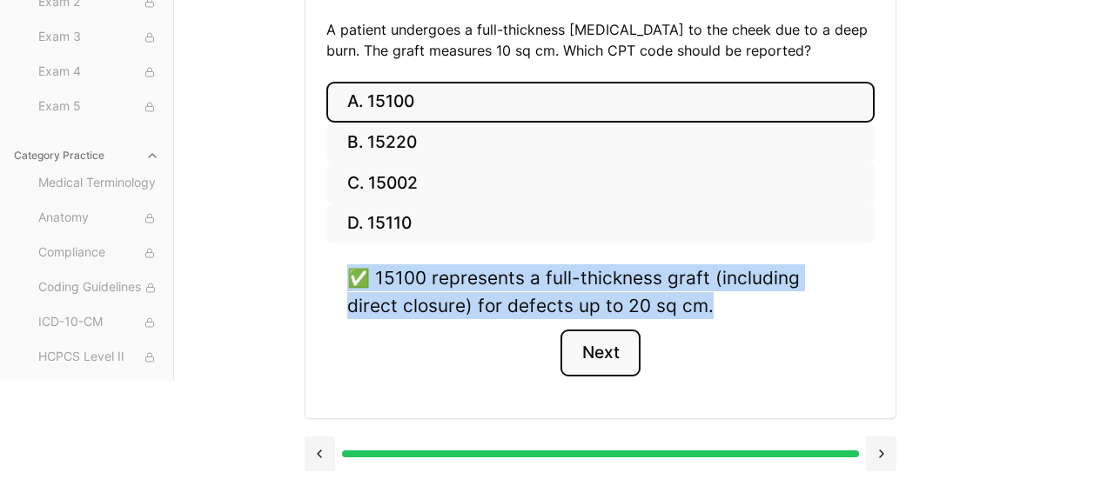
click at [607, 358] on button "Next" at bounding box center [599, 353] width 79 height 47
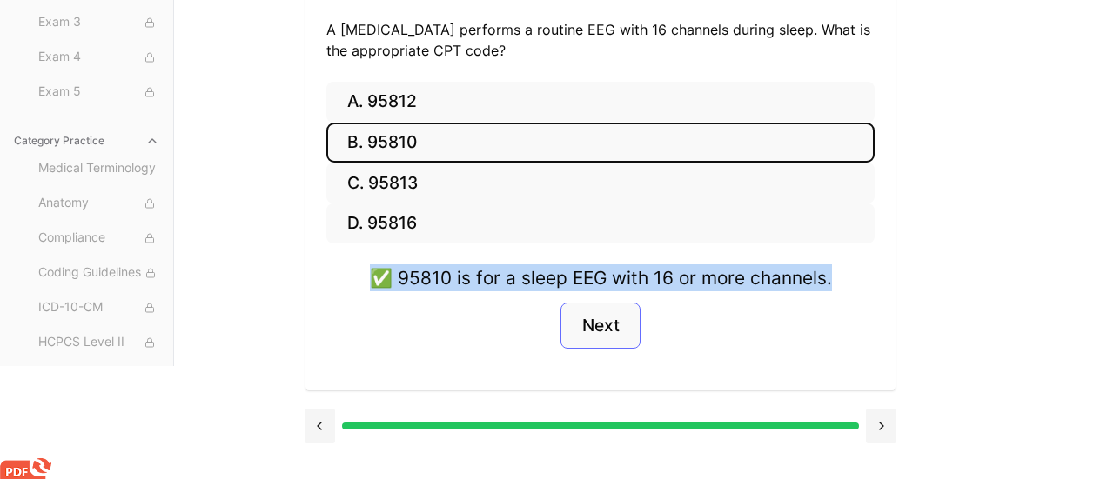
scroll to position [247, 0]
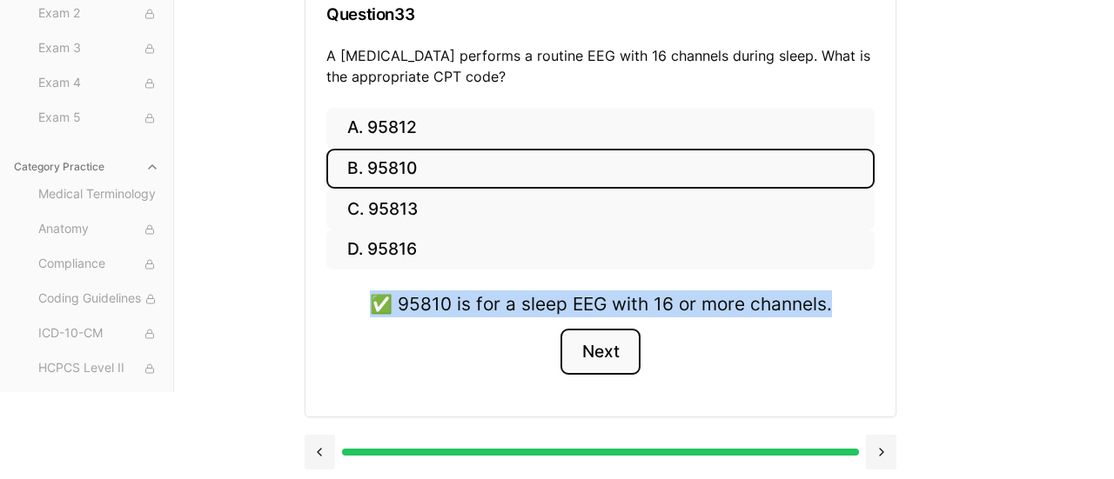
click at [607, 358] on button "Next" at bounding box center [599, 352] width 79 height 47
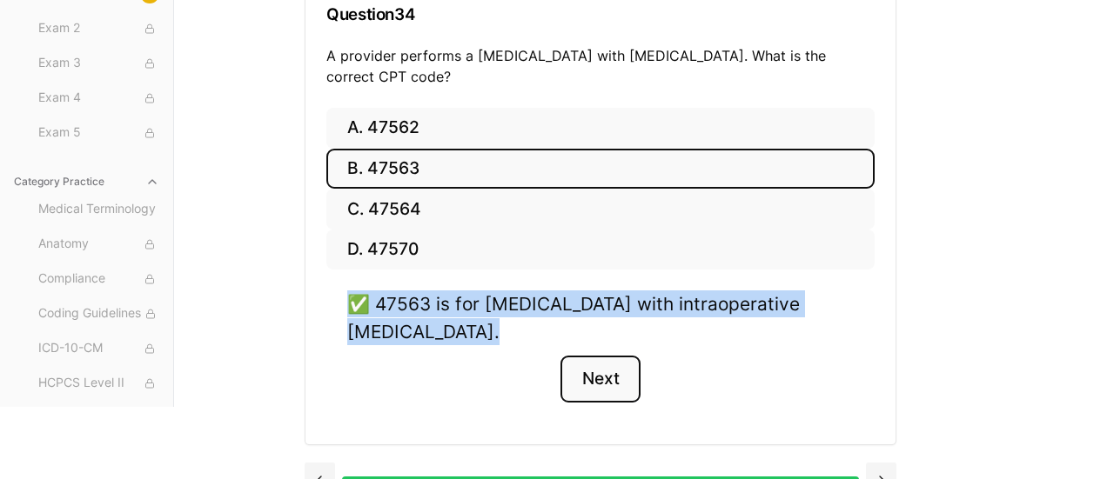
click at [601, 376] on button "Next" at bounding box center [599, 379] width 79 height 47
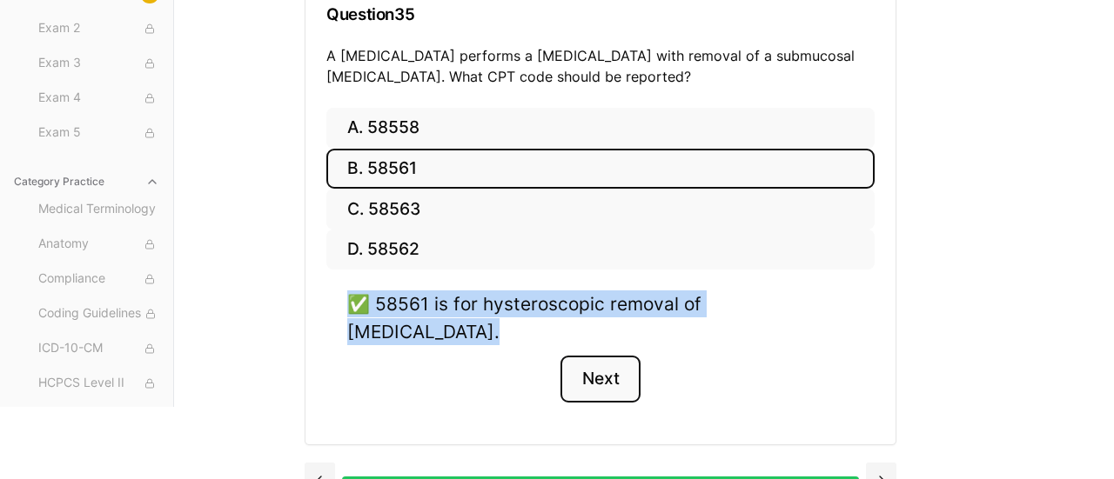
click at [601, 356] on button "Next" at bounding box center [599, 379] width 79 height 47
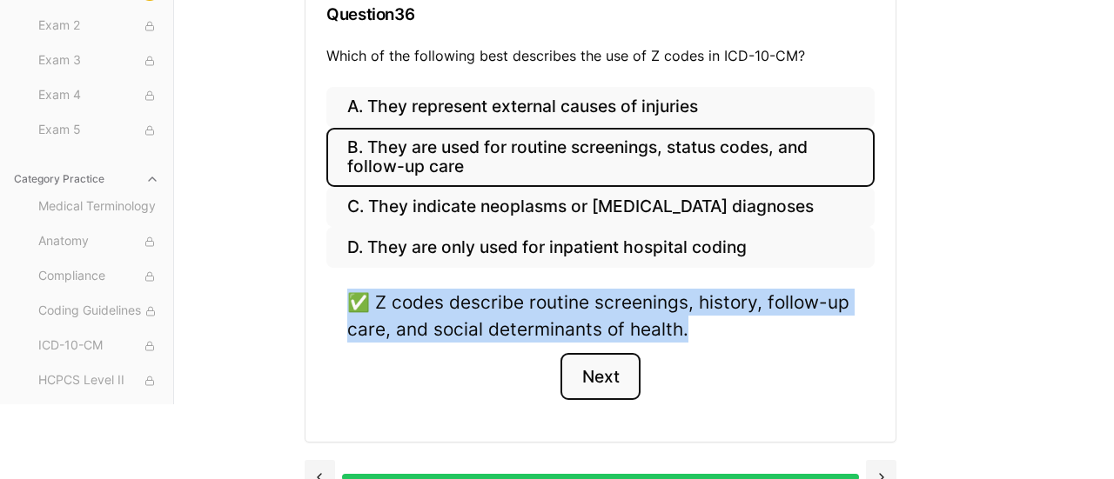
click at [595, 373] on button "Next" at bounding box center [599, 376] width 79 height 47
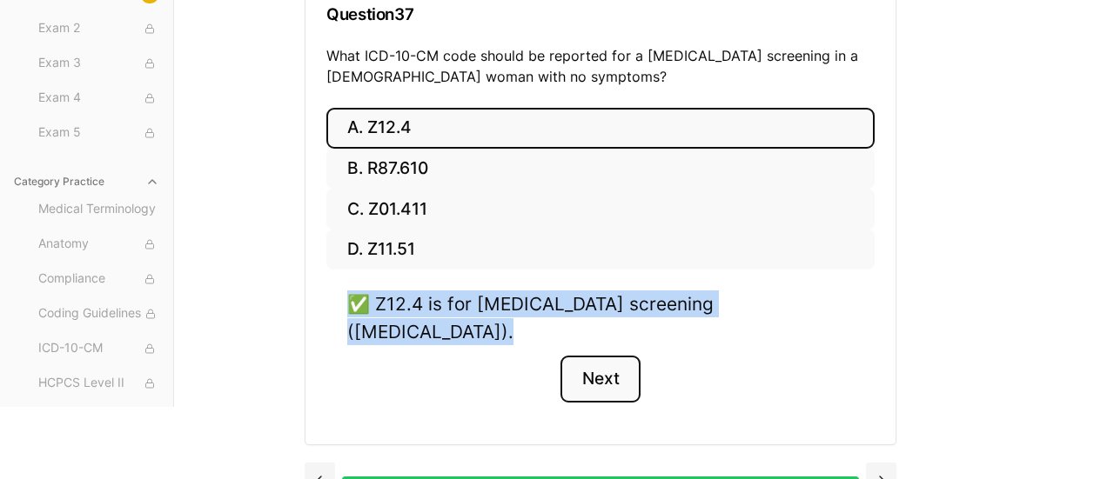
click at [596, 359] on button "Next" at bounding box center [599, 379] width 79 height 47
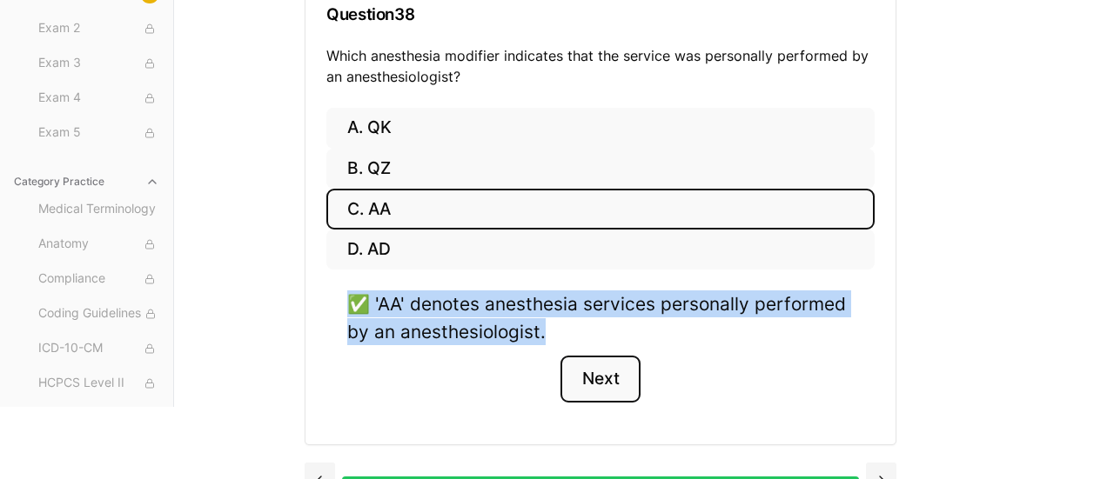
click at [598, 378] on button "Next" at bounding box center [599, 379] width 79 height 47
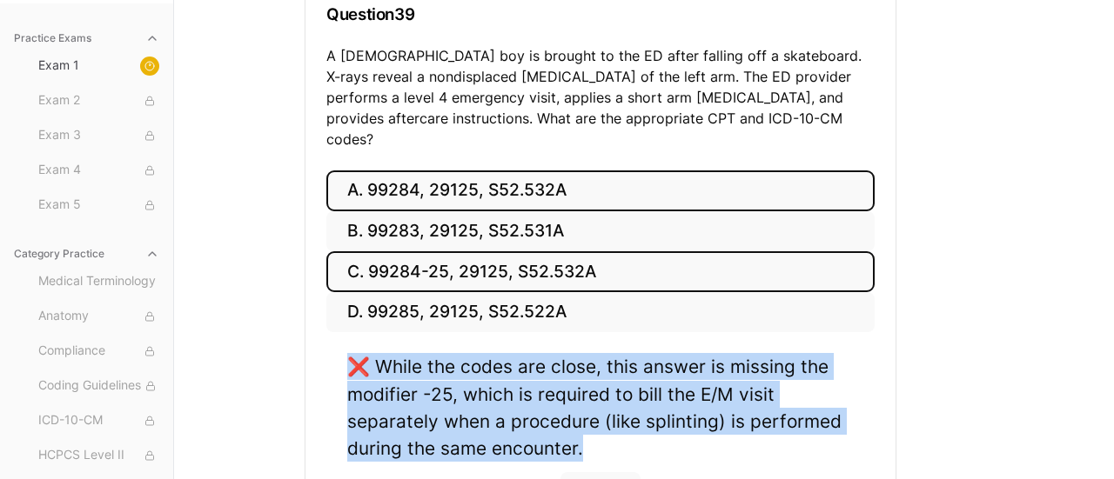
click at [488, 253] on button "C. 99284-25, 29125, S52.532A" at bounding box center [600, 271] width 548 height 41
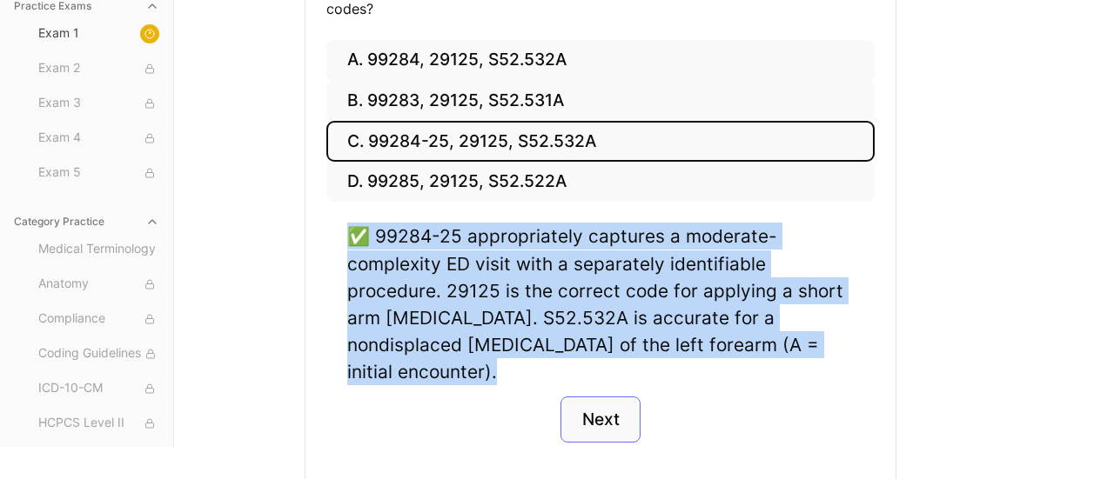
scroll to position [378, 0]
click at [581, 397] on button "Next" at bounding box center [599, 420] width 79 height 47
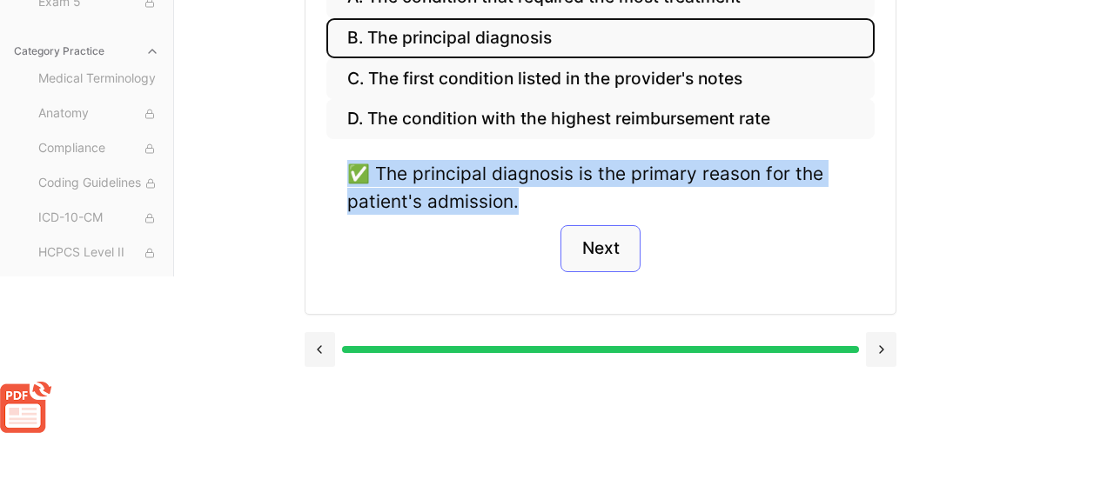
scroll to position [273, 0]
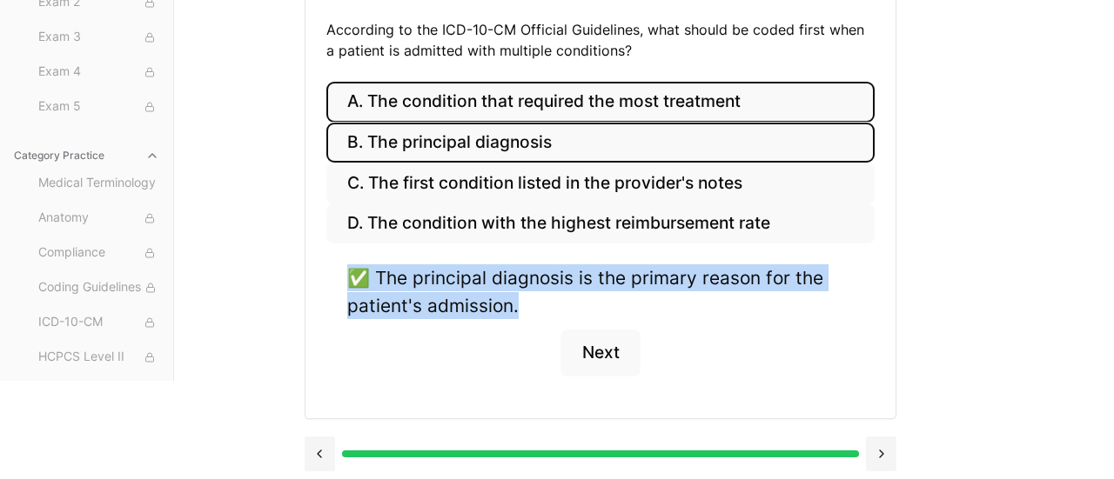
click at [399, 84] on button "A. The condition that required the most treatment" at bounding box center [600, 102] width 548 height 41
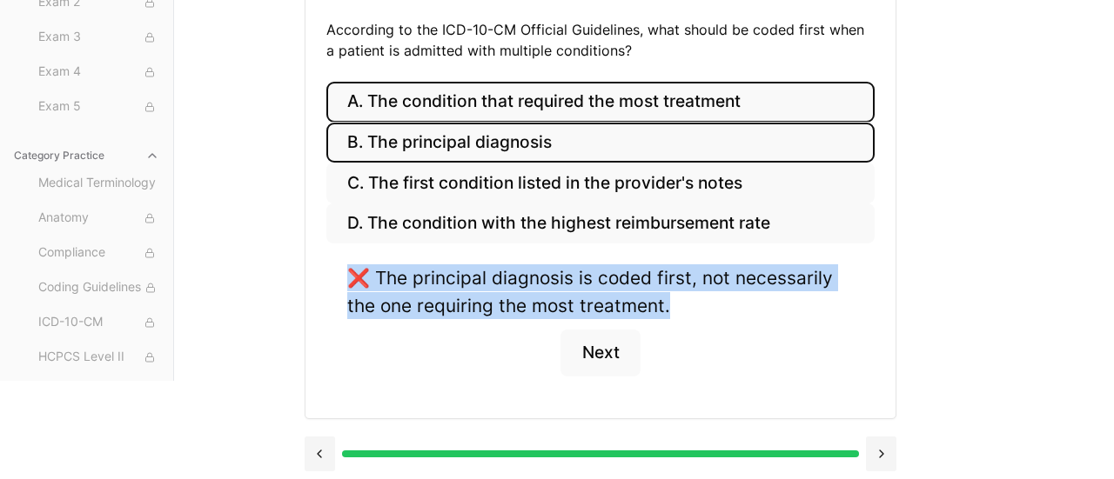
click at [501, 142] on button "B. The principal diagnosis" at bounding box center [600, 143] width 548 height 41
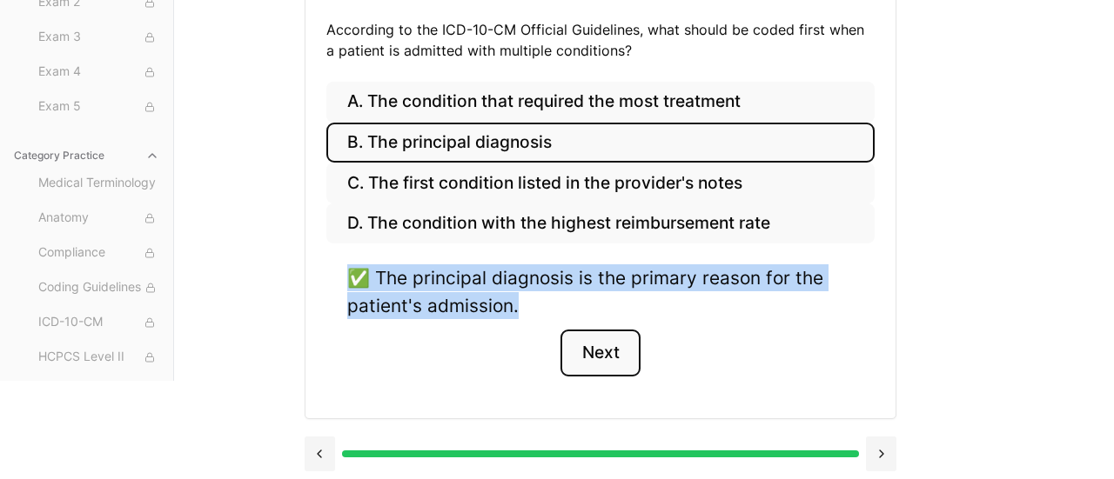
click at [613, 346] on button "Next" at bounding box center [599, 353] width 79 height 47
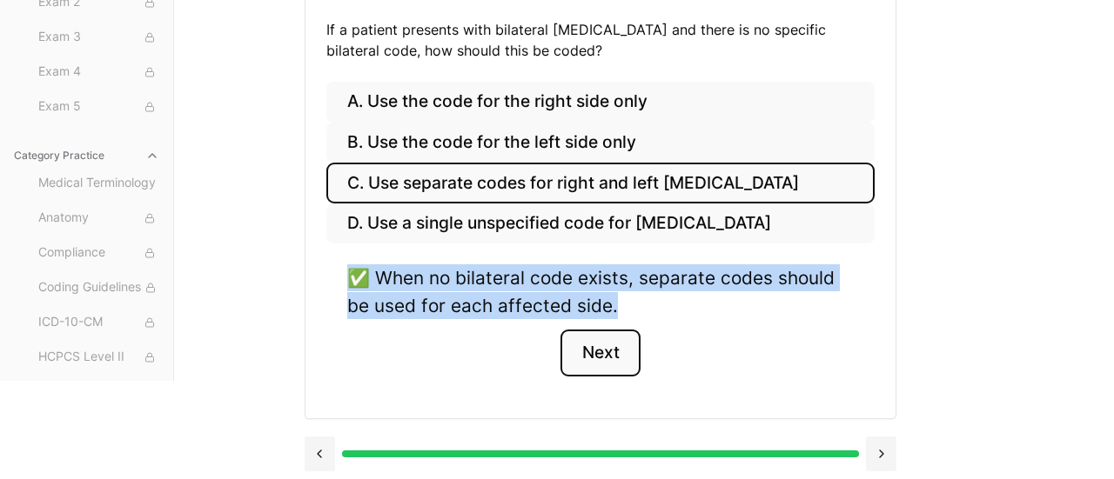
click at [606, 345] on button "Next" at bounding box center [599, 353] width 79 height 47
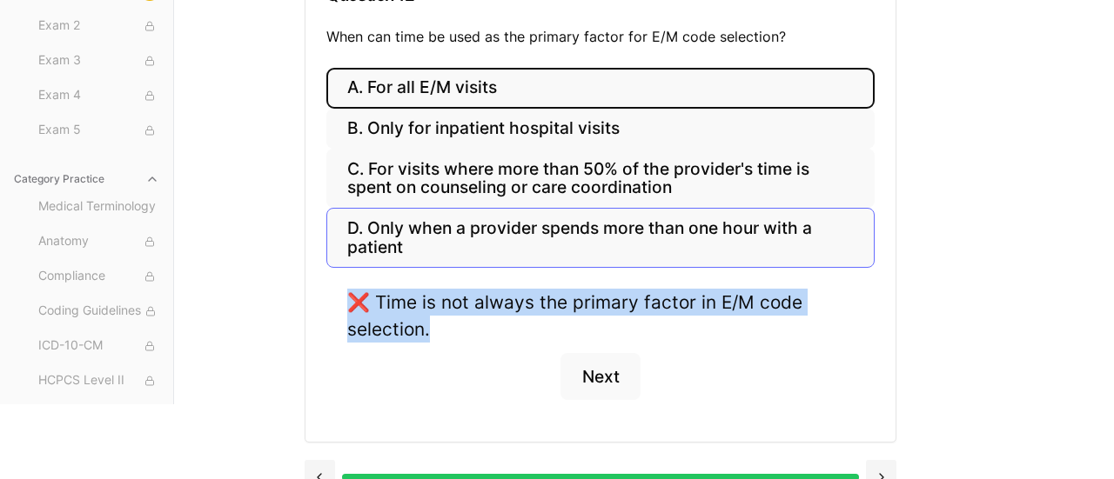
scroll to position [265, 0]
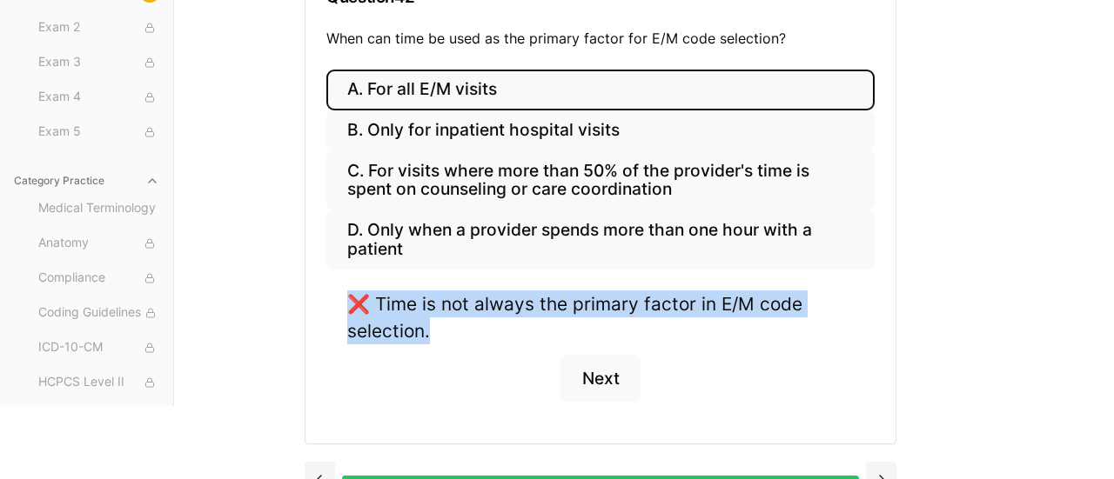
click at [415, 94] on button "A. For all E/M visits" at bounding box center [600, 90] width 548 height 41
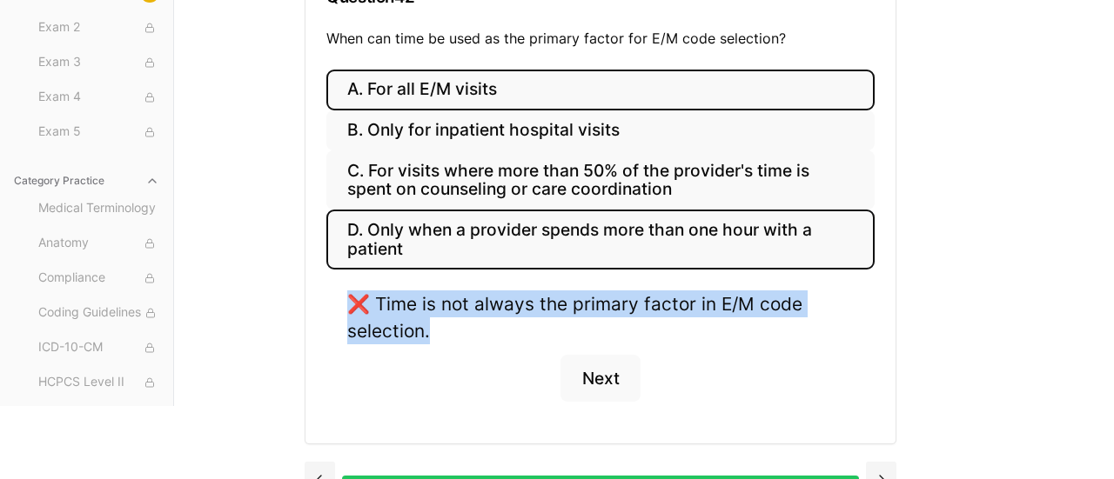
click at [433, 238] on button "D. Only when a provider spends more than one hour with a patient" at bounding box center [600, 239] width 548 height 59
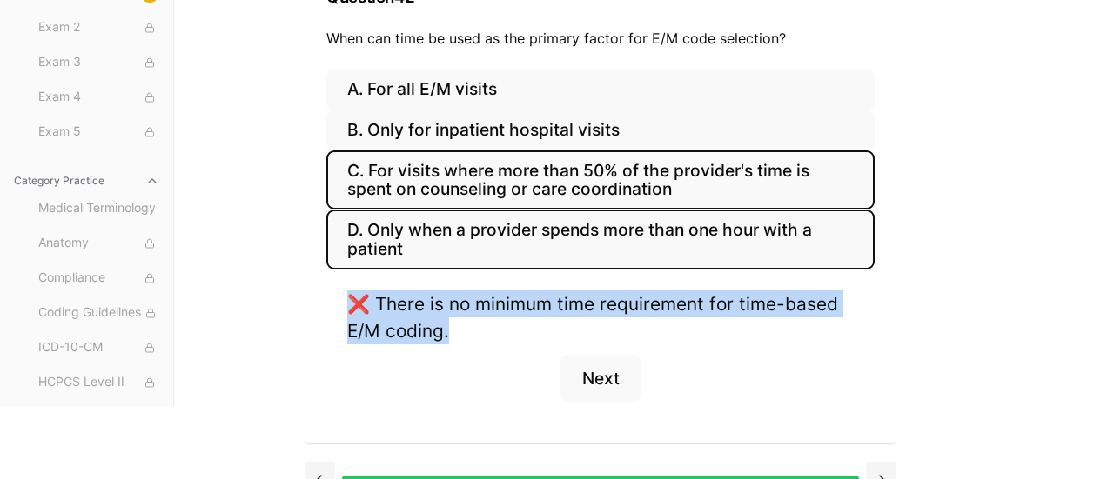
click at [424, 185] on button "C. For visits where more than 50% of the provider's time is spent on counseling…" at bounding box center [600, 180] width 548 height 59
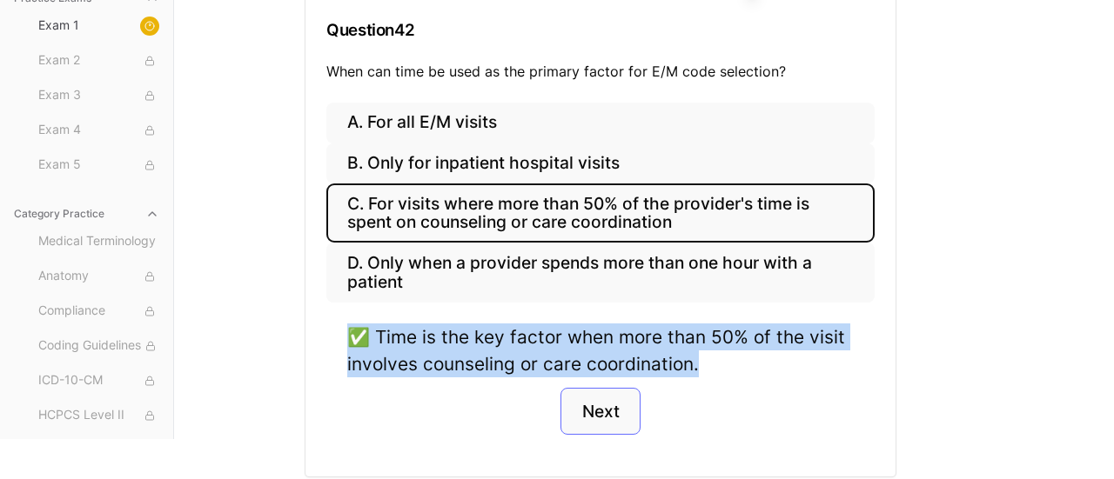
scroll to position [235, 0]
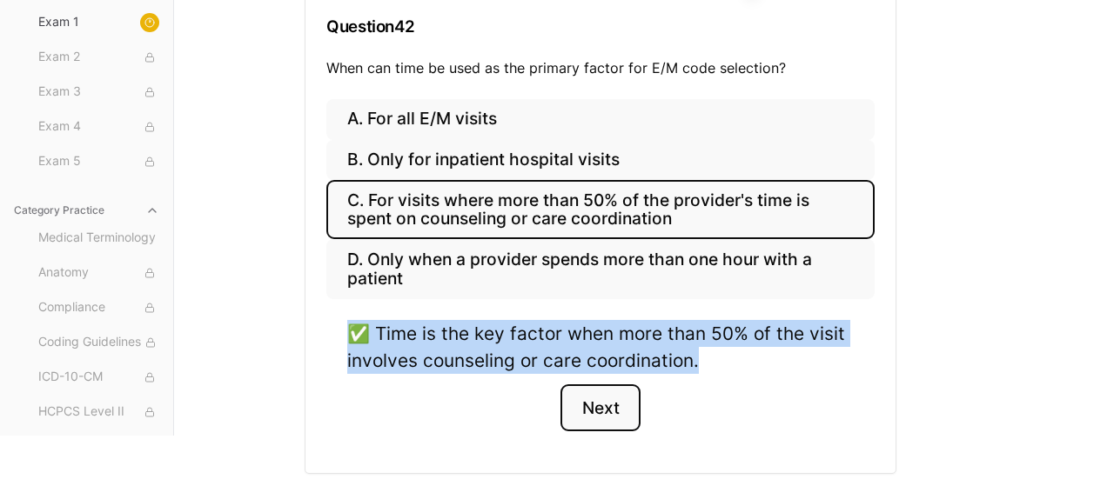
click at [597, 409] on button "Next" at bounding box center [599, 408] width 79 height 47
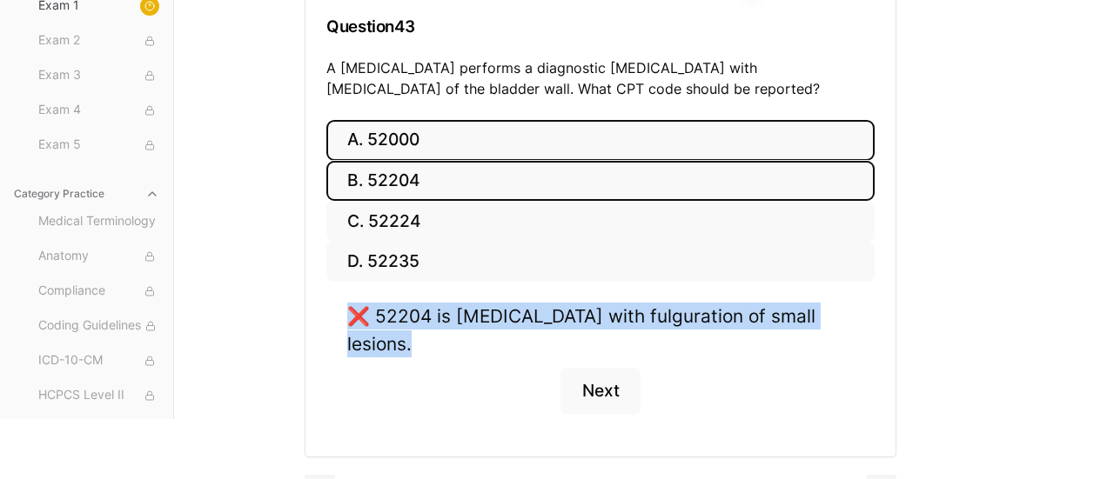
click at [421, 140] on button "A. 52000" at bounding box center [600, 140] width 548 height 41
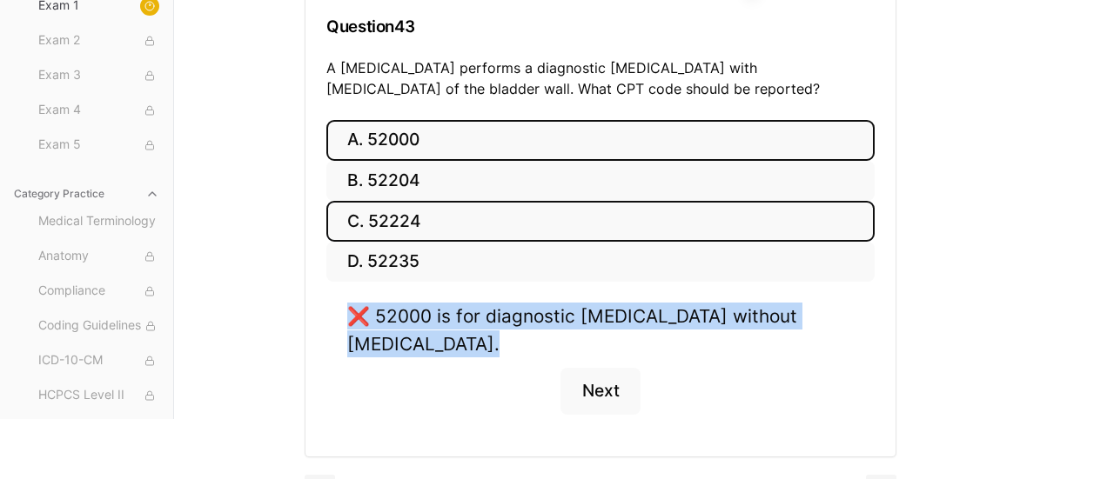
click at [409, 212] on button "C. 52224" at bounding box center [600, 221] width 548 height 41
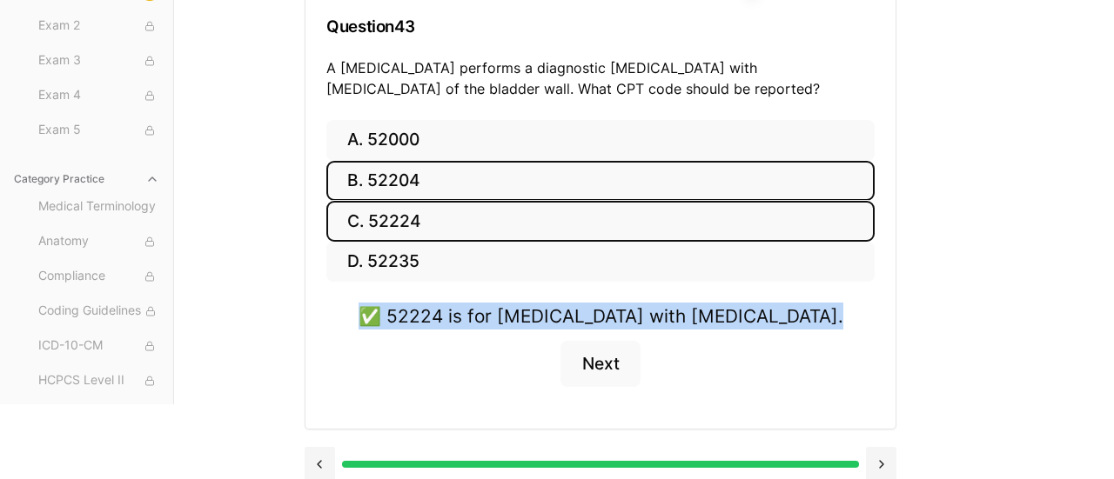
click at [432, 180] on button "B. 52204" at bounding box center [600, 181] width 548 height 41
